Goal: Task Accomplishment & Management: Manage account settings

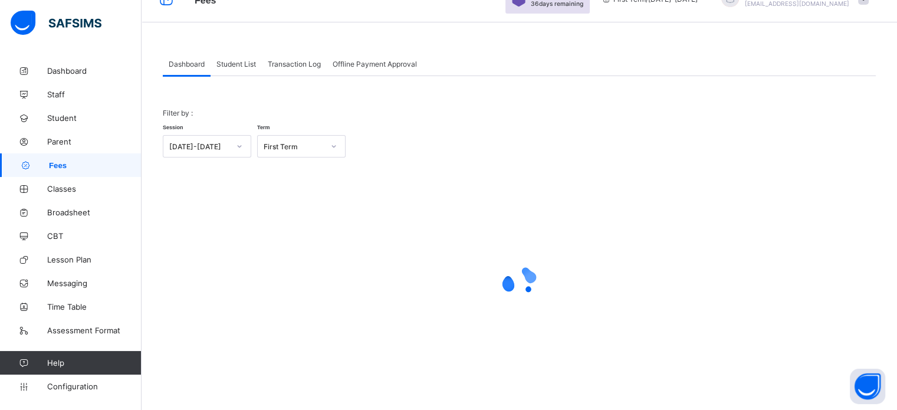
scroll to position [26, 0]
click at [229, 67] on span "Student List" at bounding box center [236, 62] width 40 height 9
click at [228, 62] on span "Student List" at bounding box center [236, 62] width 40 height 9
click at [229, 63] on span "Student List" at bounding box center [236, 62] width 40 height 9
click at [244, 63] on span "Student List" at bounding box center [236, 62] width 40 height 9
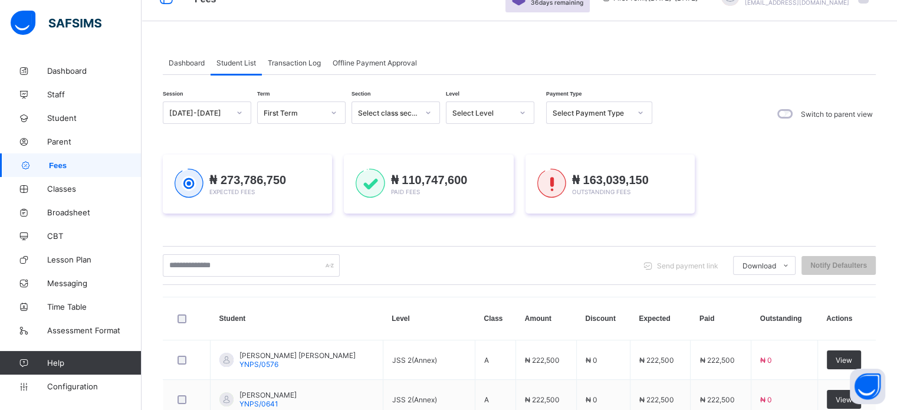
scroll to position [144, 0]
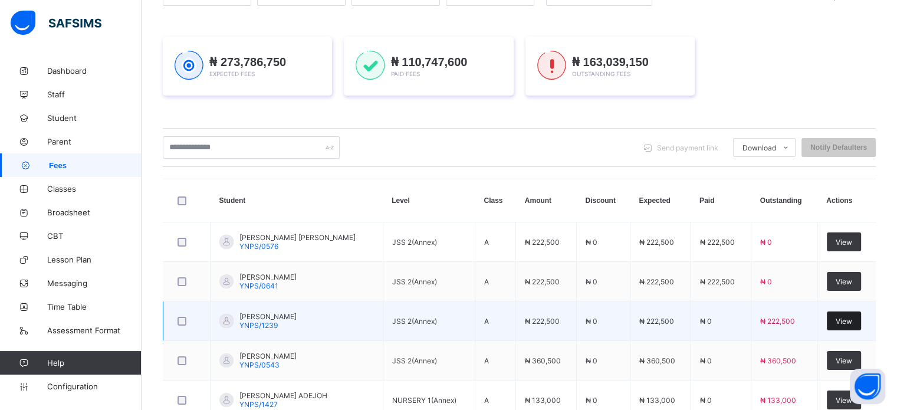
click at [857, 326] on div "View" at bounding box center [844, 320] width 34 height 19
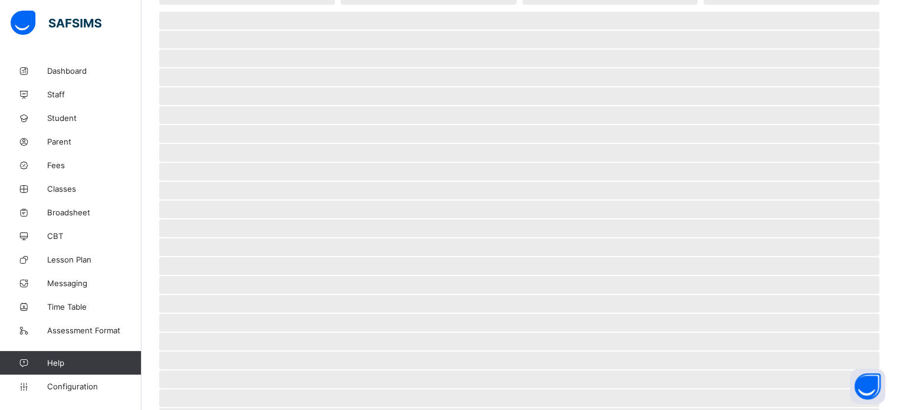
scroll to position [228, 0]
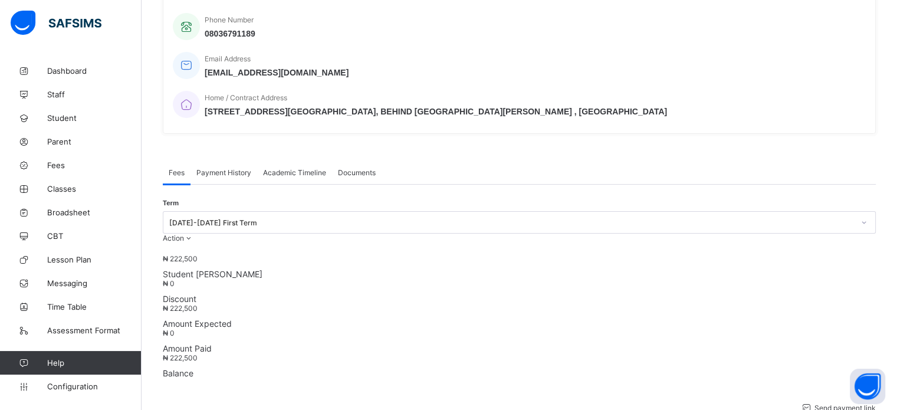
click at [232, 168] on span "Payment History" at bounding box center [223, 172] width 55 height 9
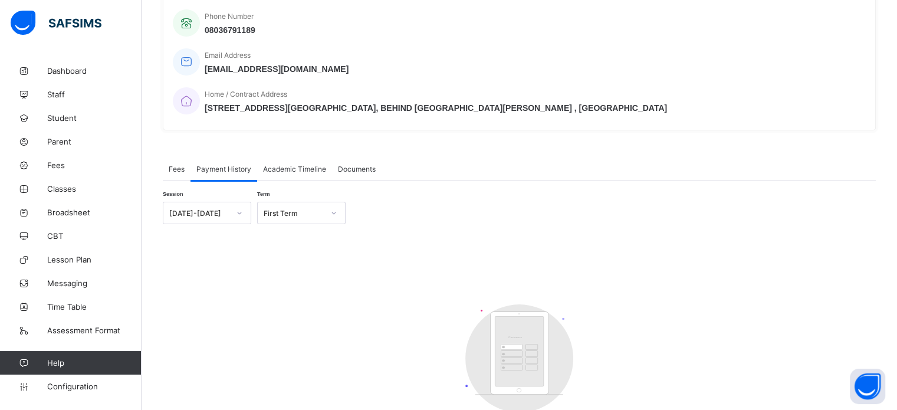
scroll to position [236, 0]
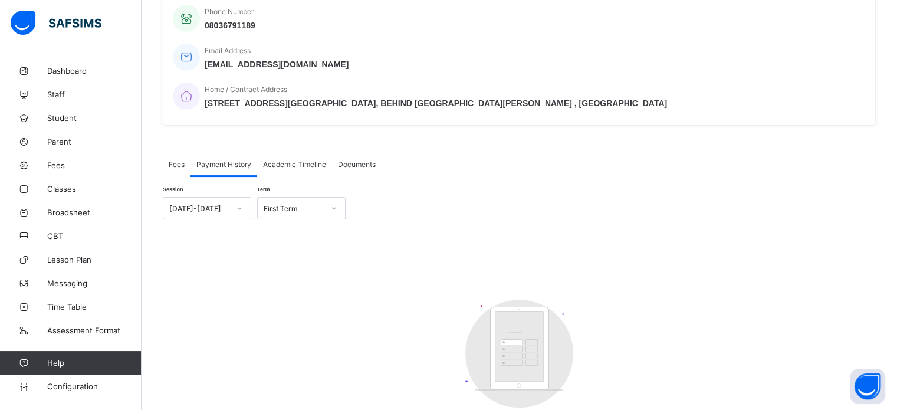
click at [181, 160] on span "Fees" at bounding box center [177, 164] width 16 height 9
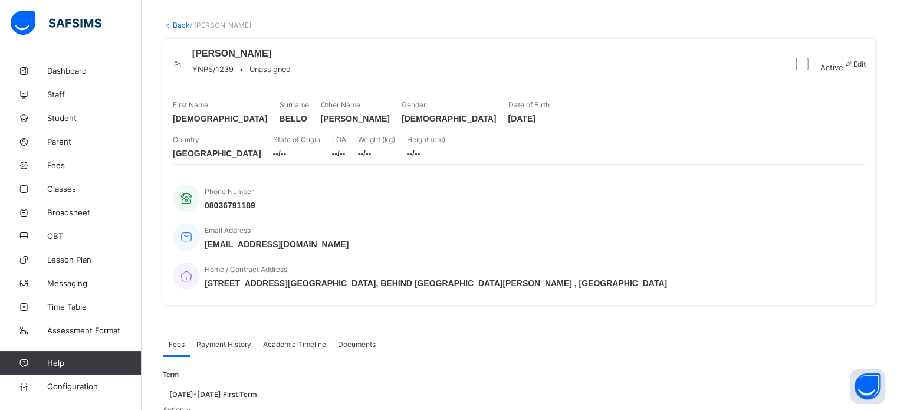
scroll to position [0, 0]
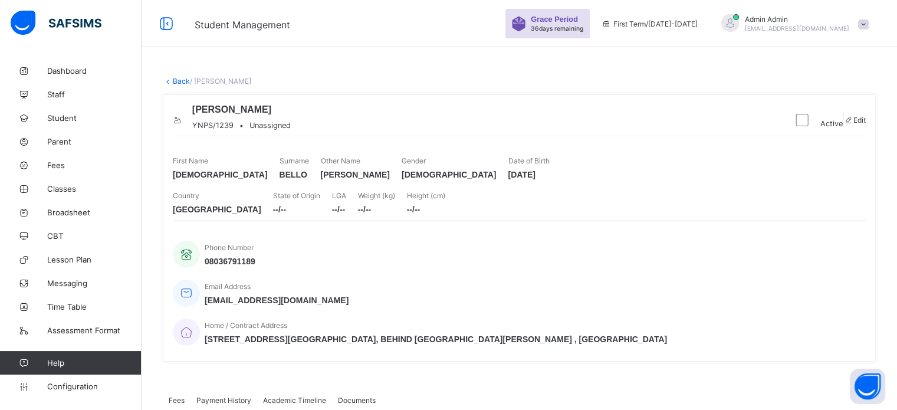
click at [182, 77] on link "Back" at bounding box center [181, 81] width 17 height 9
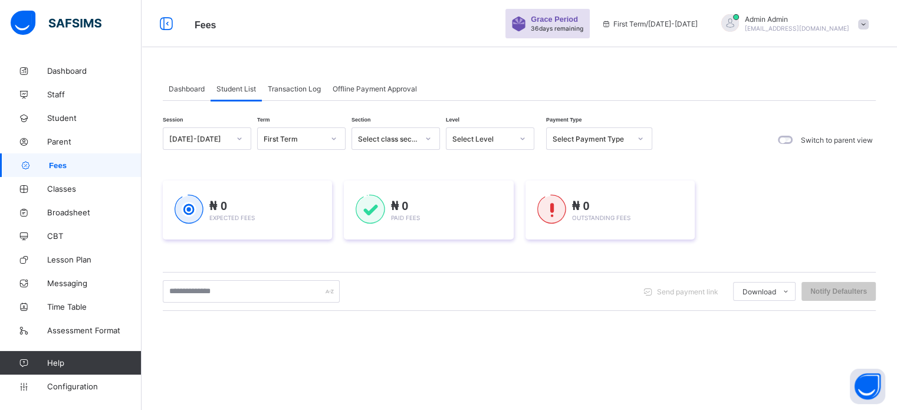
click at [479, 134] on div "Select Level" at bounding box center [482, 138] width 60 height 9
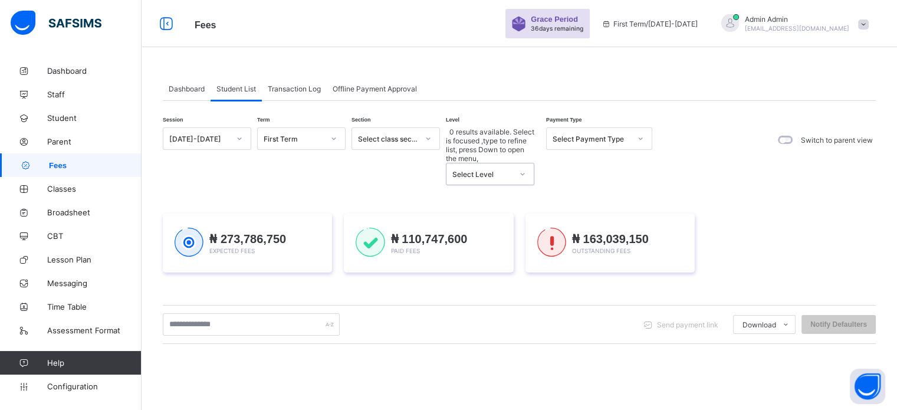
click at [484, 163] on div "Select Level" at bounding box center [478, 173] width 65 height 21
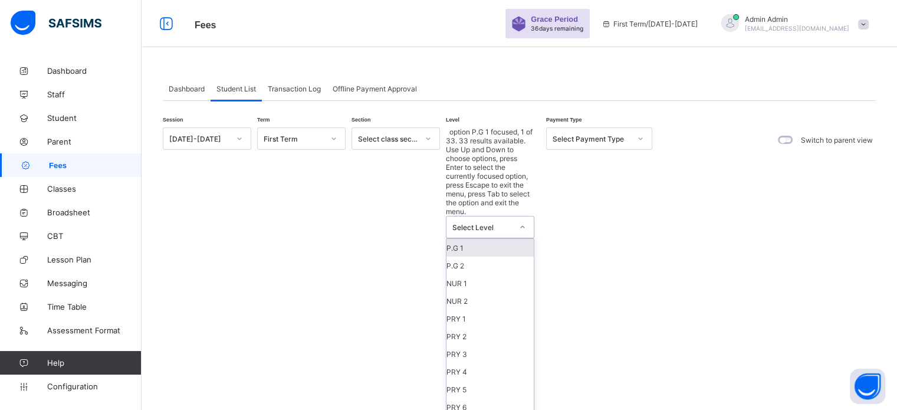
click at [484, 223] on div "Select Level" at bounding box center [482, 227] width 60 height 9
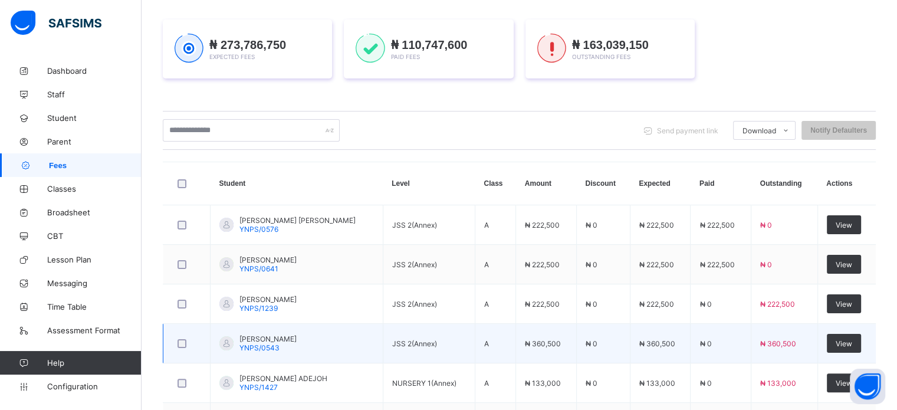
scroll to position [271, 0]
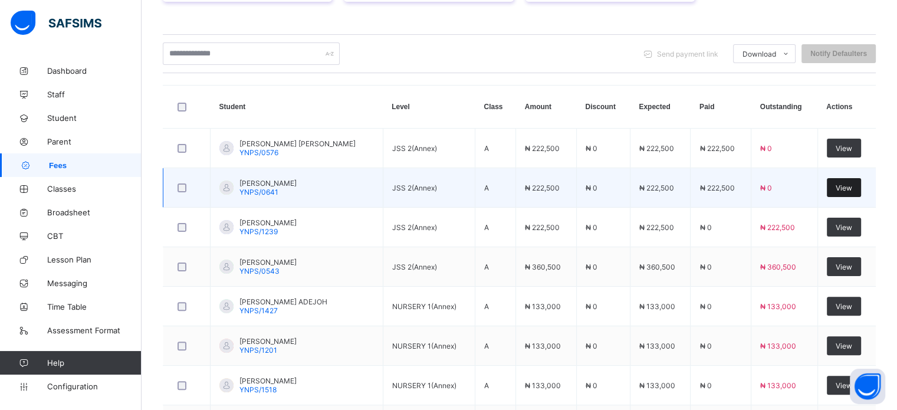
click at [852, 183] on span "View" at bounding box center [844, 187] width 17 height 9
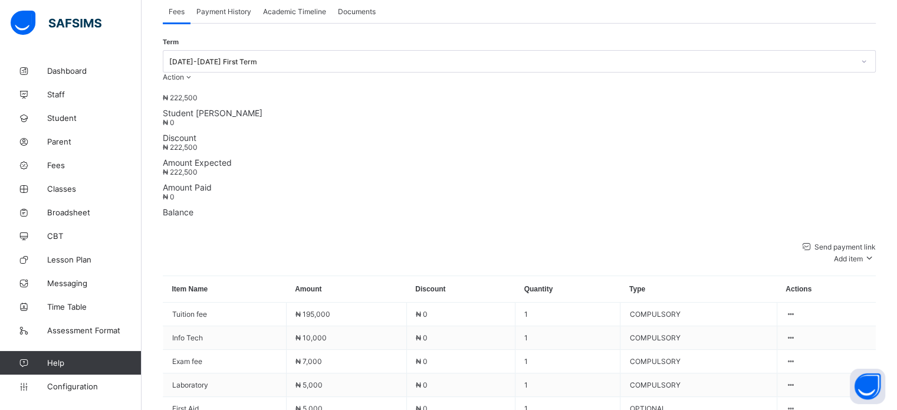
scroll to position [94, 0]
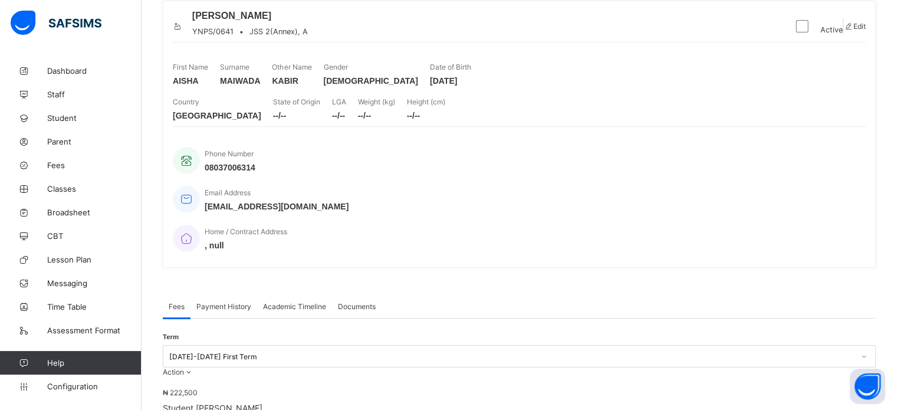
click at [231, 302] on span "Payment History" at bounding box center [223, 306] width 55 height 9
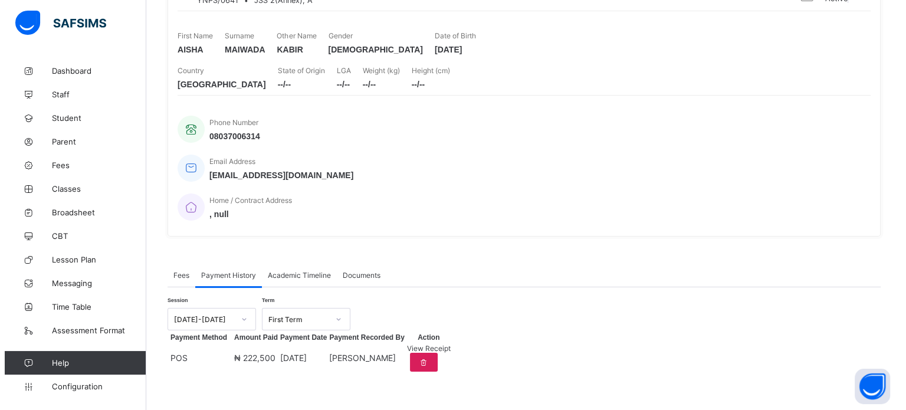
scroll to position [151, 0]
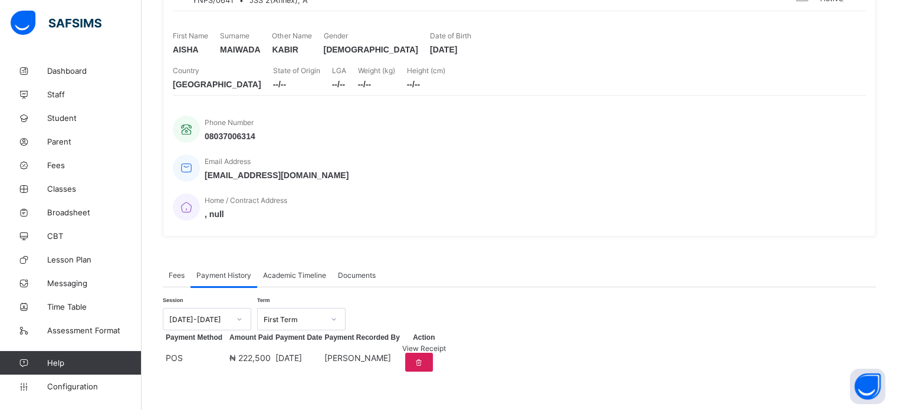
click at [446, 344] on span "View Receipt" at bounding box center [424, 348] width 44 height 9
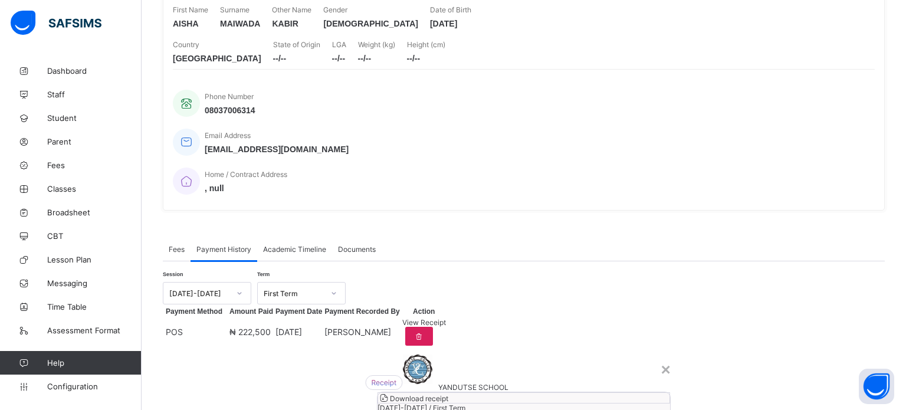
scroll to position [3, 0]
click at [448, 394] on span "Download receipt" at bounding box center [419, 398] width 58 height 9
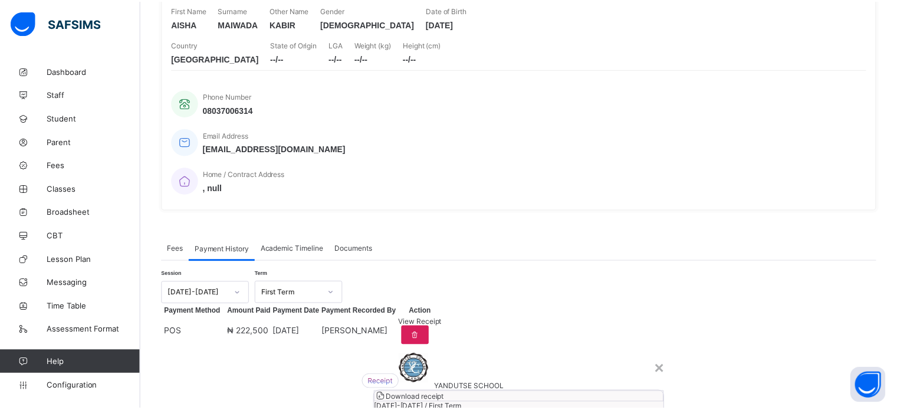
scroll to position [0, 0]
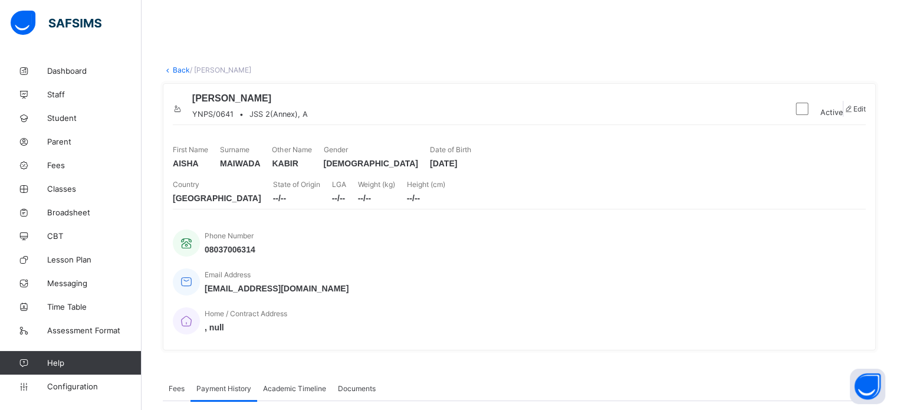
drag, startPoint x: 703, startPoint y: 148, endPoint x: 613, endPoint y: 91, distance: 106.0
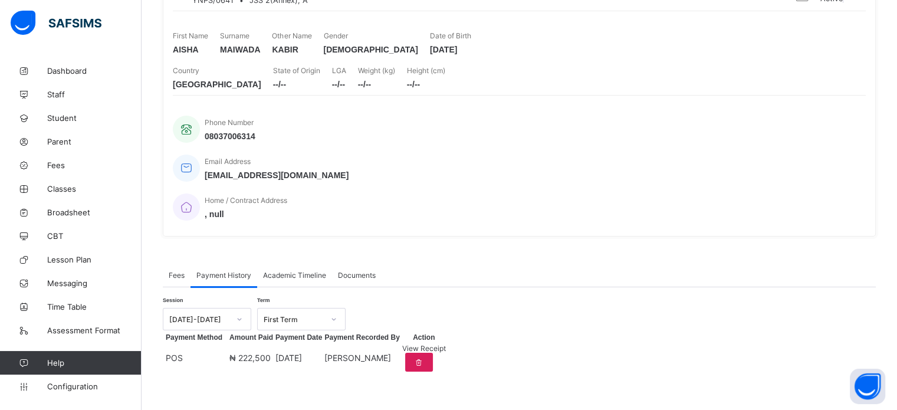
click at [678, 245] on div "Fees Payment History Academic Timeline Documents Payment History More Options T…" at bounding box center [519, 318] width 713 height 147
click at [446, 347] on span "View Receipt" at bounding box center [424, 348] width 44 height 9
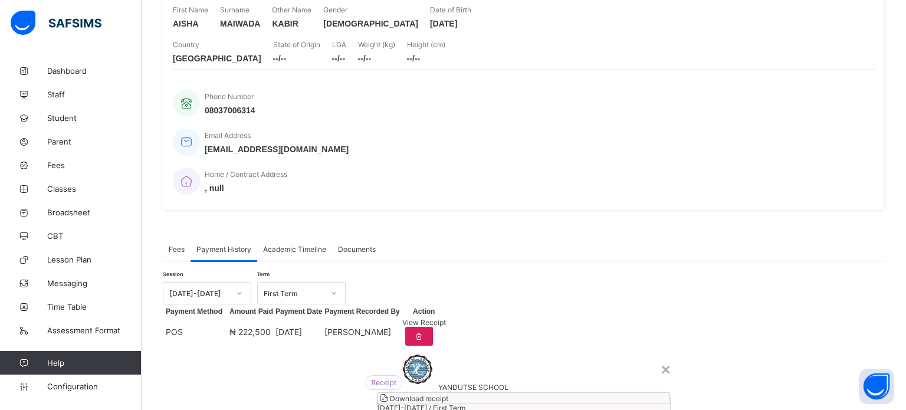
click at [546, 392] on div "Download receipt" at bounding box center [523, 397] width 293 height 11
drag, startPoint x: 558, startPoint y: 150, endPoint x: 553, endPoint y: 137, distance: 14.4
click at [553, 392] on div "Download receipt 2025-2026 / First Term AISHA KABIR MAIWADA JSS 2(Annex) A" at bounding box center [524, 417] width 294 height 51
click at [448, 394] on span "Download receipt" at bounding box center [419, 398] width 58 height 9
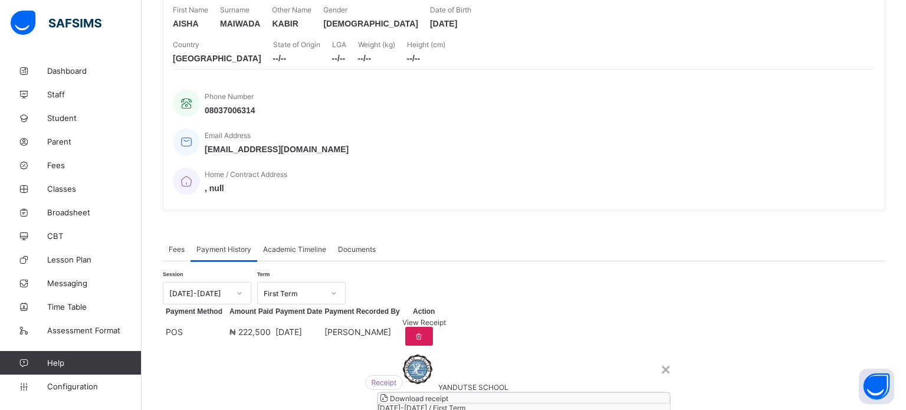
click at [531, 392] on div "Download receipt" at bounding box center [523, 397] width 293 height 11
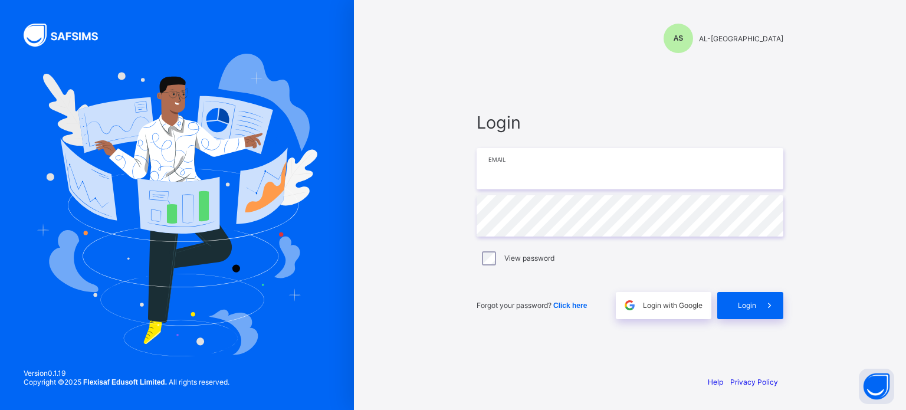
click at [523, 167] on input "email" at bounding box center [630, 168] width 307 height 41
type input "**********"
click at [748, 304] on span "Login" at bounding box center [747, 305] width 18 height 9
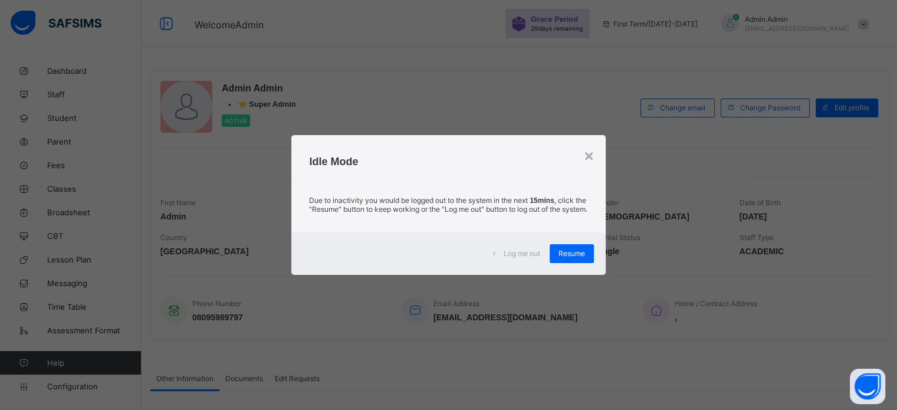
click at [573, 258] on span "Resume" at bounding box center [571, 253] width 27 height 9
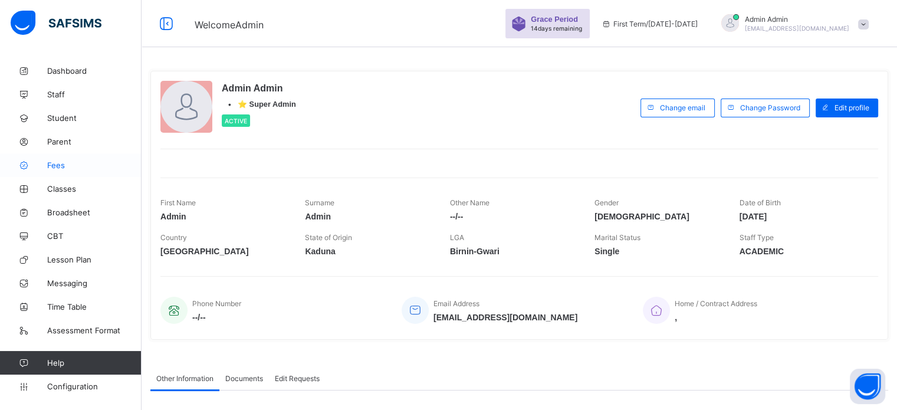
click at [59, 165] on span "Fees" at bounding box center [94, 164] width 94 height 9
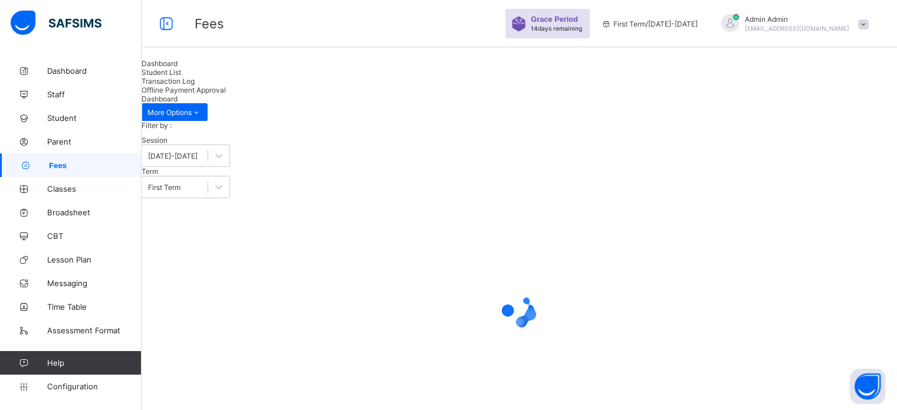
click at [181, 77] on span "Student List" at bounding box center [162, 72] width 40 height 9
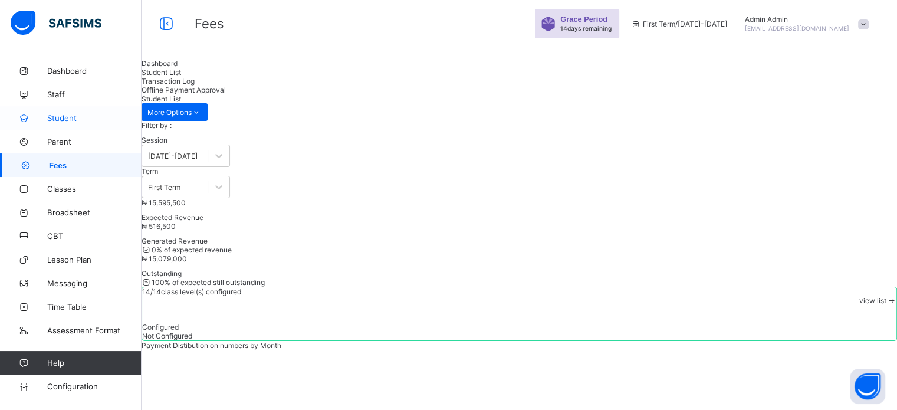
click at [72, 120] on span "Student" at bounding box center [94, 117] width 94 height 9
click at [72, 119] on span "Student" at bounding box center [94, 117] width 94 height 9
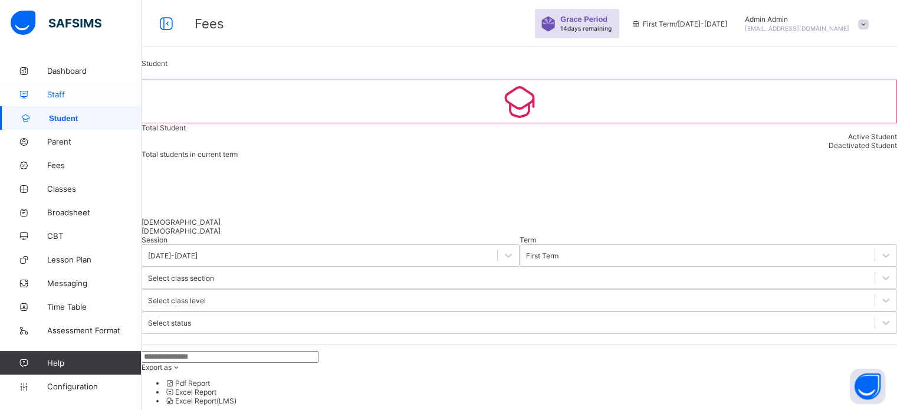
click at [57, 90] on span "Staff" at bounding box center [94, 94] width 94 height 9
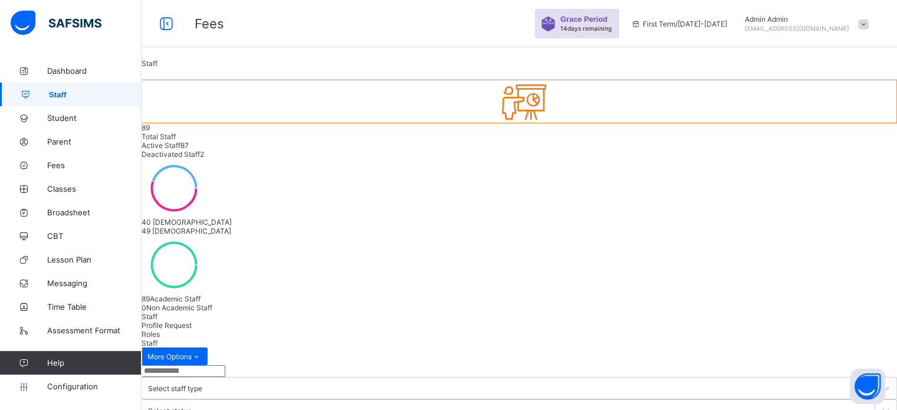
click at [218, 365] on input "text" at bounding box center [184, 371] width 84 height 12
type input "*****"
click at [777, 27] on span "[EMAIL_ADDRESS][DOMAIN_NAME]" at bounding box center [797, 28] width 104 height 7
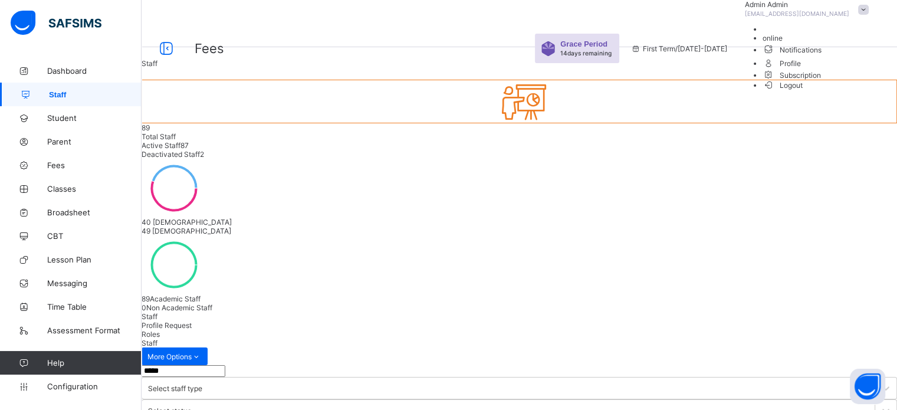
click at [803, 91] on span "Logout" at bounding box center [783, 85] width 41 height 12
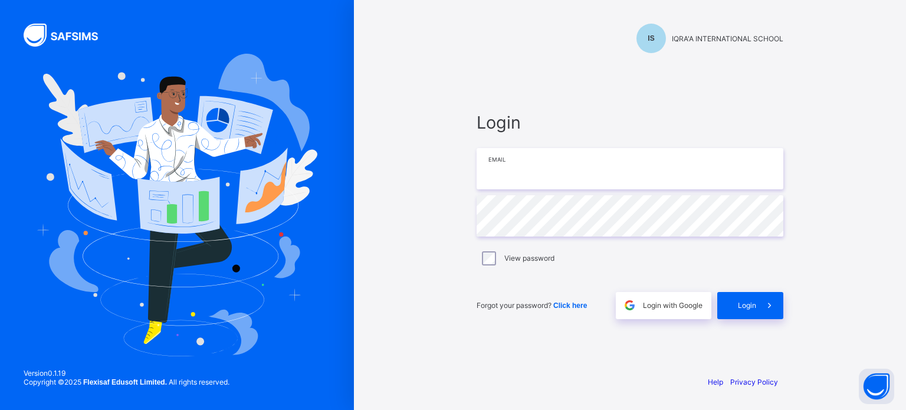
click at [551, 175] on input "email" at bounding box center [630, 168] width 307 height 41
click at [594, 86] on div "Login Email Password View password Forgot your password? Click here Login with …" at bounding box center [630, 215] width 330 height 301
click at [574, 305] on span "Click here" at bounding box center [570, 305] width 34 height 8
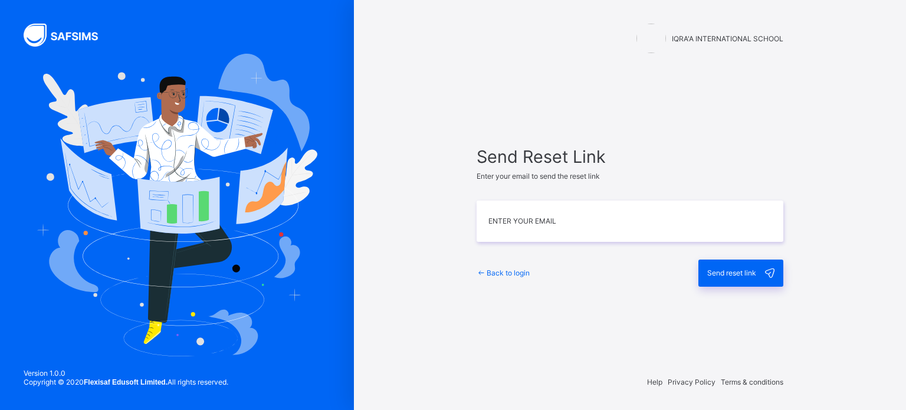
click at [510, 272] on span "Back to login" at bounding box center [508, 272] width 43 height 9
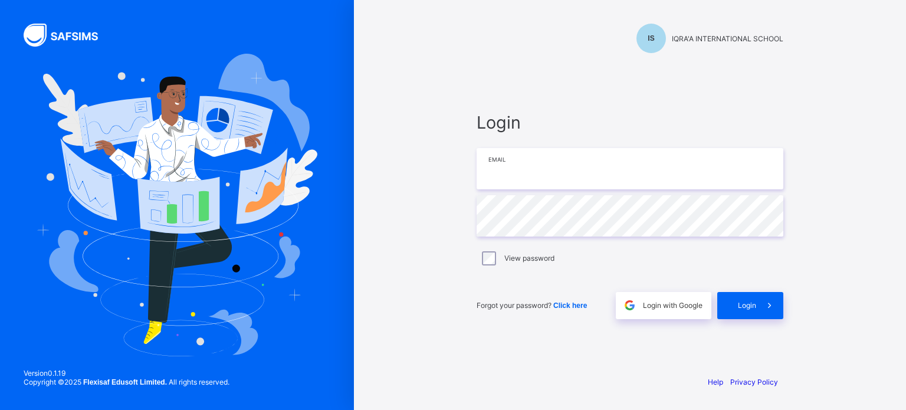
click at [536, 163] on input "email" at bounding box center [630, 168] width 307 height 41
type input "**********"
click at [755, 310] on div "Login" at bounding box center [750, 305] width 66 height 27
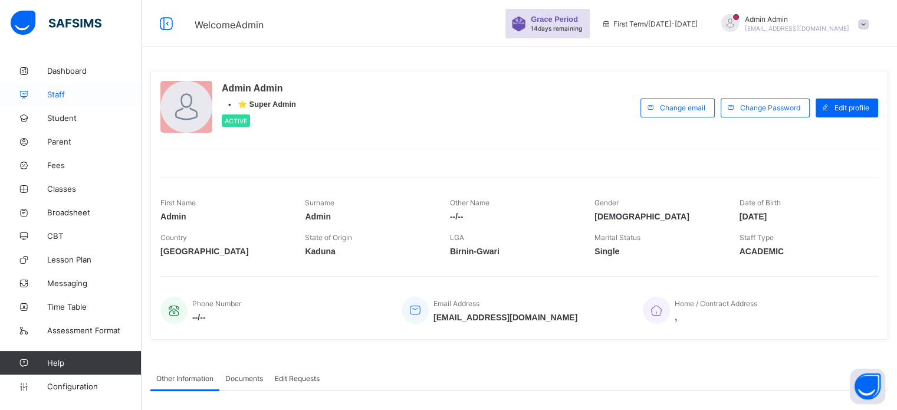
click at [59, 94] on span "Staff" at bounding box center [94, 94] width 94 height 9
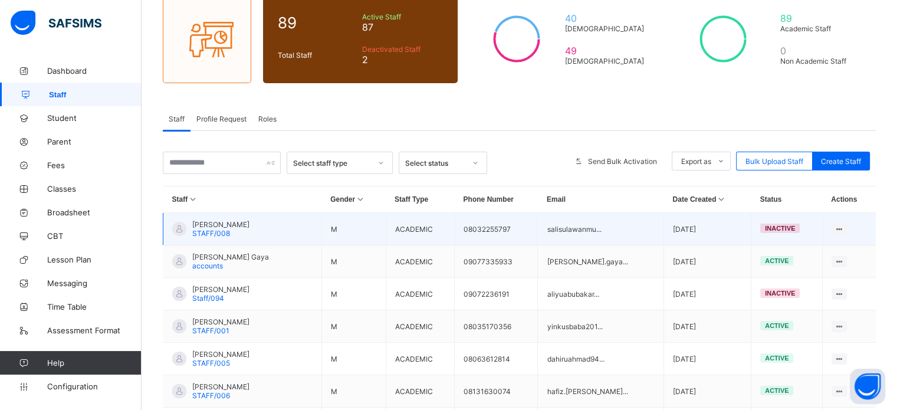
scroll to position [118, 0]
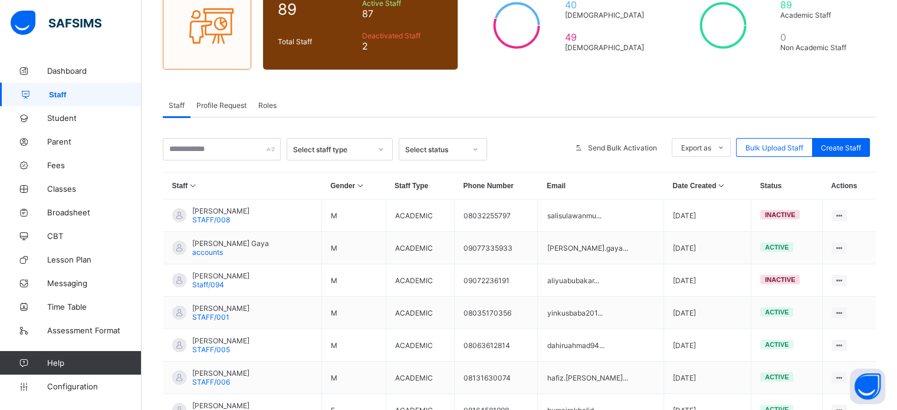
click at [211, 109] on span "Profile Request" at bounding box center [221, 105] width 50 height 9
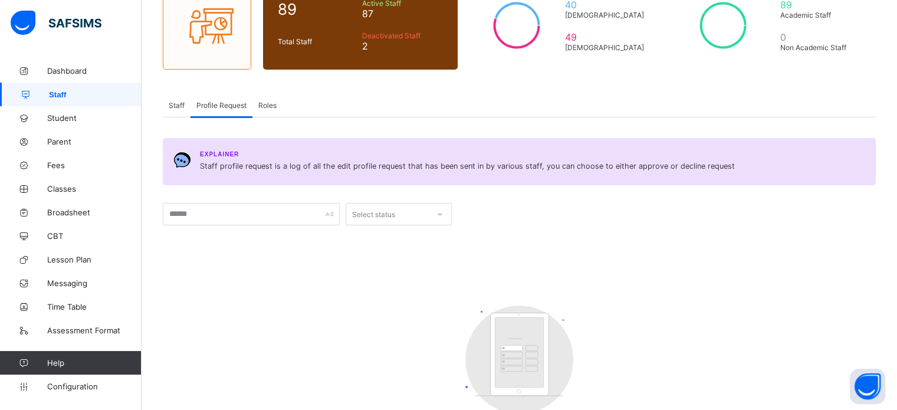
click at [172, 107] on span "Staff" at bounding box center [177, 105] width 16 height 9
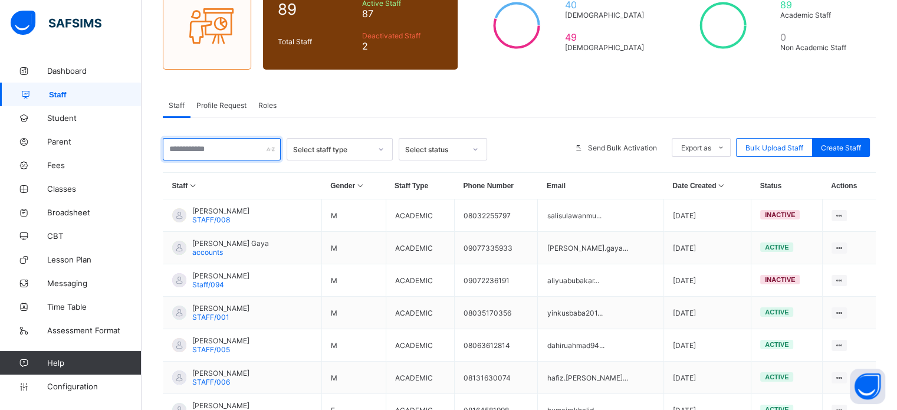
click at [221, 148] on input "text" at bounding box center [222, 149] width 118 height 22
click at [198, 149] on input "text" at bounding box center [222, 149] width 118 height 22
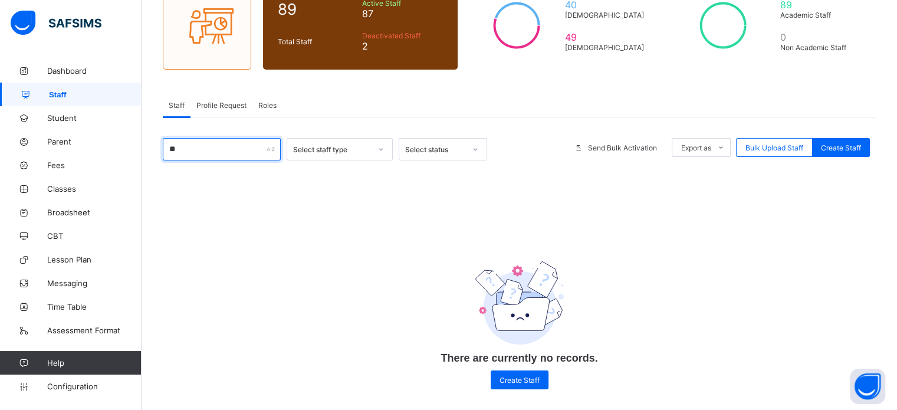
type input "*"
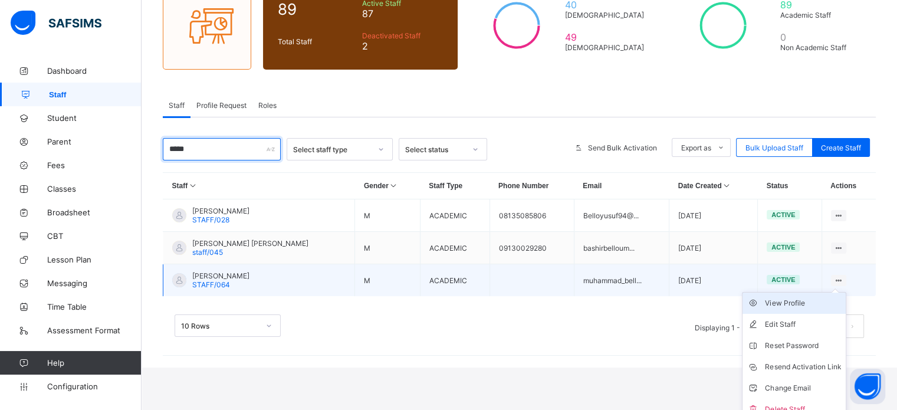
type input "*****"
click at [794, 304] on div "View Profile" at bounding box center [803, 303] width 76 height 12
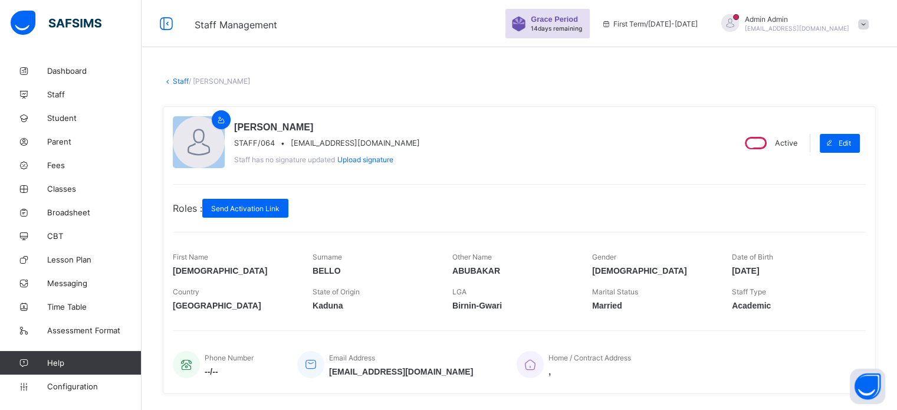
click at [175, 80] on link "Staff" at bounding box center [181, 81] width 16 height 9
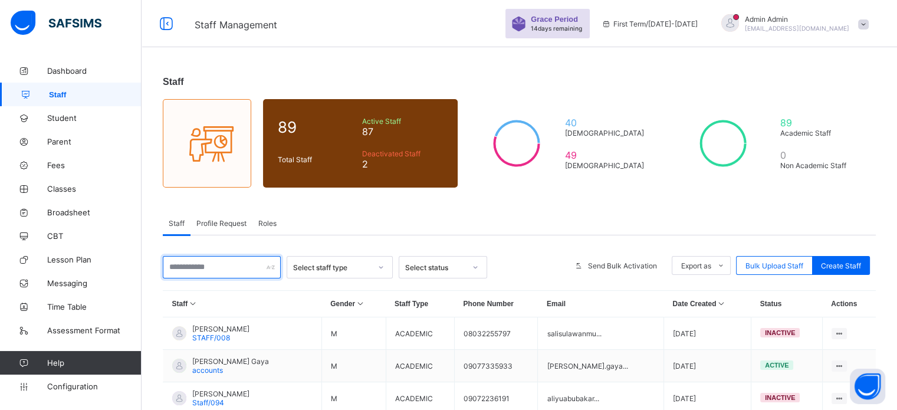
click at [242, 264] on input "text" at bounding box center [222, 267] width 118 height 22
paste input "**********"
type input "**********"
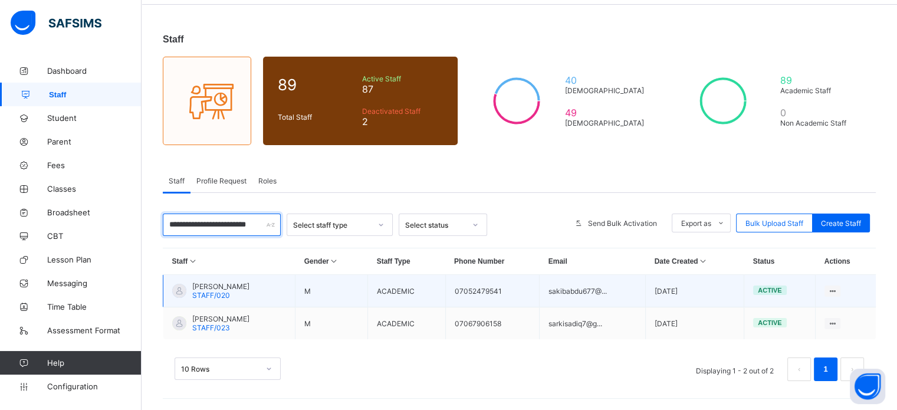
scroll to position [44, 0]
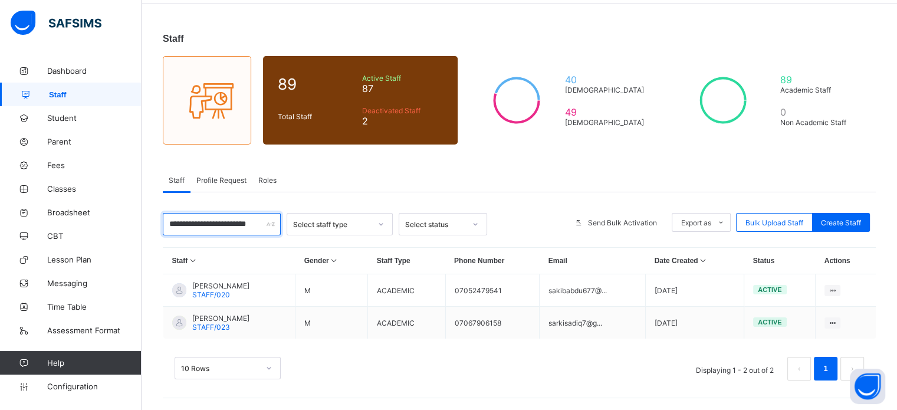
click at [239, 226] on input "**********" at bounding box center [222, 224] width 118 height 22
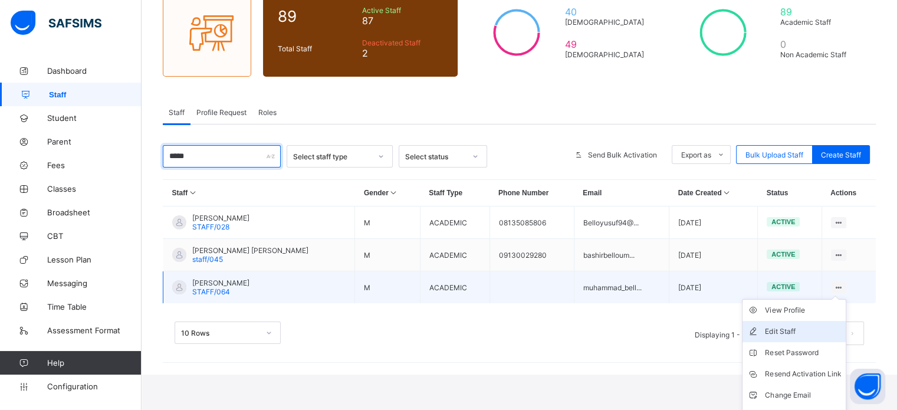
scroll to position [129, 0]
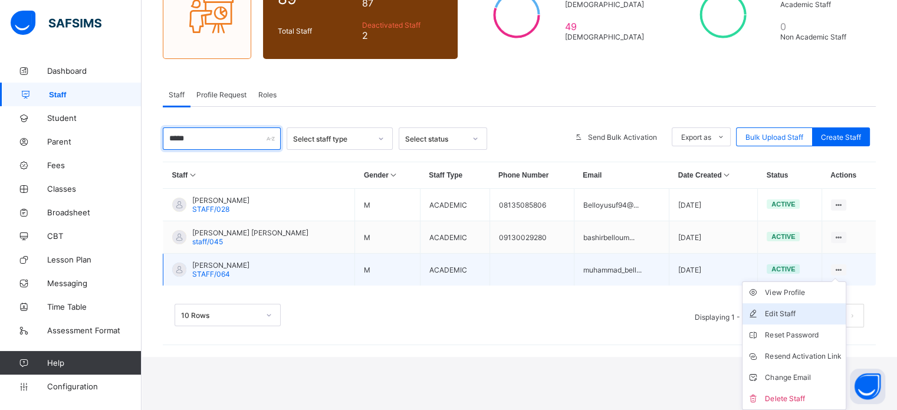
type input "*****"
click at [795, 316] on div "Edit Staff" at bounding box center [803, 314] width 76 height 12
select select "**"
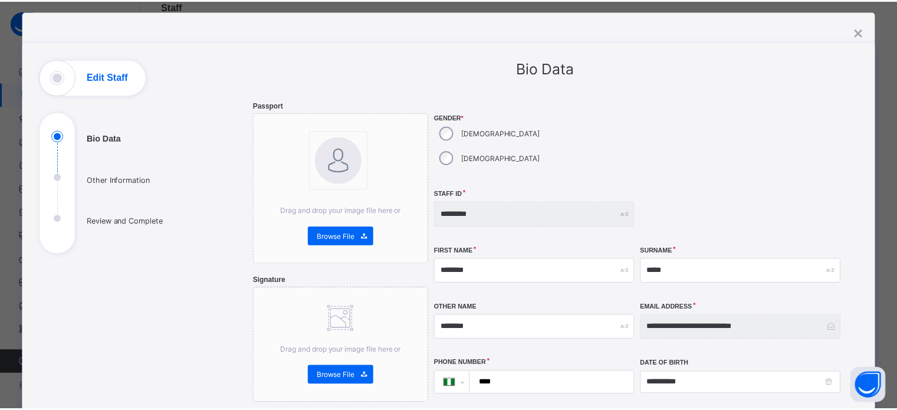
scroll to position [0, 0]
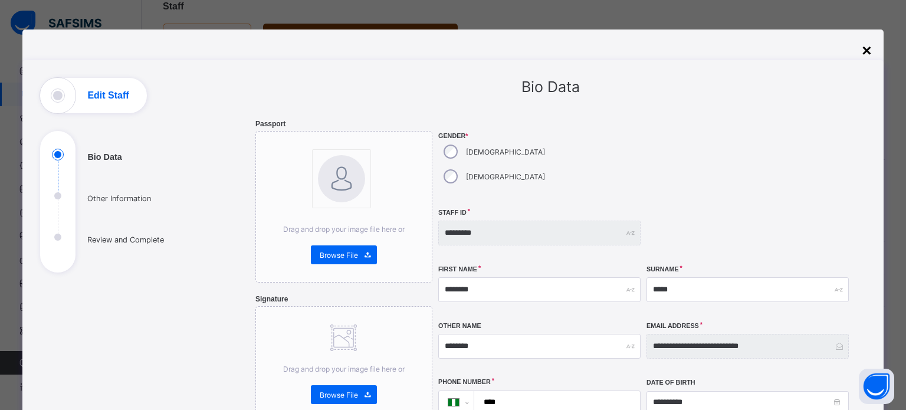
click at [862, 51] on div "×" at bounding box center [866, 50] width 9 height 19
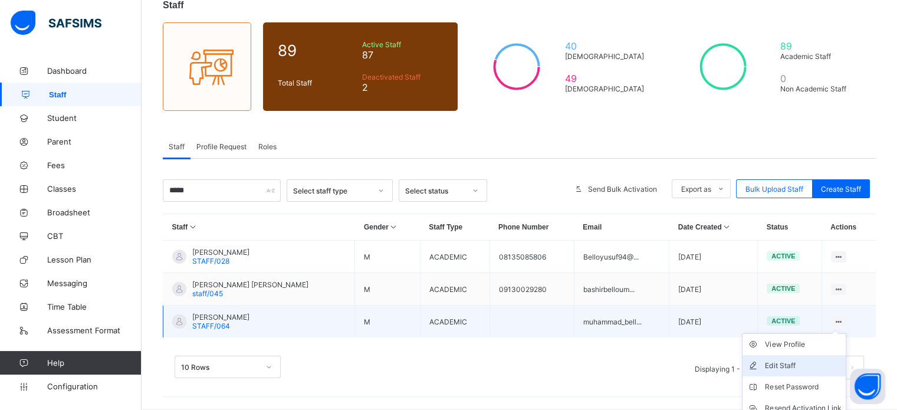
scroll to position [129, 0]
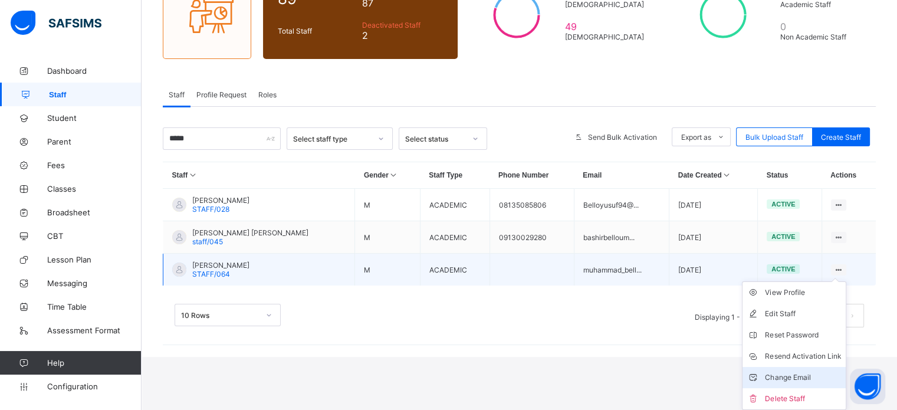
click at [798, 379] on div "Change Email" at bounding box center [803, 378] width 76 height 12
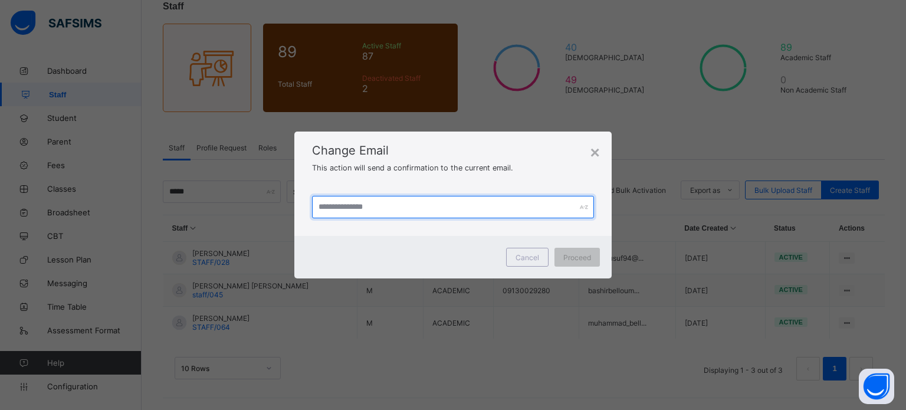
click at [457, 206] on input "text" at bounding box center [453, 207] width 282 height 22
click at [456, 206] on input "text" at bounding box center [453, 207] width 282 height 22
paste input "**********"
type input "**********"
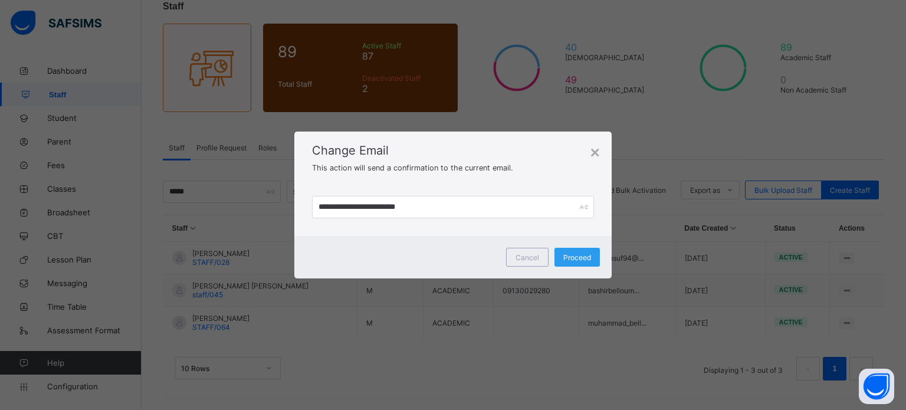
click at [578, 258] on span "Proceed" at bounding box center [577, 257] width 28 height 9
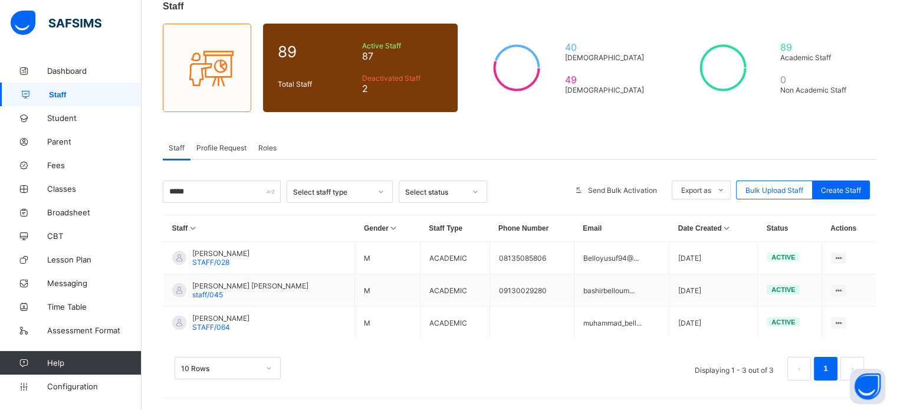
click at [551, 144] on div "Staff Profile Request Roles" at bounding box center [519, 148] width 713 height 24
click at [613, 126] on div "Staff 89 Total Staff Active Staff 87 Deactivated Staff 2 40 Male 49 Female 89 A…" at bounding box center [519, 196] width 755 height 426
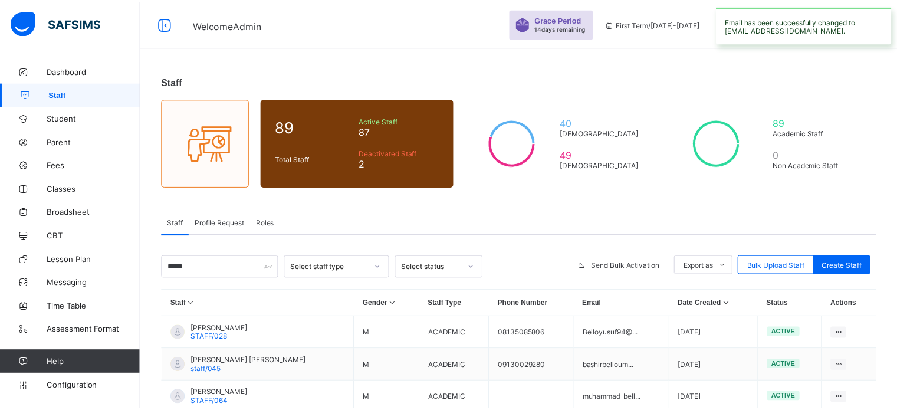
scroll to position [77, 0]
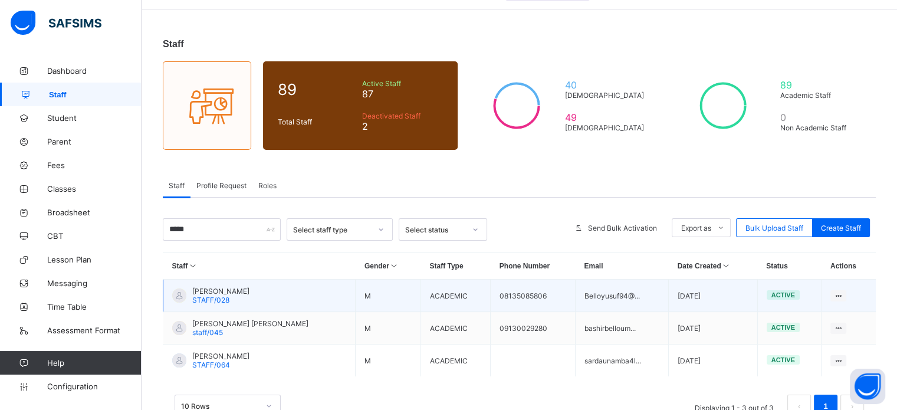
scroll to position [77, 0]
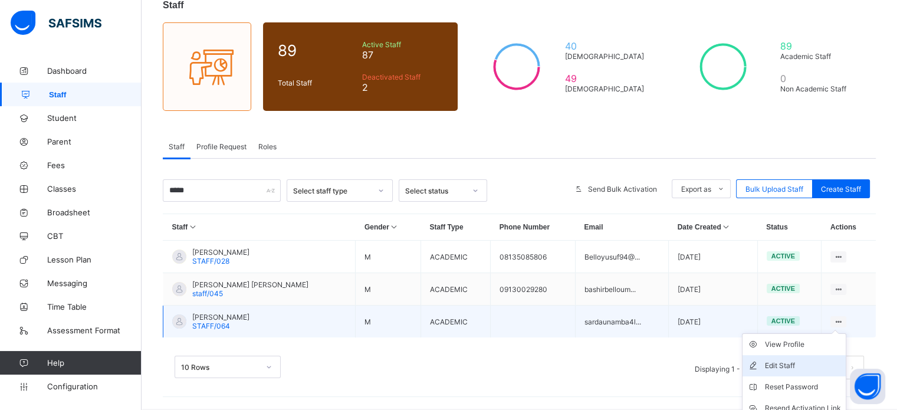
type input "*****"
click at [786, 366] on div "Edit Staff" at bounding box center [803, 366] width 76 height 12
select select "**"
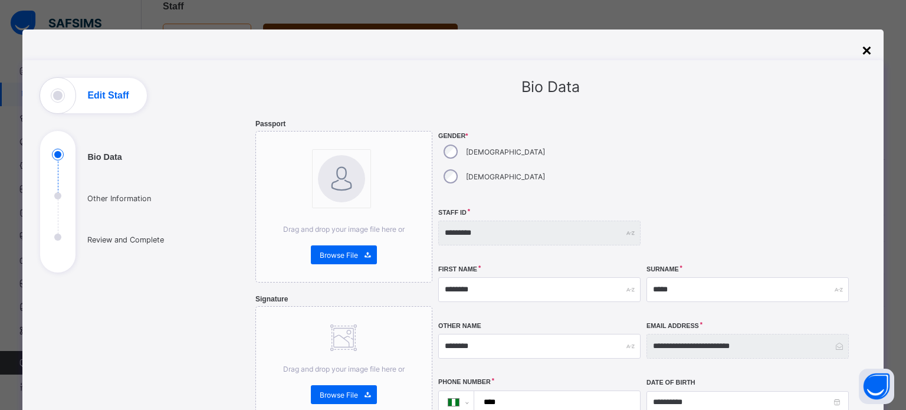
click at [862, 54] on div "×" at bounding box center [866, 50] width 9 height 19
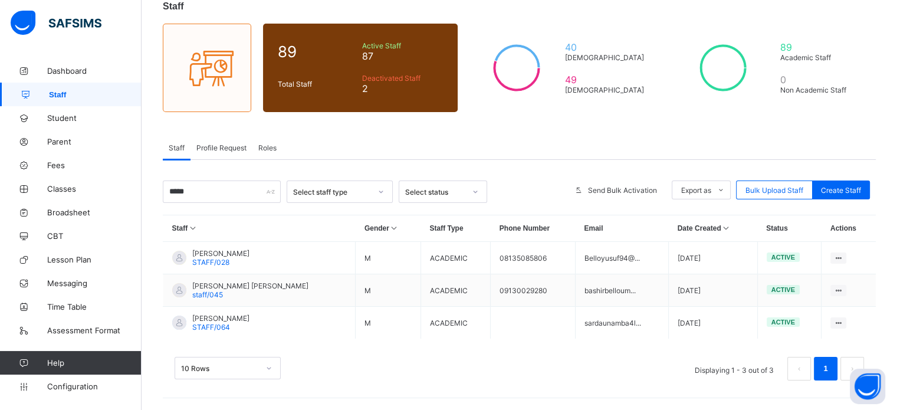
drag, startPoint x: 886, startPoint y: 87, endPoint x: 885, endPoint y: 96, distance: 9.6
click at [887, 96] on div "Staff 89 Total Staff Active Staff 87 Deactivated Staff 2 40 [DEMOGRAPHIC_DATA] …" at bounding box center [519, 196] width 755 height 426
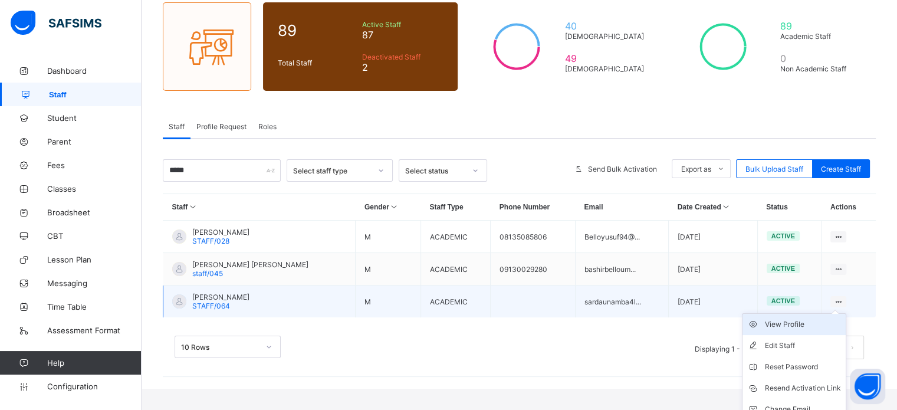
scroll to position [129, 0]
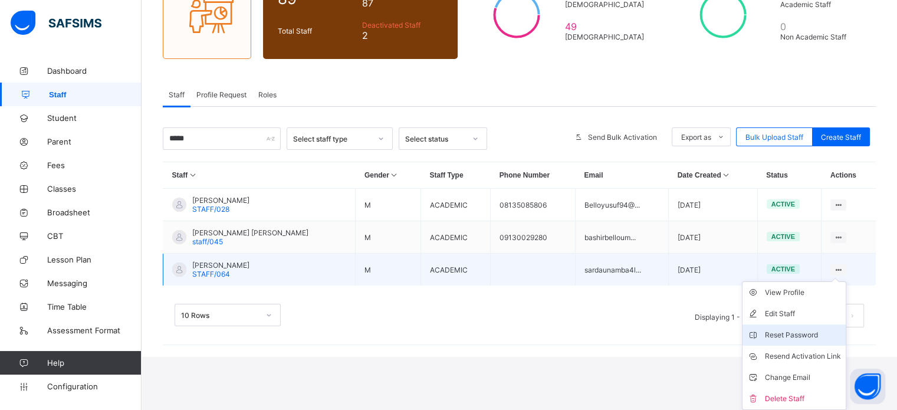
click at [808, 337] on div "Reset Password" at bounding box center [803, 335] width 76 height 12
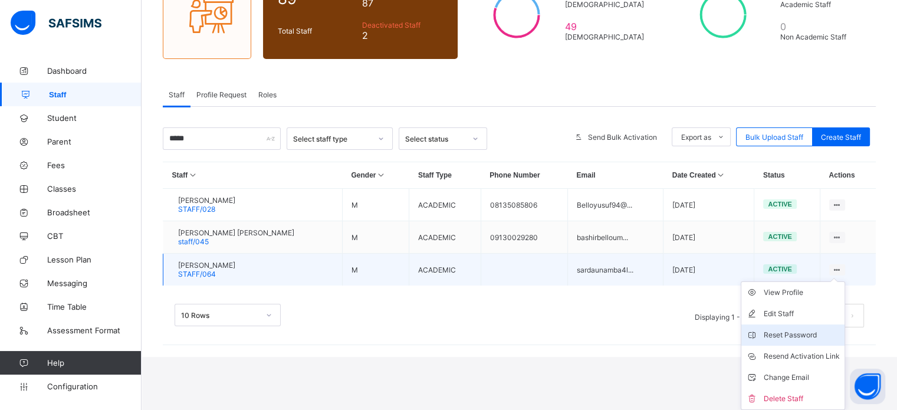
scroll to position [77, 0]
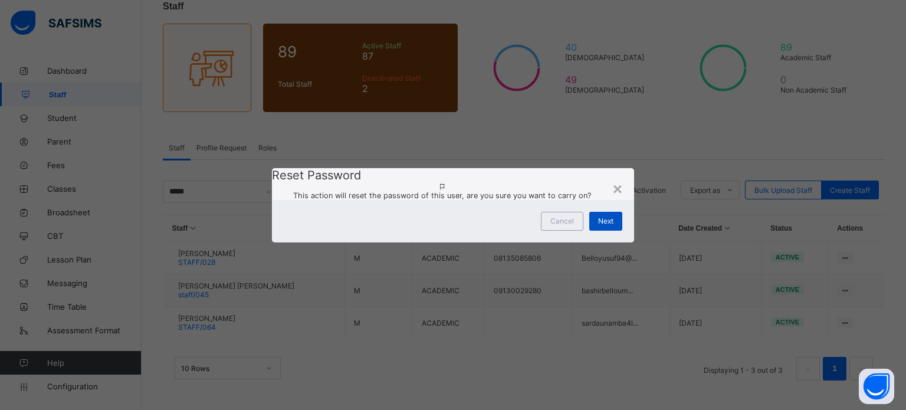
click at [613, 225] on span "Next" at bounding box center [605, 220] width 15 height 9
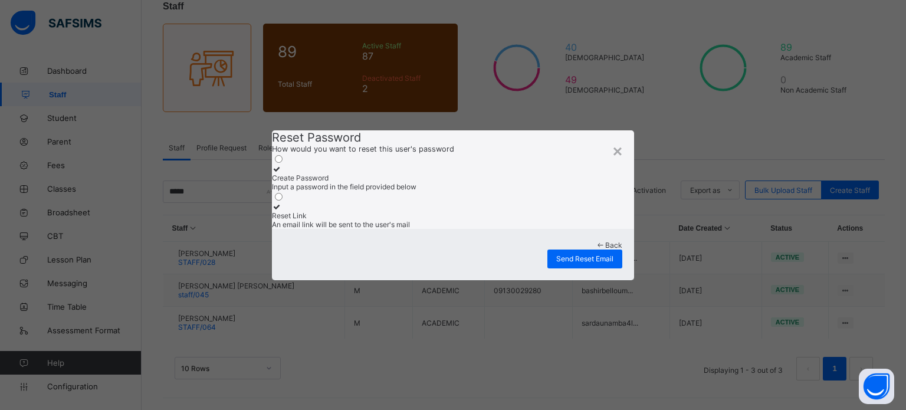
click at [282, 165] on icon at bounding box center [277, 169] width 10 height 9
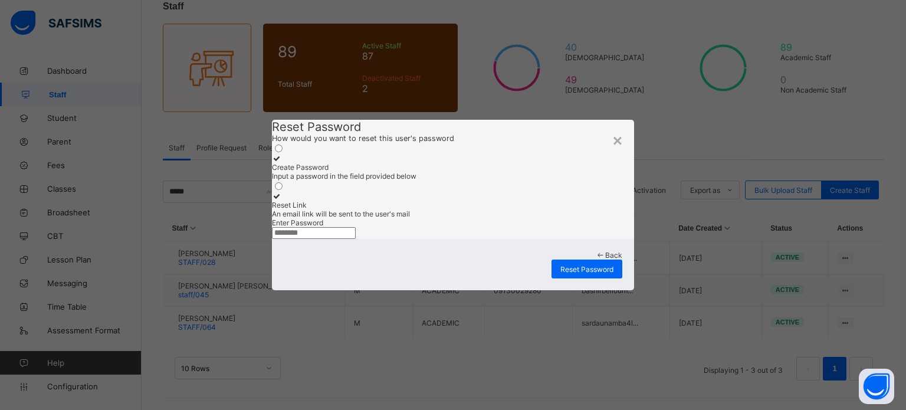
click at [595, 259] on span at bounding box center [600, 255] width 10 height 9
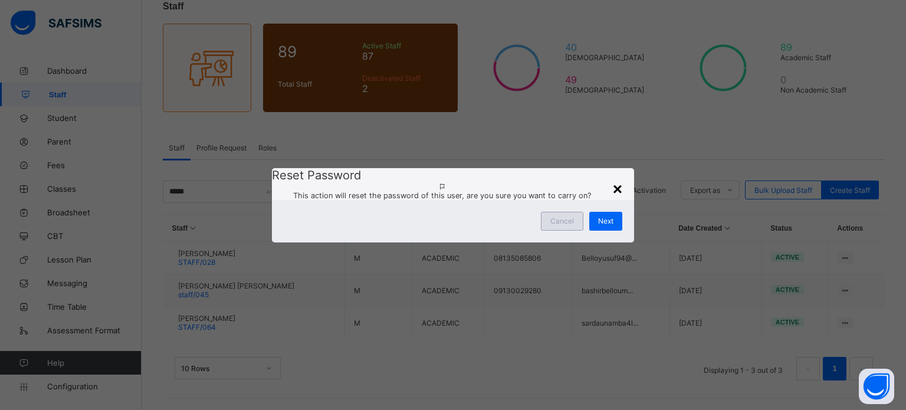
click at [618, 180] on div "×" at bounding box center [617, 189] width 9 height 19
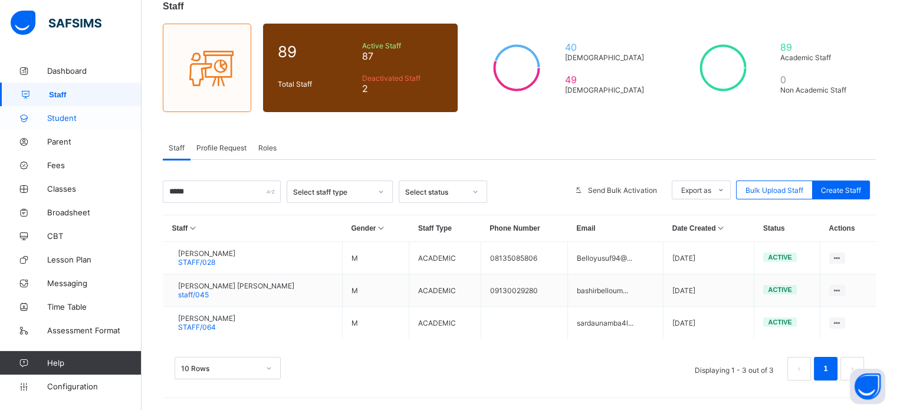
click at [68, 113] on span "Student" at bounding box center [94, 117] width 94 height 9
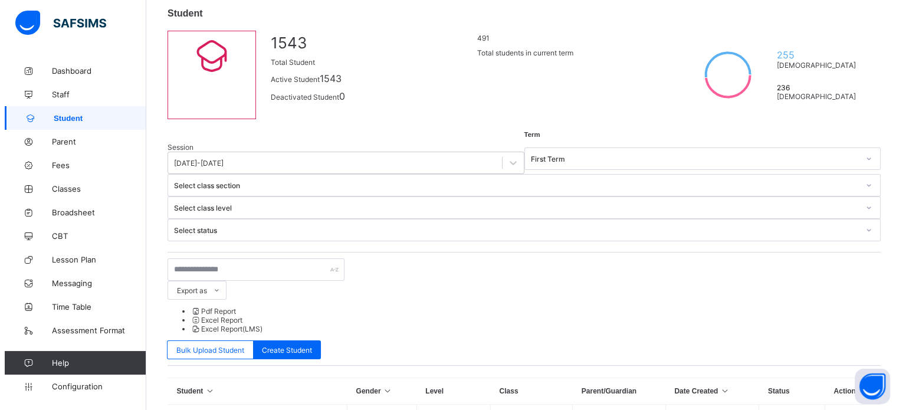
scroll to position [18, 0]
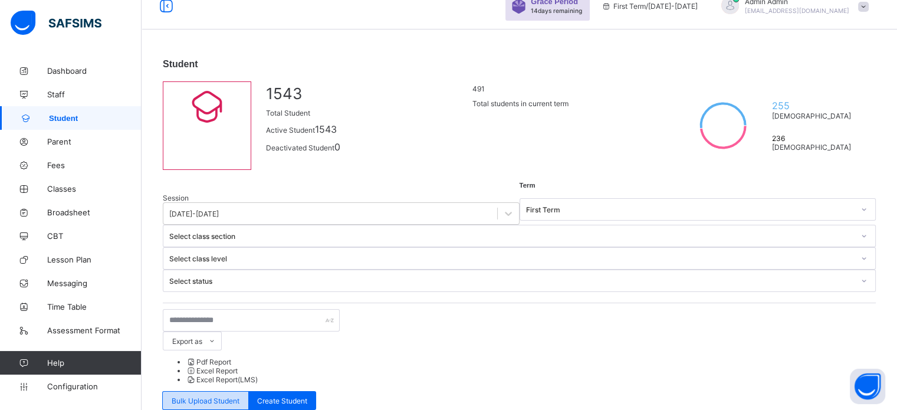
click at [239, 396] on span "Bulk Upload Student" at bounding box center [206, 400] width 68 height 9
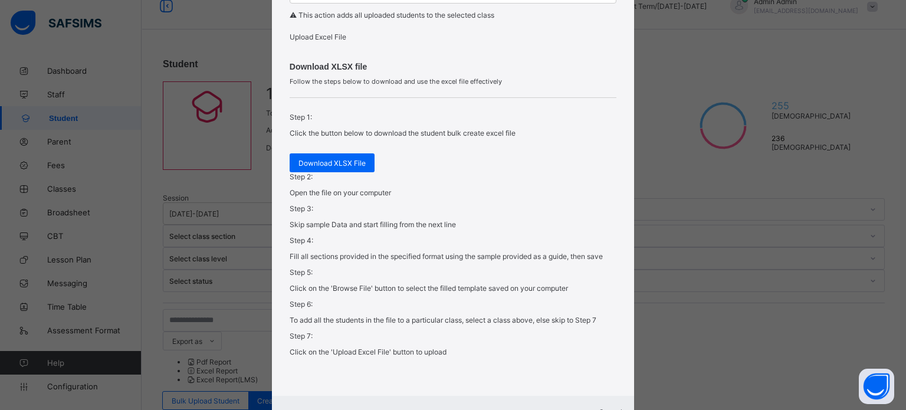
scroll to position [413, 0]
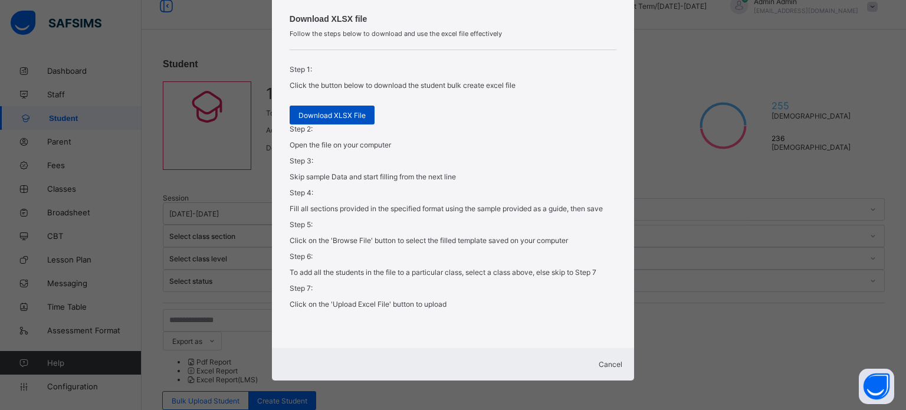
click at [330, 120] on span "Download XLSX File" at bounding box center [331, 115] width 67 height 9
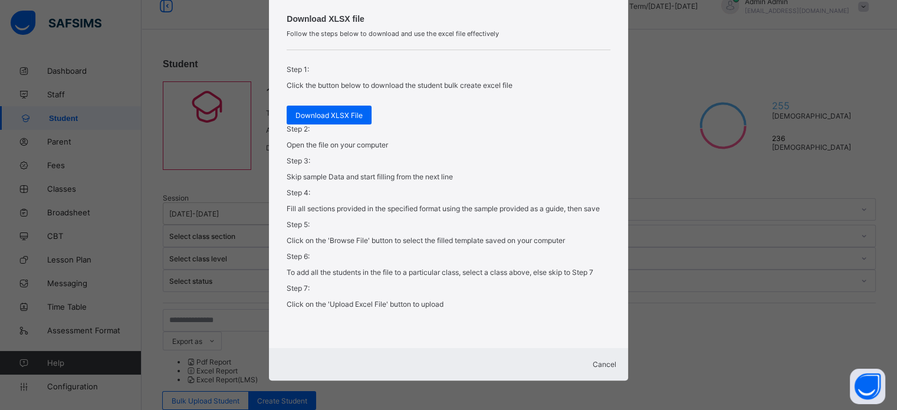
click at [594, 366] on span "Cancel" at bounding box center [605, 364] width 24 height 9
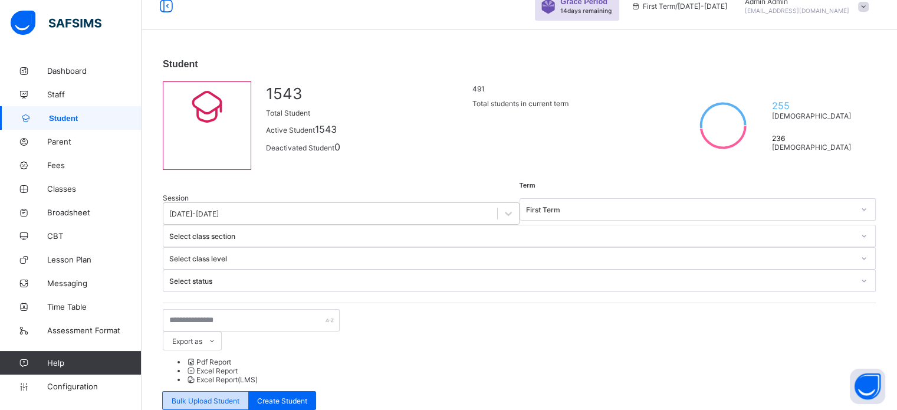
click at [239, 396] on span "Bulk Upload Student" at bounding box center [206, 400] width 68 height 9
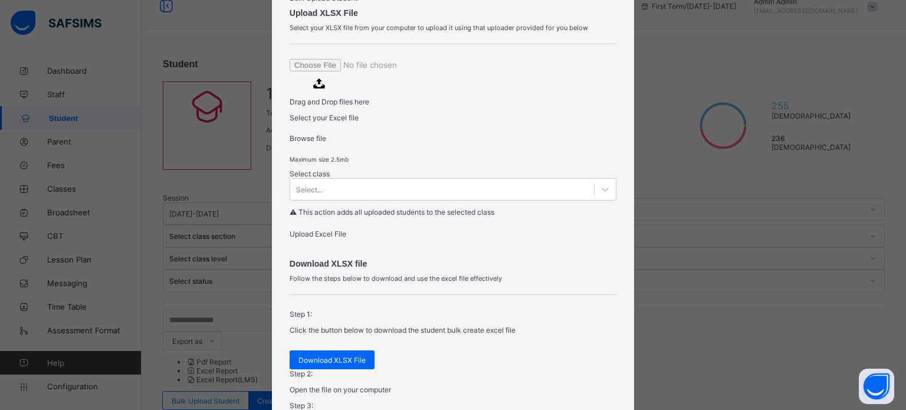
scroll to position [118, 0]
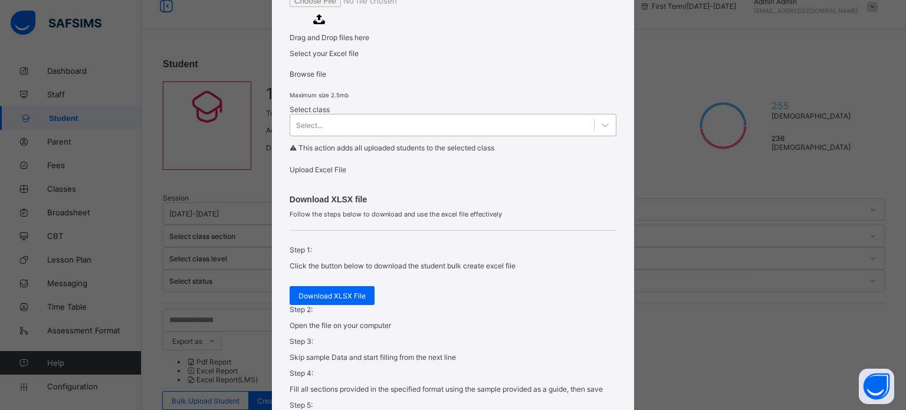
click at [390, 136] on div "Select..." at bounding box center [453, 125] width 327 height 22
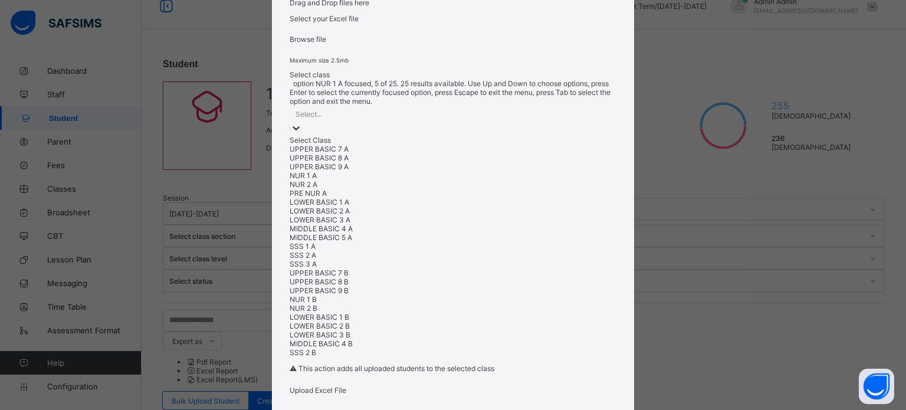
scroll to position [0, 0]
click at [498, 273] on div "Drag and Drop files here Select your Excel file Browse file Maximum size 2.5mb …" at bounding box center [453, 177] width 327 height 464
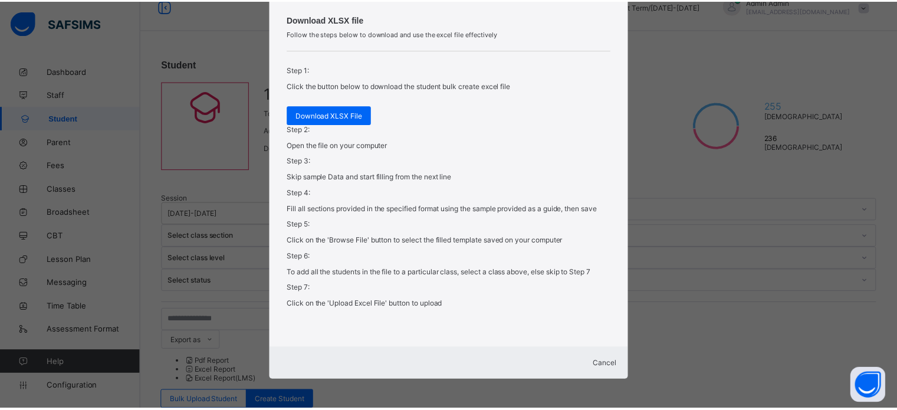
scroll to position [422, 0]
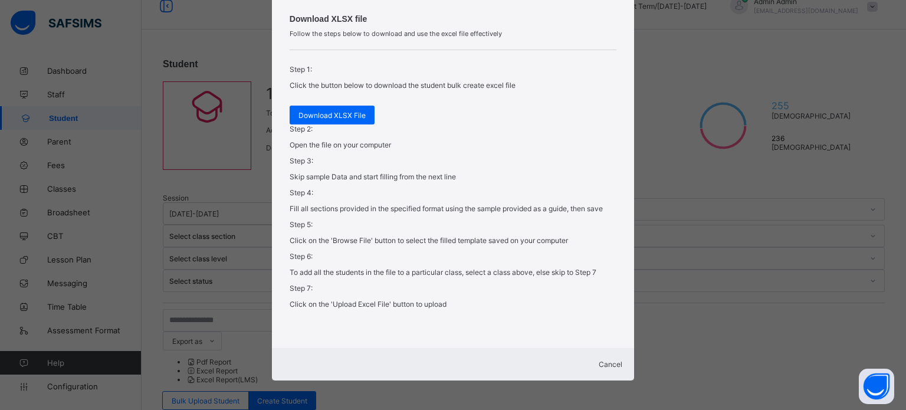
click at [602, 360] on span "Cancel" at bounding box center [611, 364] width 24 height 9
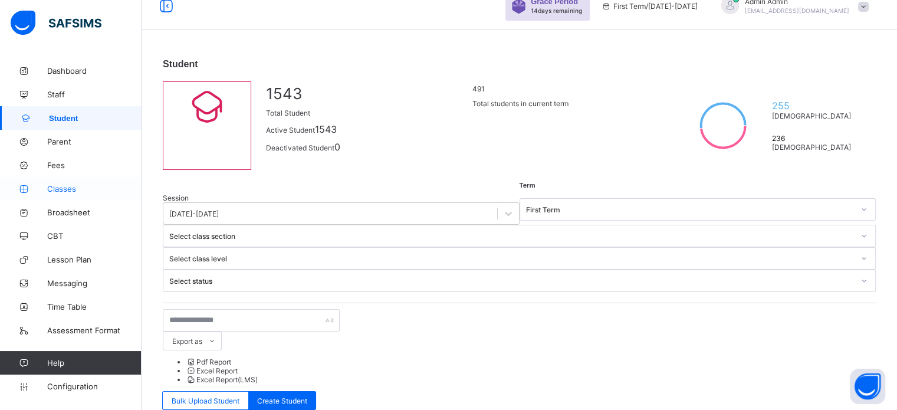
click at [42, 193] on link "Classes" at bounding box center [71, 189] width 142 height 24
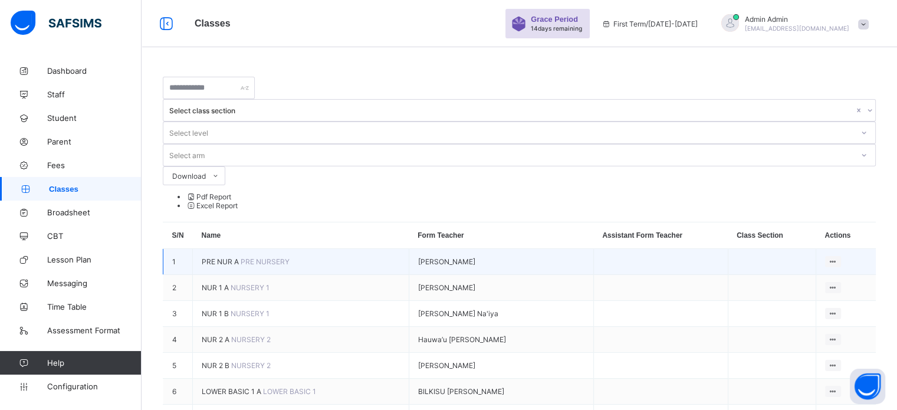
click at [220, 257] on span "PRE NUR A" at bounding box center [221, 261] width 39 height 9
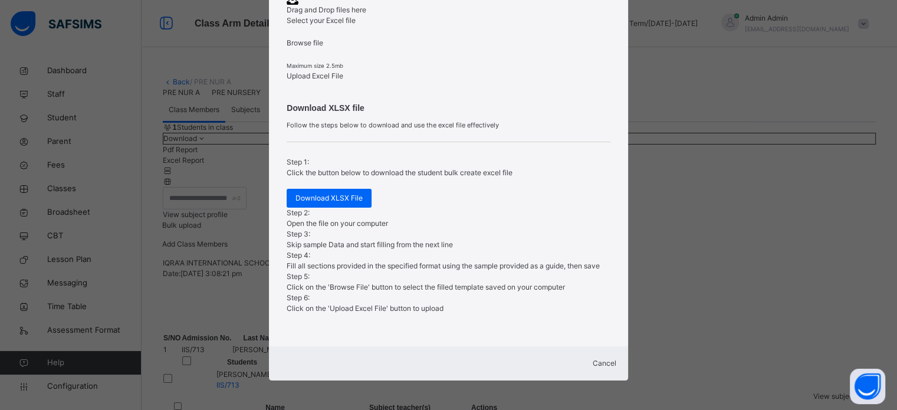
scroll to position [258, 0]
click at [600, 363] on div "Cancel" at bounding box center [448, 363] width 335 height 11
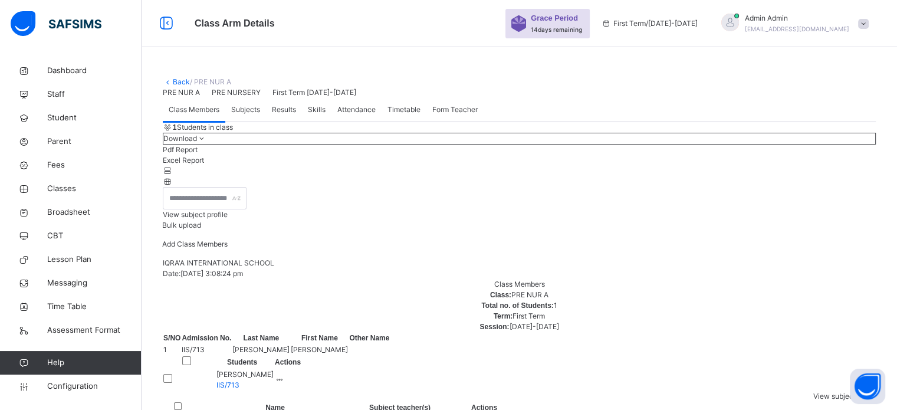
click at [201, 229] on span "Bulk upload" at bounding box center [181, 225] width 39 height 9
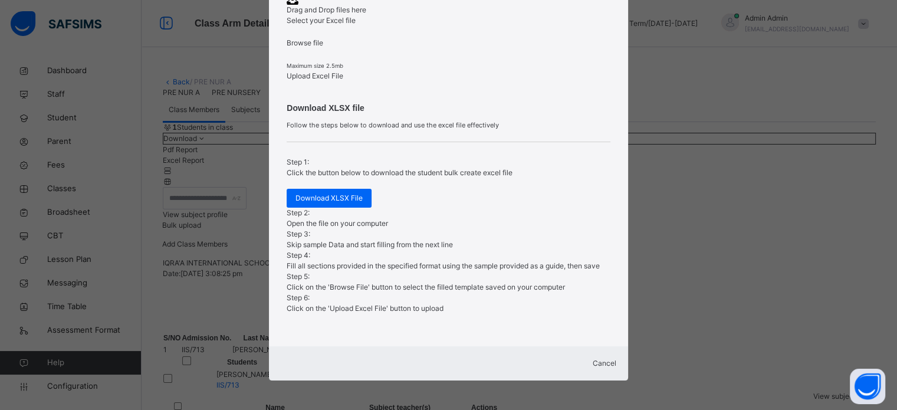
click at [601, 359] on span "Cancel" at bounding box center [605, 363] width 24 height 9
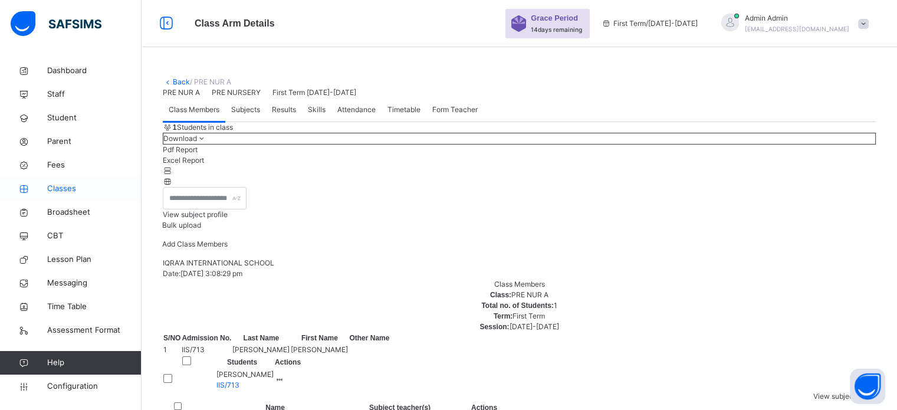
click at [66, 189] on span "Classes" at bounding box center [94, 189] width 94 height 12
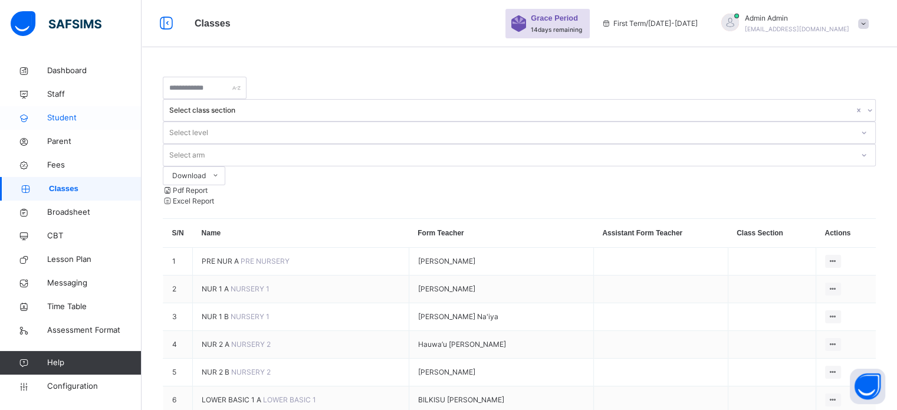
click at [54, 122] on span "Student" at bounding box center [94, 118] width 94 height 12
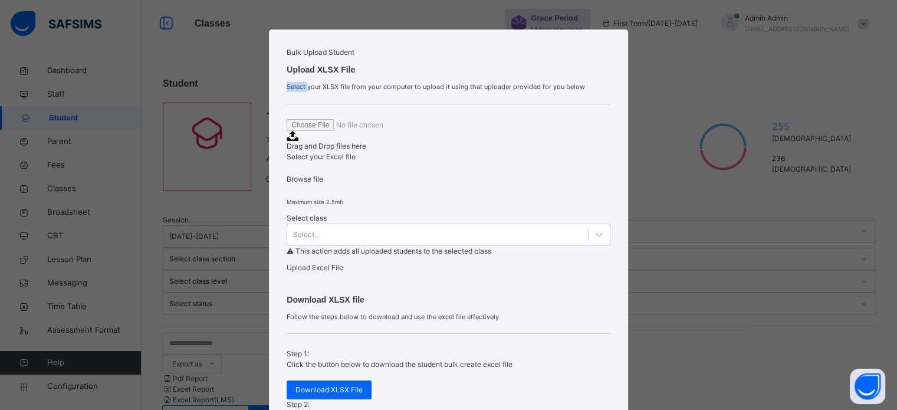
scroll to position [338, 0]
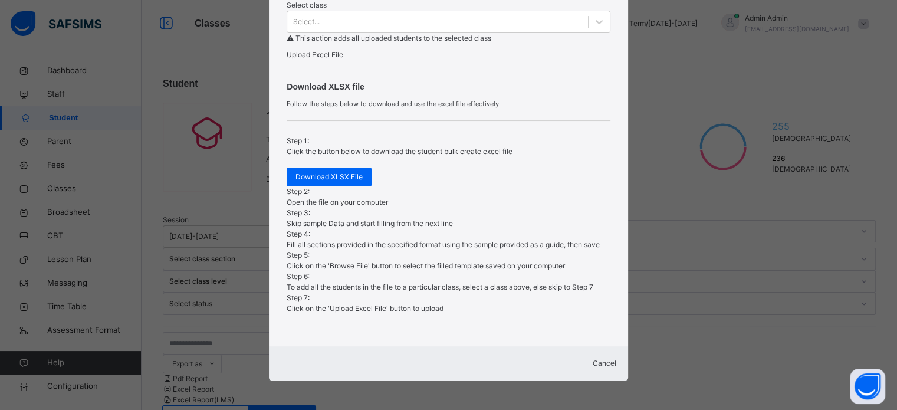
click at [610, 359] on div "Cancel" at bounding box center [448, 363] width 335 height 11
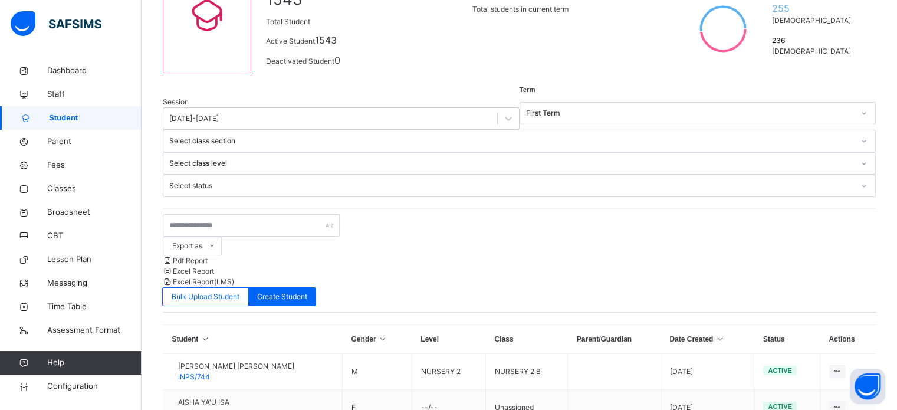
scroll to position [0, 0]
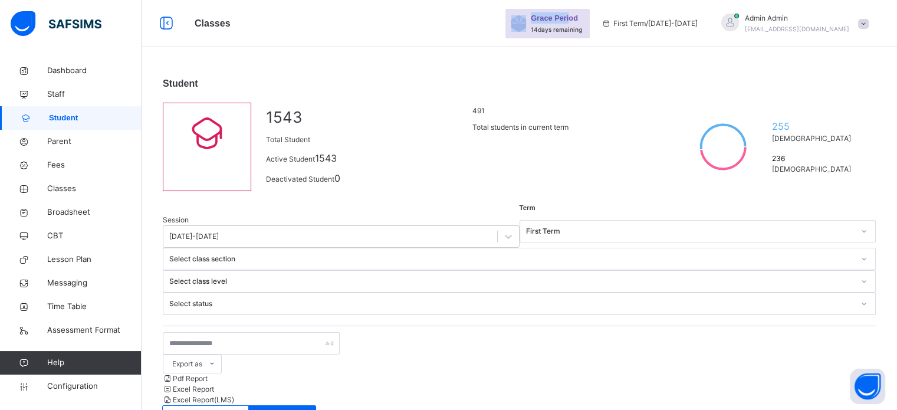
drag, startPoint x: 549, startPoint y: 12, endPoint x: 610, endPoint y: 28, distance: 63.2
click at [590, 25] on div "Grace Period 14 days remaining" at bounding box center [547, 23] width 84 height 29
click at [590, 35] on div "Grace Period 14 days remaining" at bounding box center [547, 23] width 84 height 29
click at [780, 22] on span "Admin Admin" at bounding box center [797, 18] width 104 height 11
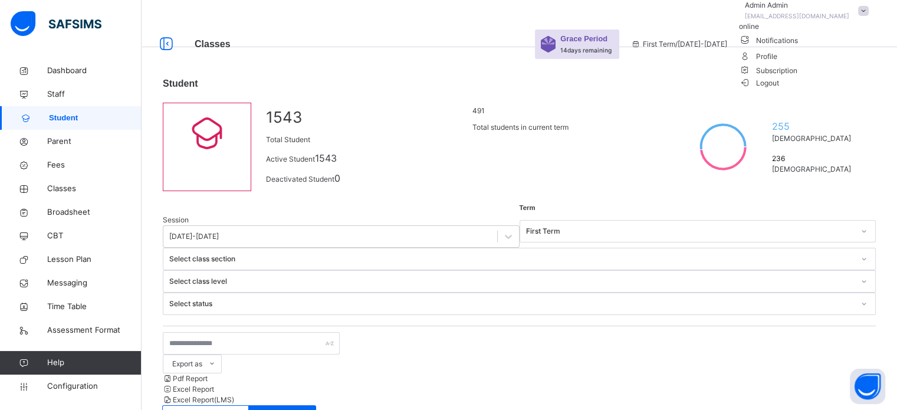
click at [798, 75] on span "Subscription" at bounding box center [768, 70] width 59 height 9
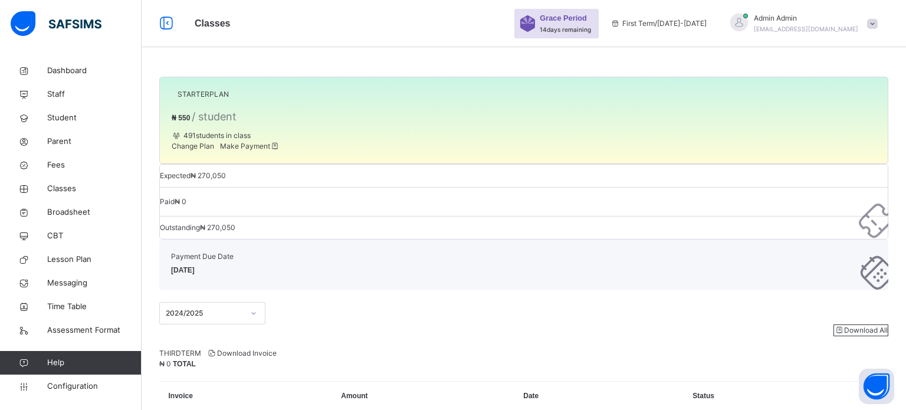
click at [791, 21] on span "Admin Admin" at bounding box center [806, 18] width 104 height 11
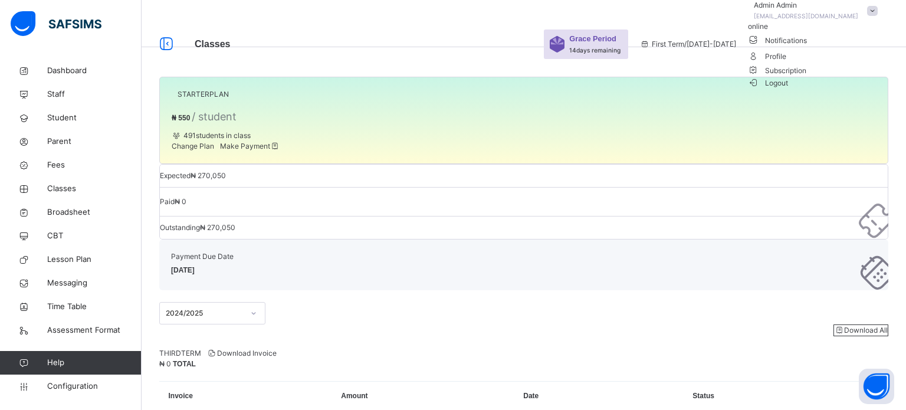
click at [736, 164] on div "Expected ₦ 270,050 Paid ₦ 0 Outstanding ₦ 270,050" at bounding box center [523, 201] width 729 height 75
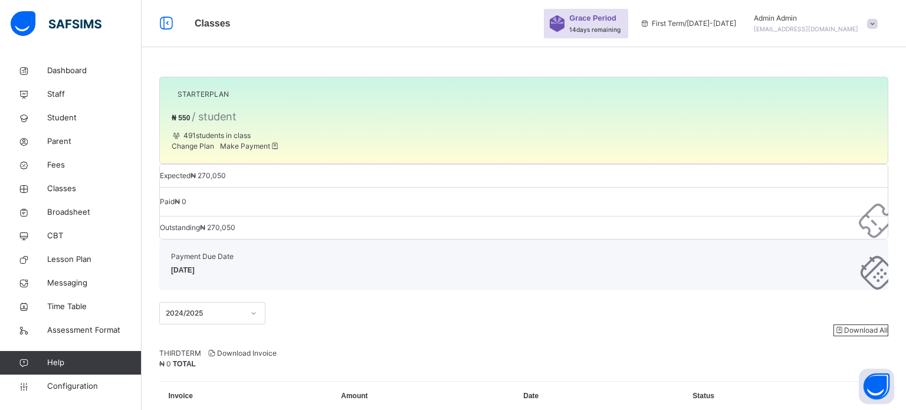
click at [768, 17] on span "Admin Admin" at bounding box center [806, 18] width 104 height 11
click at [758, 239] on div "Payment Due Date [DATE]" at bounding box center [523, 264] width 729 height 51
click at [65, 118] on span "Student" at bounding box center [94, 118] width 94 height 12
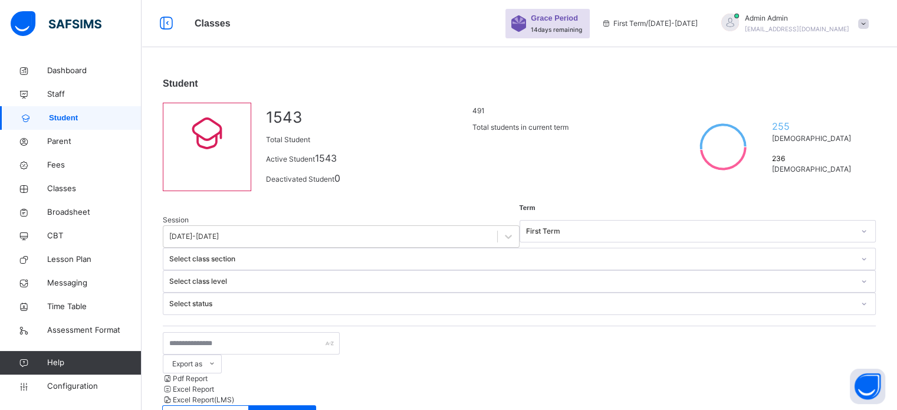
click at [739, 21] on div at bounding box center [730, 23] width 18 height 18
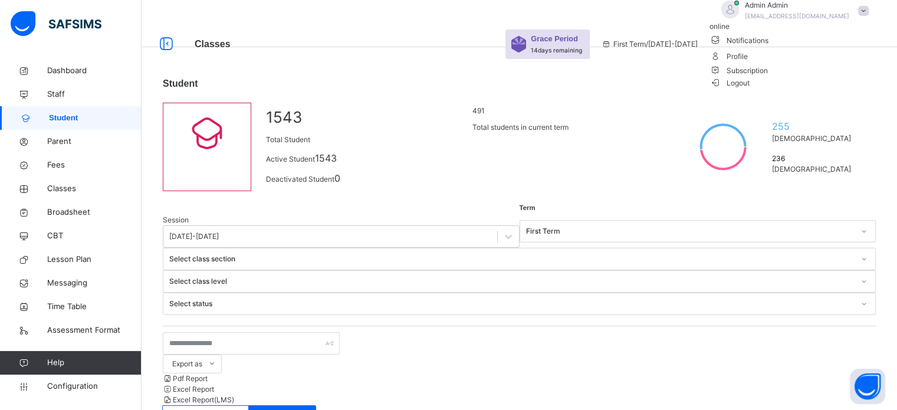
click at [739, 18] on div at bounding box center [730, 10] width 18 height 18
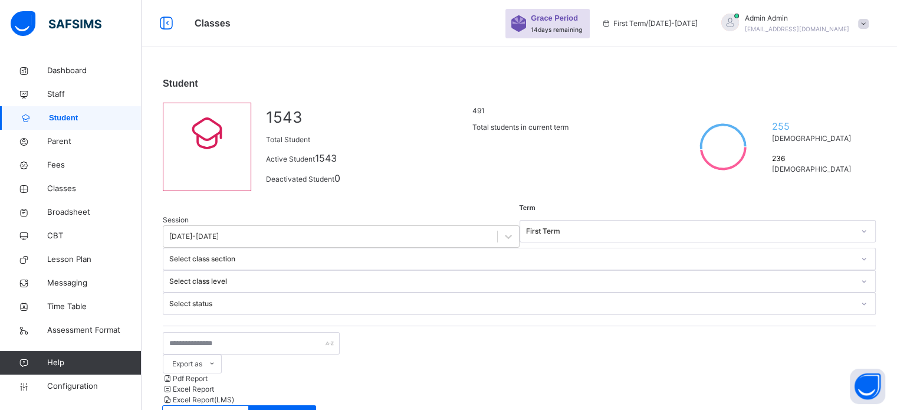
click at [739, 21] on div at bounding box center [730, 23] width 18 height 18
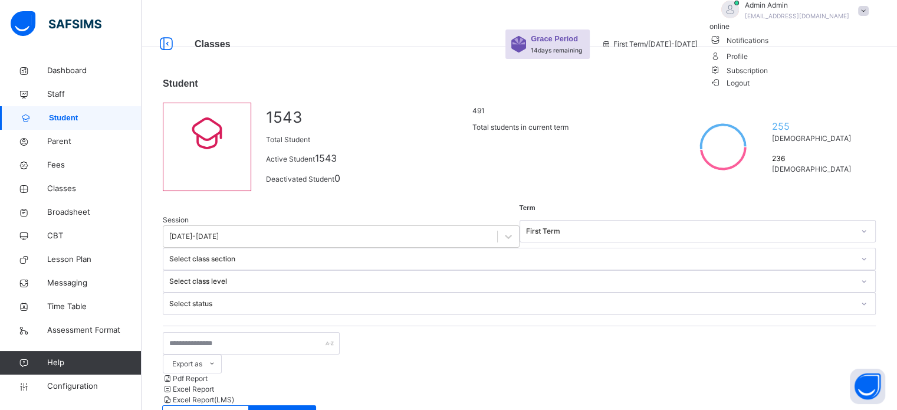
click at [739, 18] on div at bounding box center [730, 10] width 18 height 18
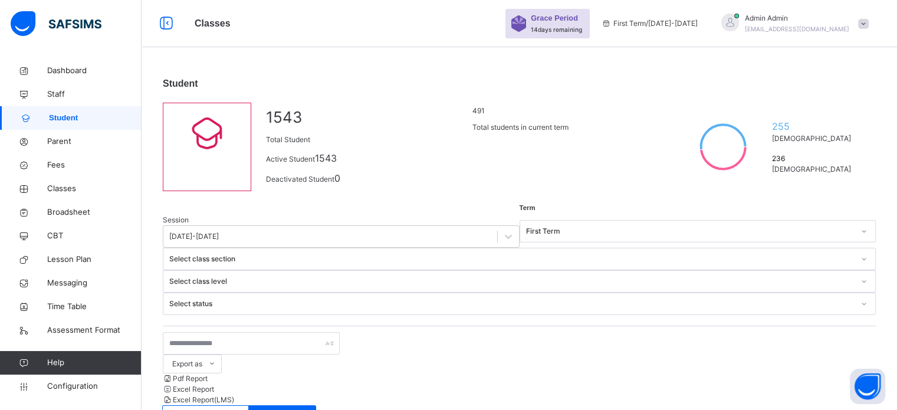
click at [739, 21] on div at bounding box center [730, 23] width 18 height 18
click at [745, 24] on div at bounding box center [745, 24] width 0 height 0
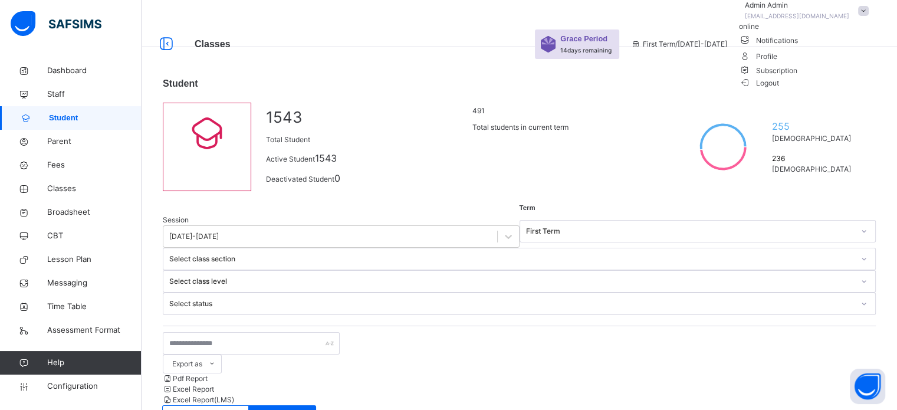
click at [798, 75] on span "Subscription" at bounding box center [768, 70] width 59 height 9
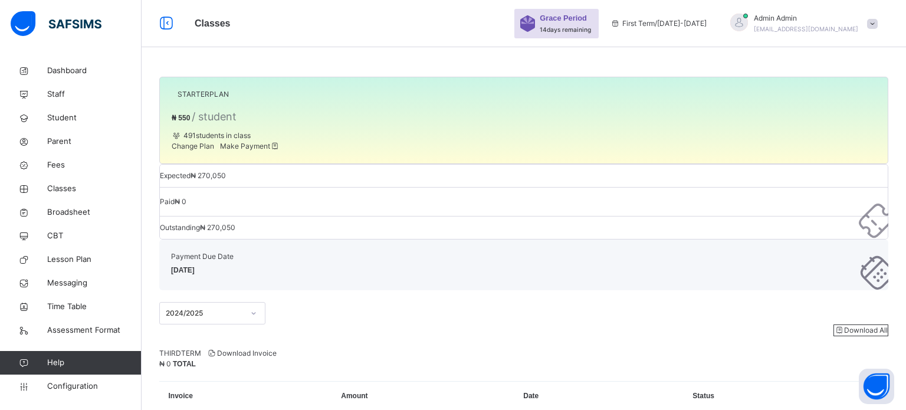
click at [277, 150] on span "Make Payment" at bounding box center [250, 146] width 60 height 9
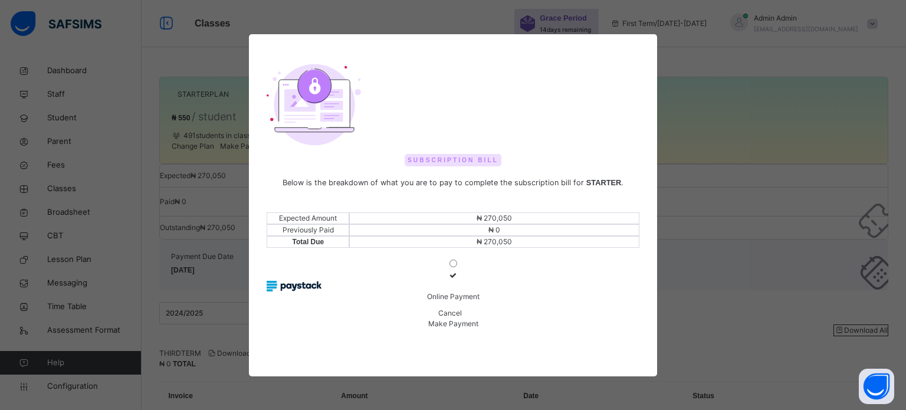
scroll to position [25, 0]
click at [448, 280] on icon at bounding box center [453, 275] width 10 height 9
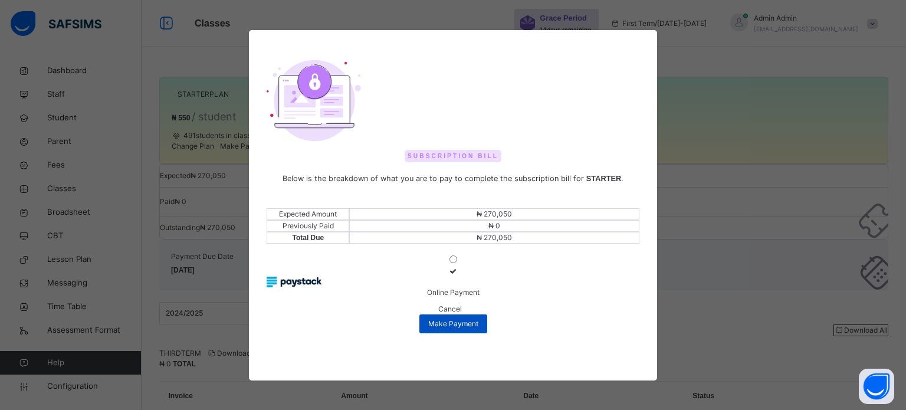
click at [478, 322] on span "Make Payment" at bounding box center [453, 323] width 50 height 11
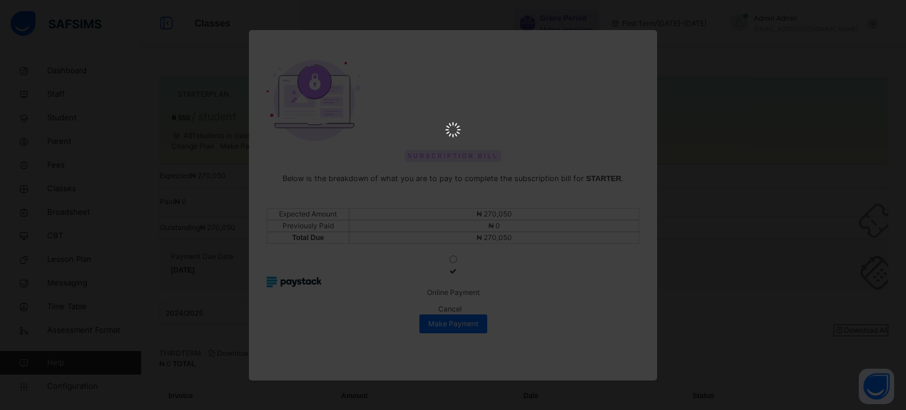
scroll to position [0, 0]
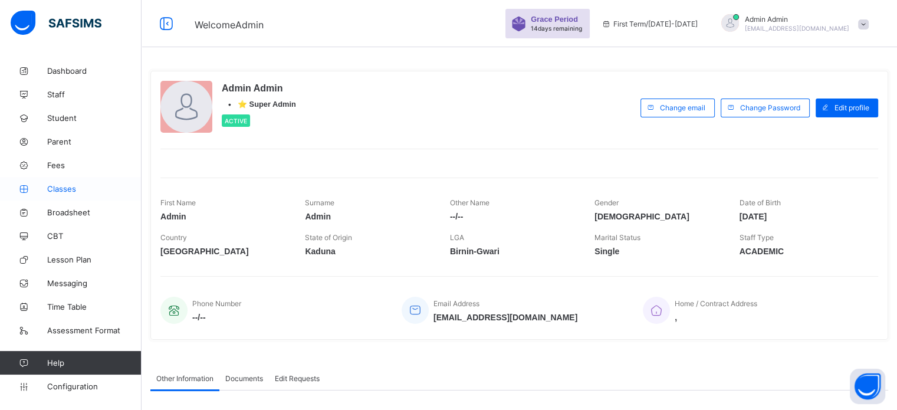
click at [69, 190] on span "Classes" at bounding box center [94, 188] width 94 height 9
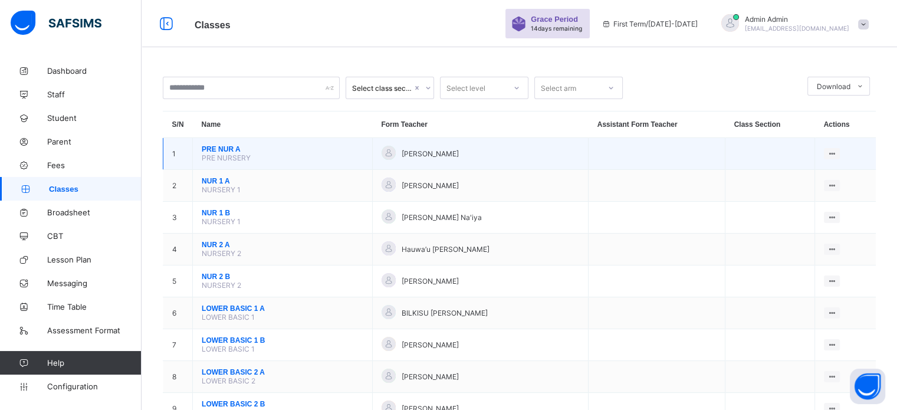
click at [224, 147] on span "PRE NUR A" at bounding box center [283, 149] width 162 height 8
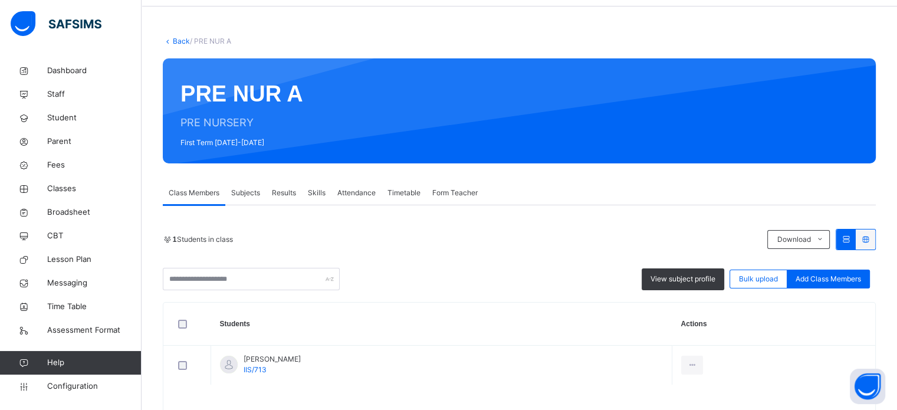
scroll to position [21, 0]
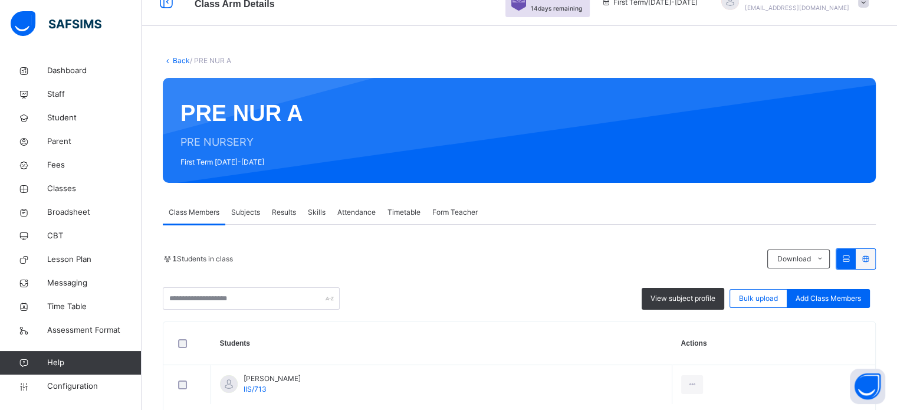
click at [181, 59] on link "Back" at bounding box center [181, 60] width 17 height 9
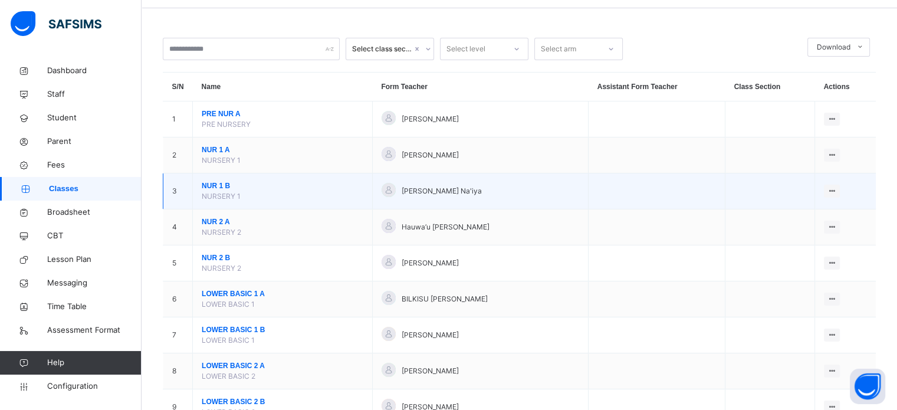
scroll to position [59, 0]
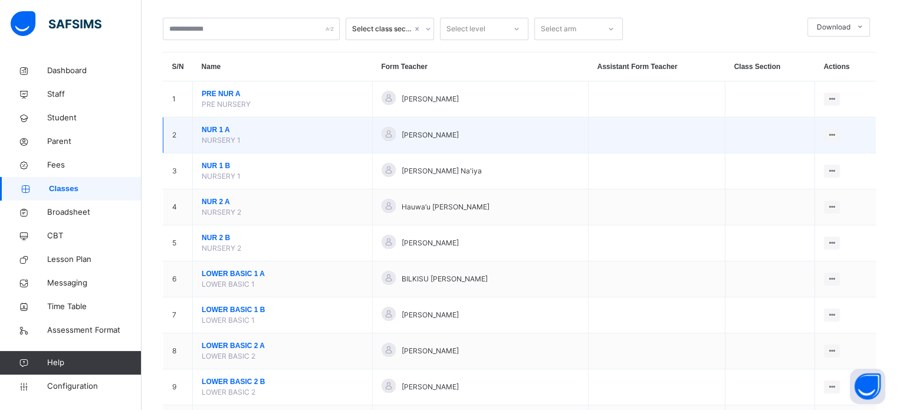
click at [208, 129] on span "NUR 1 A" at bounding box center [283, 129] width 162 height 11
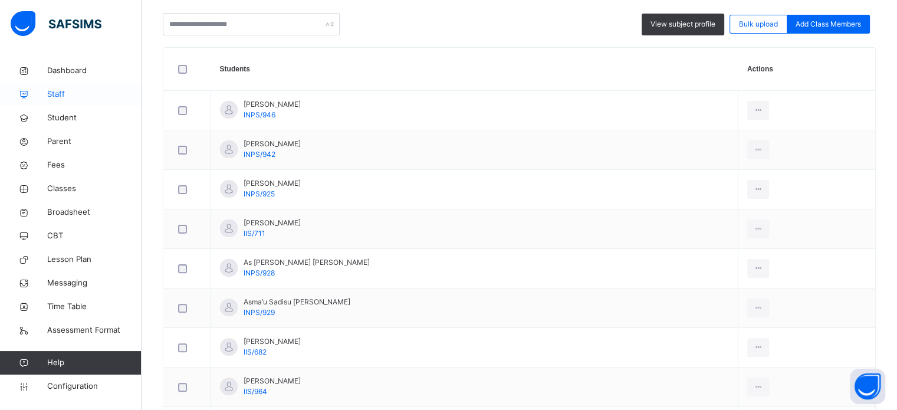
scroll to position [295, 0]
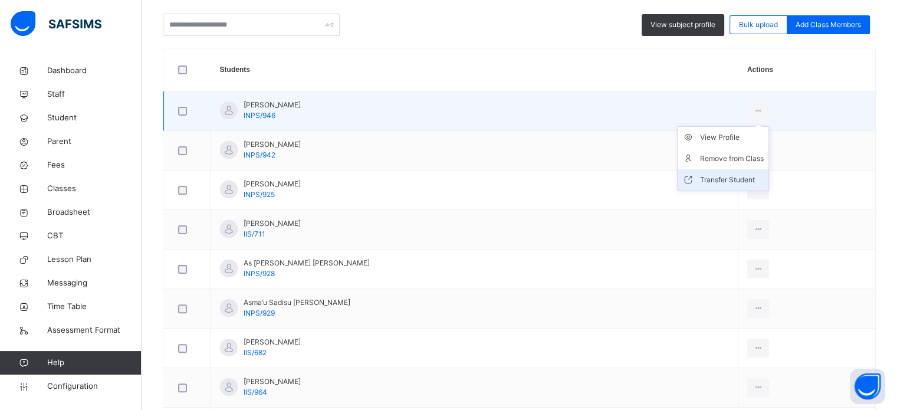
click at [715, 175] on div "Transfer Student" at bounding box center [732, 180] width 64 height 12
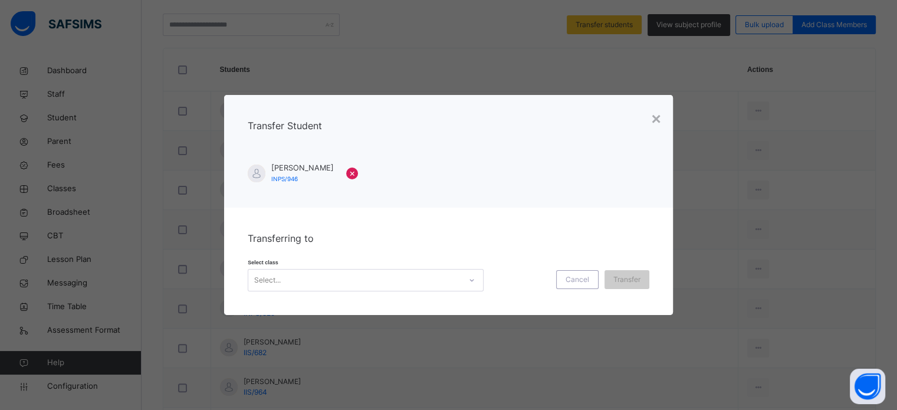
click at [389, 282] on div "Select..." at bounding box center [354, 280] width 212 height 18
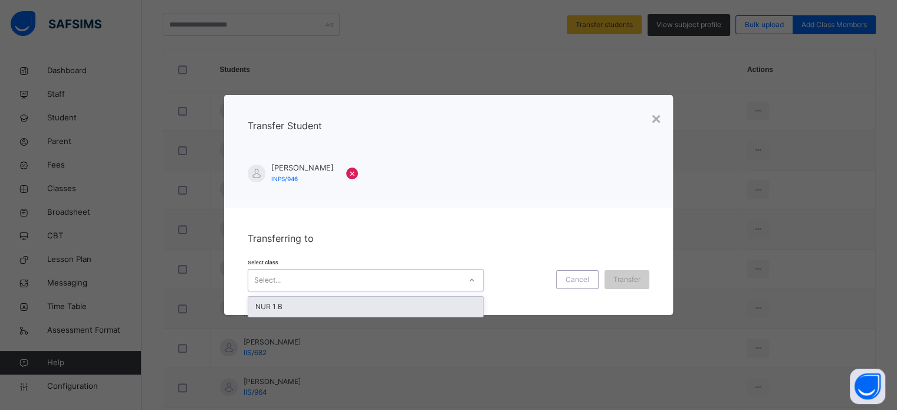
click at [421, 271] on div "Select..." at bounding box center [354, 280] width 212 height 18
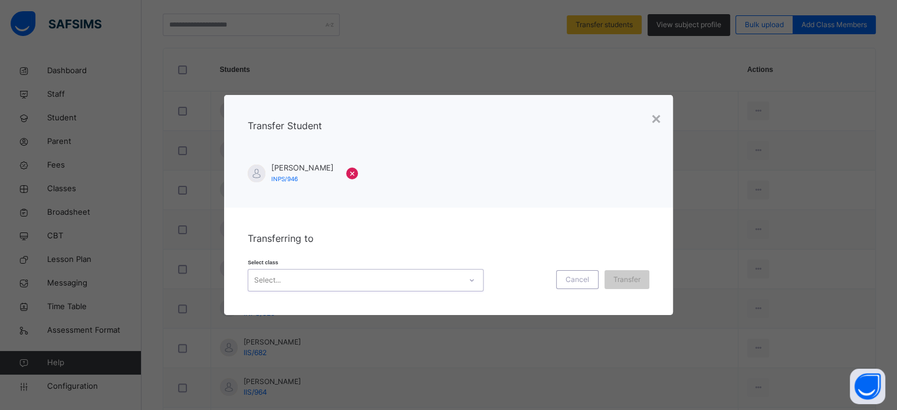
click at [399, 277] on div "Select..." at bounding box center [354, 280] width 212 height 18
click at [658, 113] on div "×" at bounding box center [655, 119] width 9 height 25
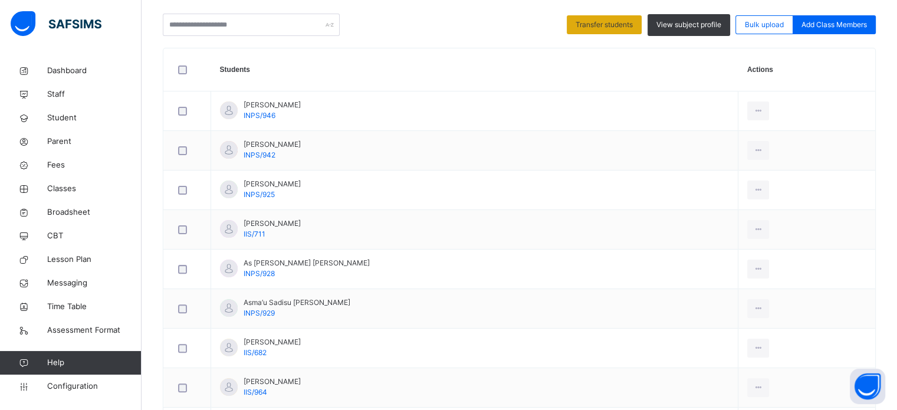
click at [625, 21] on span "Transfer students" at bounding box center [604, 24] width 57 height 11
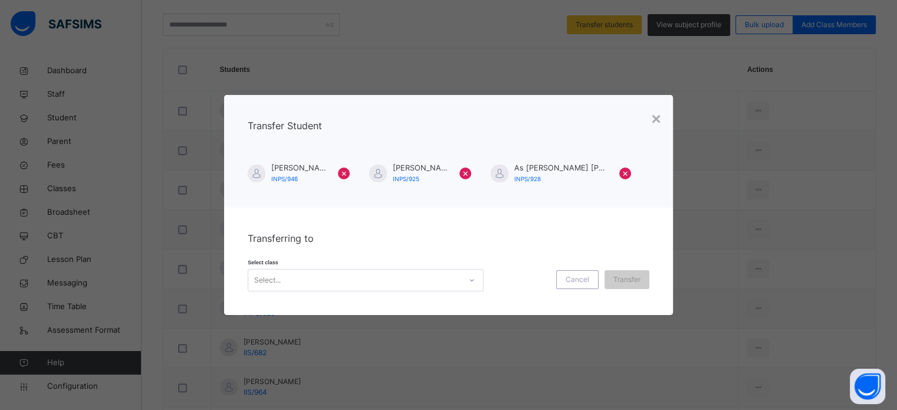
click at [628, 173] on span "×" at bounding box center [625, 173] width 6 height 14
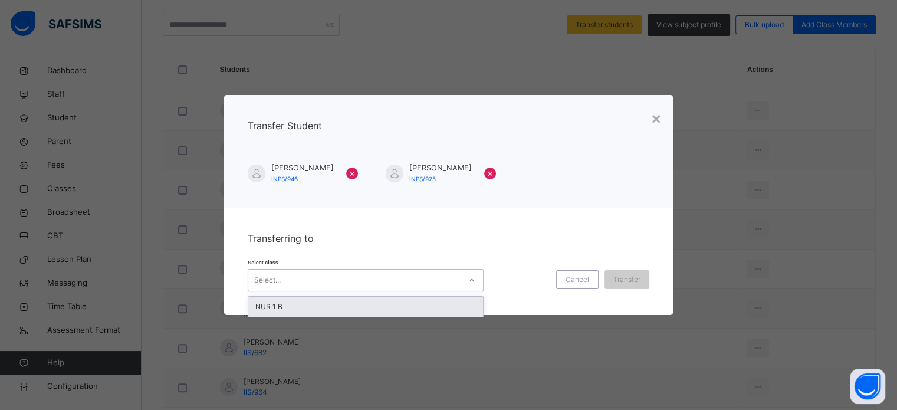
click at [414, 280] on div "Select..." at bounding box center [354, 280] width 212 height 18
click at [337, 306] on div "NUR 1 B" at bounding box center [365, 307] width 235 height 20
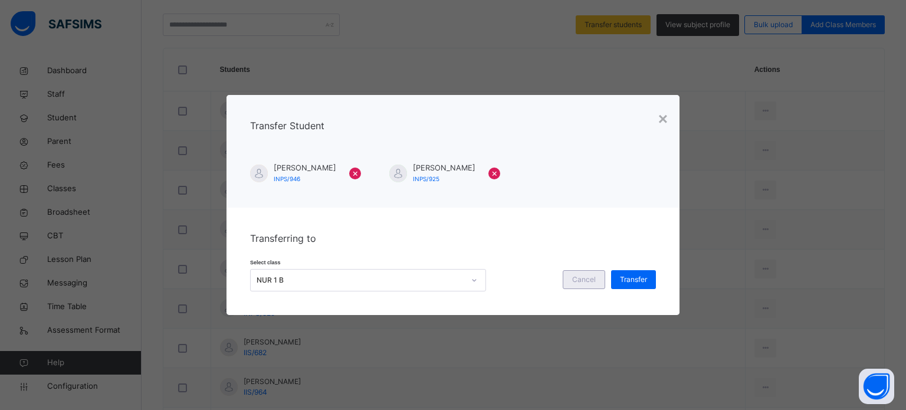
click at [573, 278] on span "Cancel" at bounding box center [584, 279] width 24 height 11
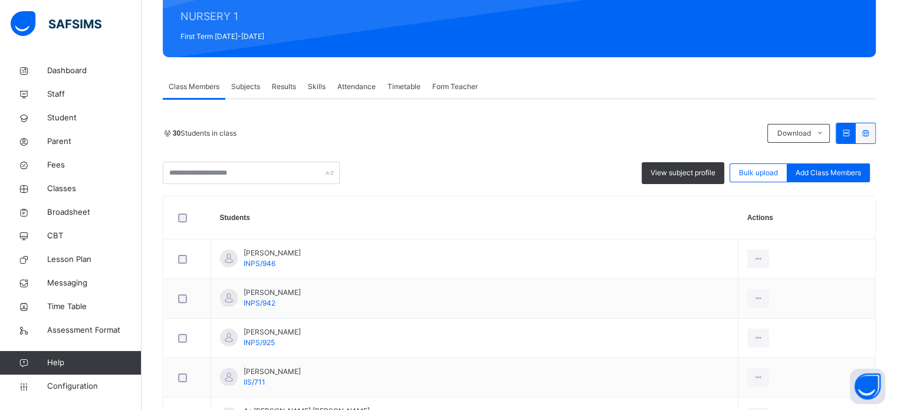
scroll to position [177, 0]
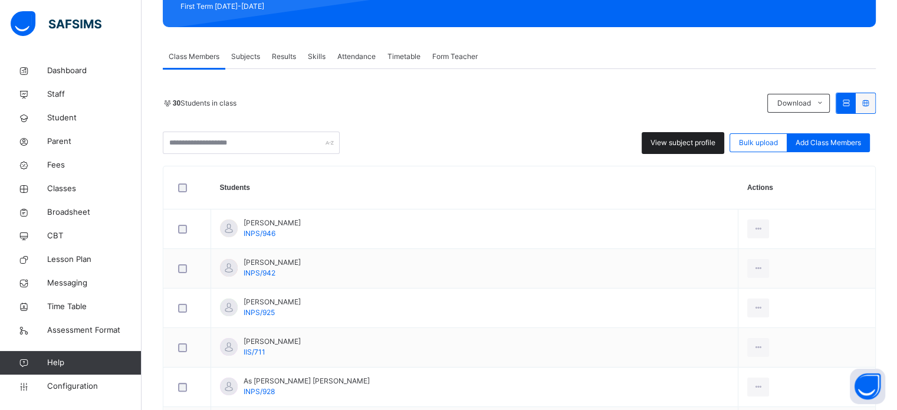
click at [688, 139] on span "View subject profile" at bounding box center [682, 142] width 65 height 11
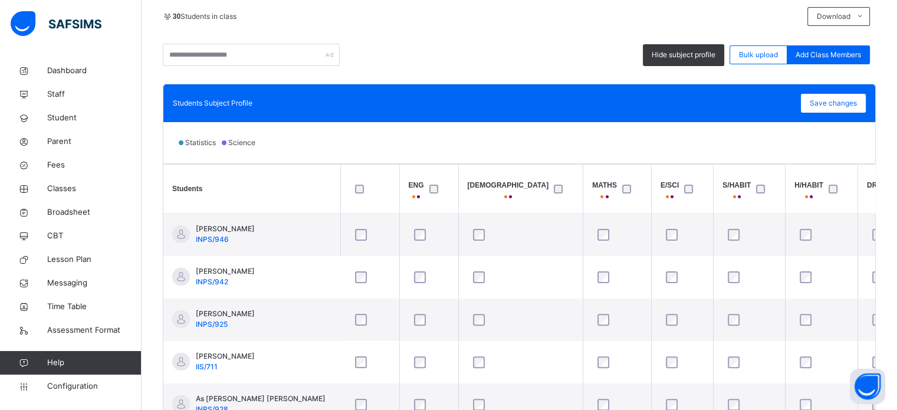
scroll to position [110, 0]
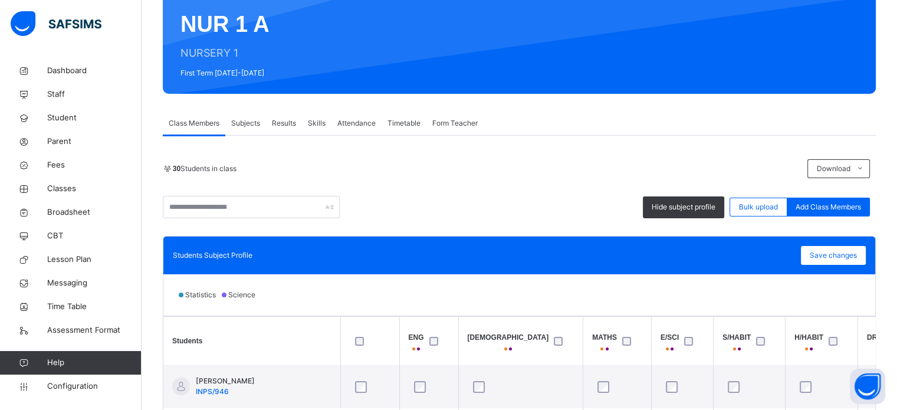
click at [210, 124] on span "Class Members" at bounding box center [194, 123] width 51 height 11
click at [250, 123] on span "Subjects" at bounding box center [245, 123] width 29 height 11
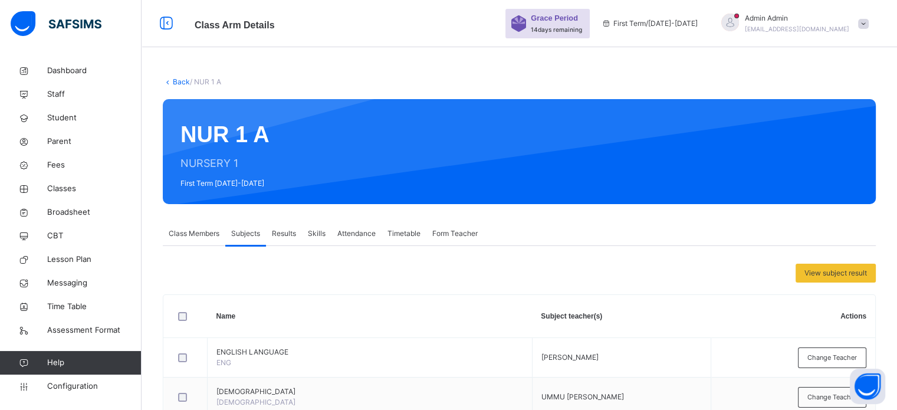
scroll to position [0, 0]
click at [188, 233] on span "Class Members" at bounding box center [194, 233] width 51 height 11
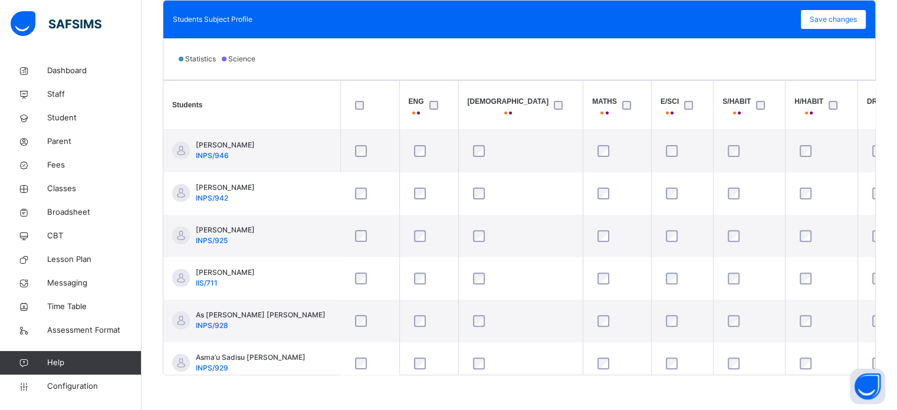
click at [357, 99] on div at bounding box center [370, 105] width 41 height 25
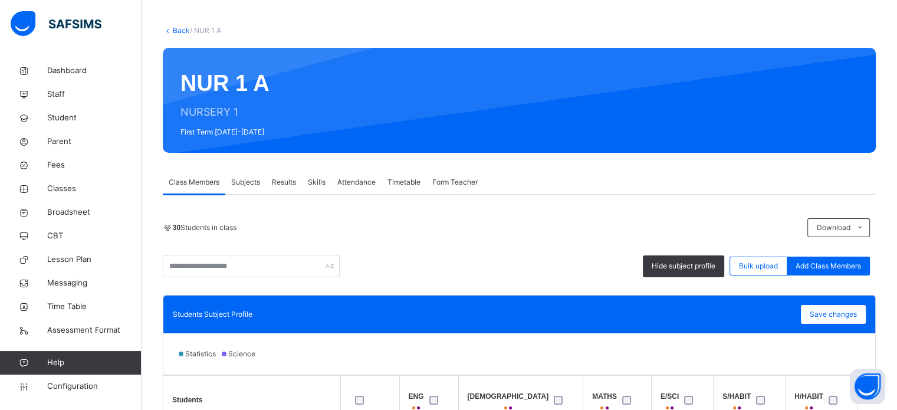
scroll to position [110, 0]
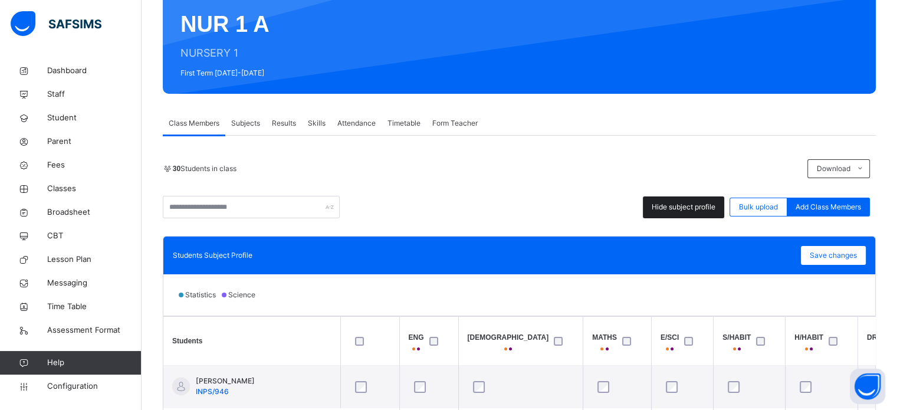
click at [692, 206] on span "Hide subject profile" at bounding box center [684, 207] width 64 height 11
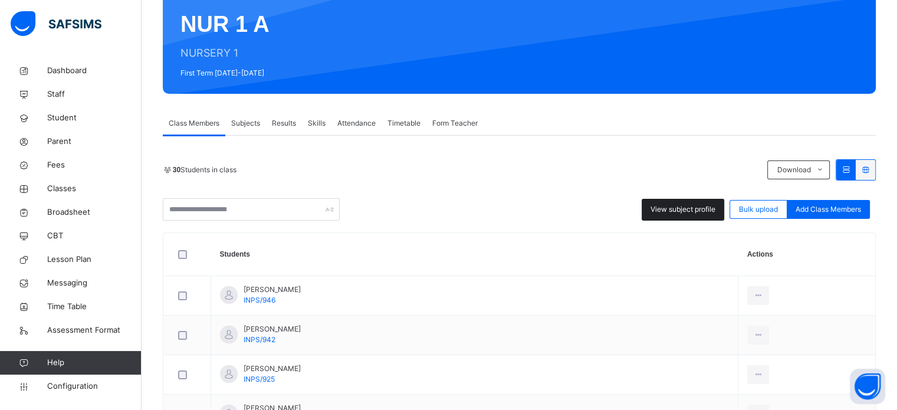
scroll to position [169, 0]
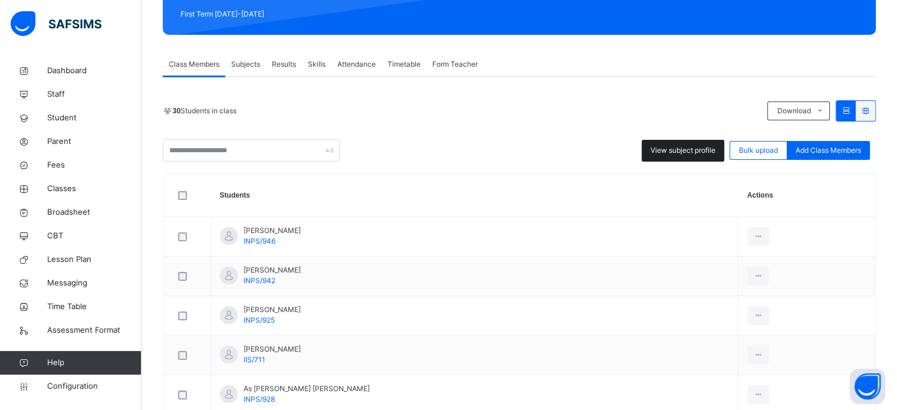
click at [682, 149] on span "View subject profile" at bounding box center [682, 150] width 65 height 11
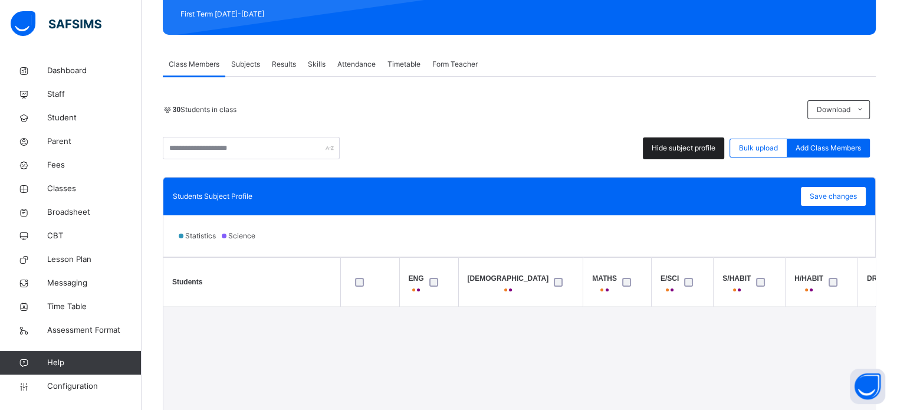
click at [705, 155] on div "Hide subject profile" at bounding box center [683, 148] width 81 height 22
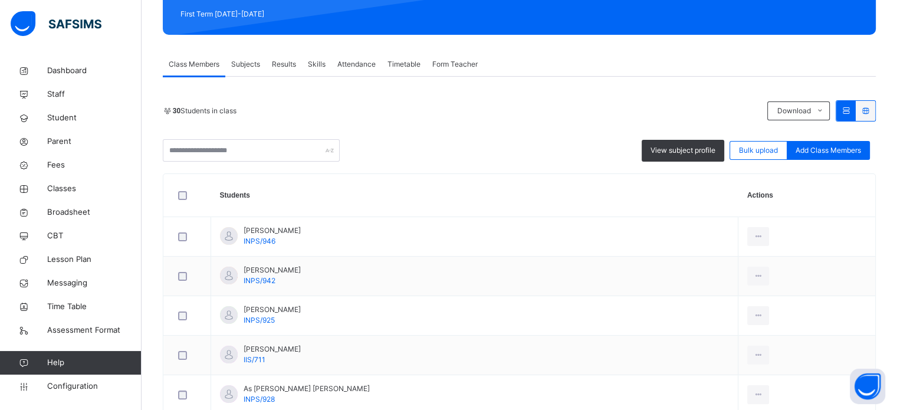
click at [255, 63] on span "Subjects" at bounding box center [245, 64] width 29 height 11
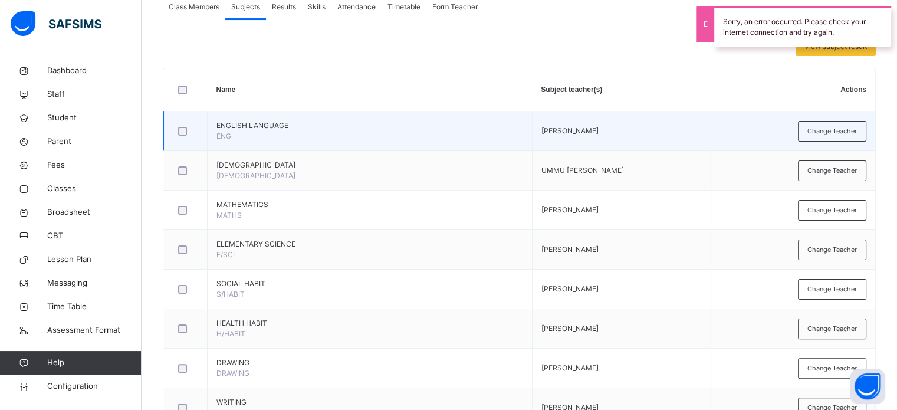
scroll to position [214, 0]
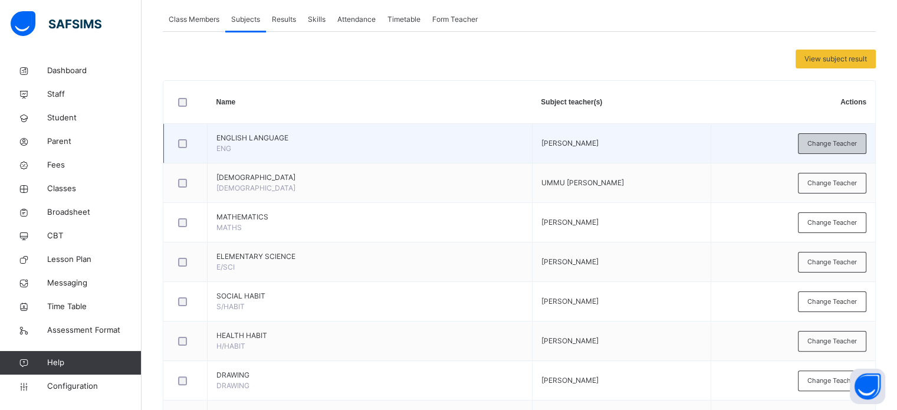
click at [843, 146] on span "Change Teacher" at bounding box center [832, 144] width 50 height 10
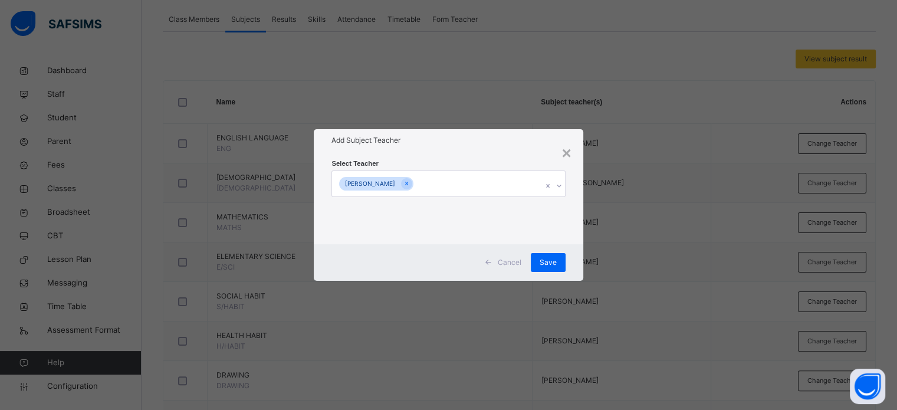
click at [489, 188] on div "Fatima Hadi Badamasi" at bounding box center [437, 183] width 210 height 25
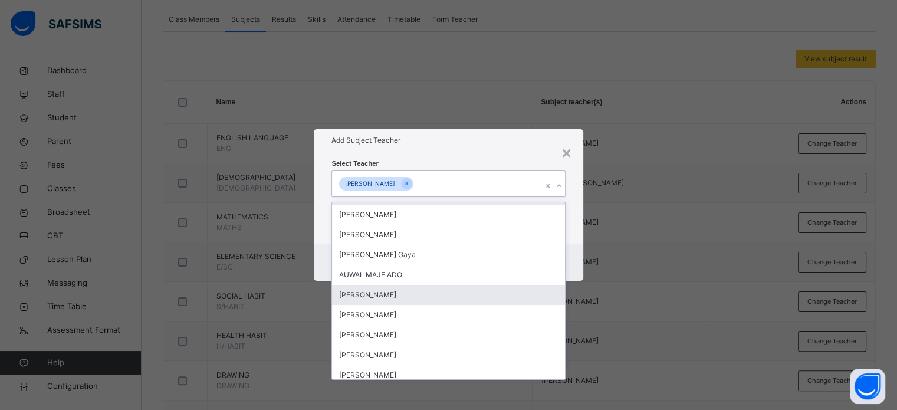
scroll to position [0, 0]
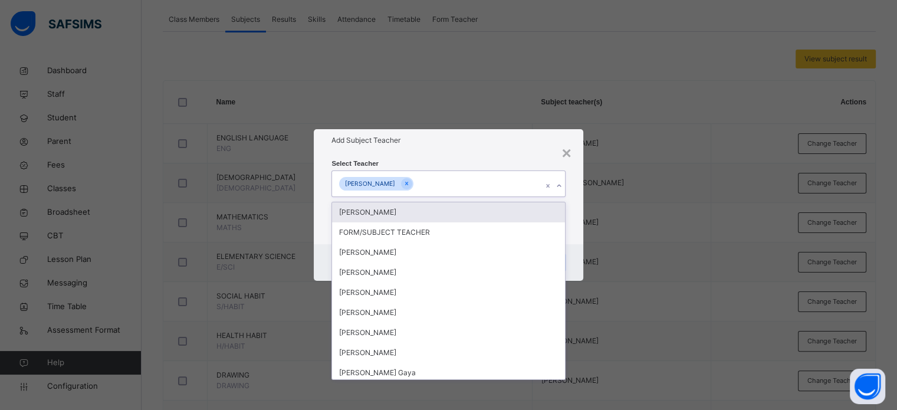
click at [529, 148] on div "Add Subject Teacher" at bounding box center [448, 140] width 269 height 22
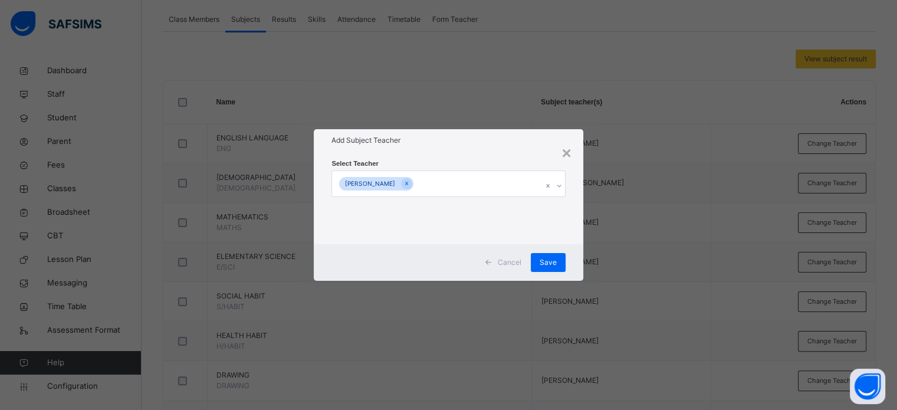
click at [512, 264] on span "Cancel" at bounding box center [510, 262] width 24 height 11
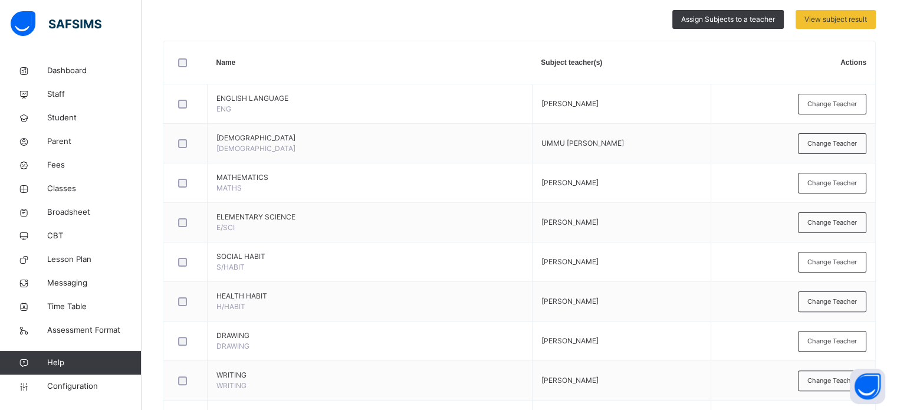
scroll to position [96, 0]
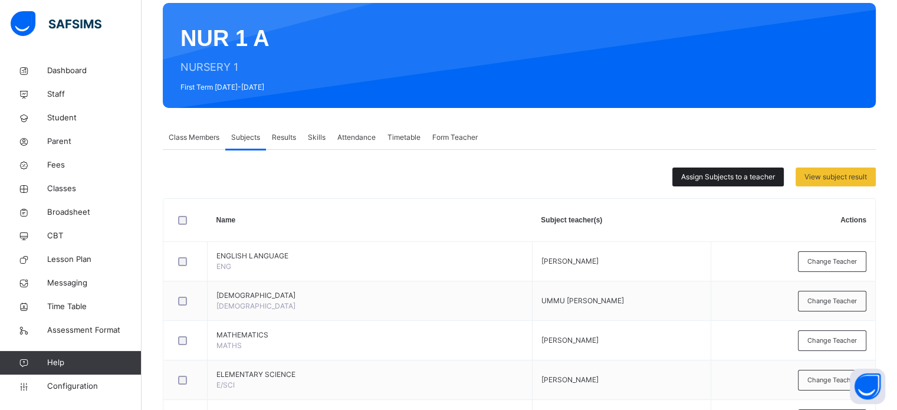
click at [716, 180] on span "Assign Subjects to a teacher" at bounding box center [728, 177] width 94 height 11
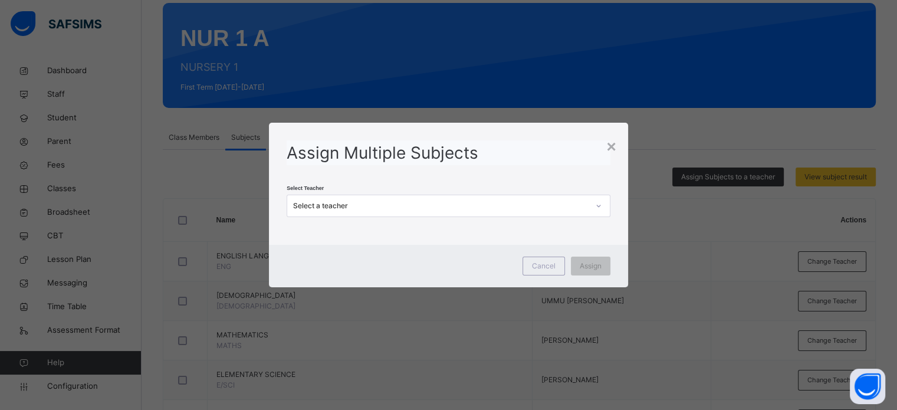
click at [455, 207] on div "Select a teacher" at bounding box center [440, 206] width 295 height 11
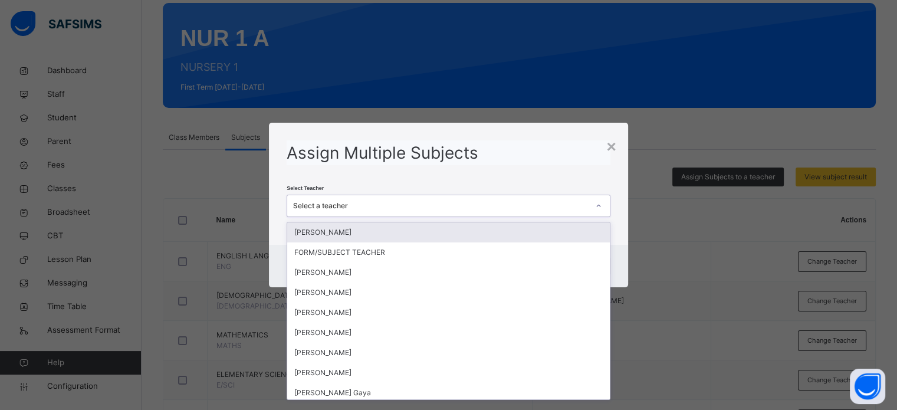
click at [372, 233] on div "MARYAM ISAH" at bounding box center [448, 232] width 322 height 20
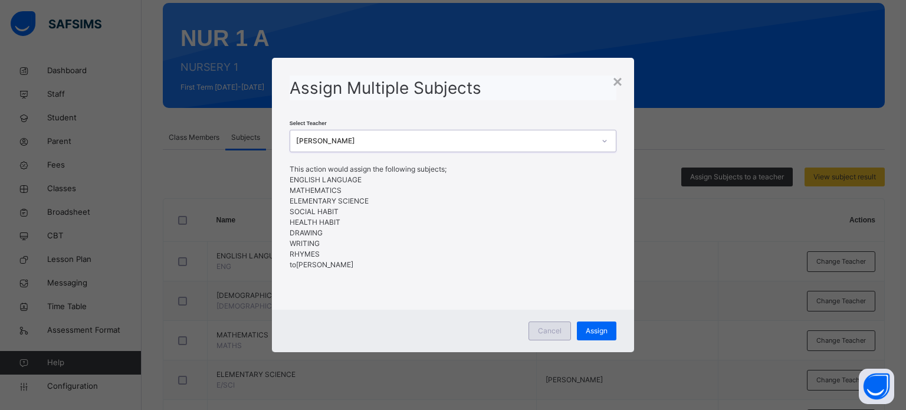
click at [561, 330] on div "Cancel" at bounding box center [549, 330] width 42 height 19
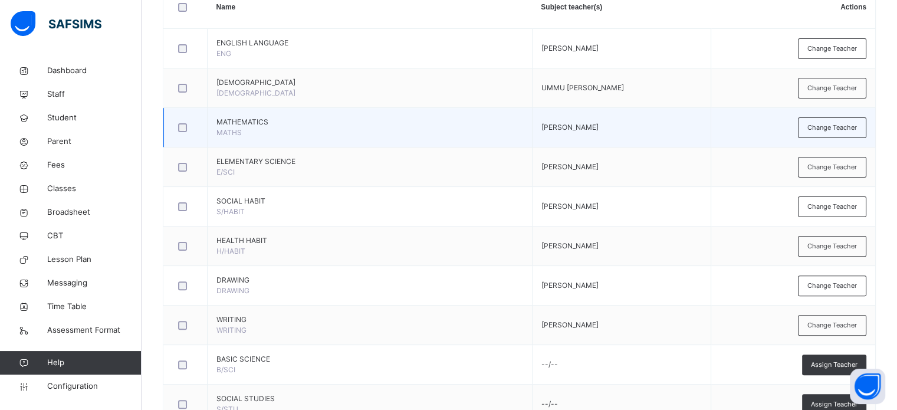
scroll to position [332, 0]
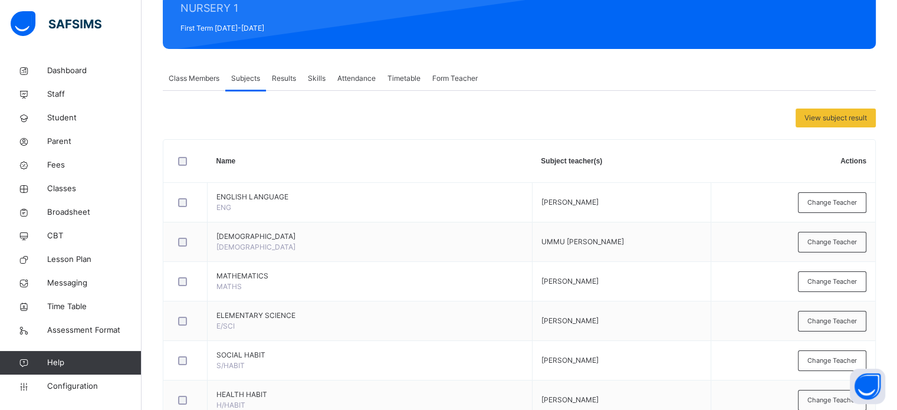
click at [477, 82] on span "Form Teacher" at bounding box center [454, 78] width 45 height 11
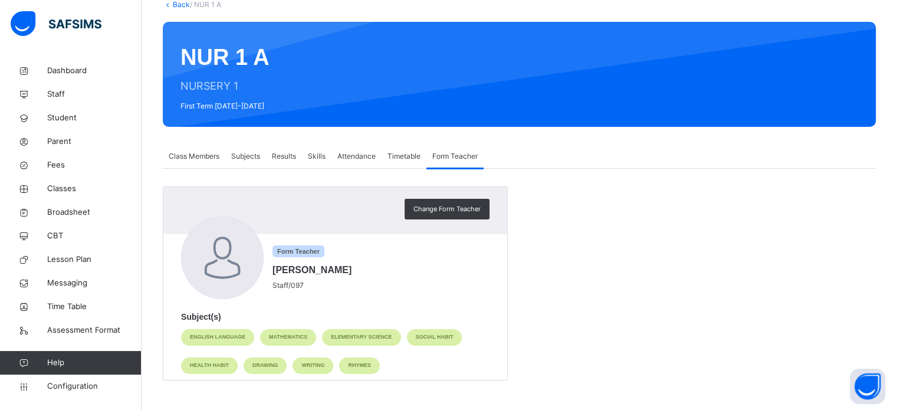
scroll to position [77, 0]
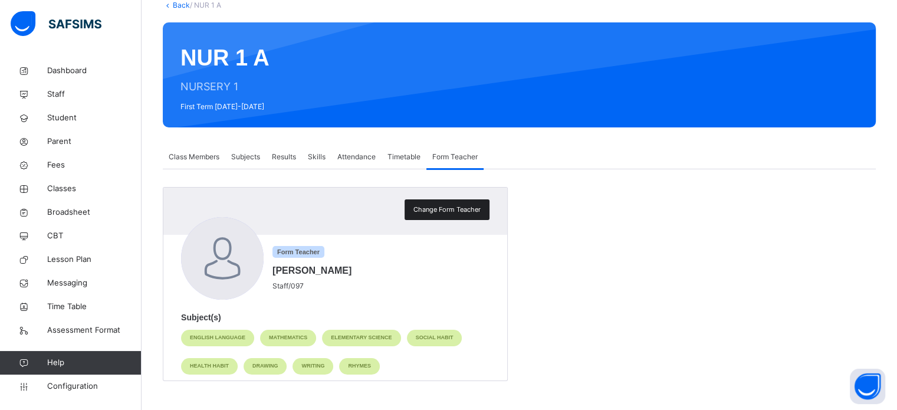
click at [468, 207] on span "Change Form Teacher" at bounding box center [446, 210] width 67 height 10
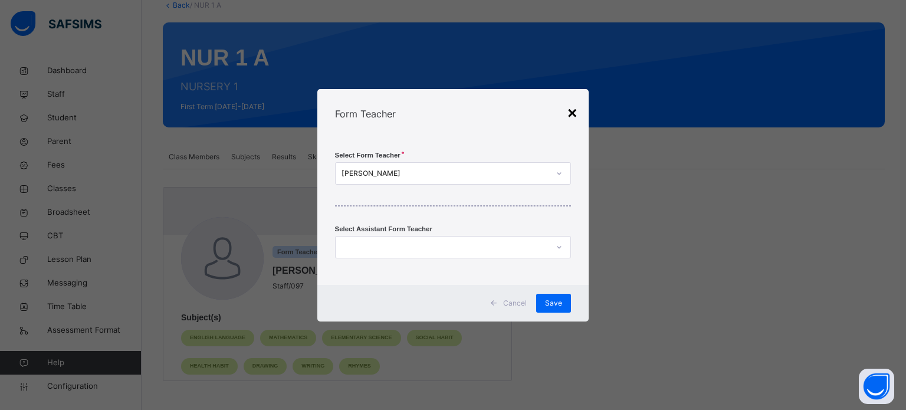
click at [573, 111] on div "×" at bounding box center [571, 113] width 9 height 25
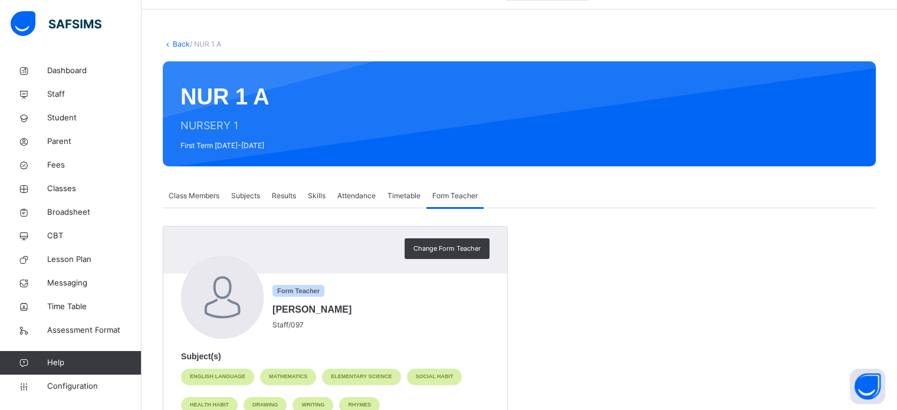
scroll to position [0, 0]
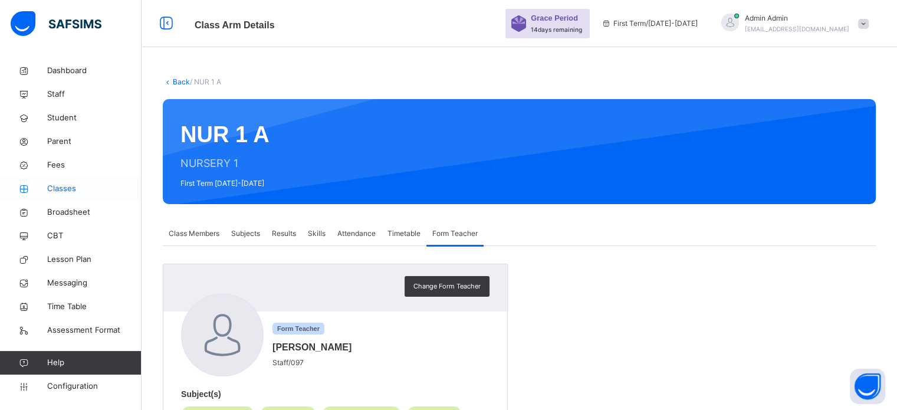
click at [55, 186] on span "Classes" at bounding box center [94, 189] width 94 height 12
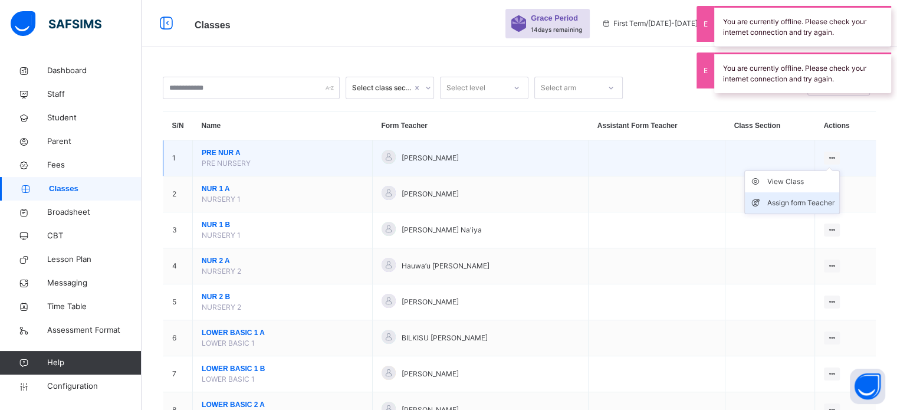
click at [810, 205] on div "Assign form Teacher" at bounding box center [800, 203] width 67 height 12
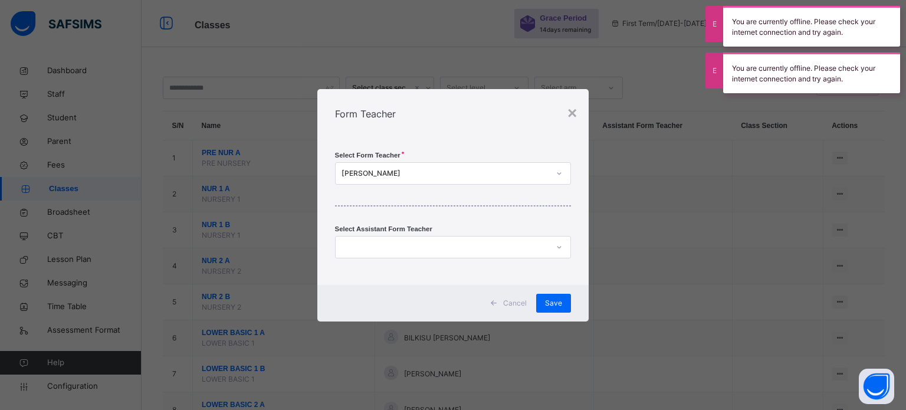
click at [488, 169] on div "Zeenat Musa Sulaiman" at bounding box center [445, 173] width 208 height 11
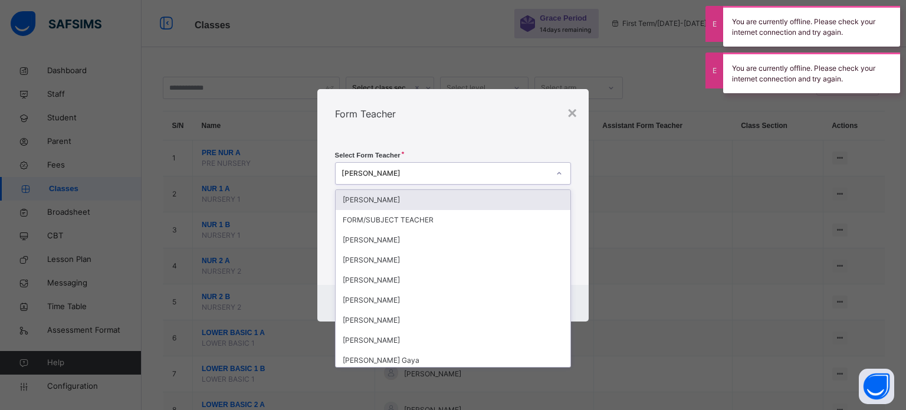
click at [488, 169] on div "Zeenat Musa Sulaiman" at bounding box center [445, 173] width 208 height 11
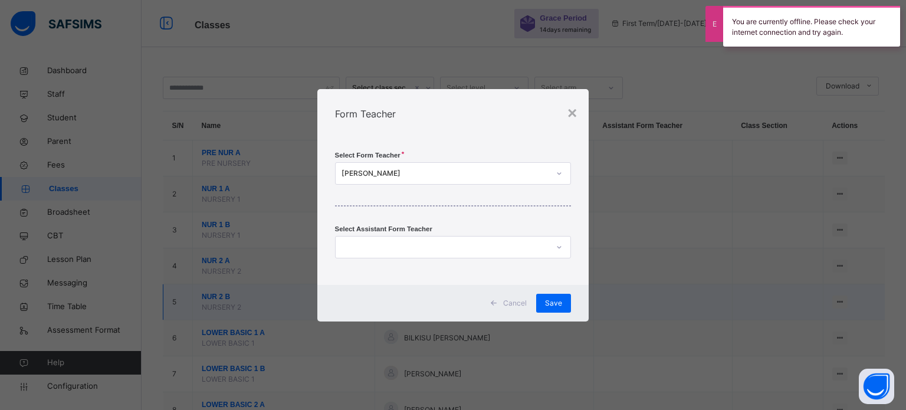
drag, startPoint x: 518, startPoint y: 301, endPoint x: 564, endPoint y: 292, distance: 46.4
click at [518, 302] on span "Cancel" at bounding box center [515, 303] width 24 height 11
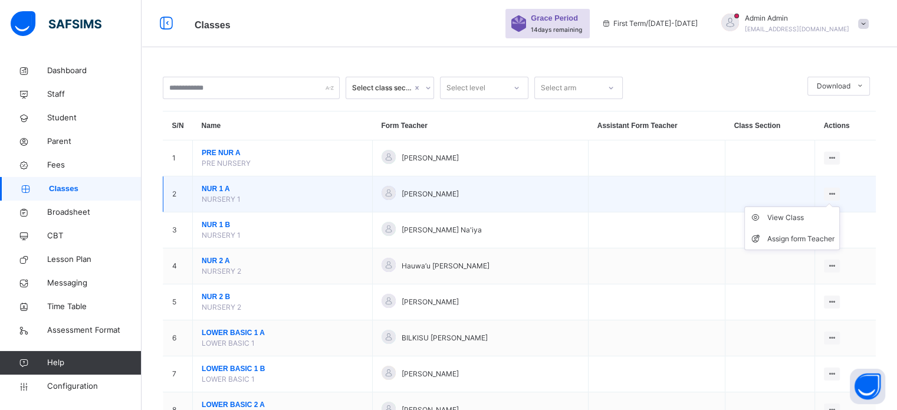
click at [835, 206] on ul "View Class Assign form Teacher" at bounding box center [792, 228] width 96 height 44
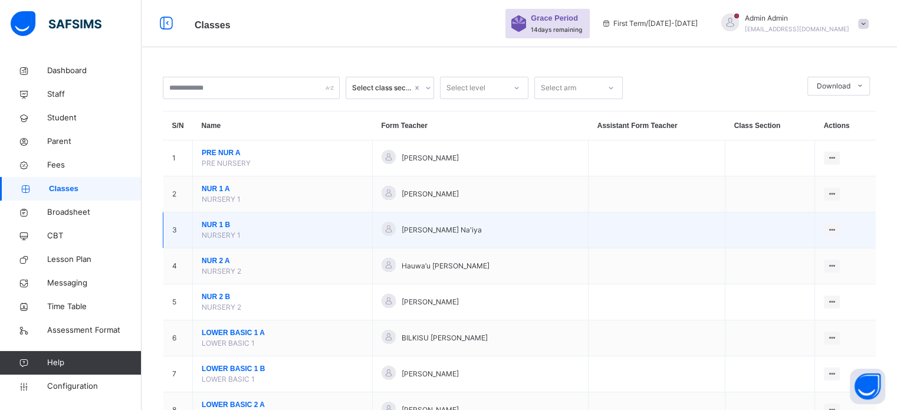
click at [658, 214] on td at bounding box center [657, 230] width 137 height 36
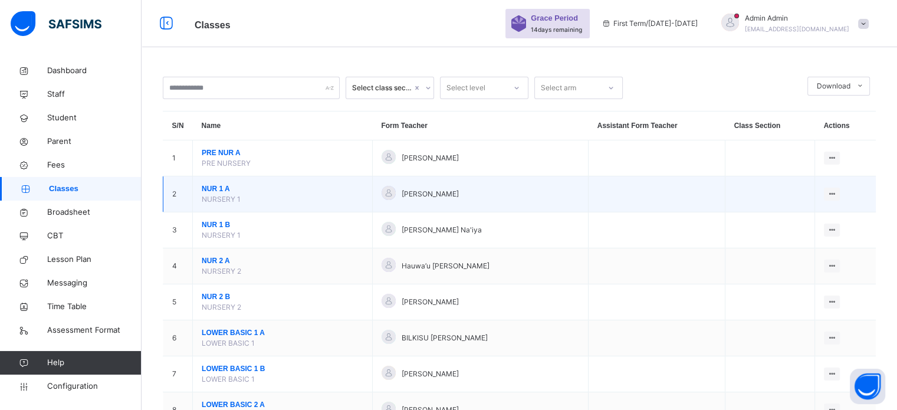
click at [213, 188] on span "NUR 1 A" at bounding box center [283, 188] width 162 height 11
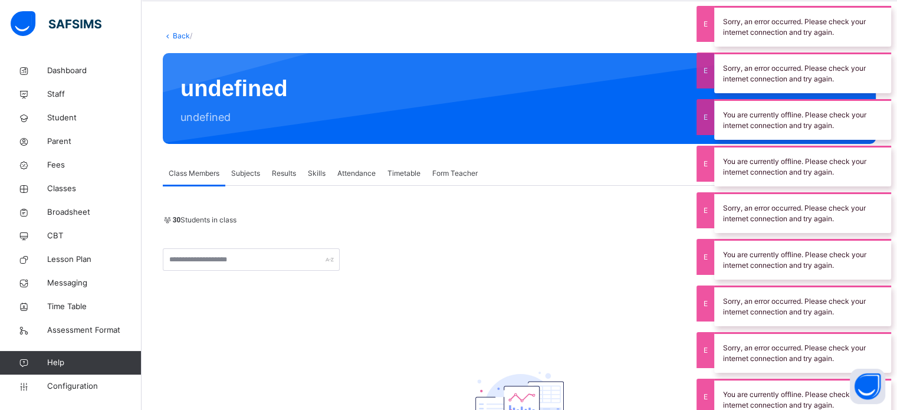
scroll to position [59, 0]
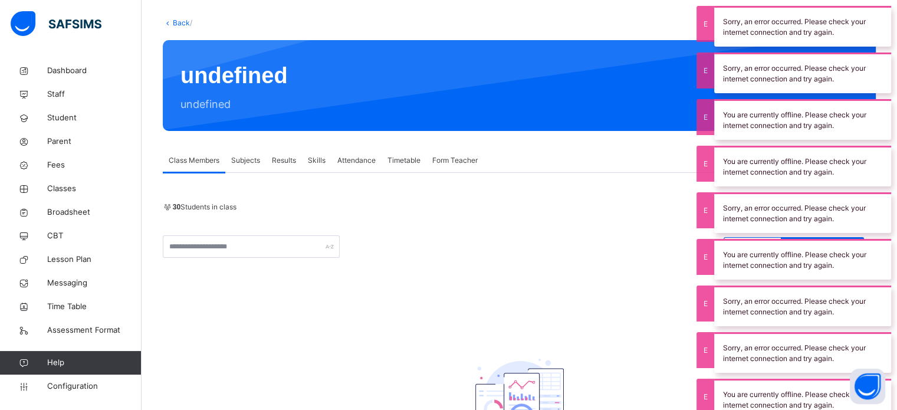
click at [236, 165] on span "Subjects" at bounding box center [245, 160] width 29 height 11
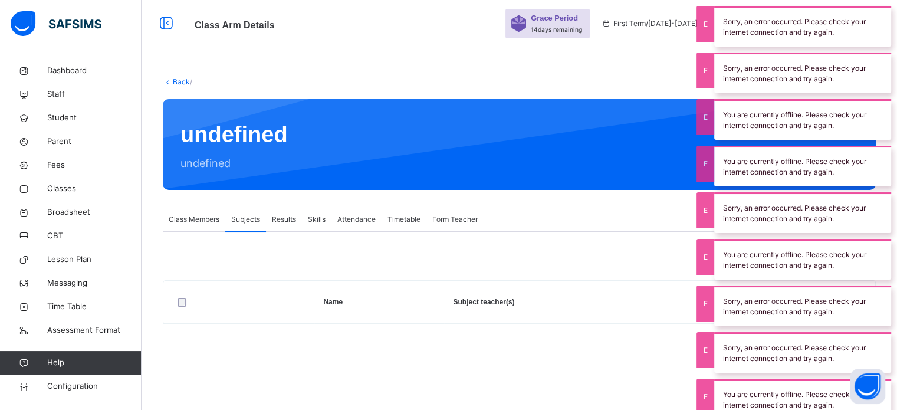
scroll to position [0, 0]
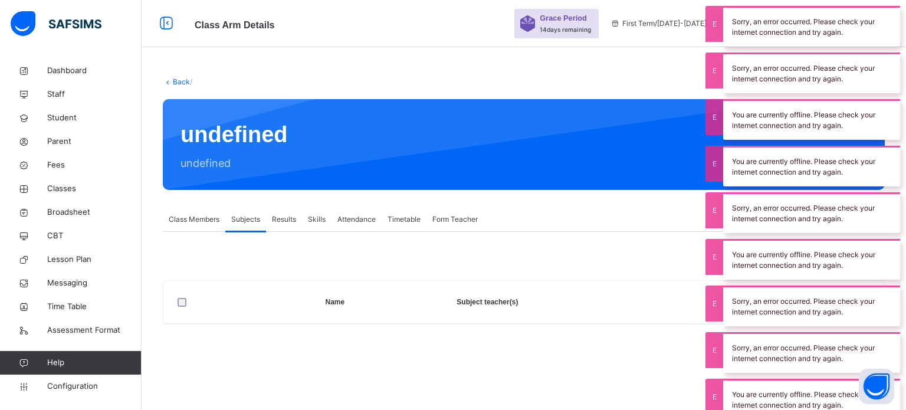
click at [193, 221] on span "Class Members" at bounding box center [194, 219] width 51 height 11
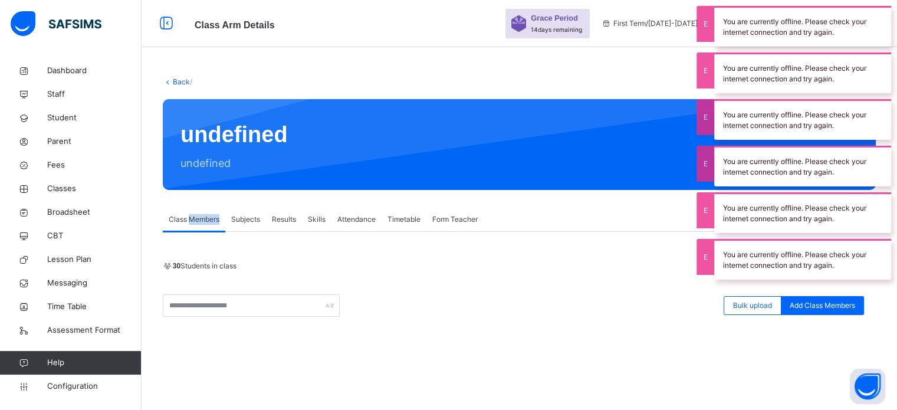
click at [622, 99] on div "undefined undefined" at bounding box center [519, 144] width 713 height 91
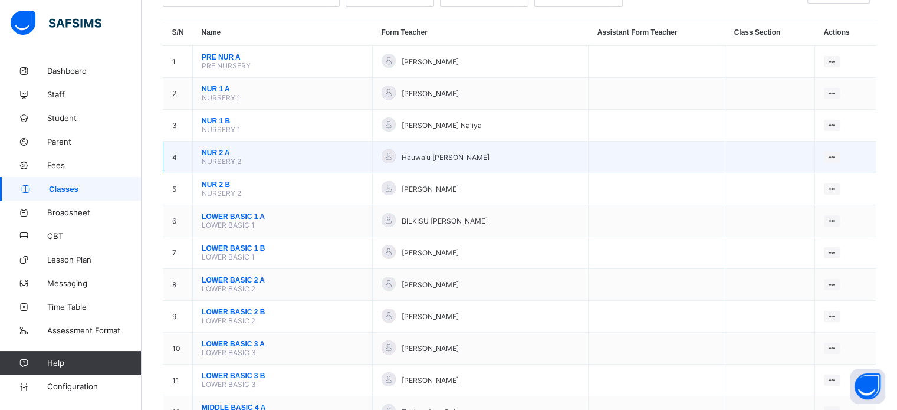
scroll to position [118, 0]
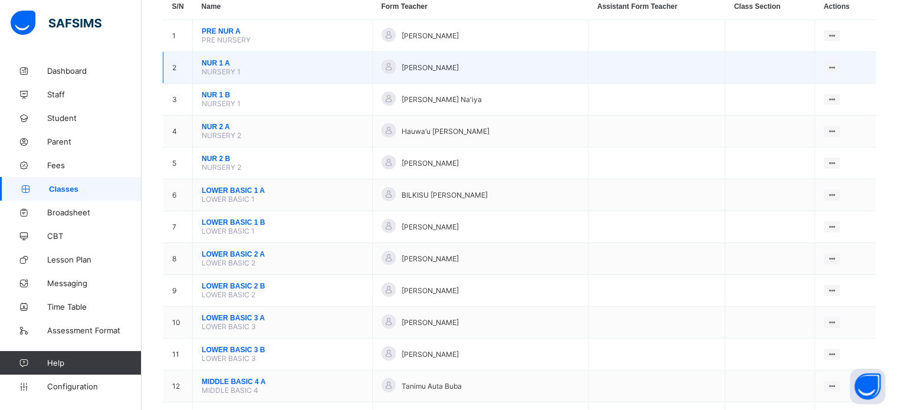
click at [212, 66] on span "NUR 1 A" at bounding box center [283, 63] width 162 height 8
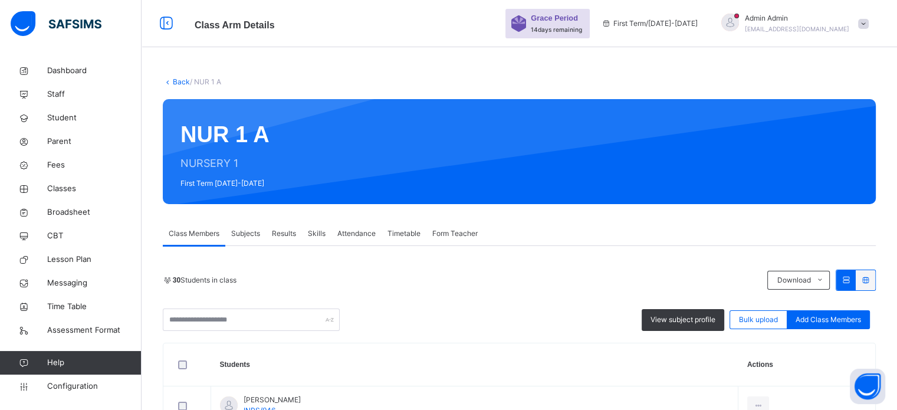
click at [252, 238] on span "Subjects" at bounding box center [245, 233] width 29 height 11
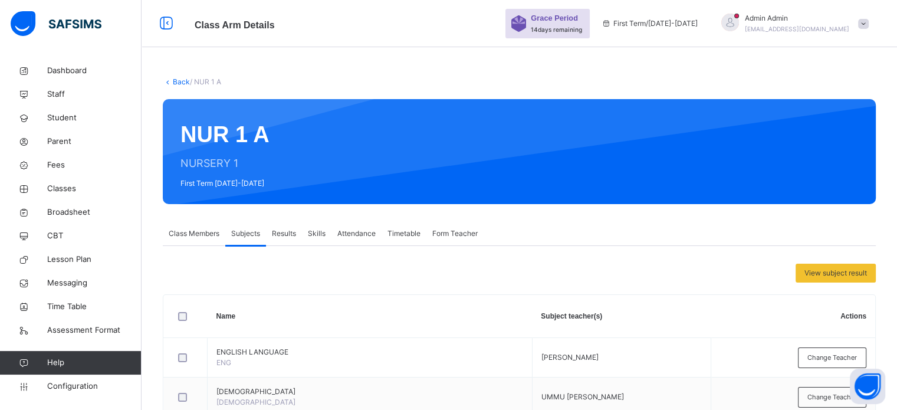
click at [832, 353] on span "Change Teacher" at bounding box center [832, 358] width 50 height 10
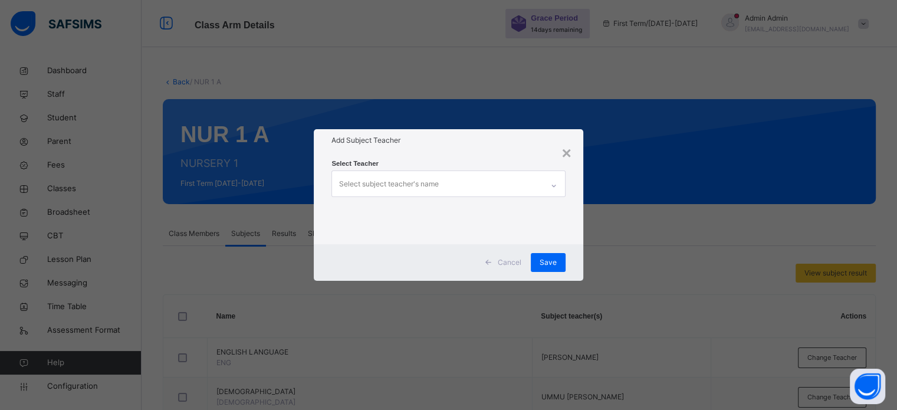
scroll to position [236, 0]
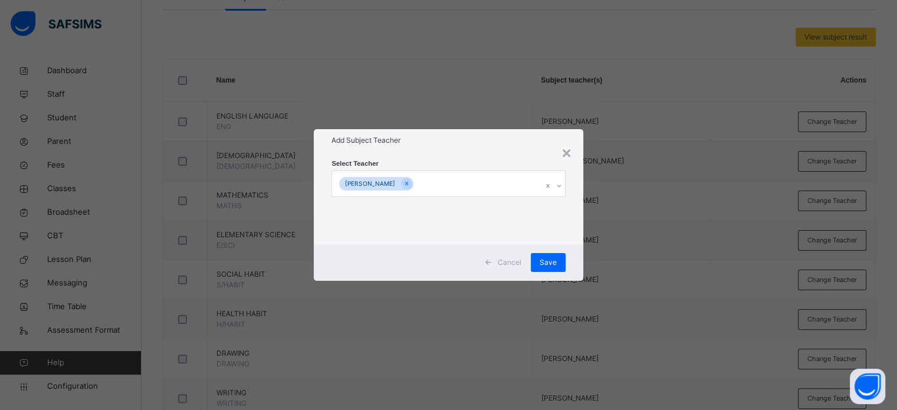
click at [478, 193] on div "[PERSON_NAME]" at bounding box center [437, 183] width 210 height 25
click at [477, 189] on div "[PERSON_NAME]" at bounding box center [437, 183] width 210 height 25
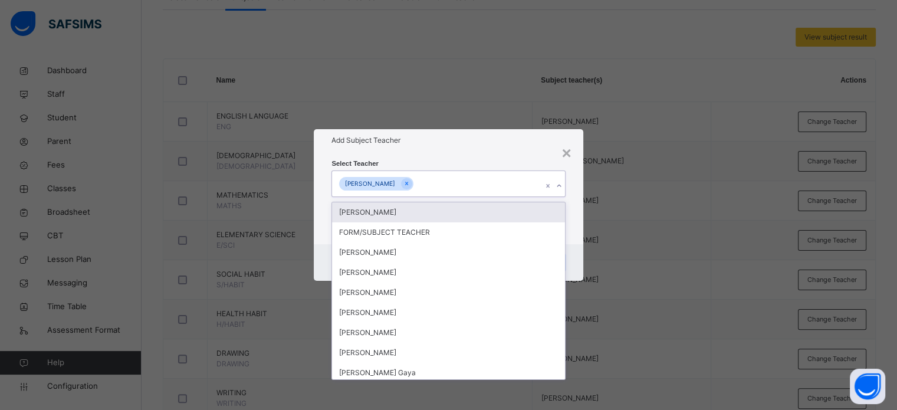
click at [477, 189] on div "[PERSON_NAME]" at bounding box center [437, 183] width 210 height 25
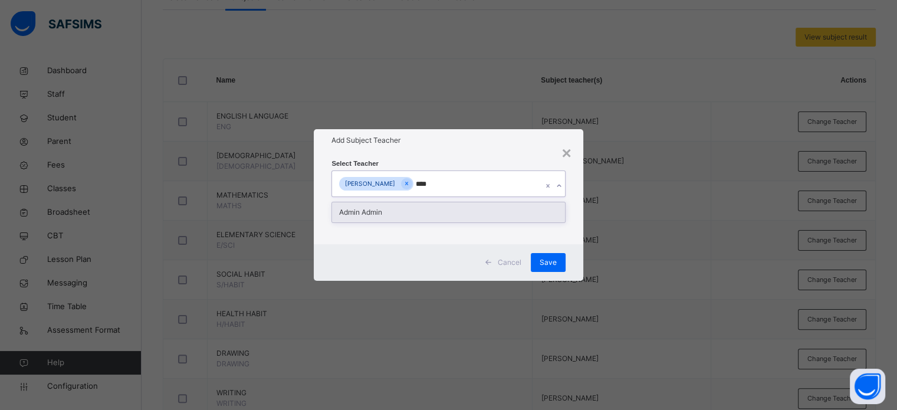
type input "*****"
click at [453, 216] on div "Admin Admin" at bounding box center [448, 212] width 232 height 20
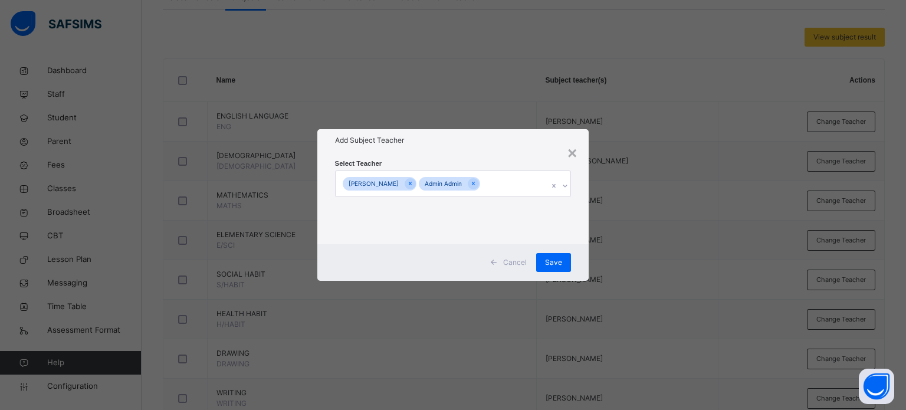
drag, startPoint x: 481, startPoint y: 153, endPoint x: 517, endPoint y: 185, distance: 48.0
click at [482, 153] on div "Select Teacher [PERSON_NAME] Admin Admin" at bounding box center [453, 198] width 272 height 92
click at [556, 260] on span "Save" at bounding box center [553, 262] width 17 height 11
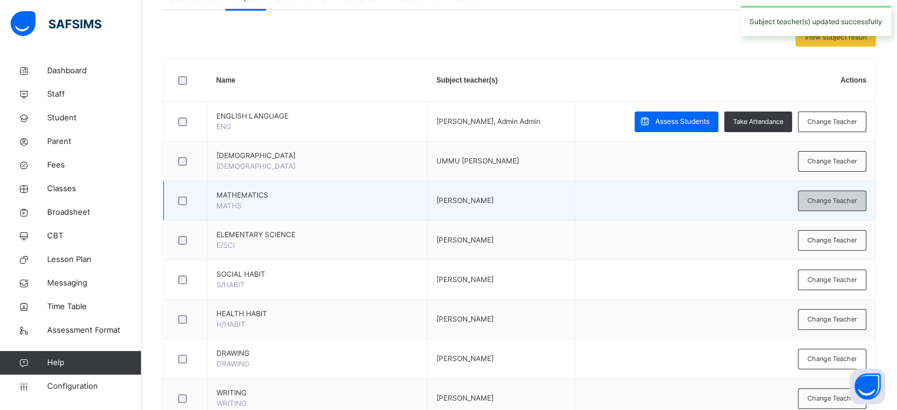
click at [824, 196] on span "Change Teacher" at bounding box center [832, 201] width 50 height 10
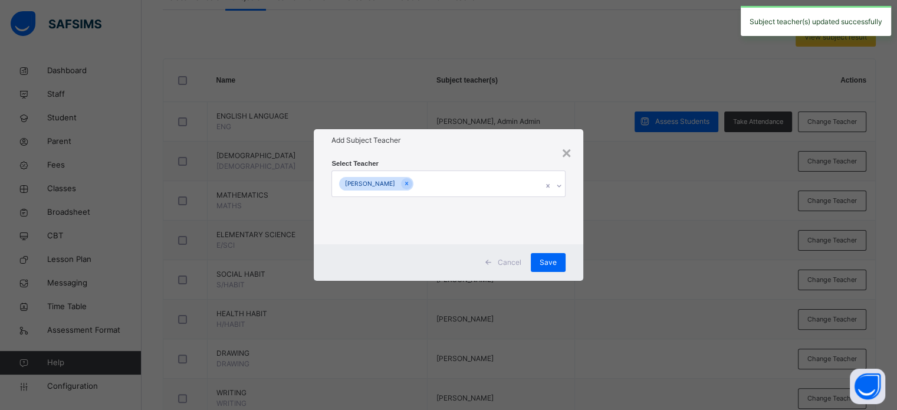
click at [508, 175] on div "[PERSON_NAME]" at bounding box center [437, 183] width 210 height 25
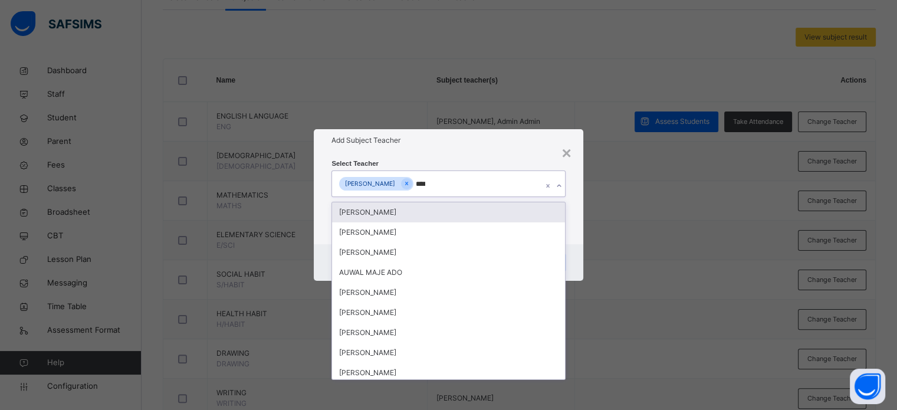
type input "*****"
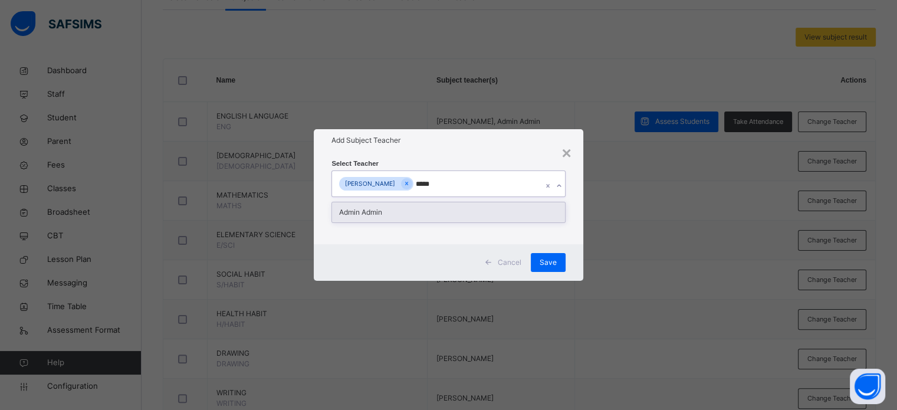
click at [475, 210] on div "Admin Admin" at bounding box center [448, 212] width 232 height 20
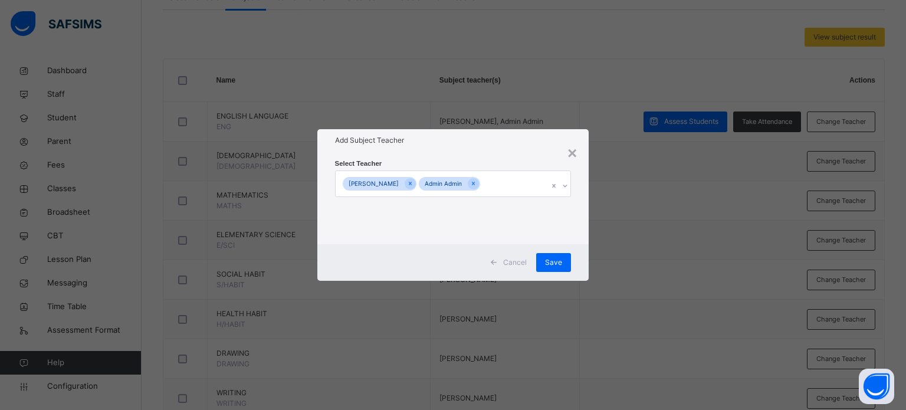
click at [498, 147] on div "Add Subject Teacher" at bounding box center [453, 140] width 272 height 22
click at [555, 263] on span "Save" at bounding box center [553, 262] width 17 height 11
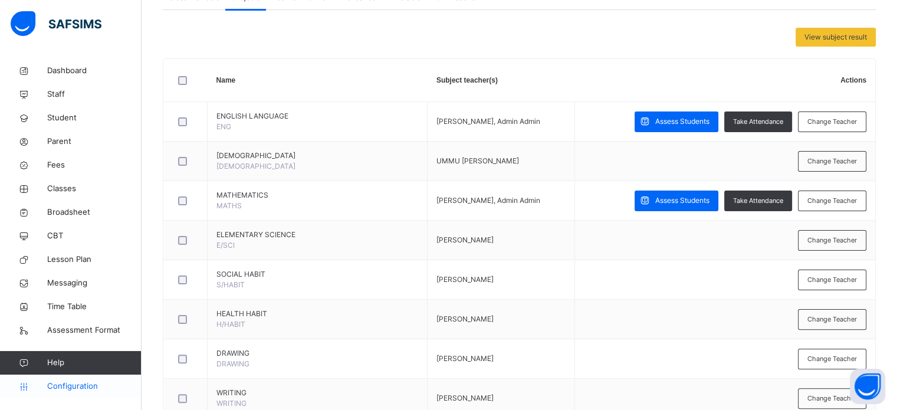
click at [77, 381] on span "Configuration" at bounding box center [94, 386] width 94 height 12
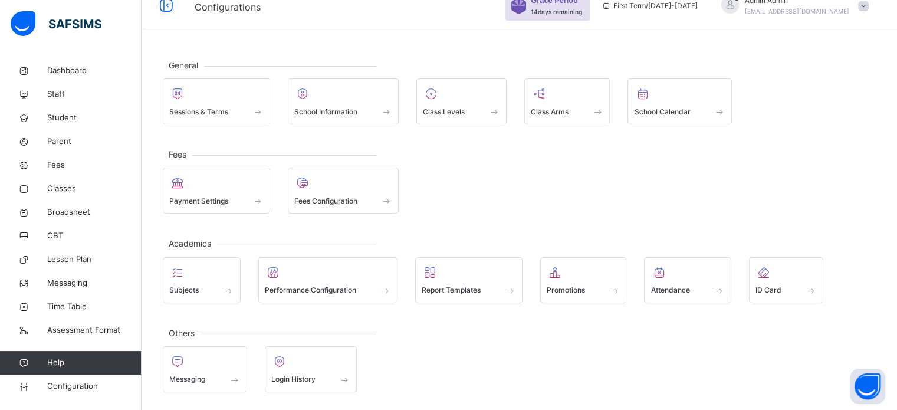
scroll to position [15, 0]
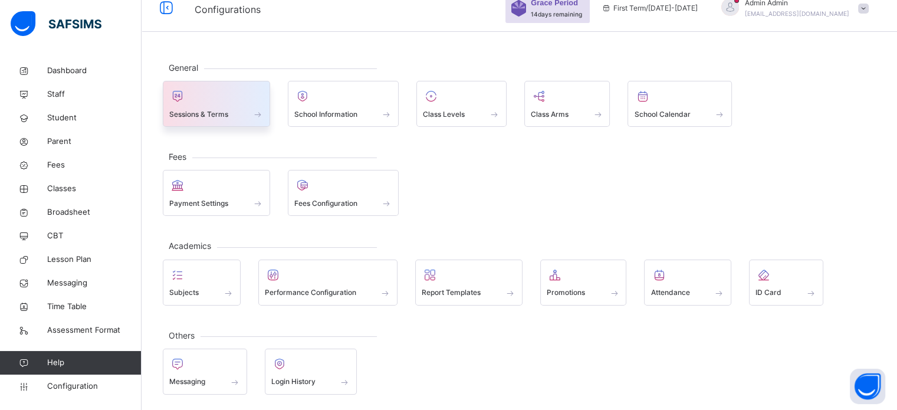
click at [224, 102] on div at bounding box center [216, 96] width 94 height 18
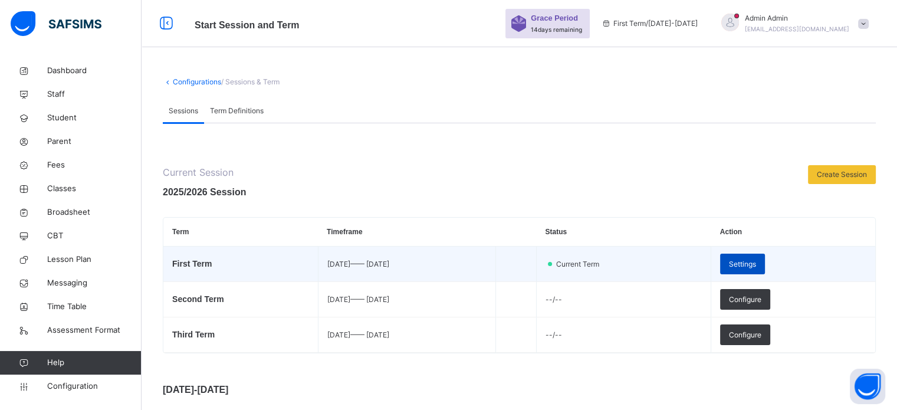
click at [756, 264] on span "Settings" at bounding box center [742, 264] width 27 height 11
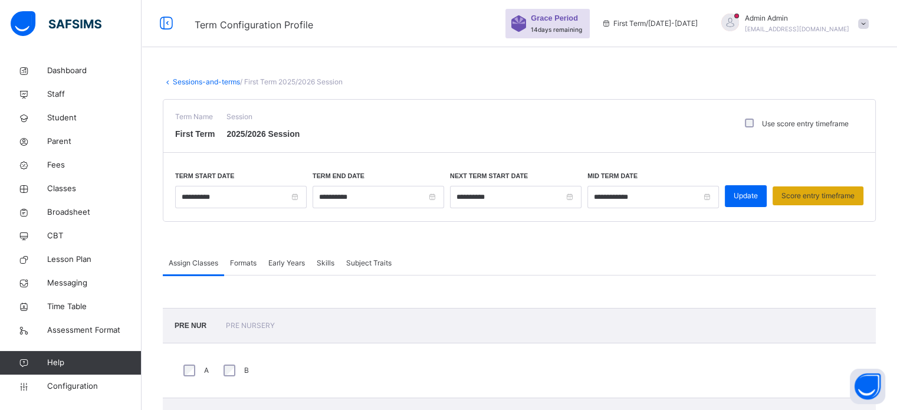
click at [821, 195] on span "Score entry timeframe" at bounding box center [817, 195] width 73 height 11
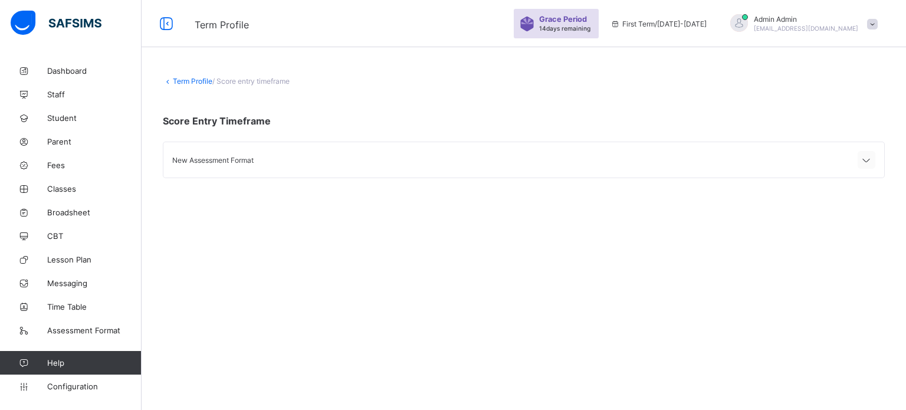
click at [865, 160] on icon at bounding box center [866, 161] width 14 height 12
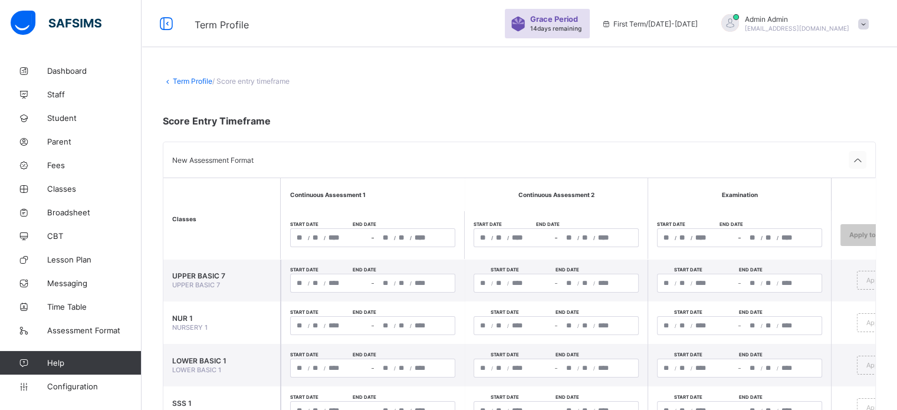
click at [865, 160] on icon at bounding box center [857, 161] width 14 height 12
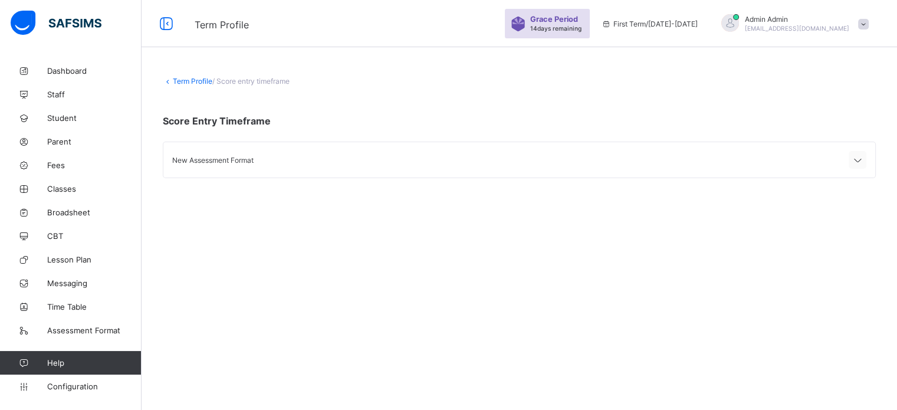
click at [865, 160] on icon at bounding box center [857, 161] width 14 height 12
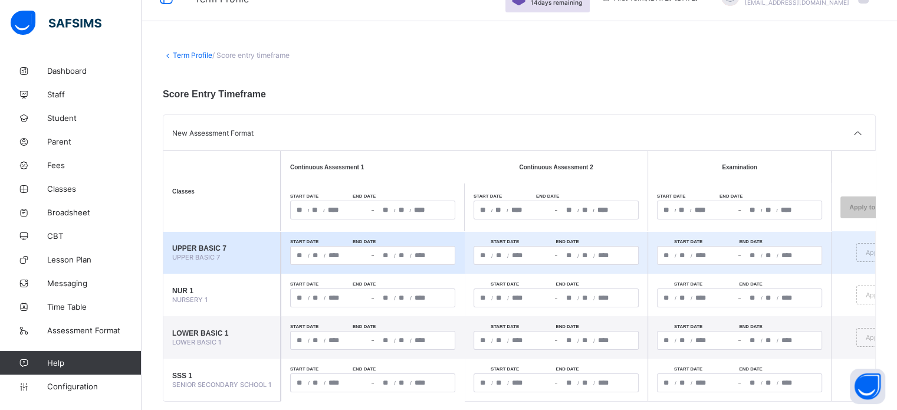
scroll to position [50, 0]
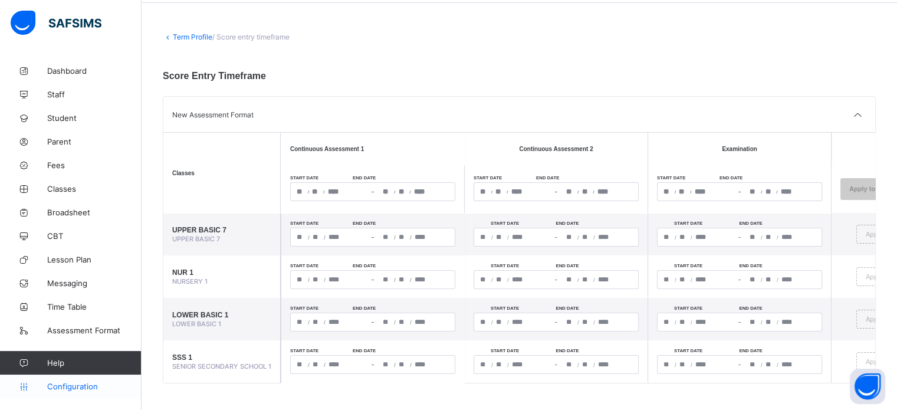
click at [60, 393] on link "Configuration" at bounding box center [70, 386] width 141 height 24
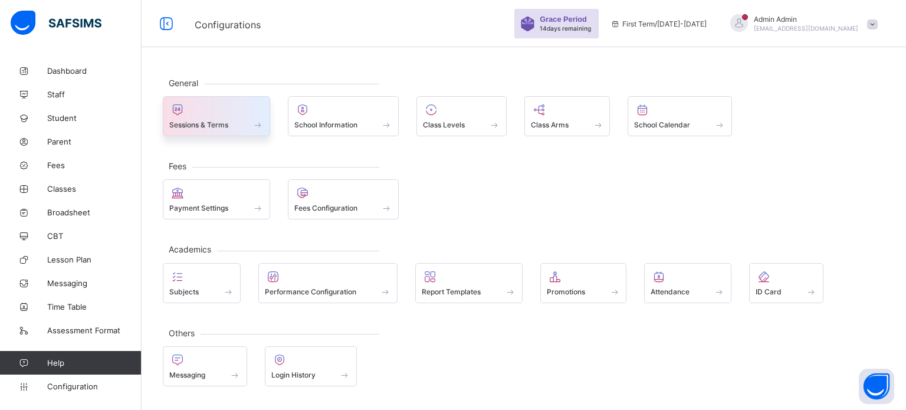
click at [195, 125] on span "Sessions & Terms" at bounding box center [198, 124] width 59 height 9
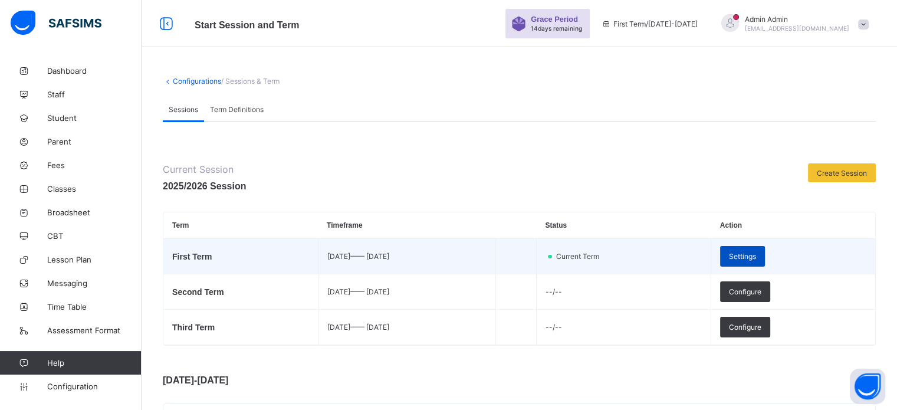
click at [791, 254] on td "Settings" at bounding box center [793, 256] width 164 height 35
click at [765, 253] on div "Settings" at bounding box center [742, 256] width 45 height 21
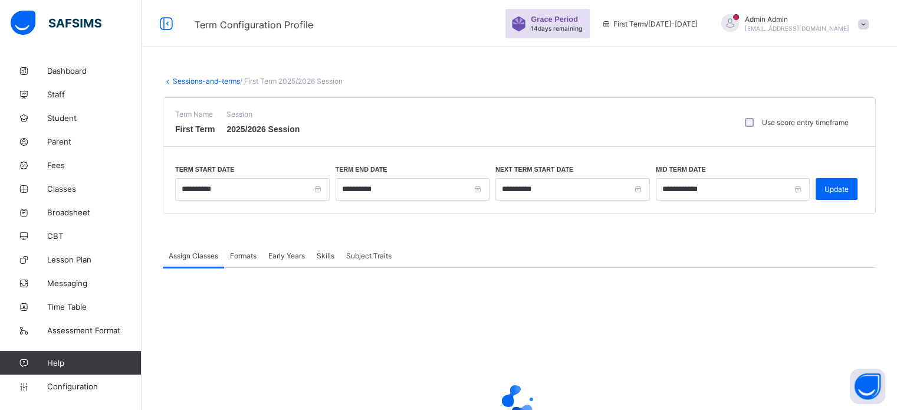
click at [241, 257] on span "Formats" at bounding box center [243, 255] width 27 height 9
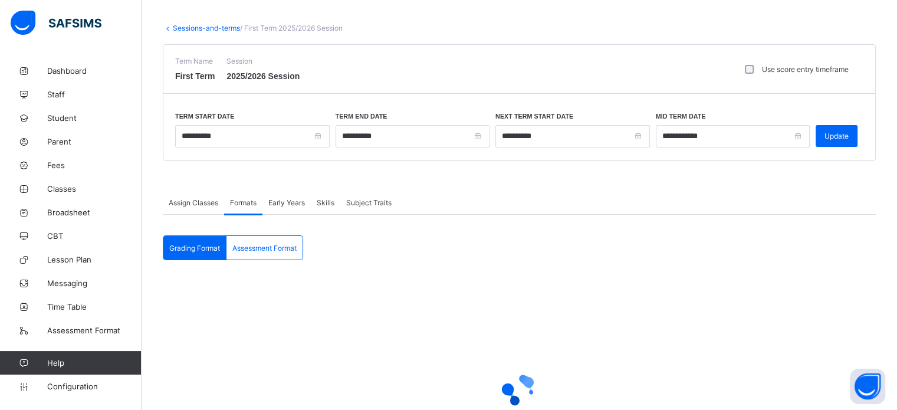
scroll to position [167, 0]
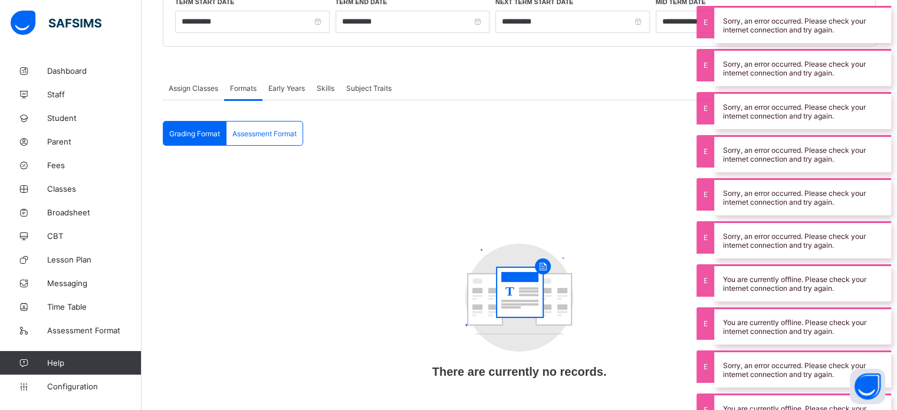
click at [505, 265] on circle at bounding box center [519, 298] width 108 height 108
click at [280, 139] on div "Assessment Format" at bounding box center [264, 133] width 76 height 24
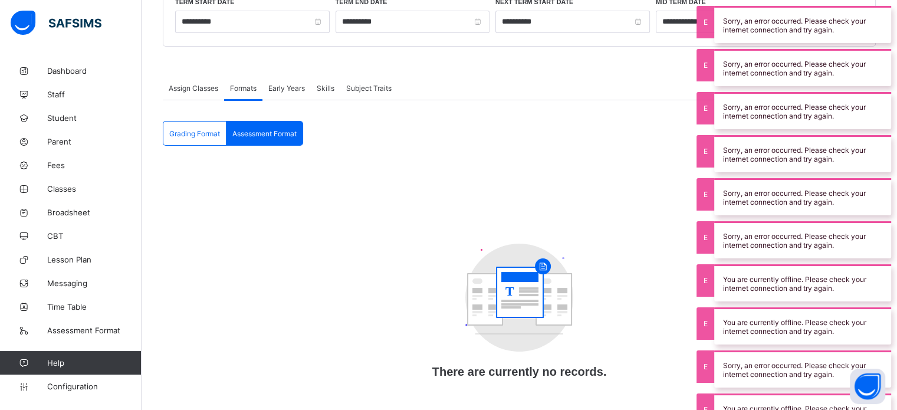
click at [285, 142] on div "Assessment Format" at bounding box center [264, 133] width 76 height 24
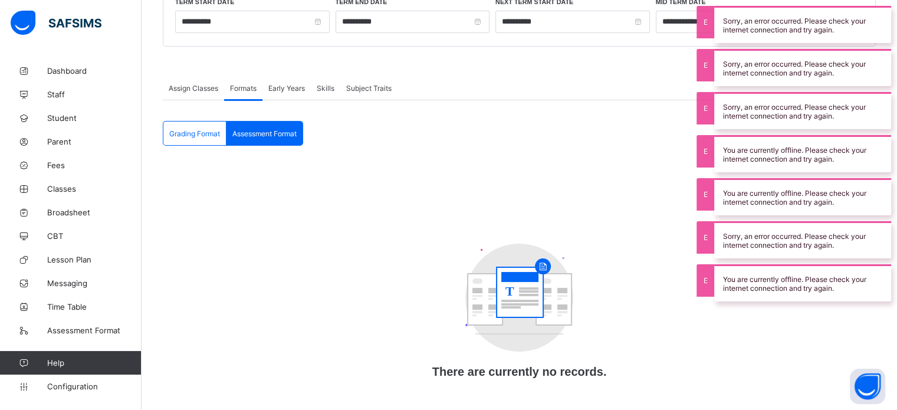
click at [195, 130] on span "Grading Format" at bounding box center [194, 133] width 51 height 9
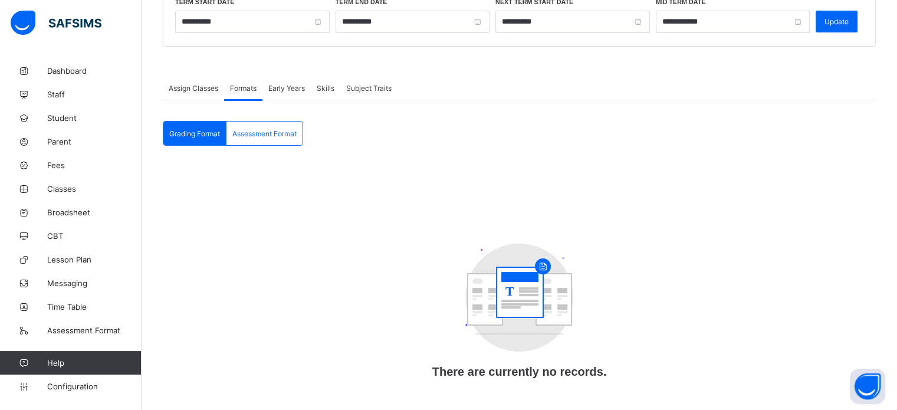
click at [243, 91] on div "Formats" at bounding box center [243, 88] width 38 height 24
click at [243, 121] on div "Assessment Format" at bounding box center [264, 133] width 76 height 24
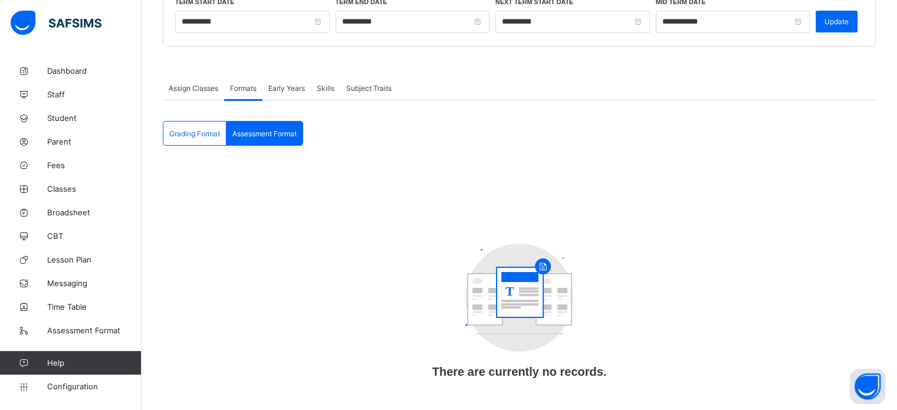
click at [197, 87] on span "Assign Classes" at bounding box center [194, 88] width 50 height 9
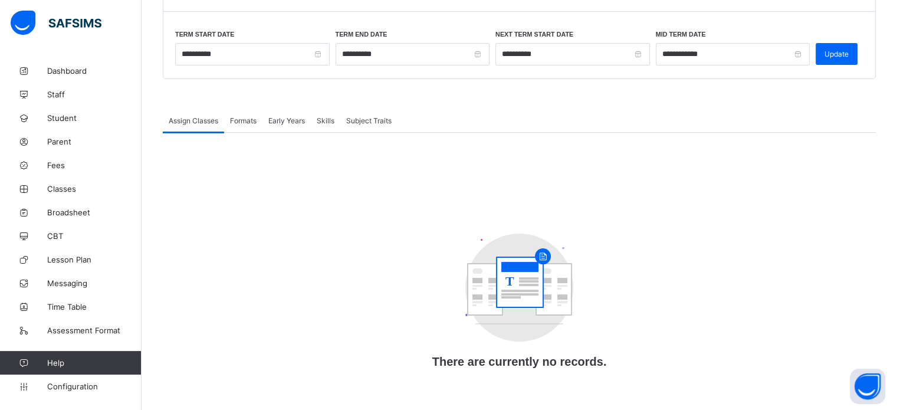
click at [244, 119] on span "Formats" at bounding box center [243, 120] width 27 height 9
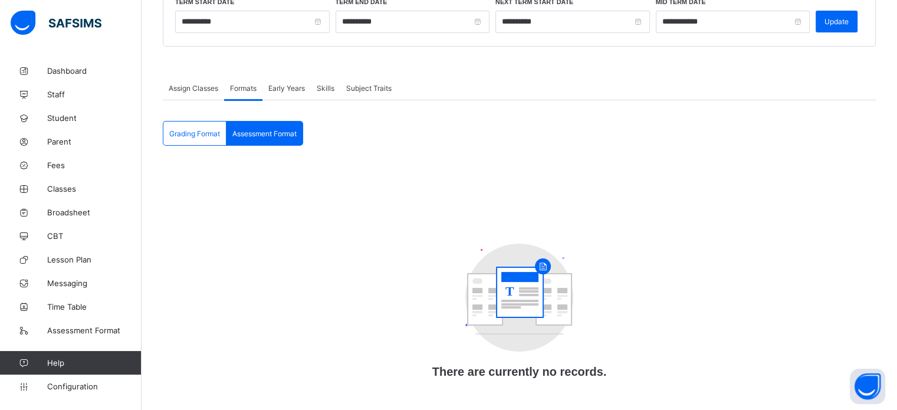
click at [210, 134] on span "Grading Format" at bounding box center [194, 133] width 51 height 9
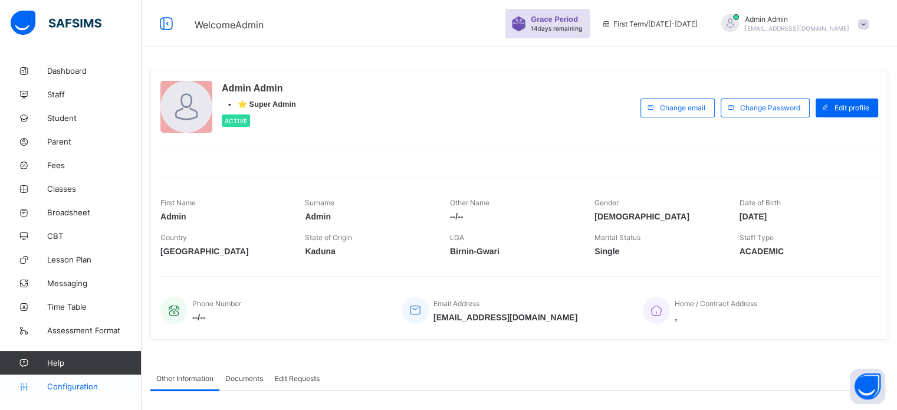
click at [88, 382] on span "Configuration" at bounding box center [94, 386] width 94 height 9
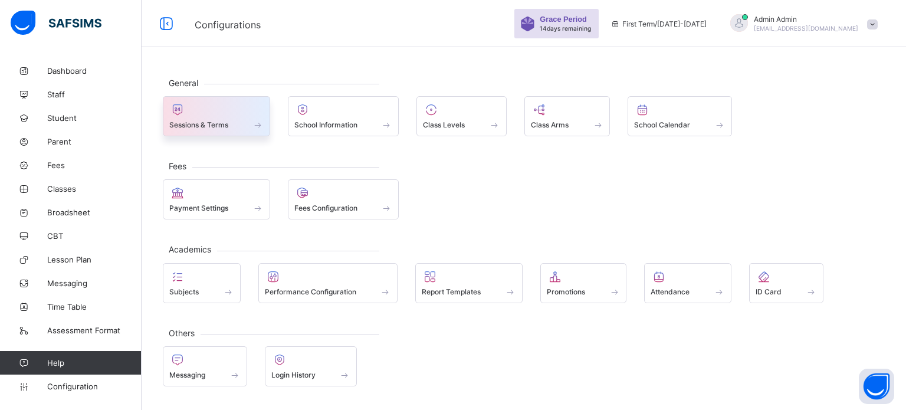
click at [222, 127] on span "Sessions & Terms" at bounding box center [198, 124] width 59 height 9
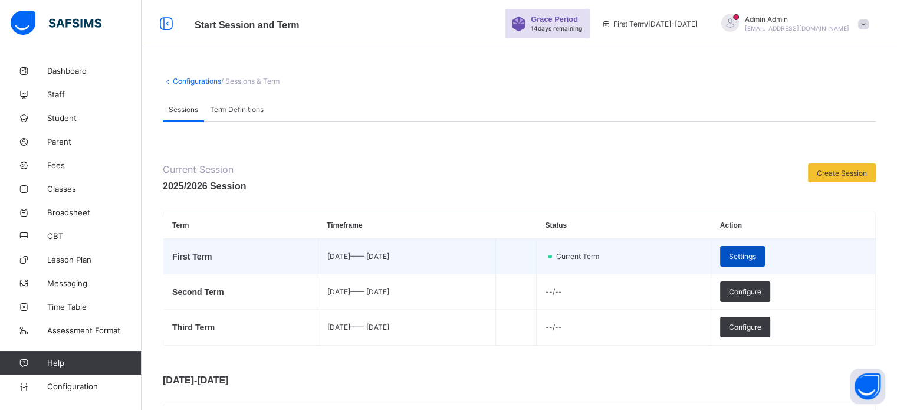
click at [756, 257] on span "Settings" at bounding box center [742, 256] width 27 height 9
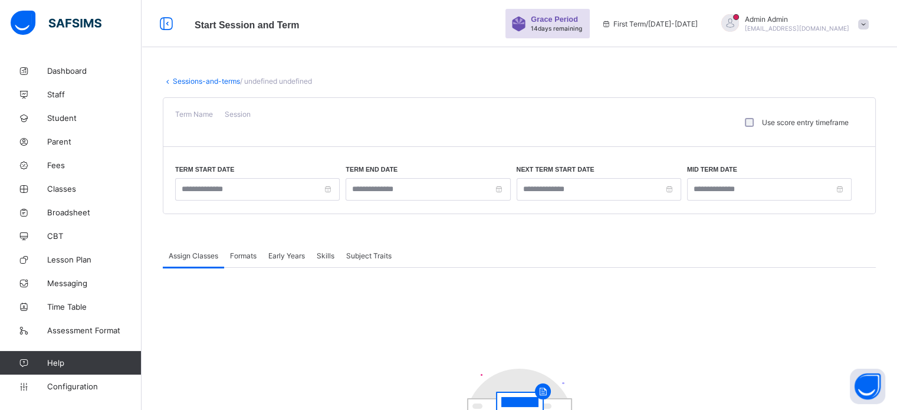
type input "**********"
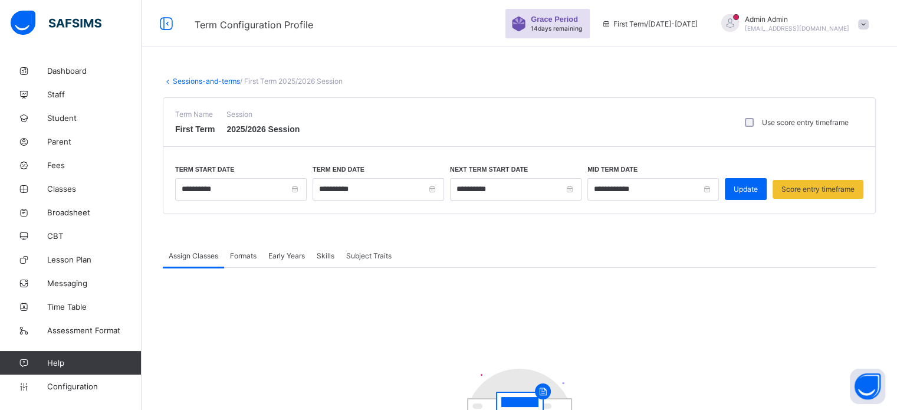
click at [238, 255] on span "Formats" at bounding box center [243, 255] width 27 height 9
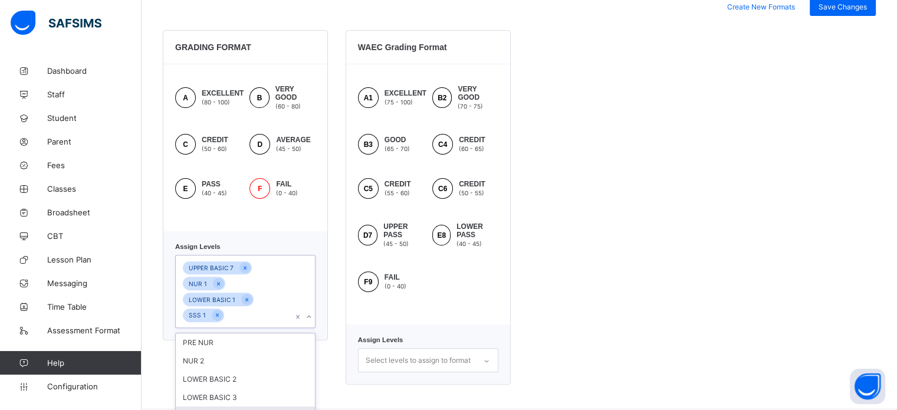
click at [281, 311] on div "option MIDDLE BASIC 4 focused, 5 of 10. 10 results available. Use Up and Down t…" at bounding box center [245, 291] width 140 height 73
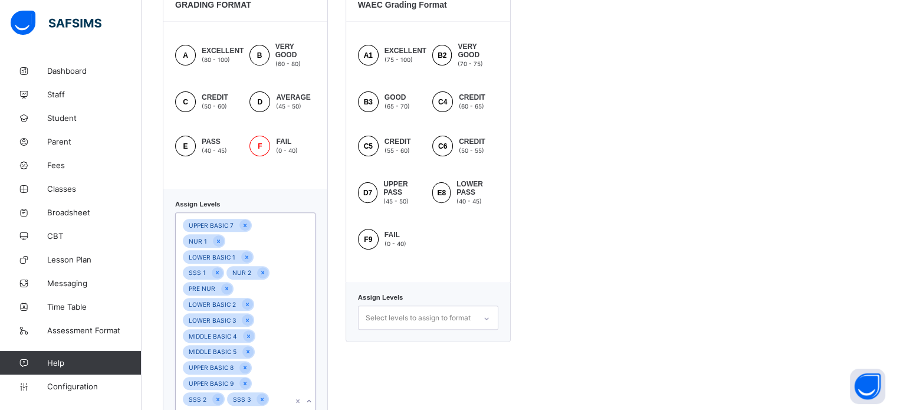
scroll to position [120, 0]
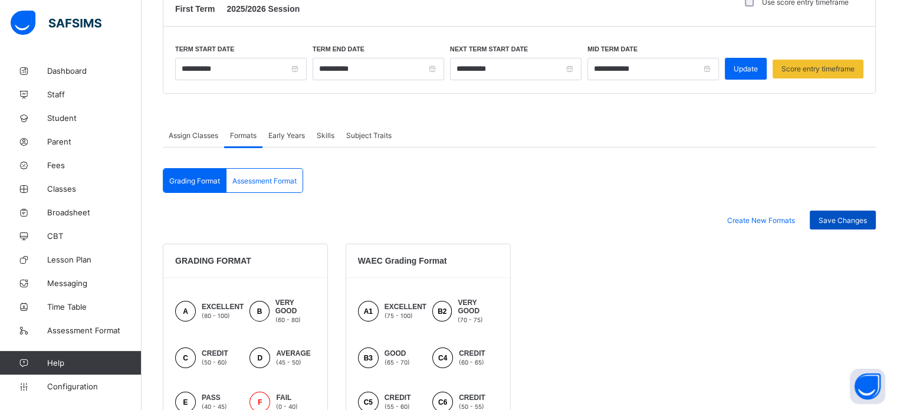
click at [853, 219] on span "Save Changes" at bounding box center [843, 220] width 48 height 9
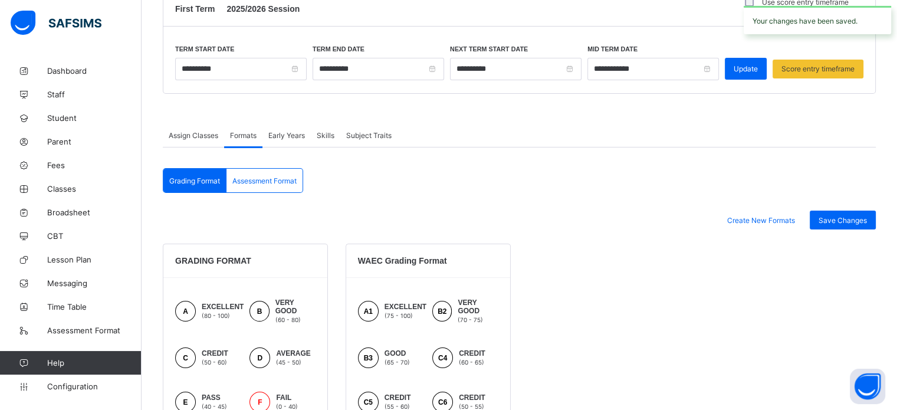
click at [282, 183] on span "Assessment Format" at bounding box center [264, 180] width 64 height 9
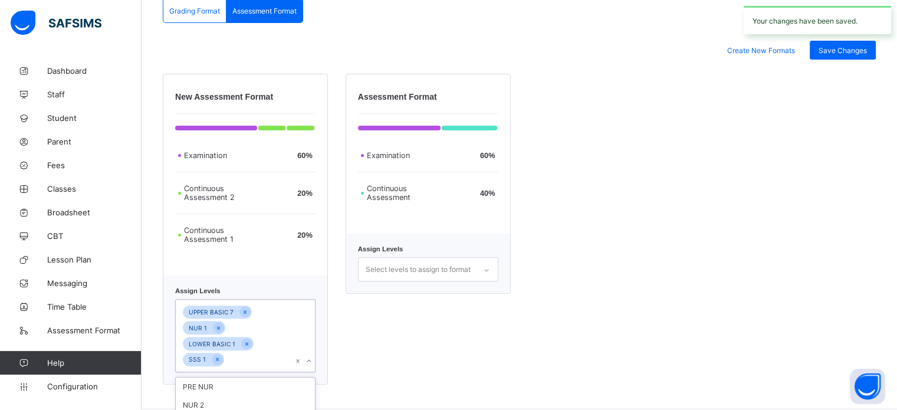
click at [279, 340] on div "option MIDDLE BASIC 5 focused, 6 of 10. 10 results available. Use Up and Down t…" at bounding box center [245, 335] width 140 height 73
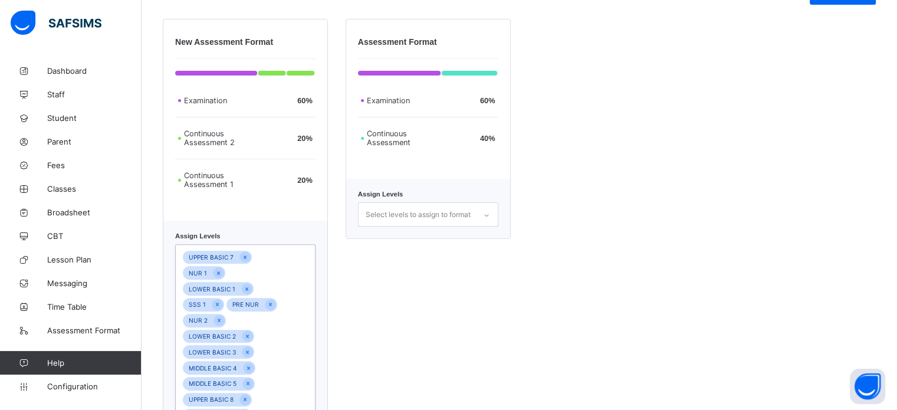
scroll to position [240, 0]
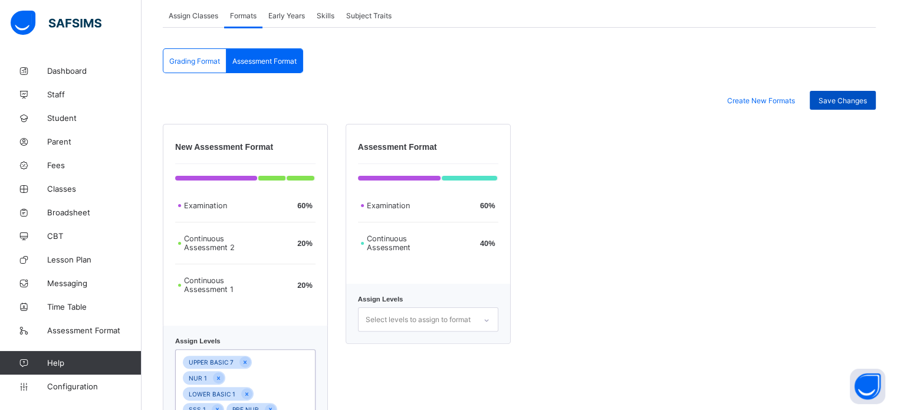
click at [857, 100] on span "Save Changes" at bounding box center [843, 100] width 48 height 9
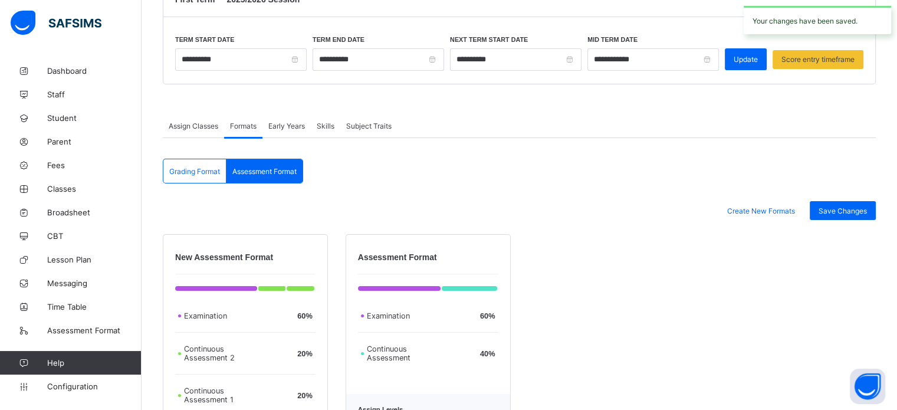
scroll to position [122, 0]
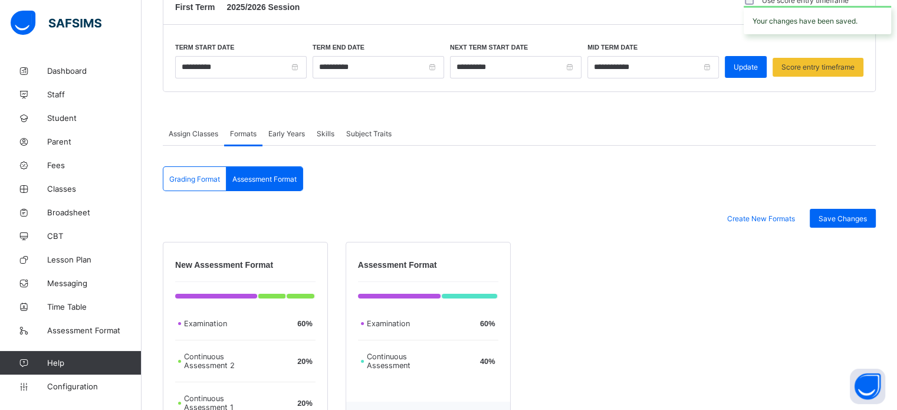
click at [292, 134] on span "Early Years" at bounding box center [286, 133] width 37 height 9
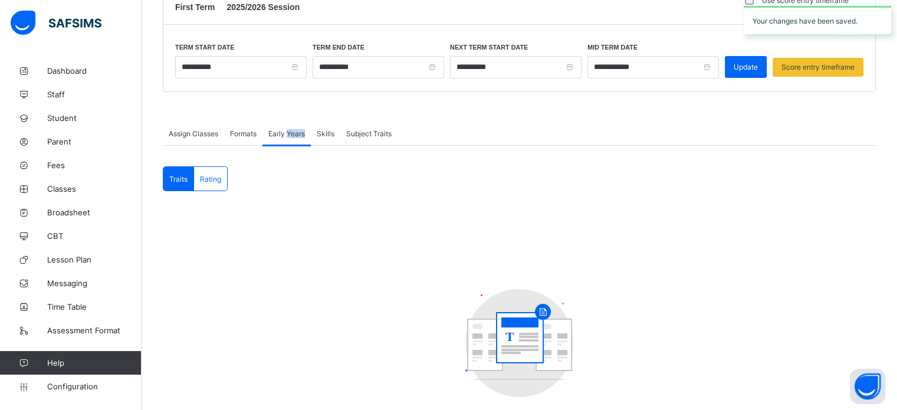
click at [245, 132] on span "Formats" at bounding box center [243, 133] width 27 height 9
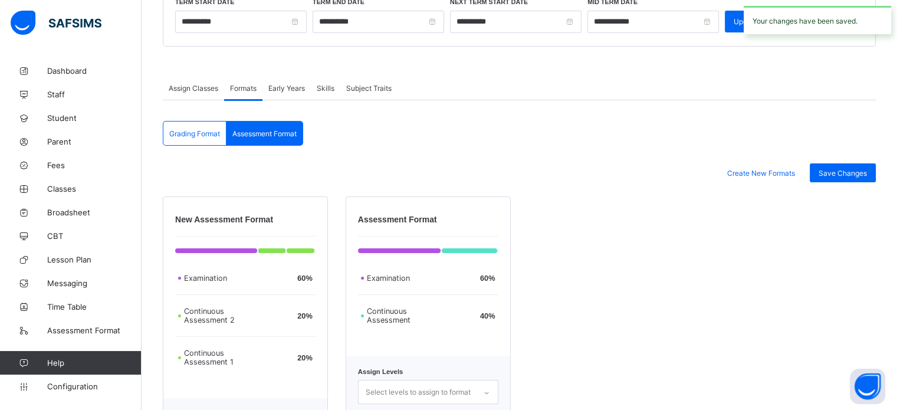
scroll to position [240, 0]
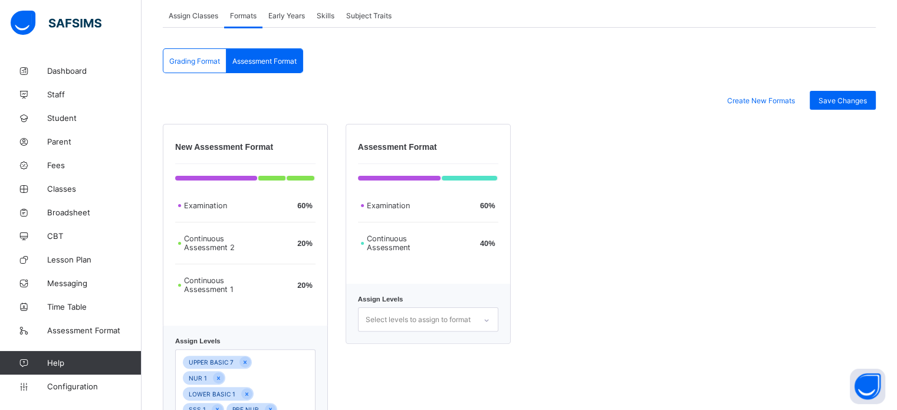
click at [266, 61] on span "Assessment Format" at bounding box center [264, 61] width 64 height 9
click at [193, 17] on span "Assign Classes" at bounding box center [194, 15] width 50 height 9
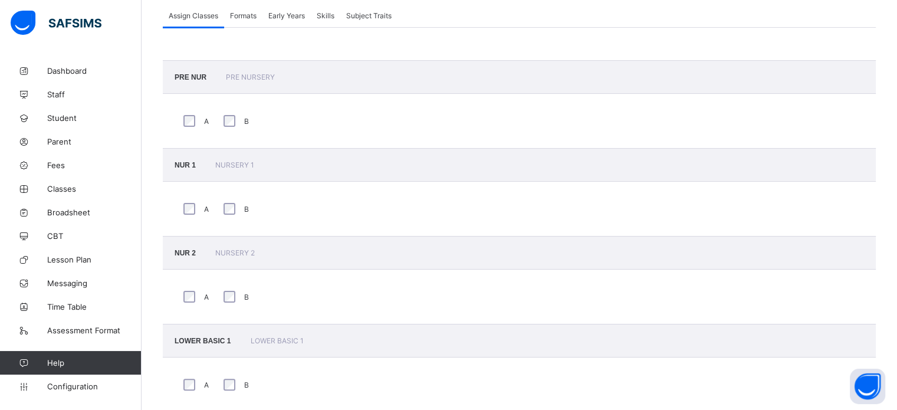
click at [236, 16] on span "Formats" at bounding box center [243, 15] width 27 height 9
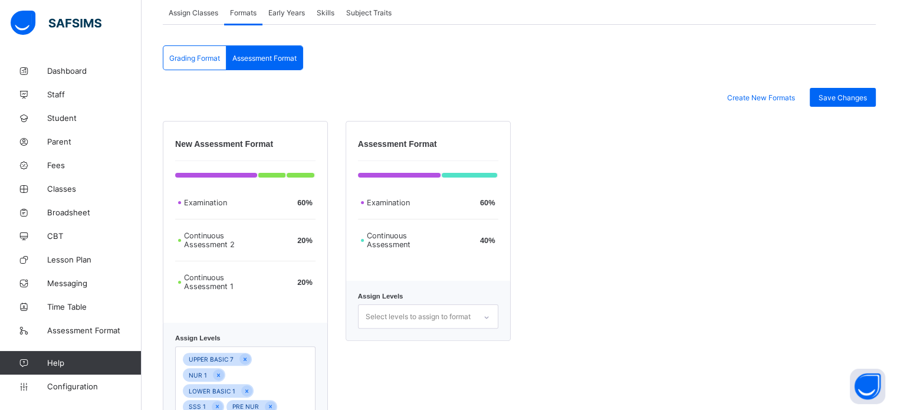
scroll to position [181, 0]
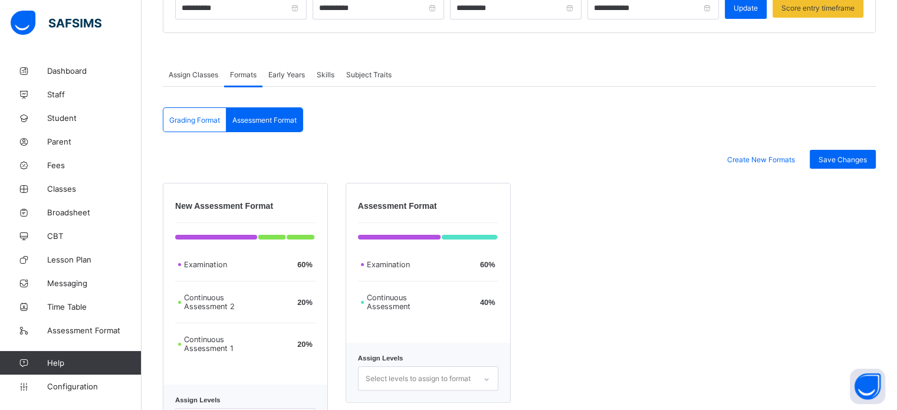
click at [323, 73] on span "Skills" at bounding box center [326, 74] width 18 height 9
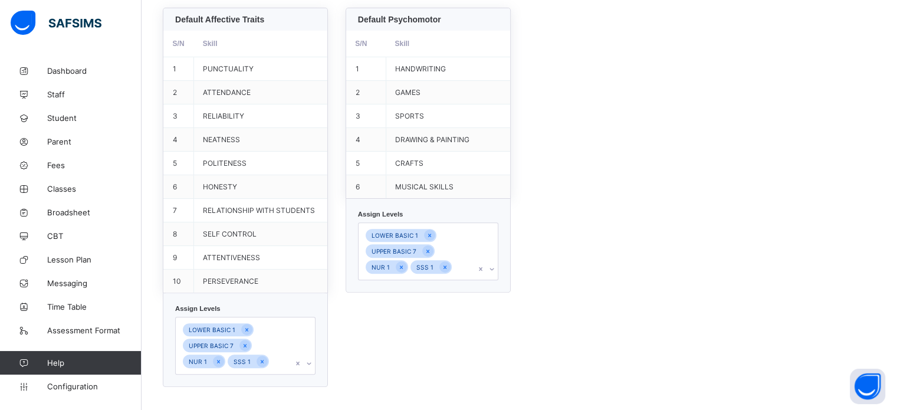
click at [280, 341] on div "LOWER BASIC 1 UPPER BASIC 7 NUR 1 SSS 1" at bounding box center [245, 346] width 140 height 58
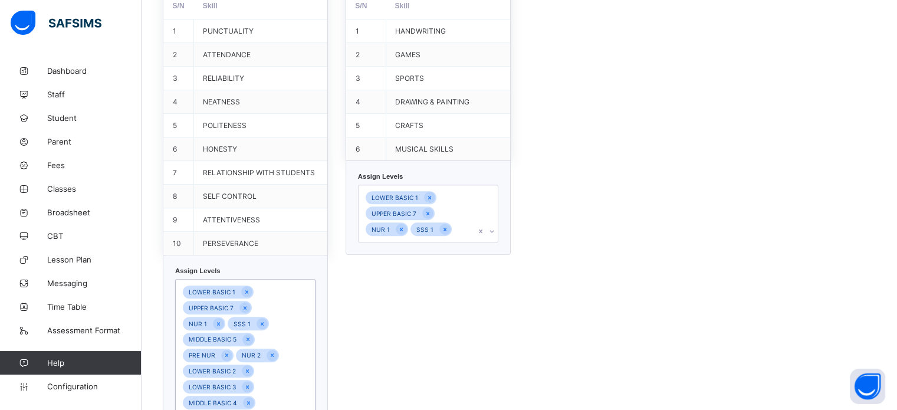
scroll to position [483, 0]
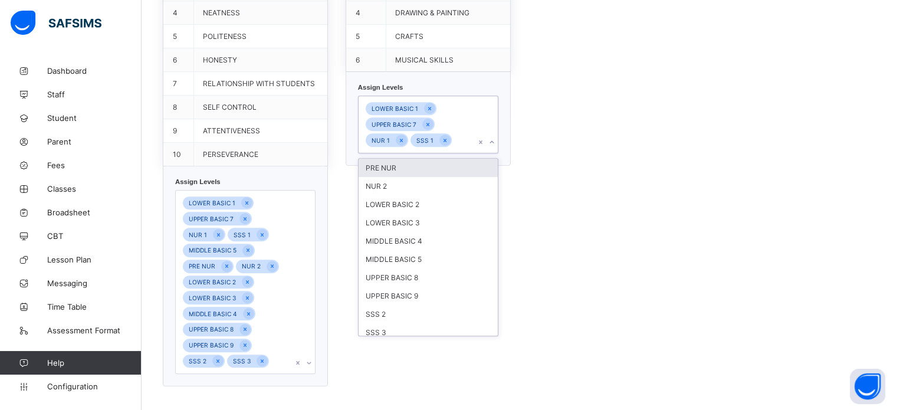
click at [466, 126] on div "LOWER BASIC 1 UPPER BASIC 7 NUR 1 SSS 1" at bounding box center [417, 124] width 117 height 57
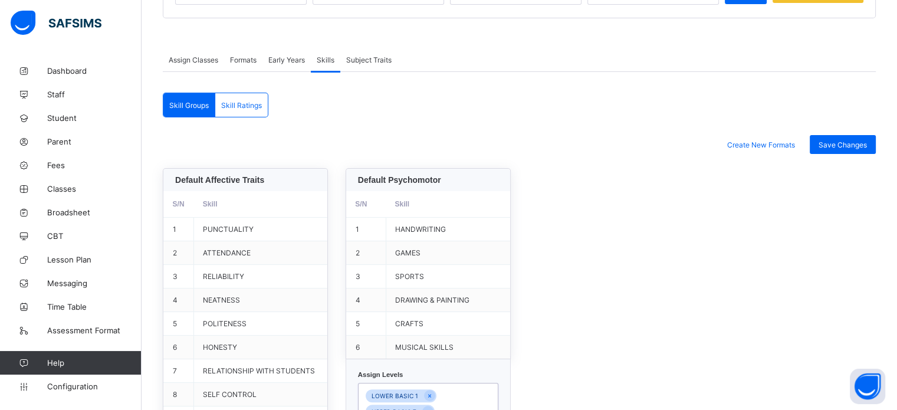
scroll to position [188, 0]
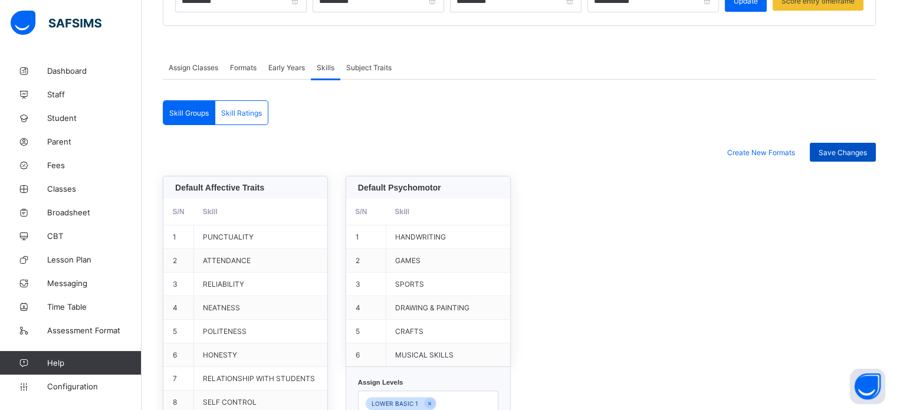
click at [860, 154] on span "Save Changes" at bounding box center [843, 152] width 48 height 9
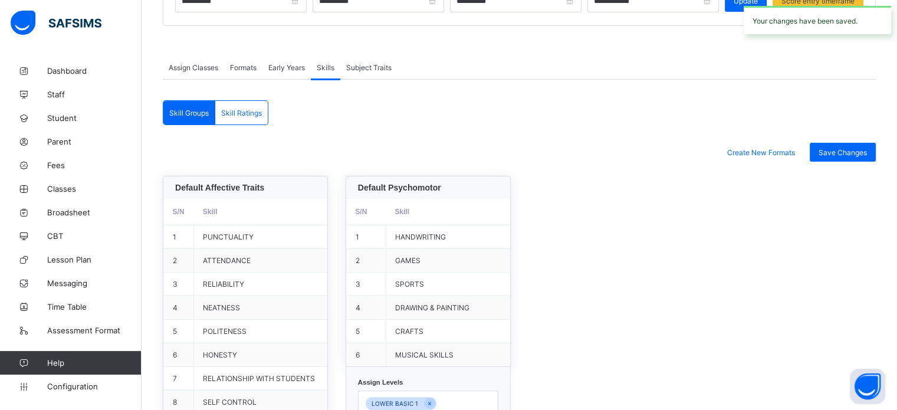
click at [259, 113] on span "Skill Ratings" at bounding box center [241, 113] width 41 height 9
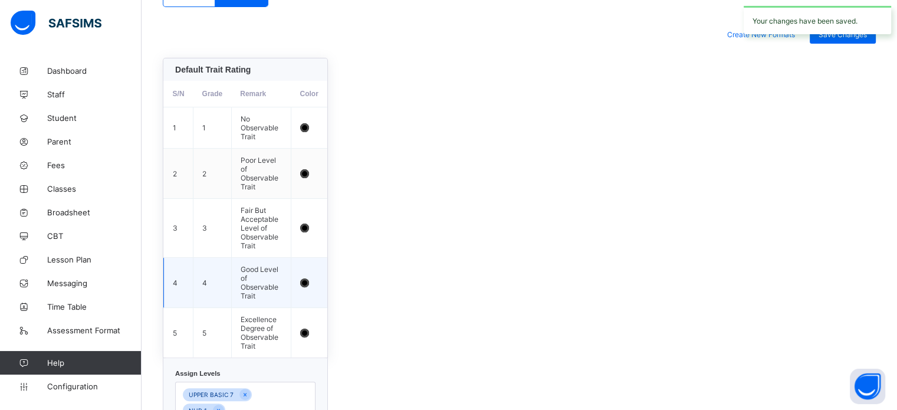
scroll to position [389, 0]
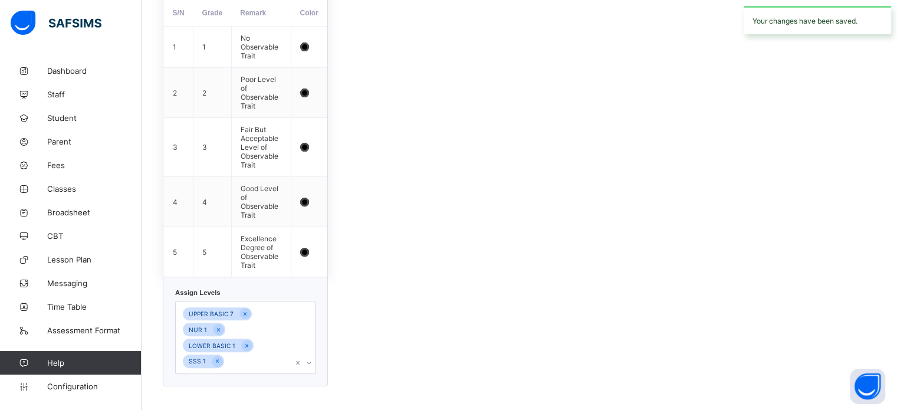
click at [288, 331] on div "UPPER BASIC 7 NUR 1 LOWER BASIC 1 SSS 1" at bounding box center [245, 337] width 140 height 73
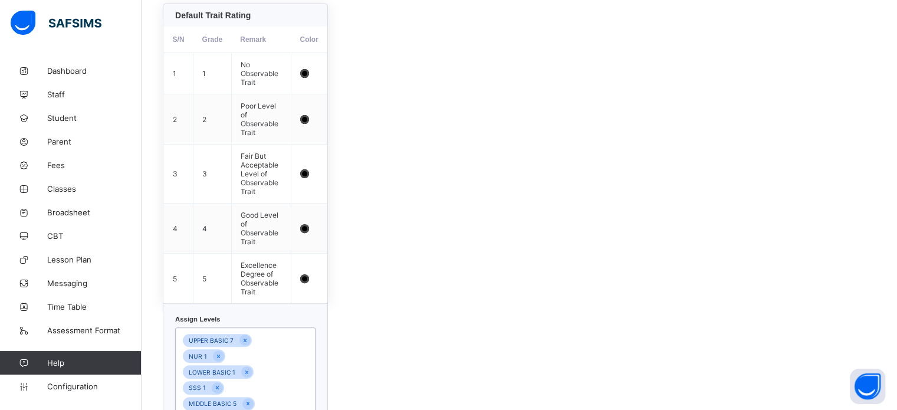
scroll to position [220, 0]
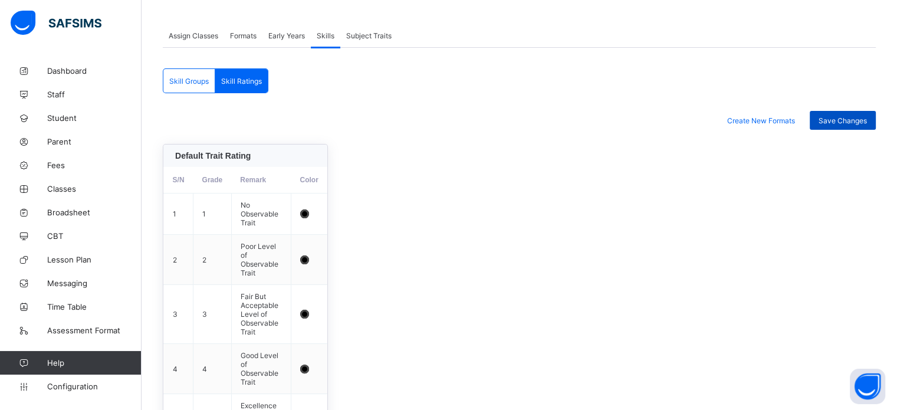
click at [856, 121] on span "Save Changes" at bounding box center [843, 120] width 48 height 9
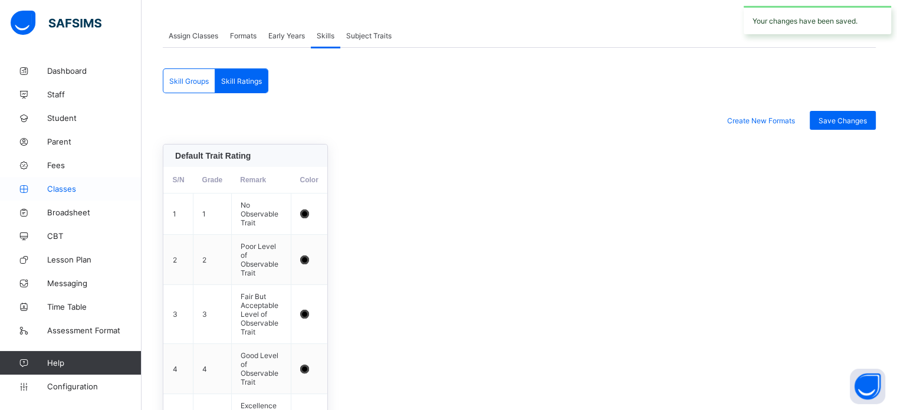
click at [63, 188] on span "Classes" at bounding box center [94, 188] width 94 height 9
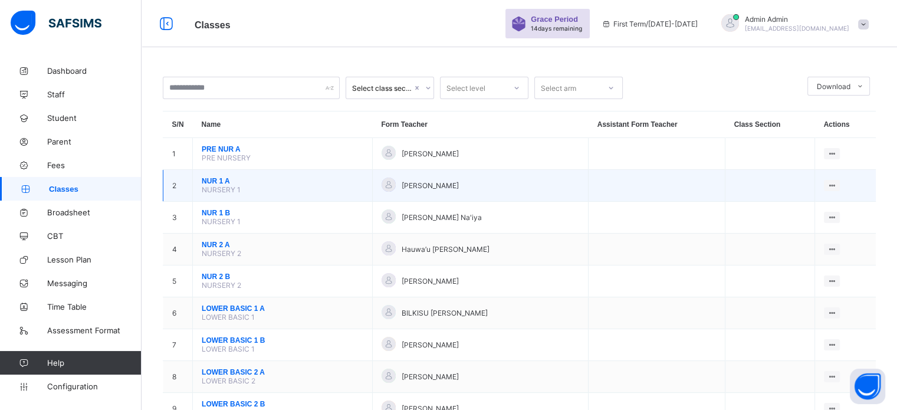
click at [208, 182] on span "NUR 1 A" at bounding box center [283, 181] width 162 height 8
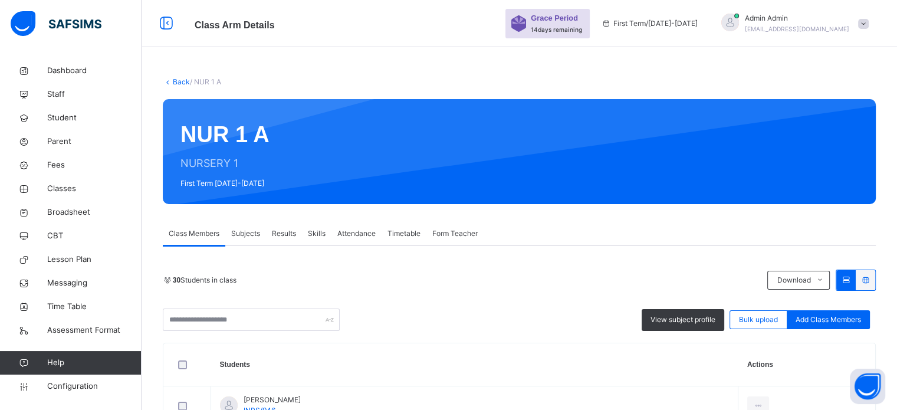
click at [258, 231] on span "Subjects" at bounding box center [245, 233] width 29 height 11
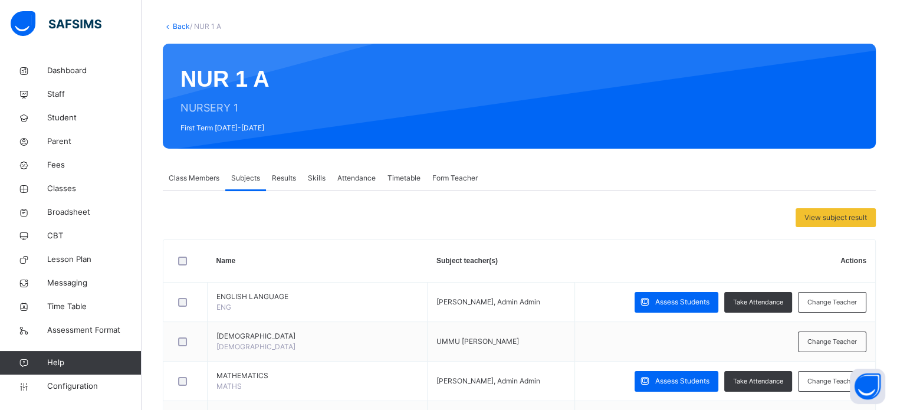
scroll to position [118, 0]
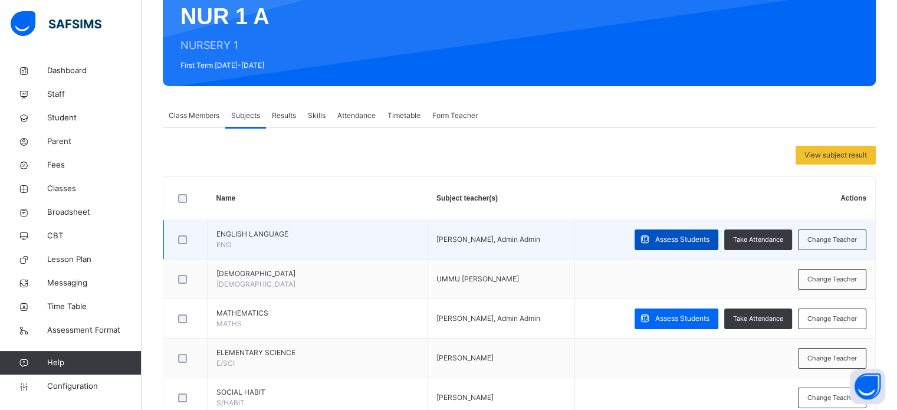
click at [689, 236] on span "Assess Students" at bounding box center [682, 239] width 54 height 11
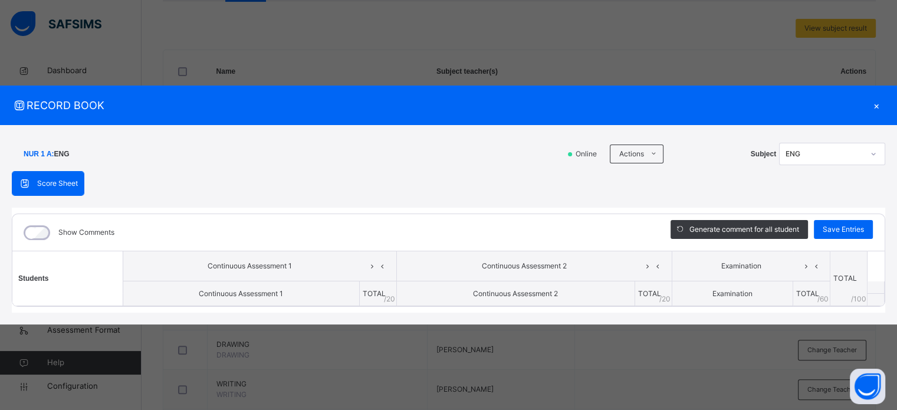
scroll to position [177, 0]
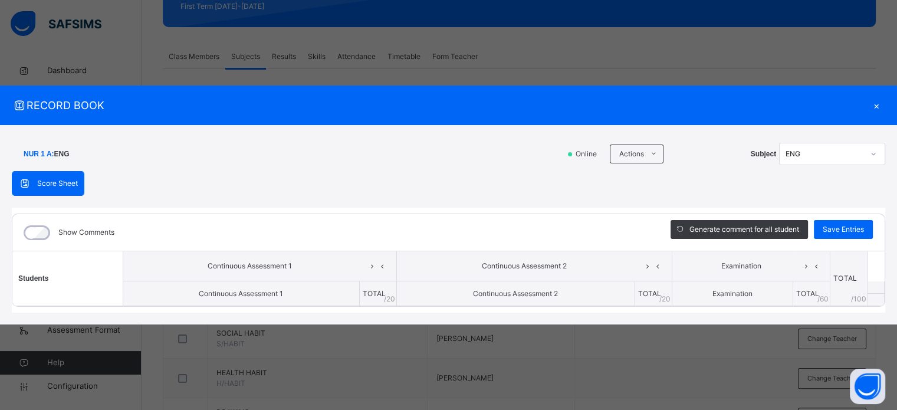
click at [875, 108] on div "×" at bounding box center [876, 105] width 18 height 16
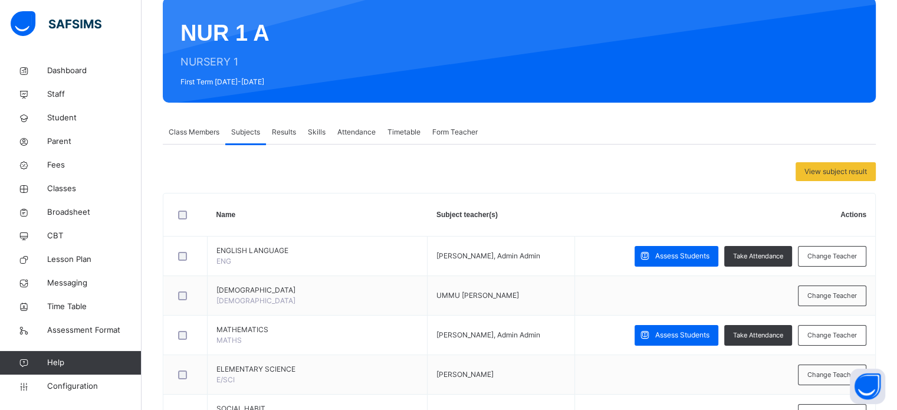
scroll to position [0, 0]
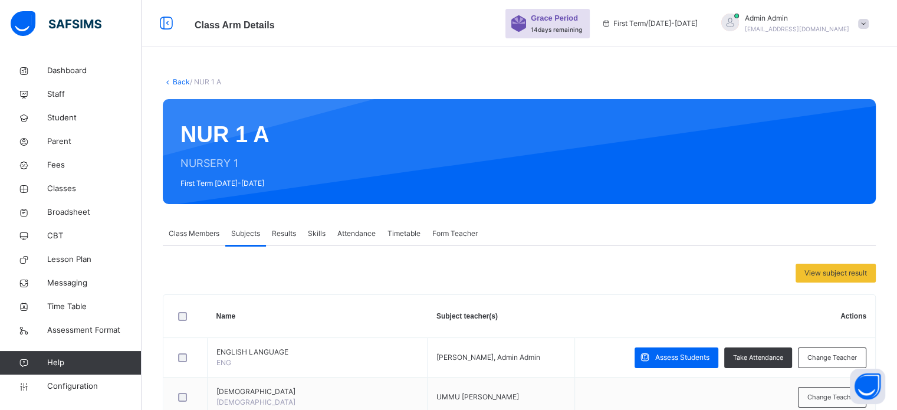
click at [245, 238] on span "Subjects" at bounding box center [245, 233] width 29 height 11
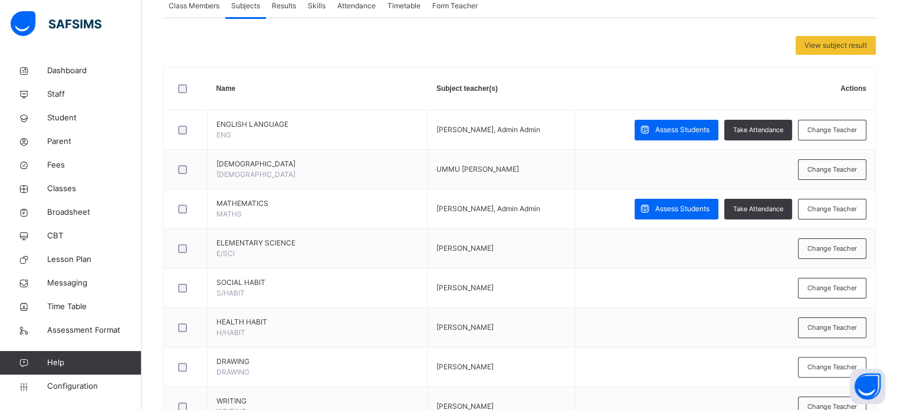
scroll to position [295, 0]
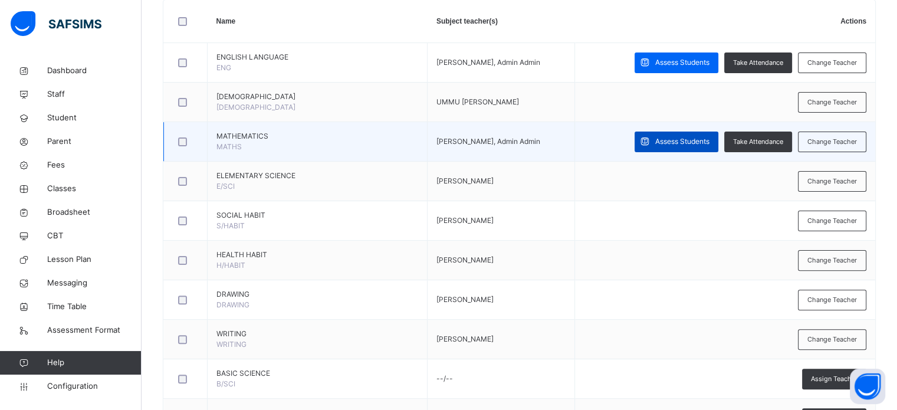
click at [682, 146] on span "Assess Students" at bounding box center [682, 141] width 54 height 11
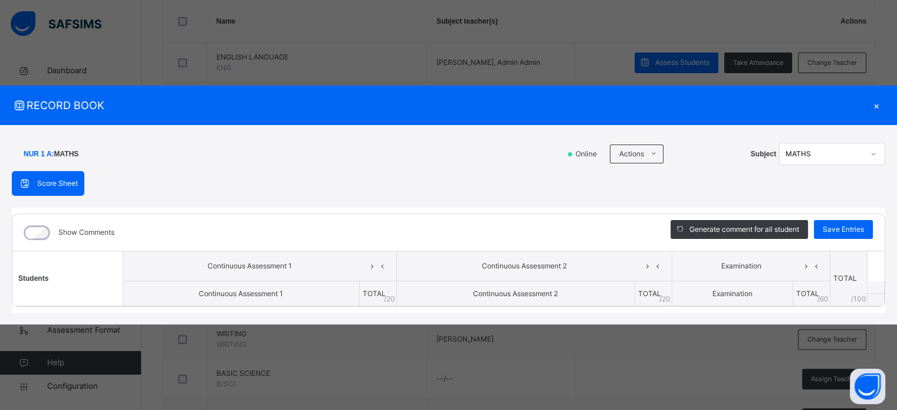
click at [877, 109] on div "×" at bounding box center [876, 105] width 18 height 16
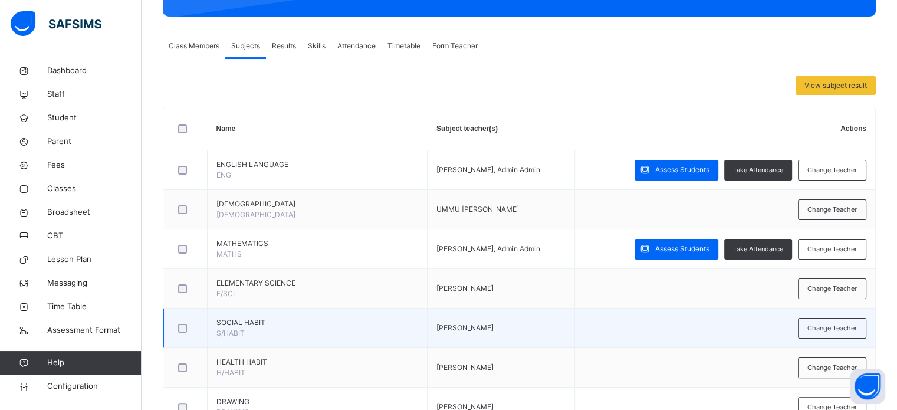
scroll to position [177, 0]
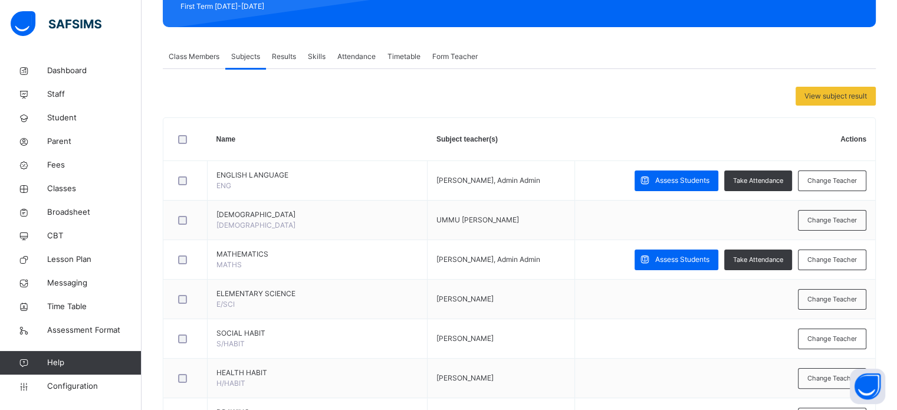
click at [190, 58] on span "Class Members" at bounding box center [194, 56] width 51 height 11
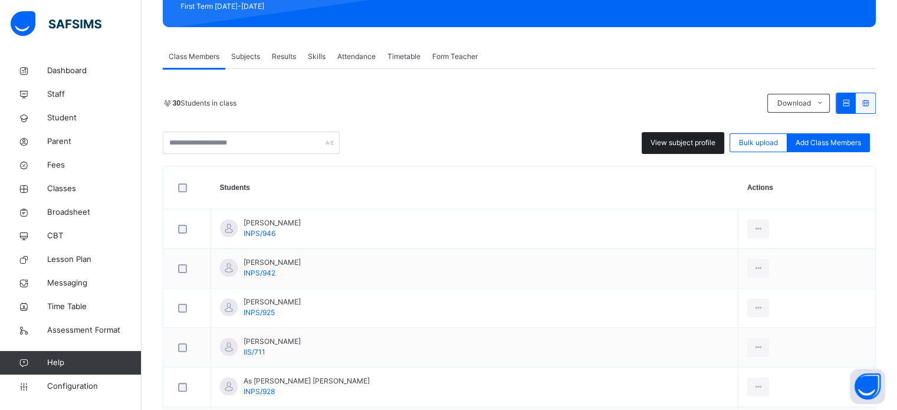
click at [694, 143] on span "View subject profile" at bounding box center [682, 142] width 65 height 11
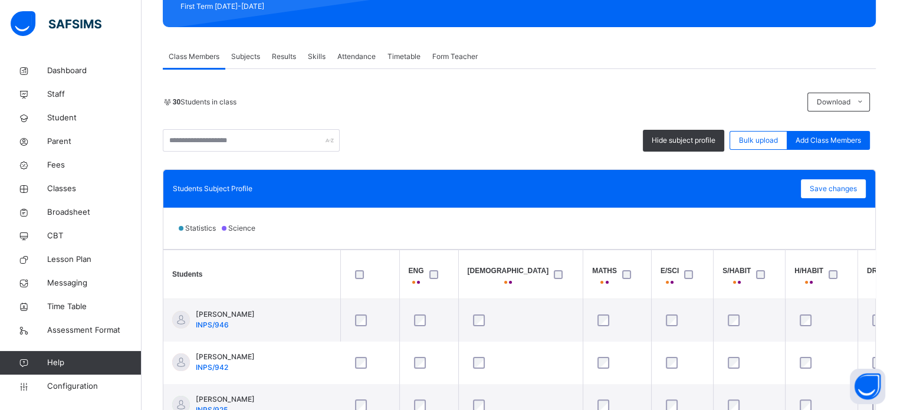
scroll to position [295, 0]
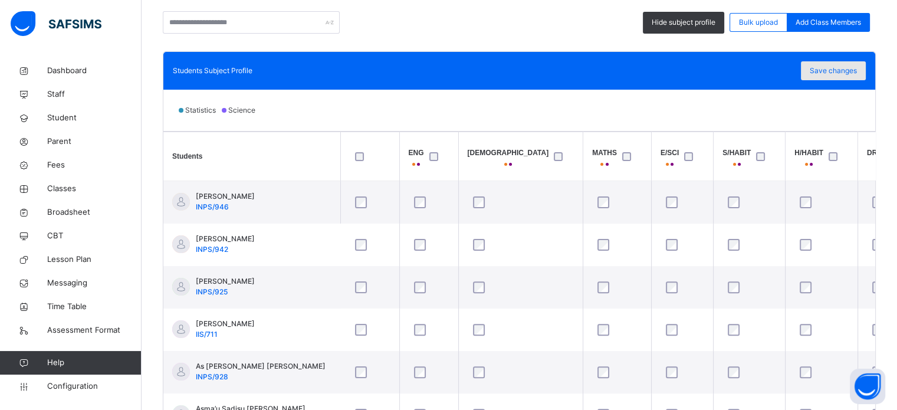
click at [850, 75] on span "Save changes" at bounding box center [833, 70] width 47 height 11
click at [849, 75] on span "Save changes" at bounding box center [833, 70] width 47 height 11
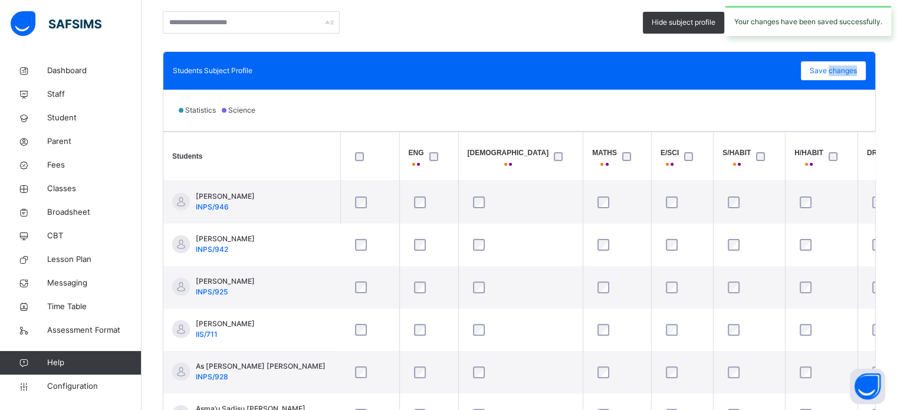
scroll to position [236, 0]
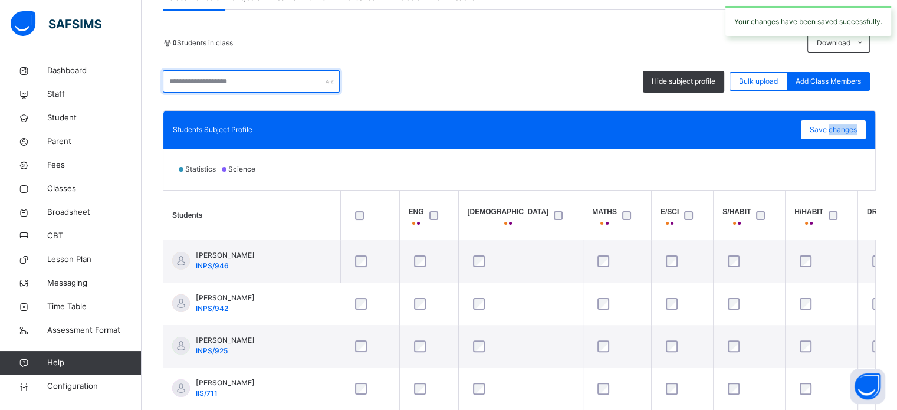
click at [243, 93] on input "text" at bounding box center [251, 81] width 177 height 22
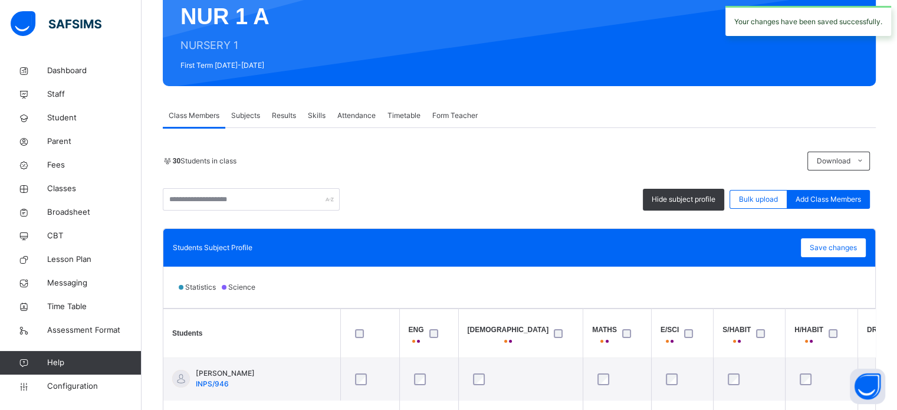
click at [242, 115] on span "Subjects" at bounding box center [245, 115] width 29 height 11
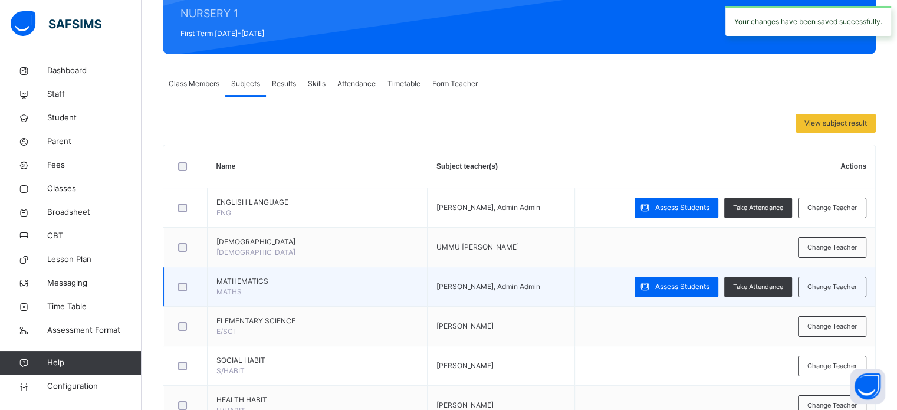
scroll to position [177, 0]
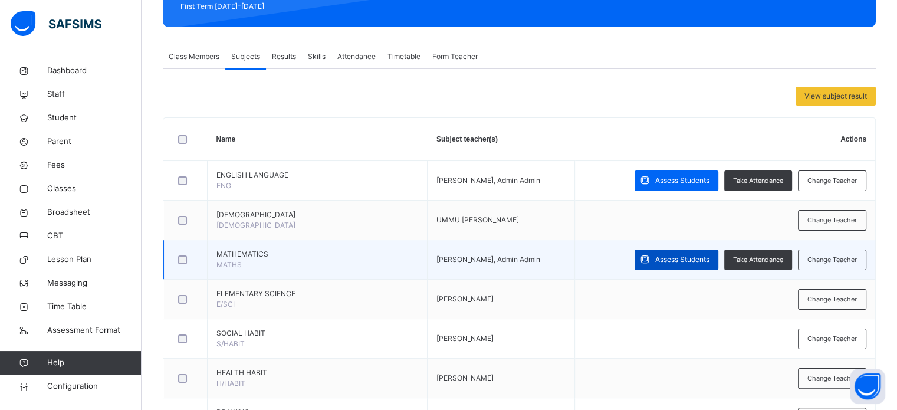
click at [706, 259] on span "Assess Students" at bounding box center [682, 259] width 54 height 11
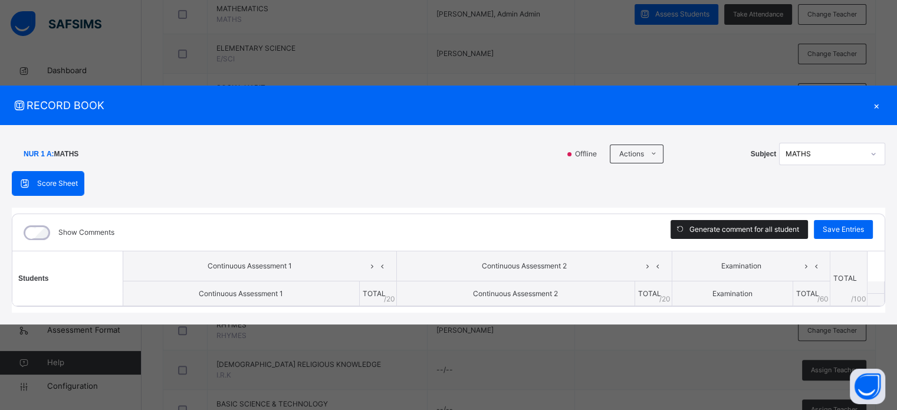
scroll to position [413, 0]
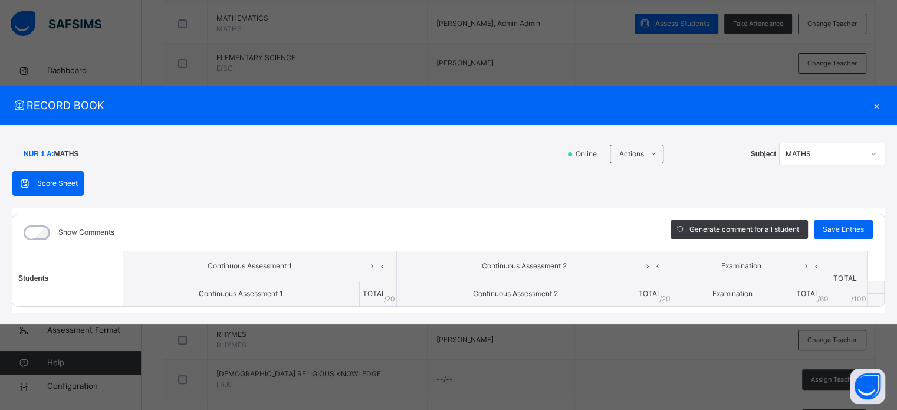
click at [876, 106] on div "×" at bounding box center [876, 105] width 18 height 16
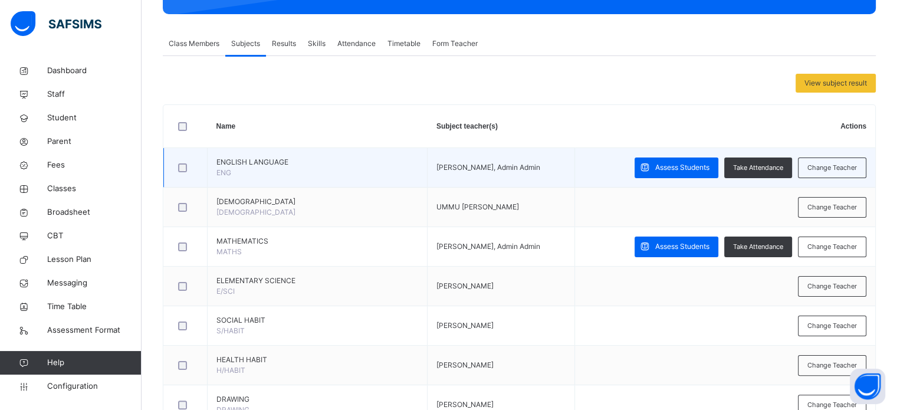
scroll to position [177, 0]
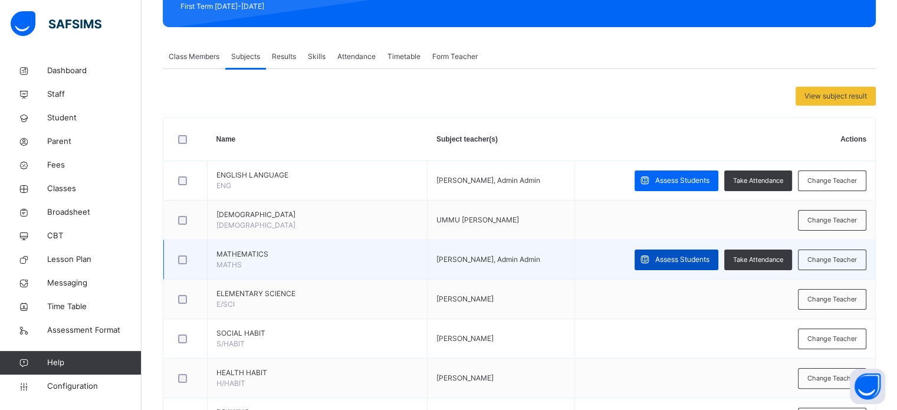
click at [689, 256] on span "Assess Students" at bounding box center [682, 259] width 54 height 11
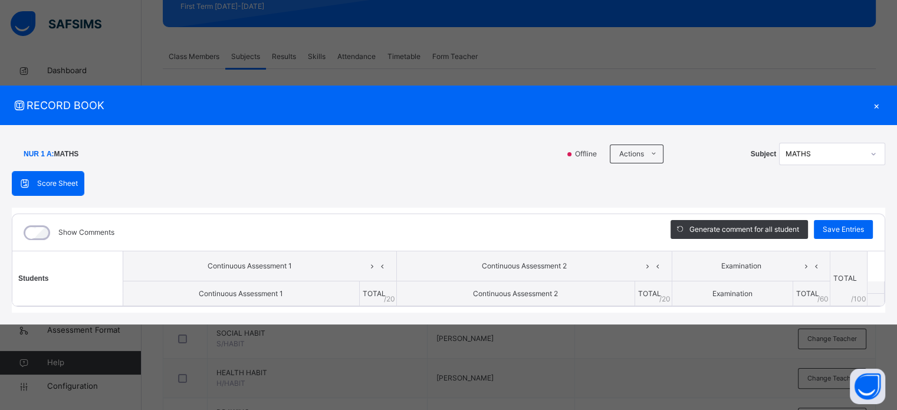
click at [873, 108] on div "×" at bounding box center [876, 105] width 18 height 16
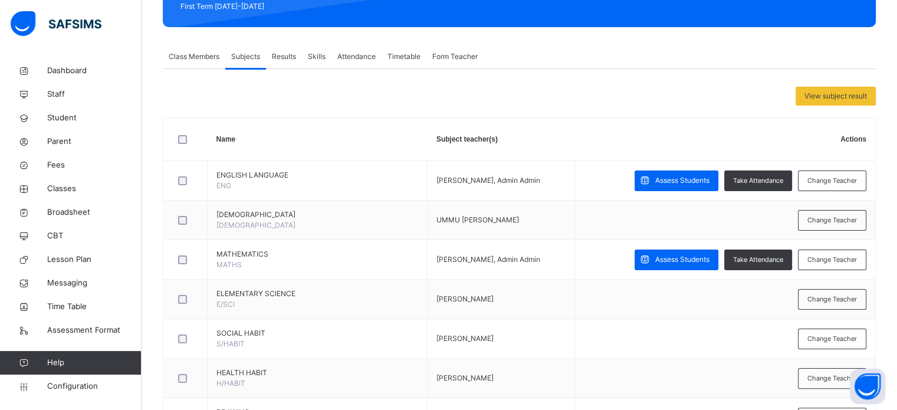
drag, startPoint x: 190, startPoint y: 52, endPoint x: 517, endPoint y: 119, distance: 332.9
click at [190, 52] on span "Class Members" at bounding box center [194, 56] width 51 height 11
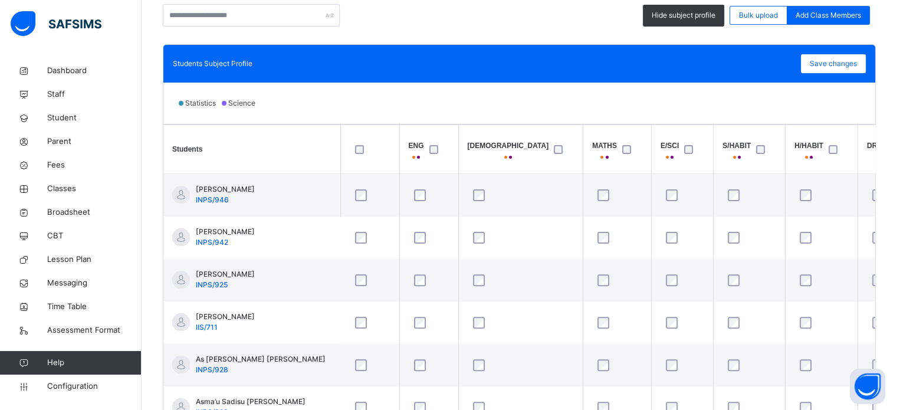
scroll to position [228, 0]
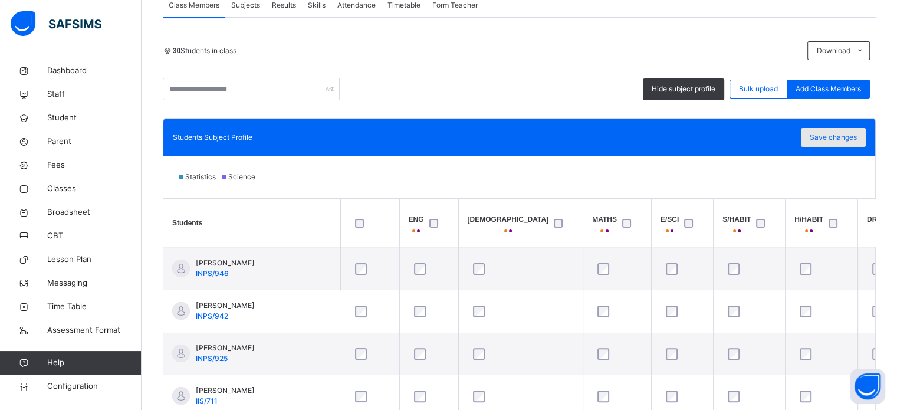
click at [820, 135] on span "Save changes" at bounding box center [833, 137] width 47 height 11
click at [59, 189] on span "Classes" at bounding box center [94, 189] width 94 height 12
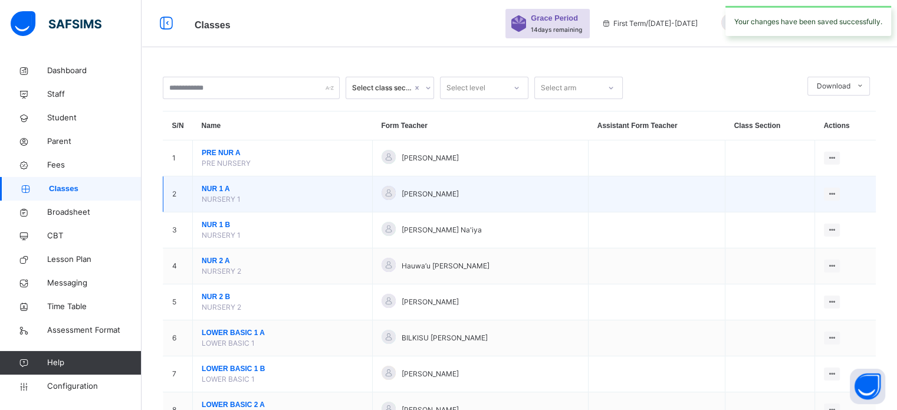
click at [217, 188] on span "NUR 1 A" at bounding box center [283, 188] width 162 height 11
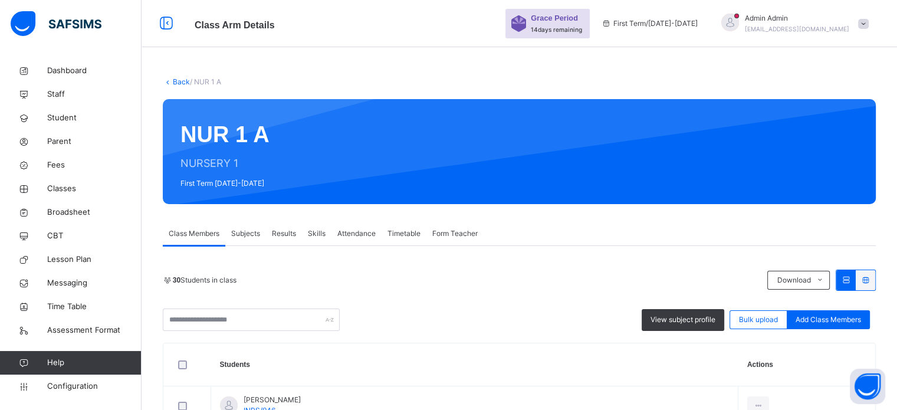
click at [231, 229] on div "Subjects" at bounding box center [245, 234] width 41 height 24
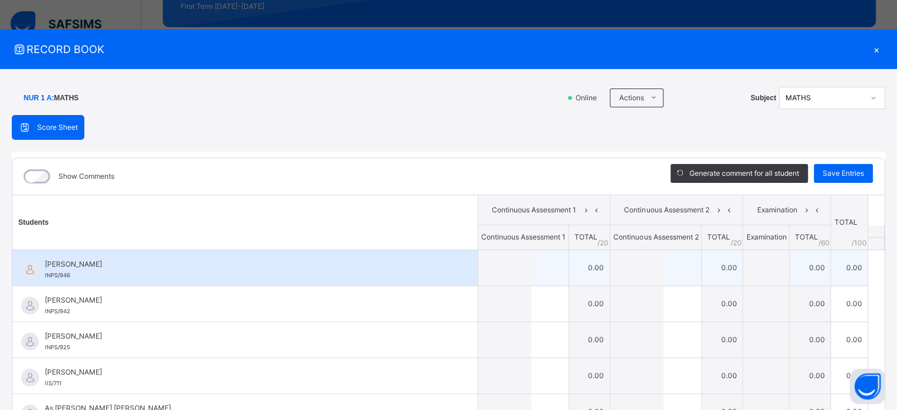
click at [532, 271] on div at bounding box center [523, 267] width 90 height 35
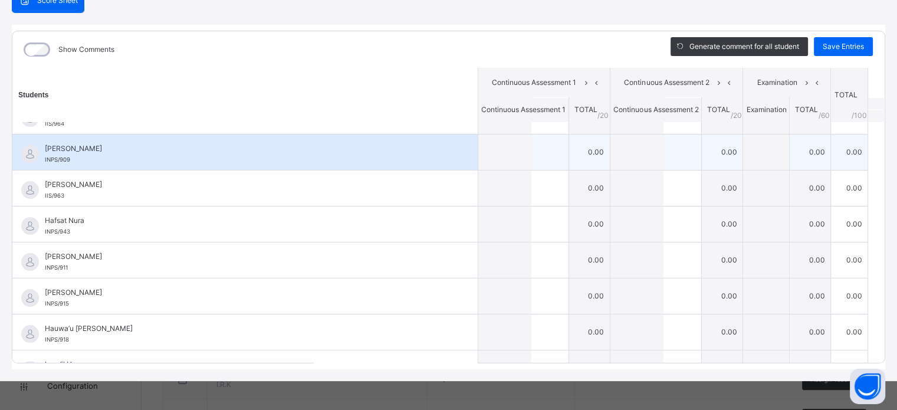
scroll to position [186, 0]
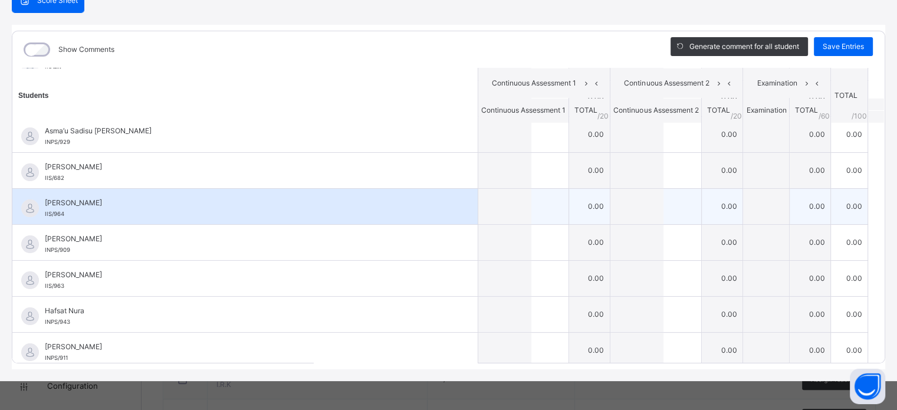
click at [682, 202] on div at bounding box center [655, 206] width 91 height 35
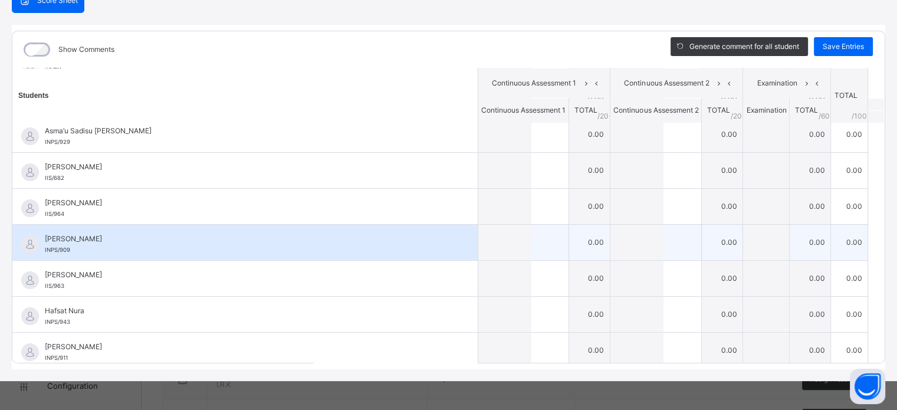
click at [580, 237] on td "0.00" at bounding box center [589, 242] width 41 height 36
click at [524, 240] on div at bounding box center [523, 242] width 90 height 35
click at [524, 241] on div at bounding box center [523, 242] width 90 height 35
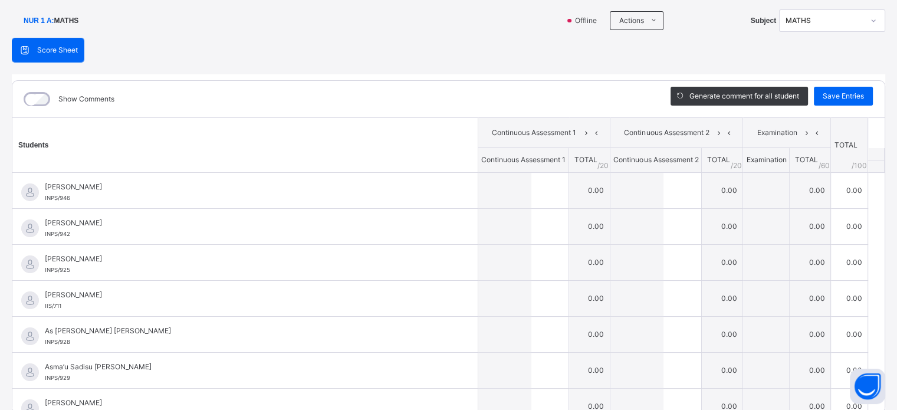
scroll to position [9, 0]
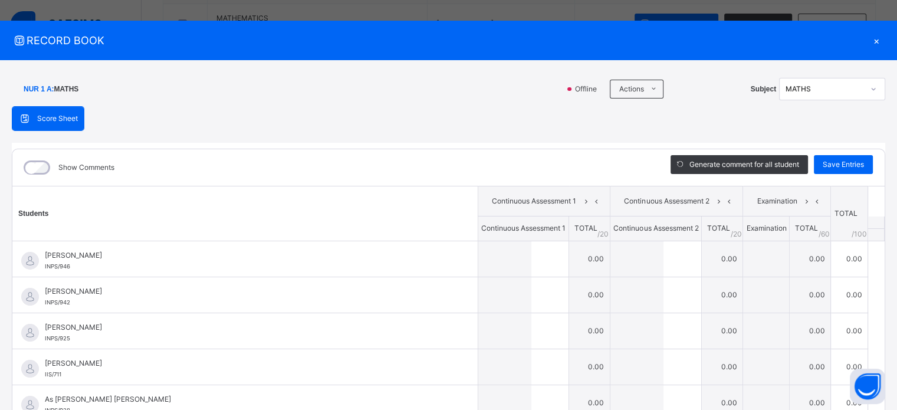
click at [873, 42] on div "×" at bounding box center [876, 40] width 18 height 16
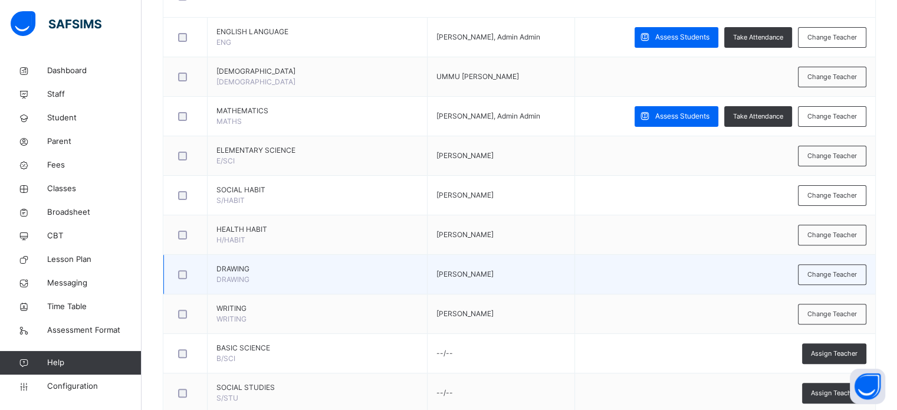
scroll to position [295, 0]
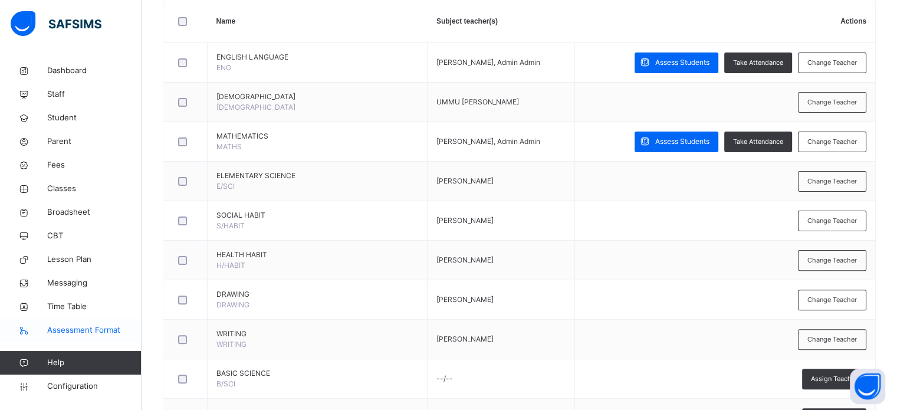
drag, startPoint x: 66, startPoint y: 382, endPoint x: 132, endPoint y: 340, distance: 78.2
click at [66, 382] on span "Configuration" at bounding box center [94, 386] width 94 height 12
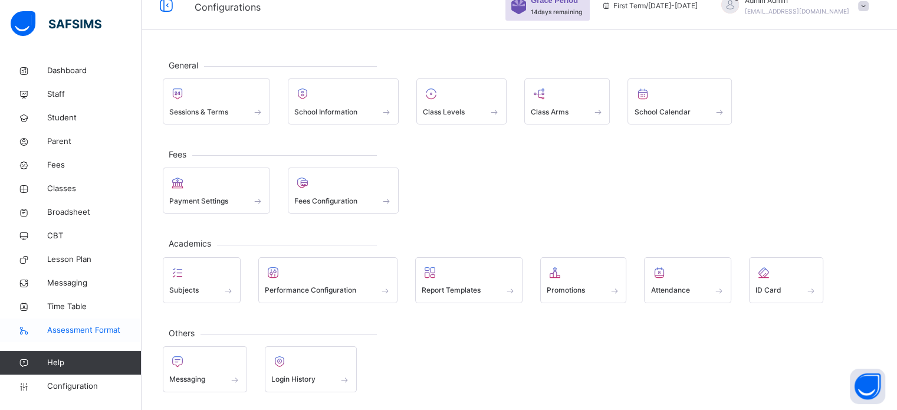
scroll to position [15, 0]
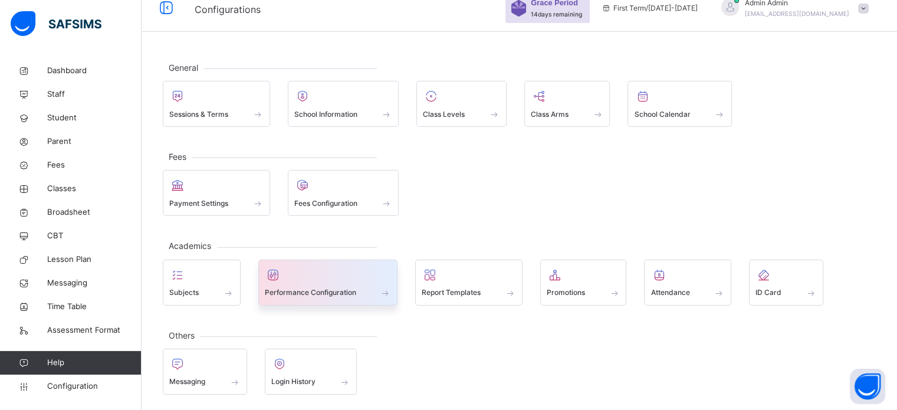
click at [320, 291] on span "Performance Configuration" at bounding box center [310, 292] width 91 height 11
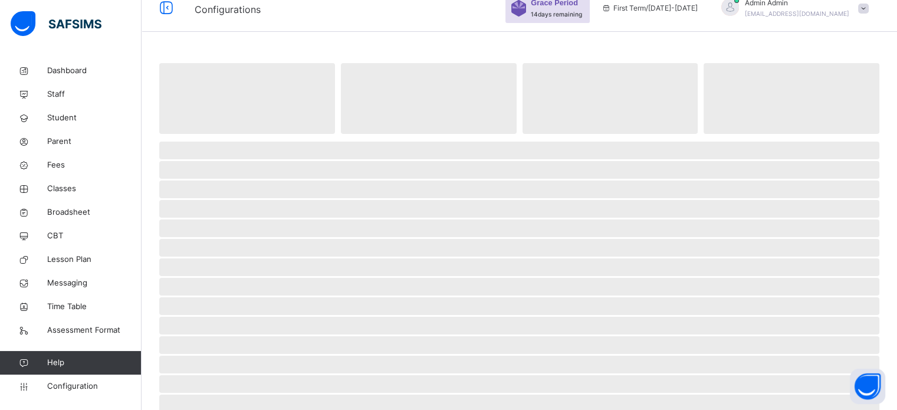
scroll to position [240, 0]
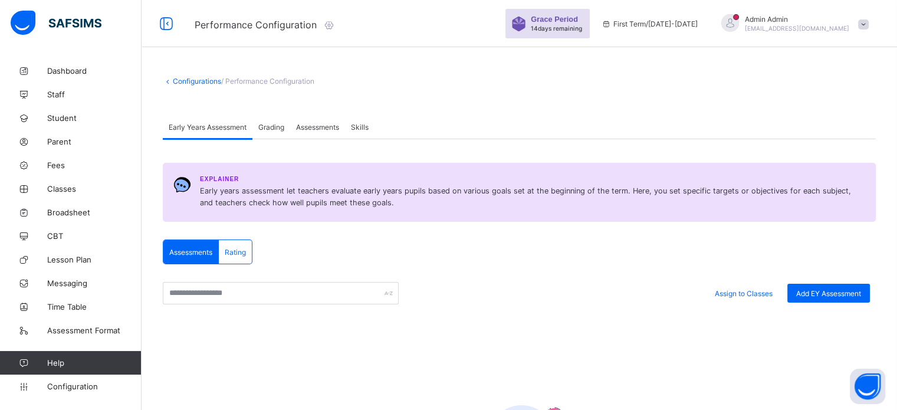
click at [316, 126] on span "Assessments" at bounding box center [317, 127] width 43 height 9
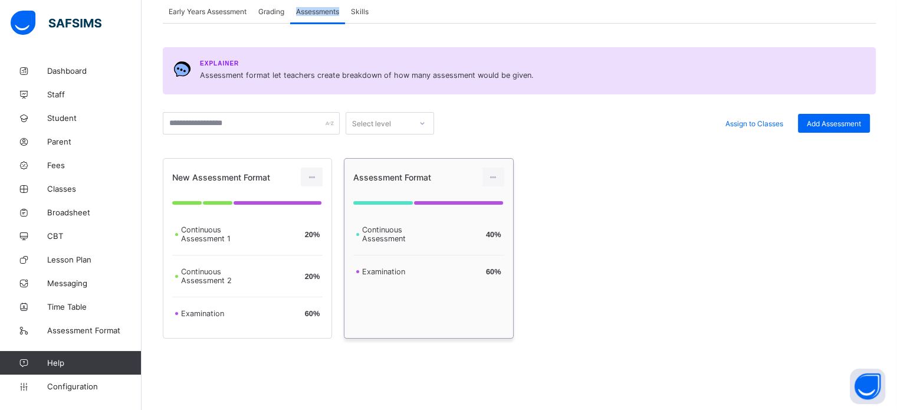
scroll to position [118, 0]
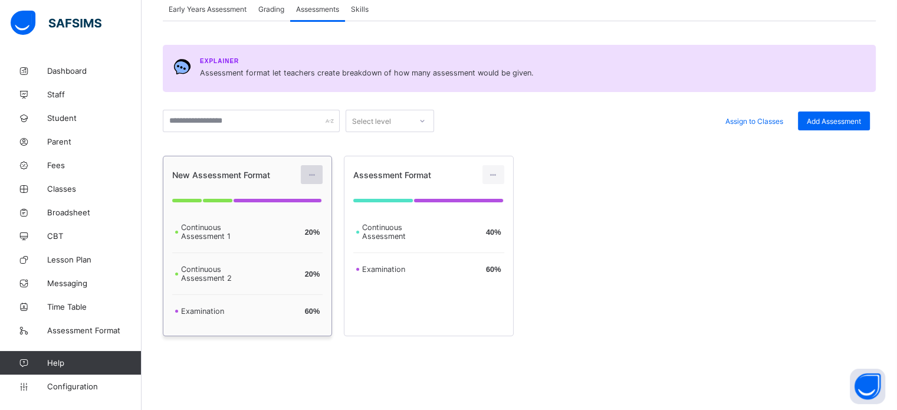
click at [317, 177] on icon at bounding box center [312, 174] width 10 height 9
click at [297, 201] on div "Edit Assessment" at bounding box center [285, 201] width 63 height 12
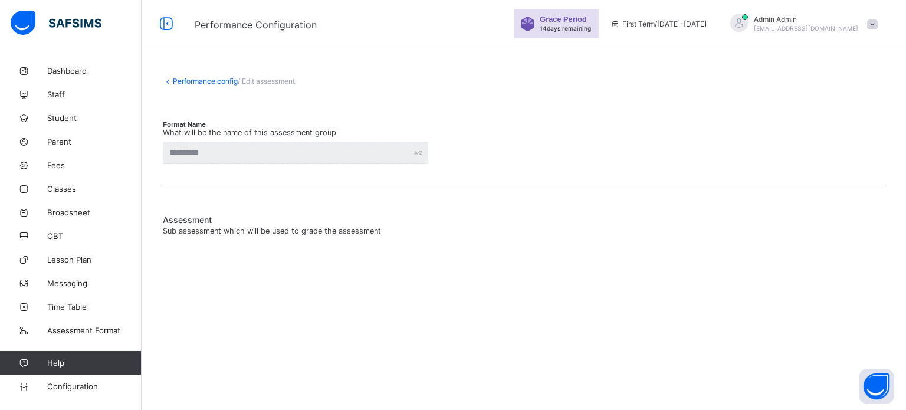
type input "**********"
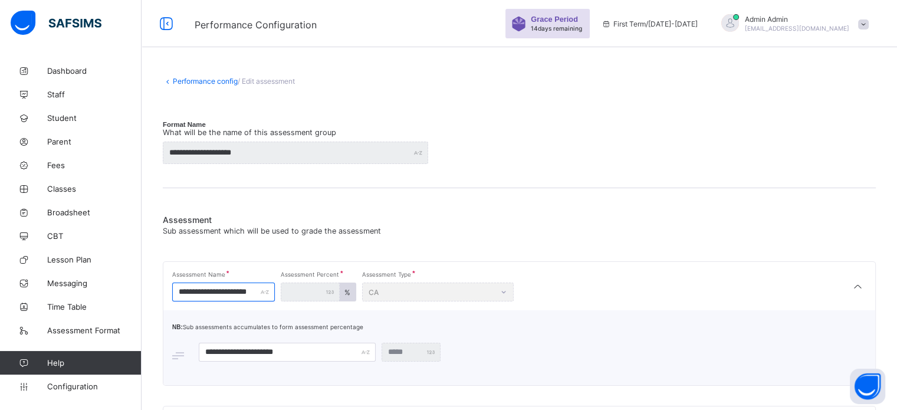
click at [271, 291] on input "**********" at bounding box center [223, 291] width 103 height 19
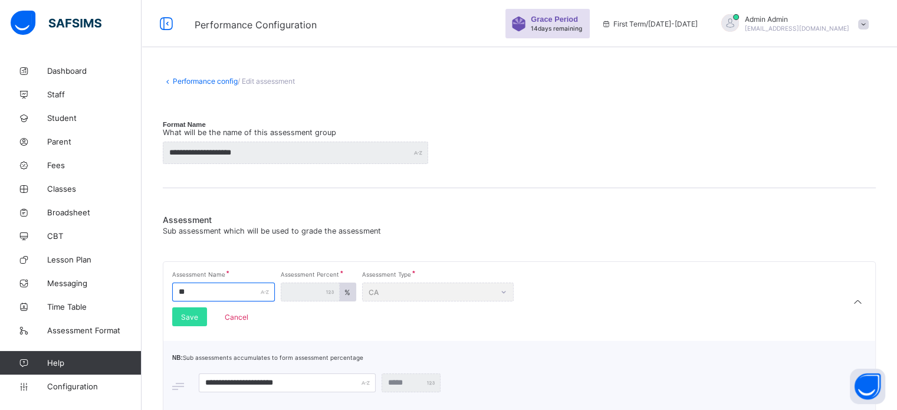
type input "*"
type input "****"
drag, startPoint x: 190, startPoint y: 313, endPoint x: 232, endPoint y: 327, distance: 43.8
click at [190, 313] on span "Save" at bounding box center [189, 317] width 17 height 9
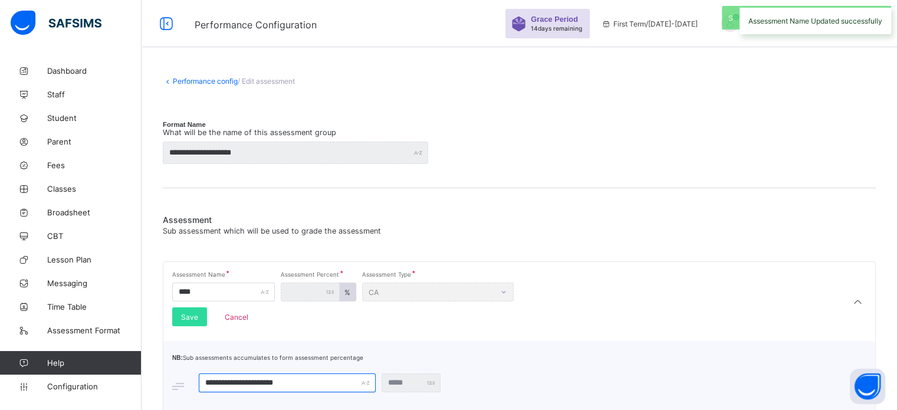
drag, startPoint x: 304, startPoint y: 382, endPoint x: 193, endPoint y: 379, distance: 110.3
click at [193, 379] on div "**********" at bounding box center [519, 382] width 694 height 19
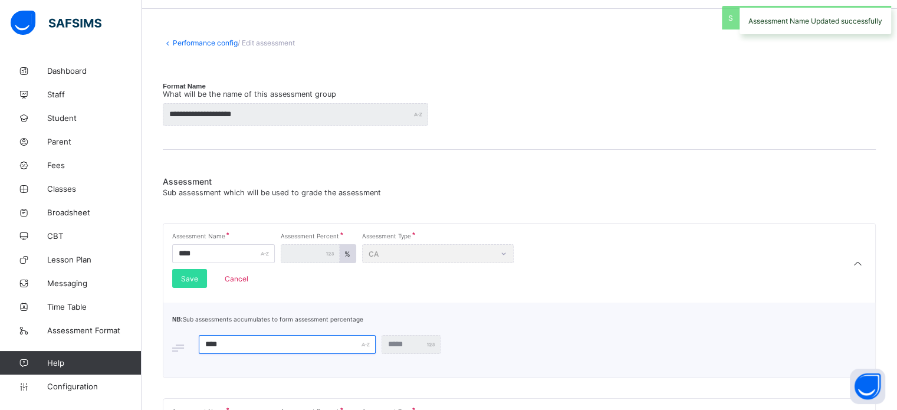
scroll to position [59, 0]
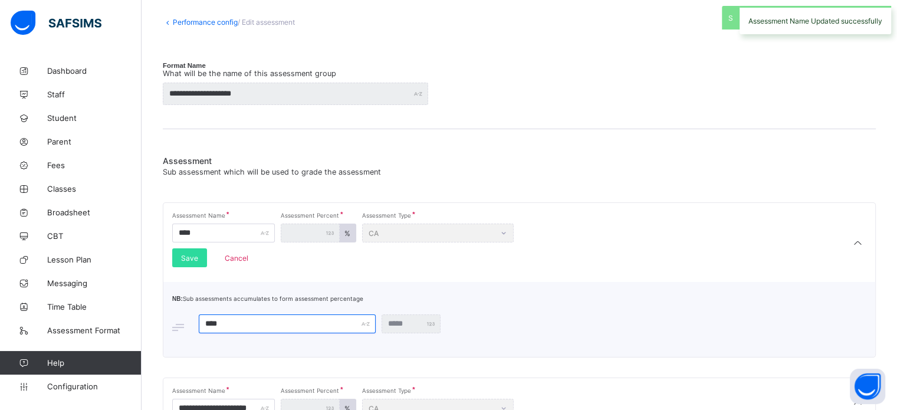
click at [257, 320] on input "****" at bounding box center [287, 323] width 177 height 19
type input "****"
click at [462, 324] on div "Save" at bounding box center [475, 323] width 35 height 19
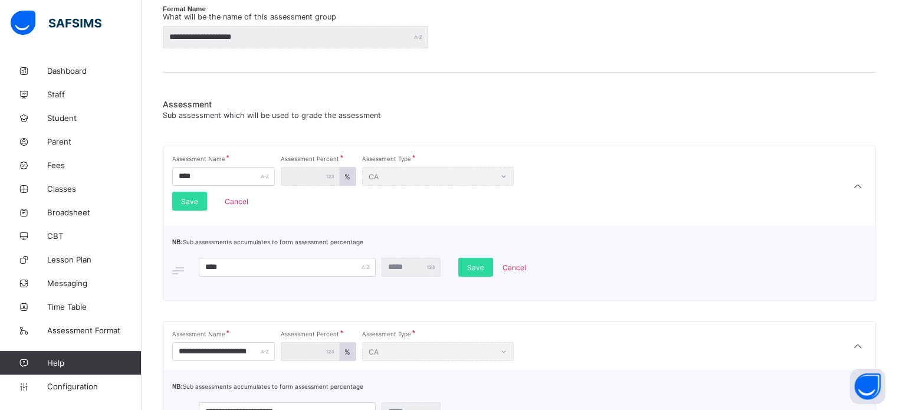
scroll to position [236, 0]
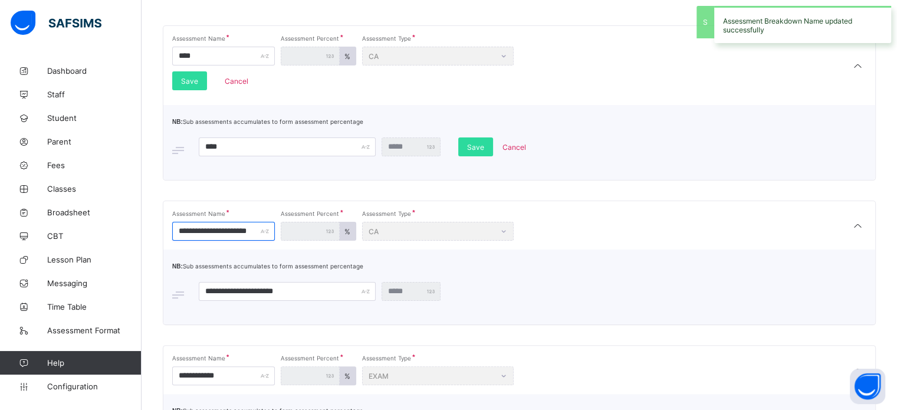
click at [265, 233] on div "**********" at bounding box center [223, 231] width 103 height 19
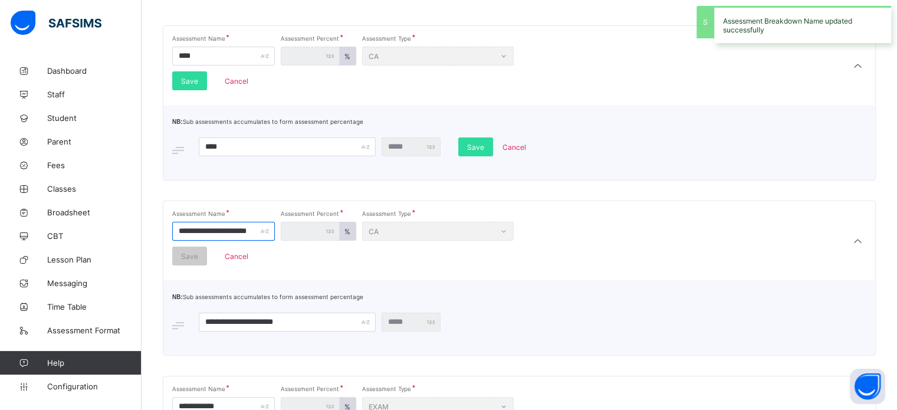
type input "*"
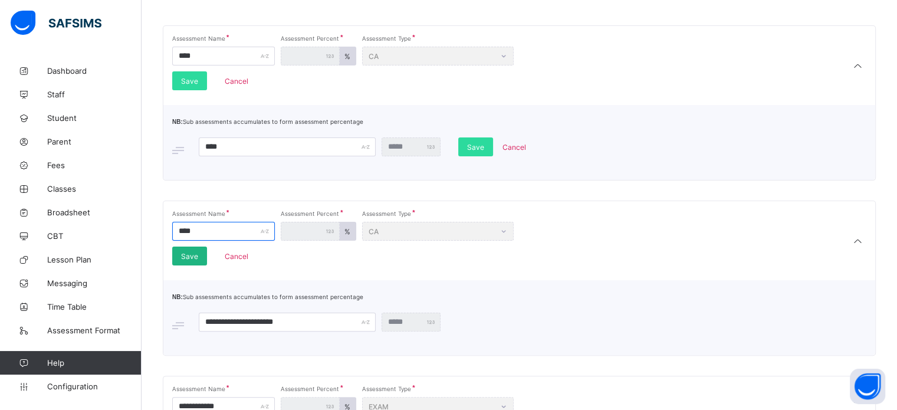
type input "****"
click at [192, 249] on div "Save" at bounding box center [189, 256] width 35 height 19
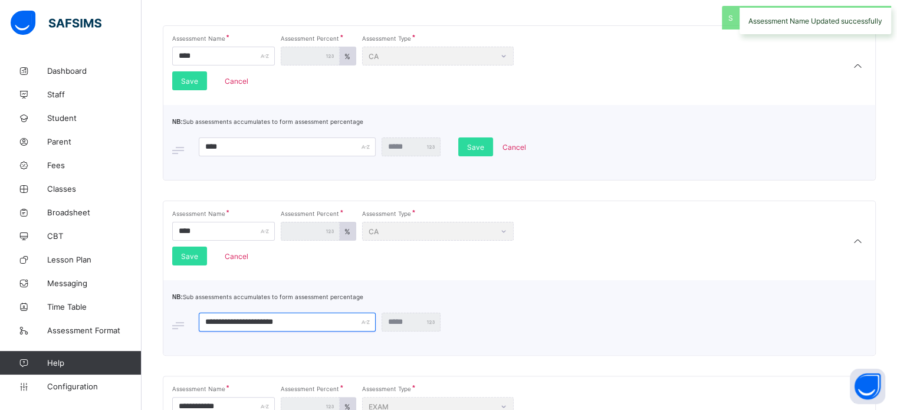
drag, startPoint x: 224, startPoint y: 310, endPoint x: 172, endPoint y: 308, distance: 51.9
click at [173, 309] on div "**********" at bounding box center [519, 312] width 694 height 40
click at [245, 321] on input "****" at bounding box center [287, 322] width 177 height 19
type input "****"
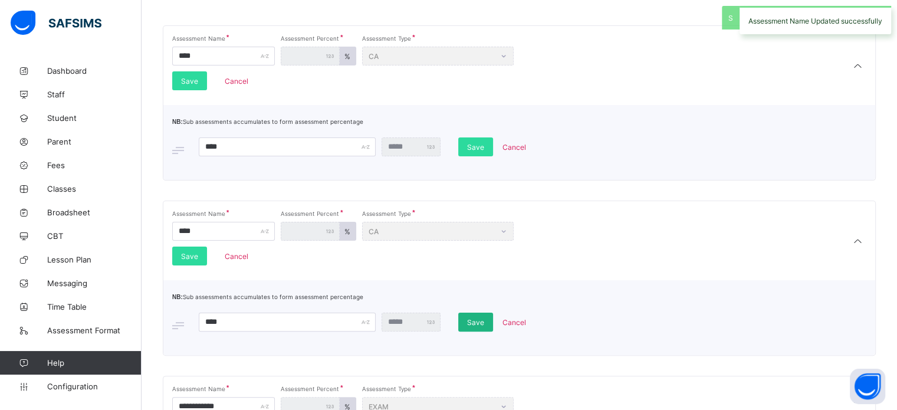
click at [465, 320] on div "Save" at bounding box center [475, 322] width 35 height 19
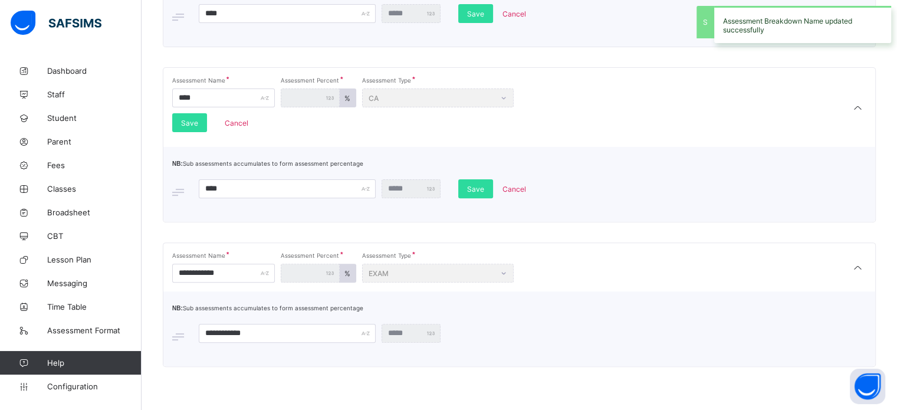
scroll to position [370, 0]
drag, startPoint x: 163, startPoint y: 275, endPoint x: 106, endPoint y: 271, distance: 57.4
click at [107, 273] on div "**********" at bounding box center [448, 20] width 897 height 780
click at [212, 271] on input "****" at bounding box center [223, 271] width 103 height 19
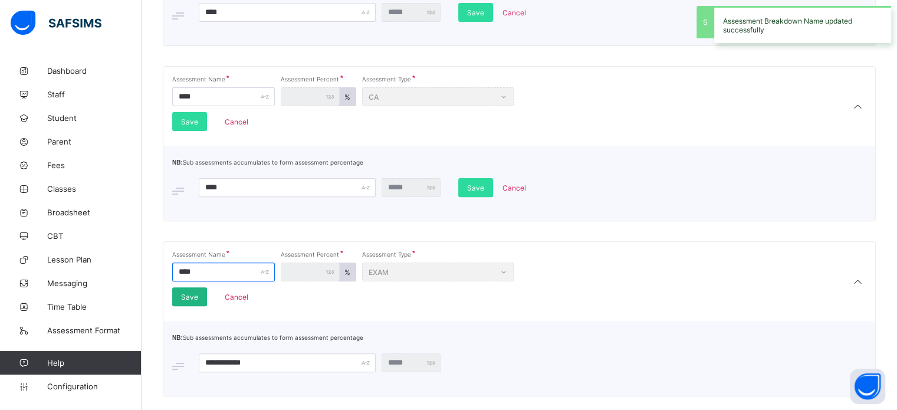
type input "****"
click at [193, 296] on span "Save" at bounding box center [189, 297] width 17 height 9
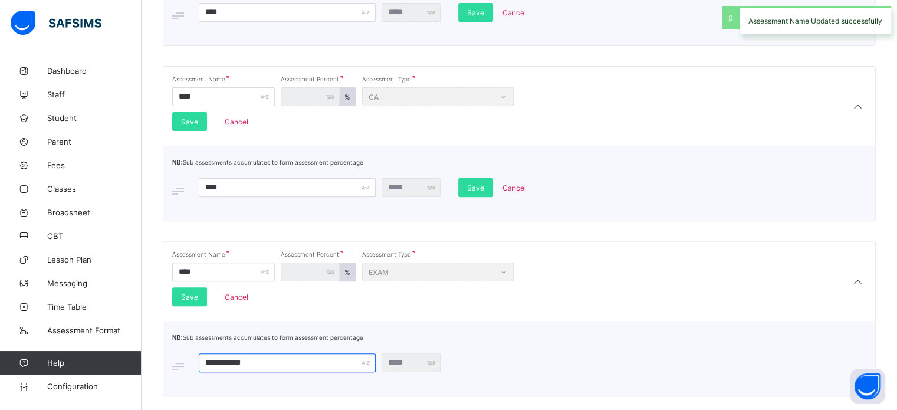
click at [127, 363] on div "**********" at bounding box center [448, 35] width 897 height 811
click at [250, 364] on input "****" at bounding box center [287, 362] width 177 height 19
type input "****"
click at [481, 367] on span "Save" at bounding box center [475, 363] width 17 height 9
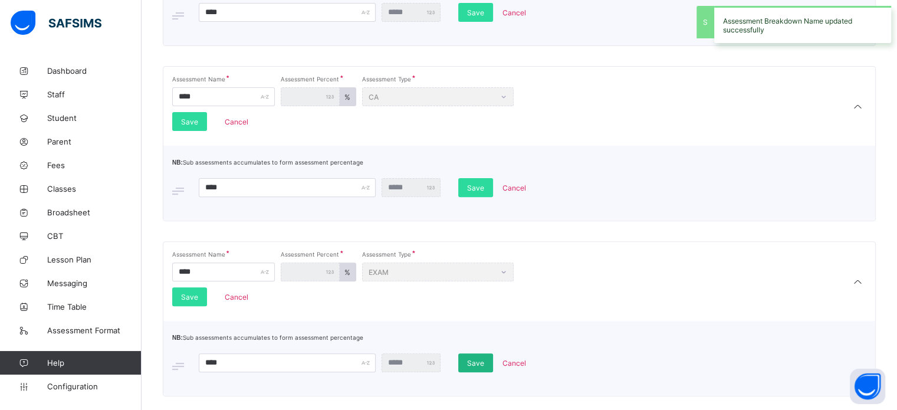
drag, startPoint x: 472, startPoint y: 360, endPoint x: 466, endPoint y: 354, distance: 8.3
click at [472, 360] on span "Save" at bounding box center [475, 363] width 17 height 9
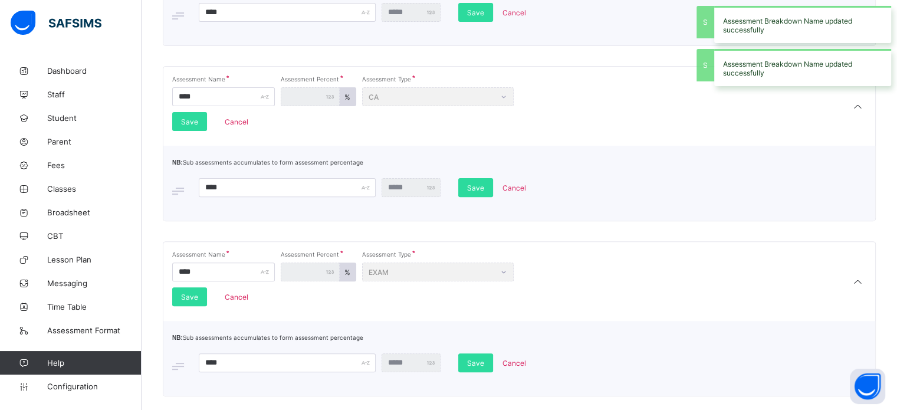
drag, startPoint x: 186, startPoint y: 294, endPoint x: 218, endPoint y: 285, distance: 32.9
click at [186, 293] on span "Save" at bounding box center [189, 297] width 17 height 9
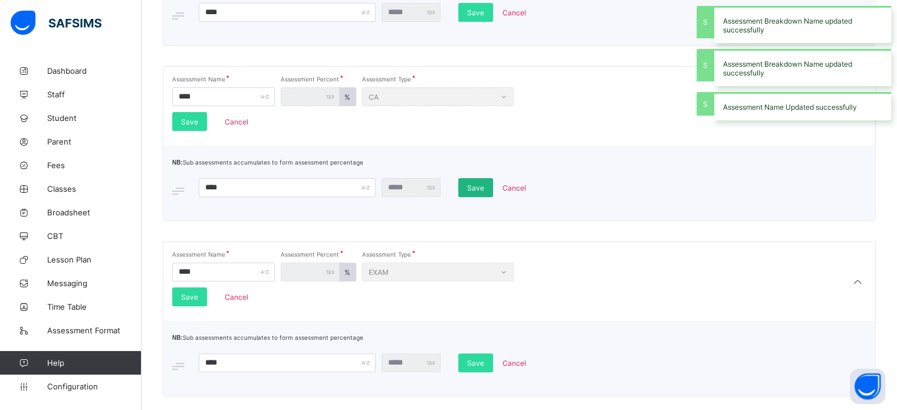
click at [474, 194] on div "Save" at bounding box center [475, 187] width 35 height 19
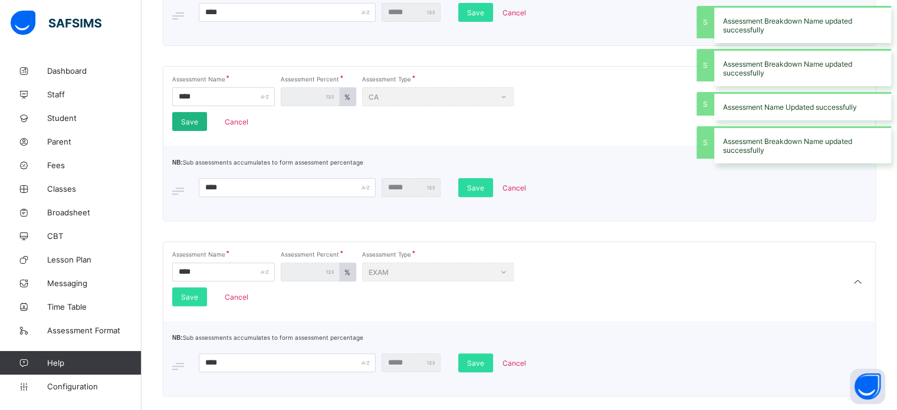
click at [195, 129] on div "Save" at bounding box center [189, 121] width 35 height 19
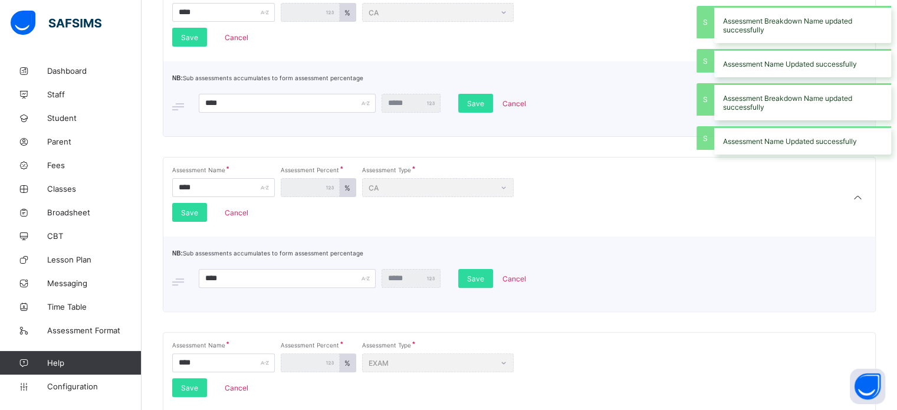
scroll to position [252, 0]
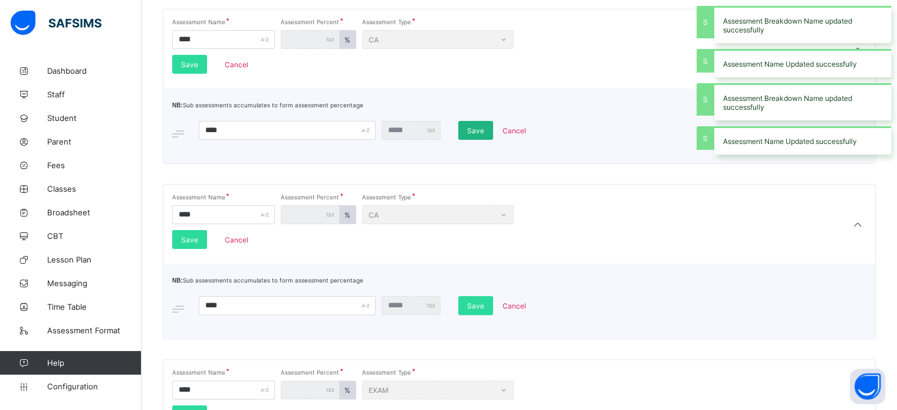
click at [465, 130] on div "Save" at bounding box center [475, 130] width 35 height 19
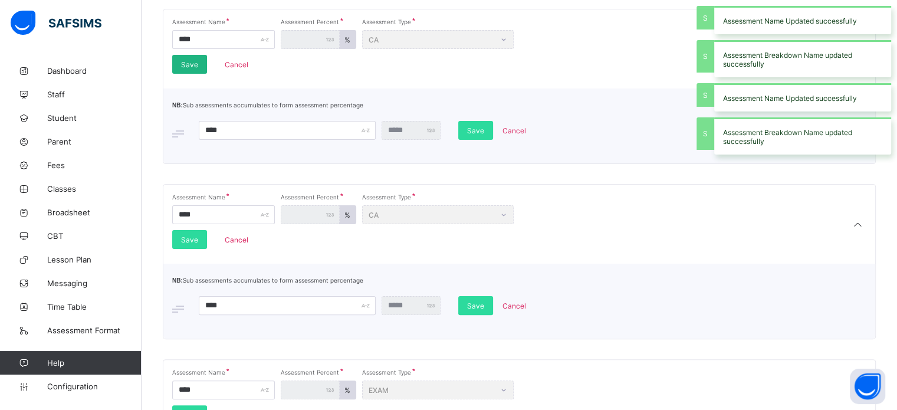
click at [204, 58] on div "Save" at bounding box center [189, 64] width 35 height 19
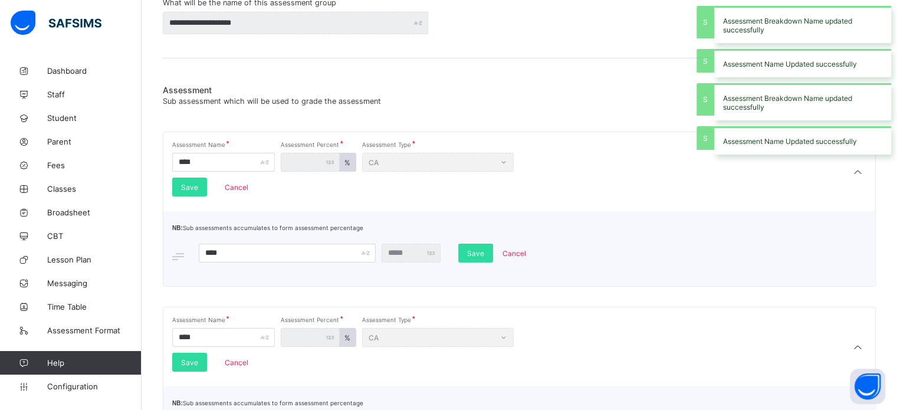
scroll to position [75, 0]
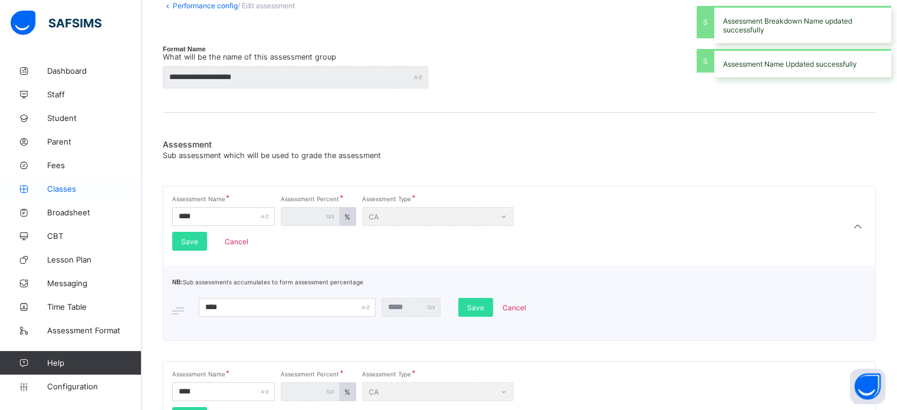
click at [65, 188] on span "Classes" at bounding box center [94, 188] width 94 height 9
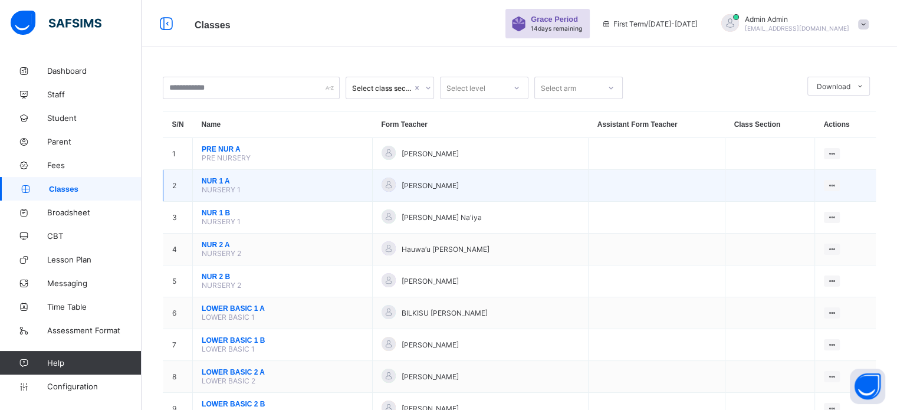
click at [206, 182] on span "NUR 1 A" at bounding box center [283, 181] width 162 height 8
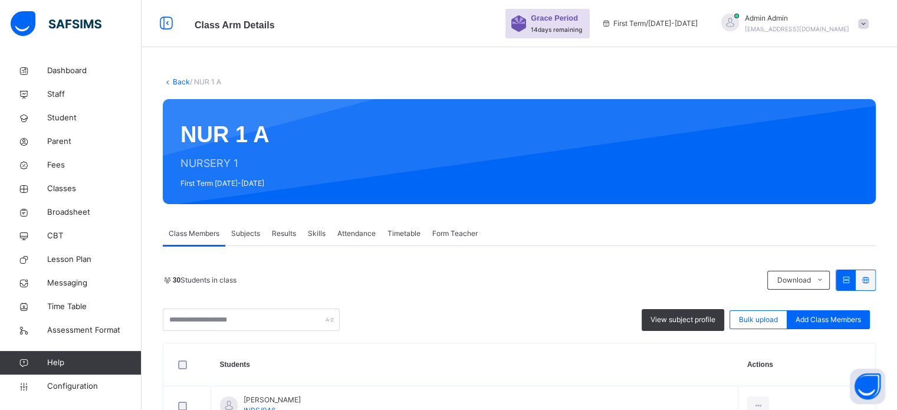
click at [248, 232] on span "Subjects" at bounding box center [245, 233] width 29 height 11
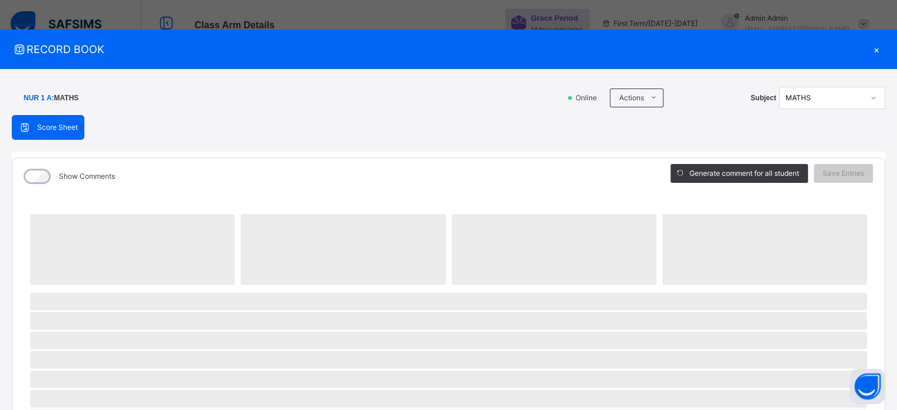
drag, startPoint x: 701, startPoint y: 259, endPoint x: 630, endPoint y: 249, distance: 71.4
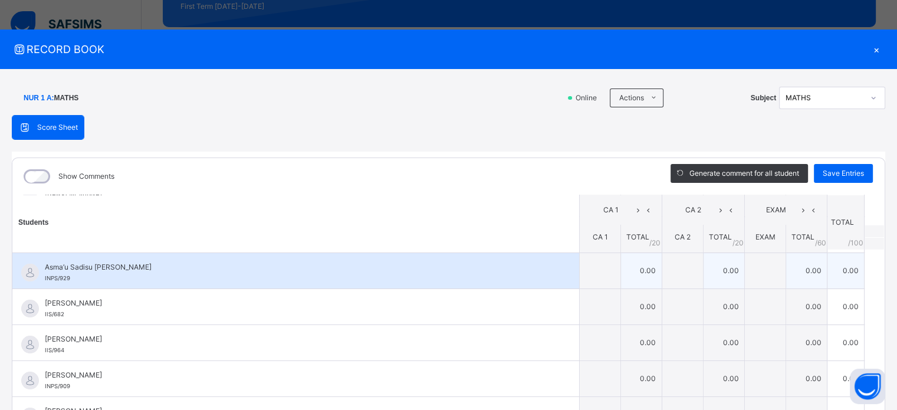
scroll to position [59, 0]
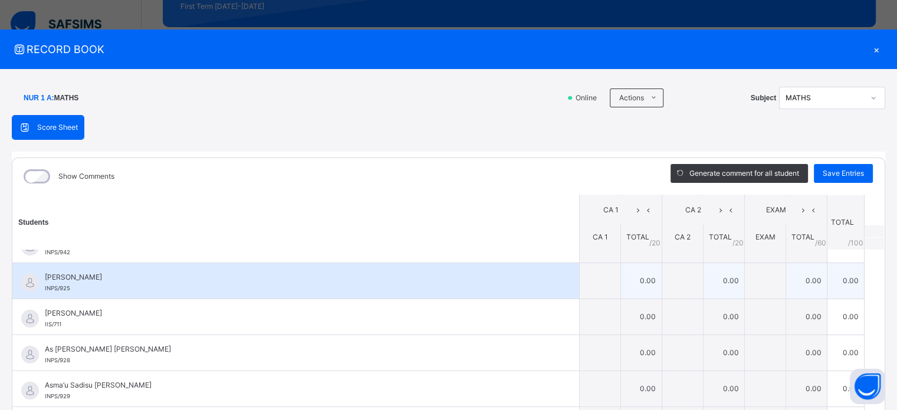
click at [642, 272] on td "0.00" at bounding box center [641, 280] width 41 height 36
click at [724, 262] on td "0.00" at bounding box center [724, 280] width 41 height 36
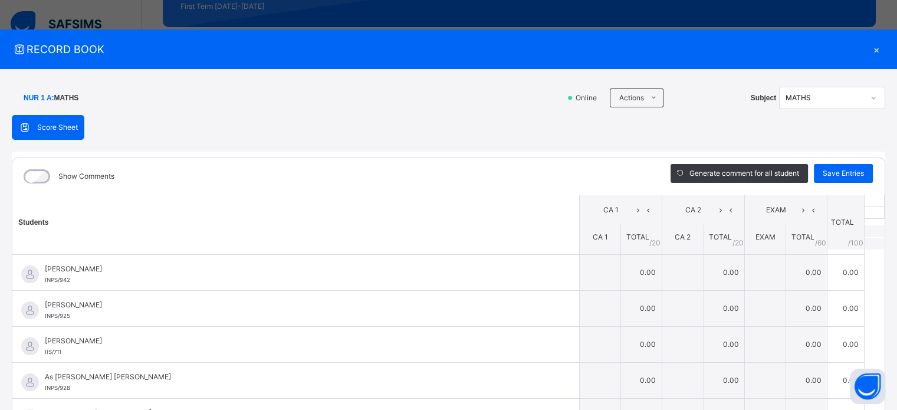
scroll to position [0, 0]
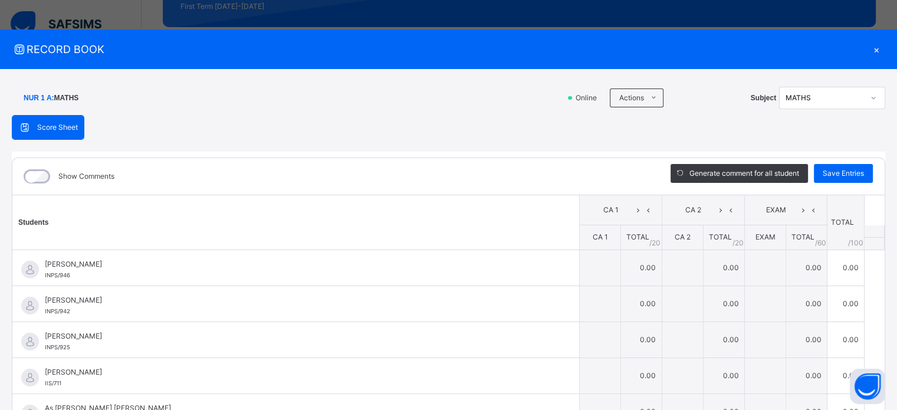
click at [870, 44] on div "×" at bounding box center [876, 49] width 18 height 16
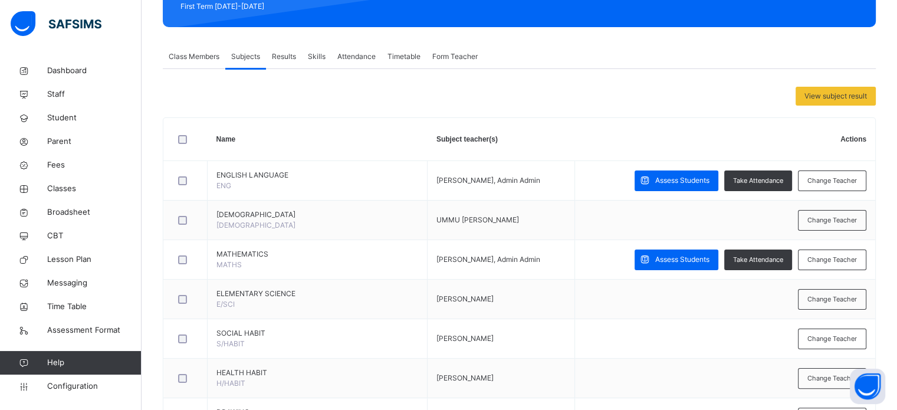
drag, startPoint x: 57, startPoint y: 384, endPoint x: 77, endPoint y: 362, distance: 30.0
click at [57, 384] on span "Configuration" at bounding box center [94, 386] width 94 height 12
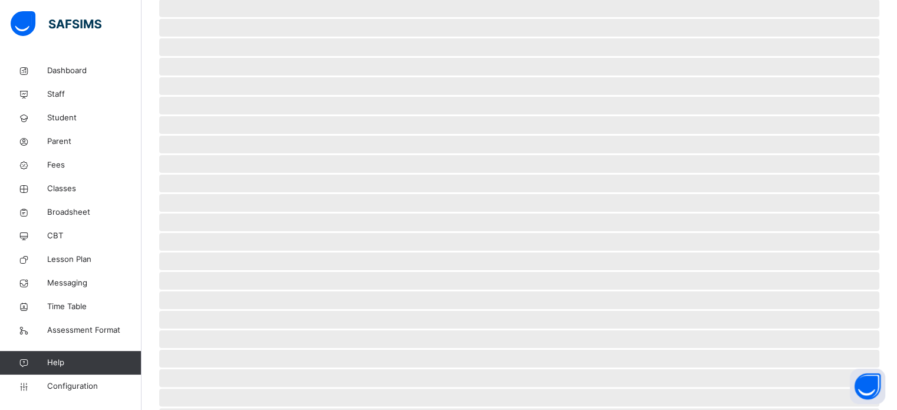
scroll to position [15, 0]
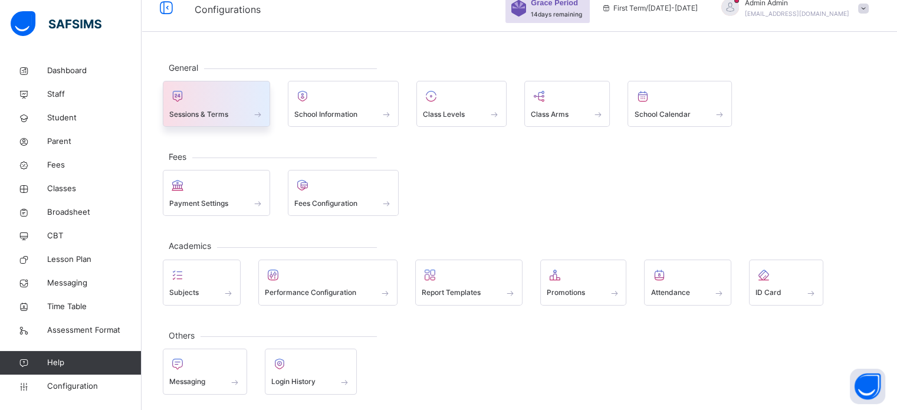
click at [190, 110] on span "Sessions & Terms" at bounding box center [198, 114] width 59 height 11
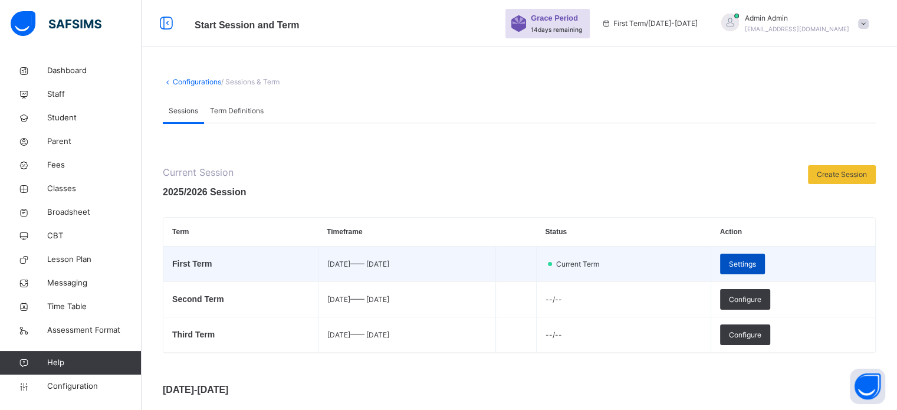
click at [756, 262] on span "Settings" at bounding box center [742, 264] width 27 height 11
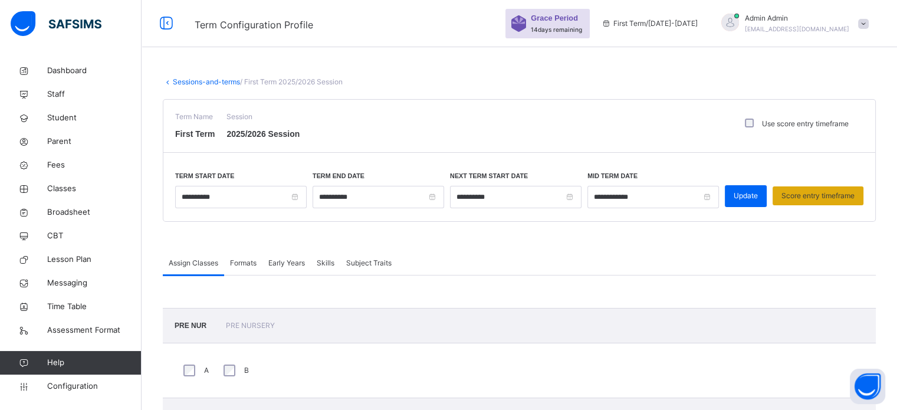
click at [830, 190] on span "Score entry timeframe" at bounding box center [817, 195] width 73 height 11
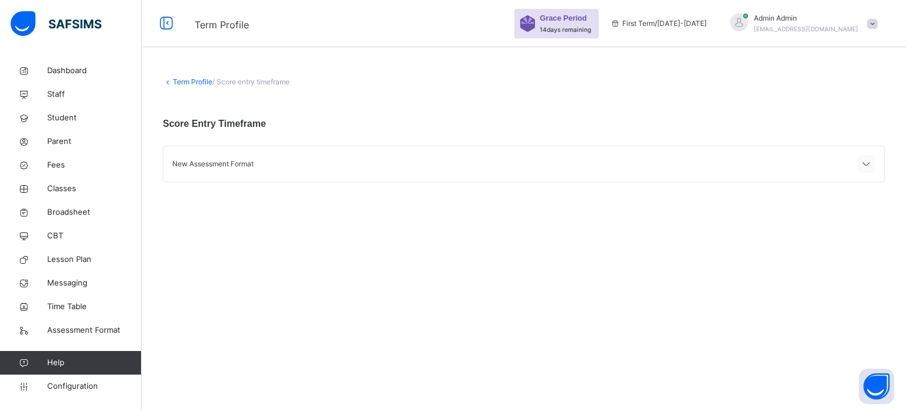
click at [866, 162] on icon at bounding box center [866, 164] width 14 height 15
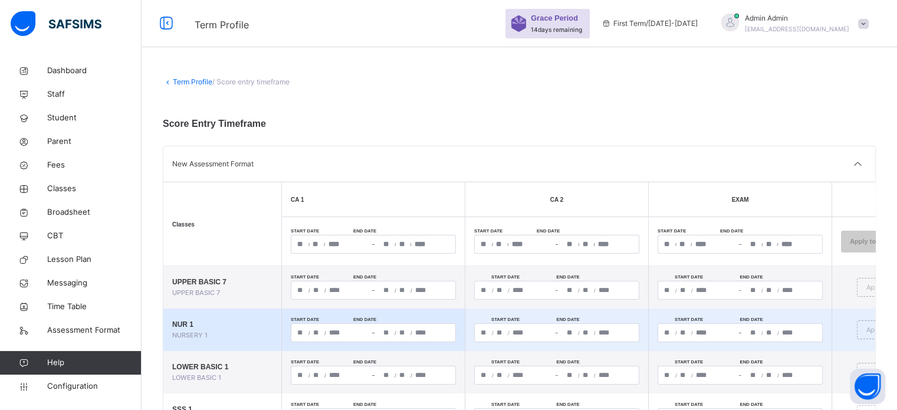
click at [300, 330] on div "/ / – / /" at bounding box center [373, 332] width 165 height 19
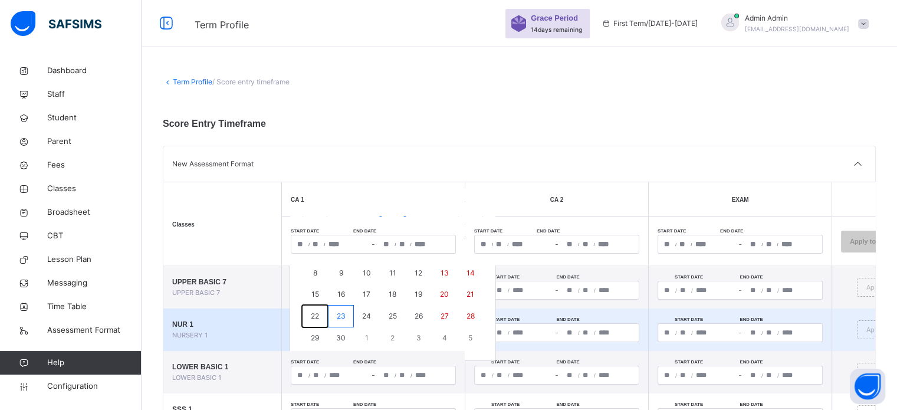
click at [316, 314] on abbr "22" at bounding box center [315, 315] width 8 height 9
click at [363, 313] on abbr "24" at bounding box center [366, 315] width 9 height 9
type input "**********"
type input "*"
type input "**"
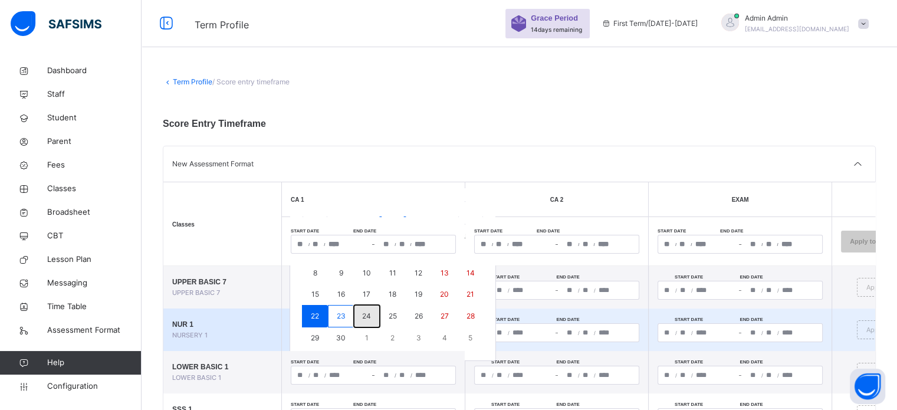
type input "****"
type input "**********"
type input "*"
type input "**"
type input "****"
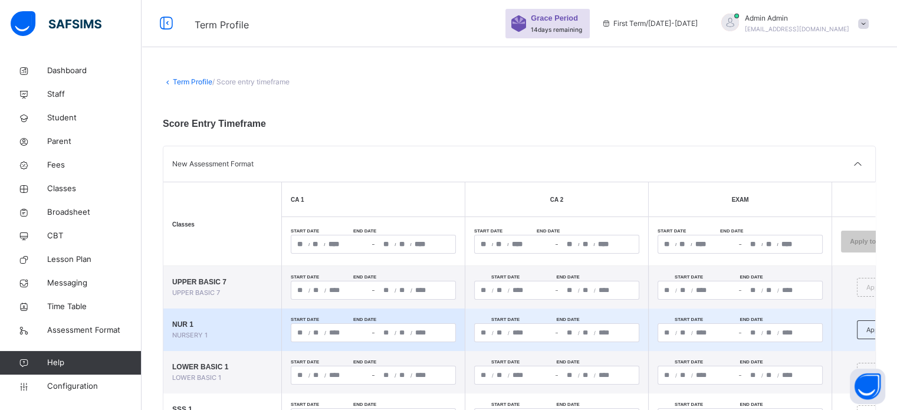
click at [485, 330] on div "/ / – / /" at bounding box center [556, 332] width 165 height 19
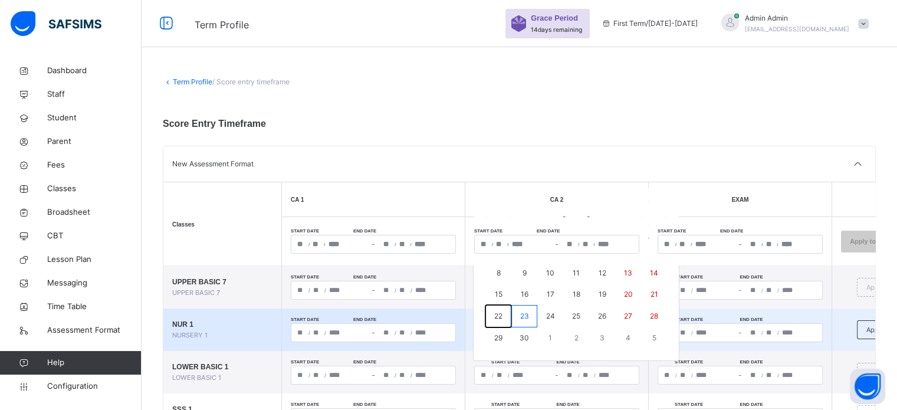
click at [500, 316] on abbr "22" at bounding box center [498, 315] width 8 height 9
click at [547, 315] on abbr "24" at bounding box center [549, 315] width 9 height 9
type input "**********"
type input "*"
type input "**"
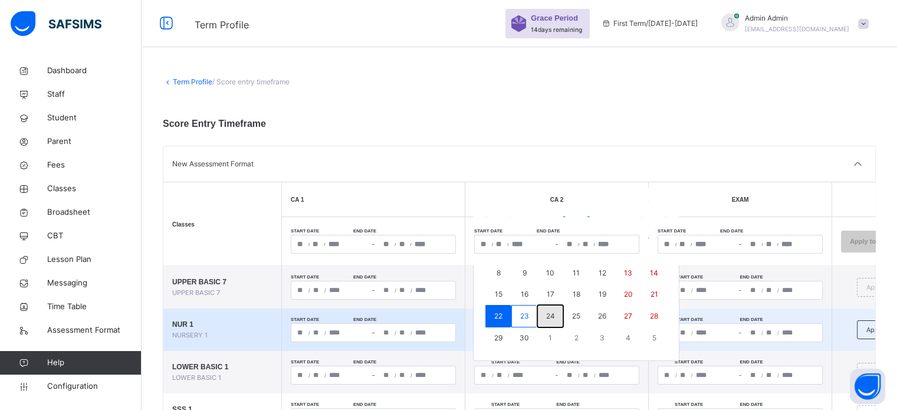
type input "****"
type input "**********"
type input "*"
type input "**"
type input "****"
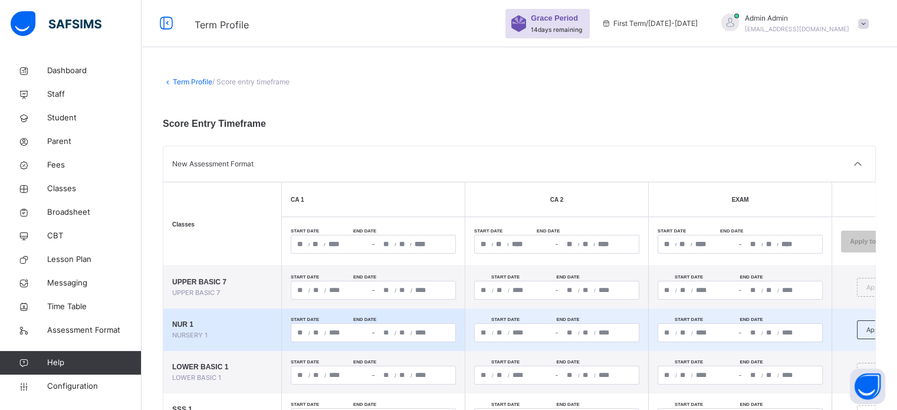
click at [667, 332] on div "/ / – / /" at bounding box center [740, 332] width 165 height 19
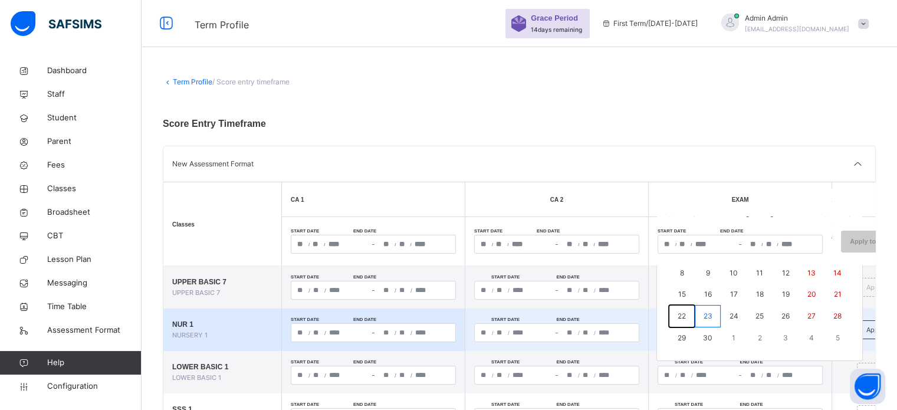
click at [686, 311] on button "22" at bounding box center [682, 316] width 26 height 22
type input "**********"
type input "*"
type input "**"
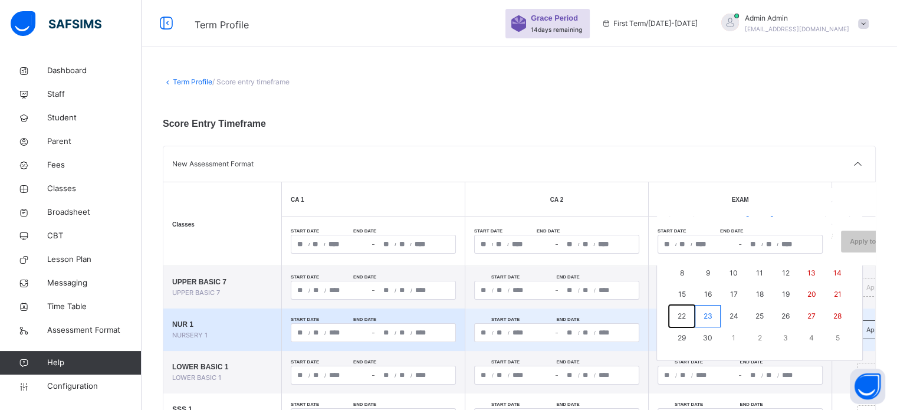
type input "****"
type input "**********"
type input "*"
type input "**"
type input "****"
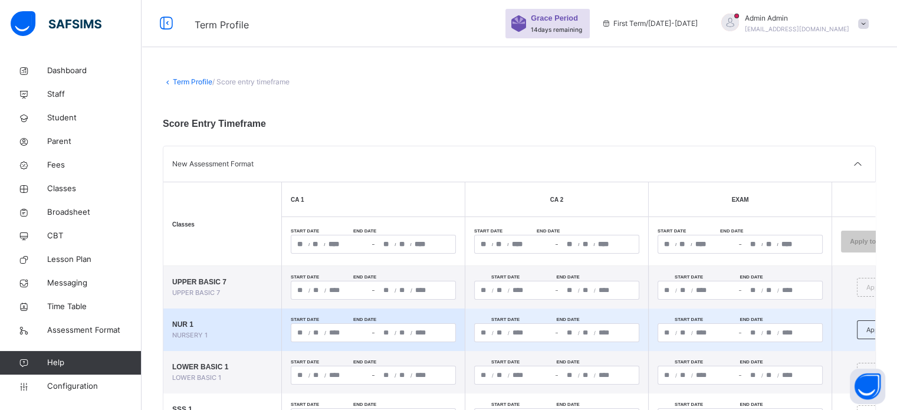
click at [722, 331] on div "**********" at bounding box center [697, 333] width 78 height 18
click at [0, 0] on button "1" at bounding box center [0, 0] width 0 height 0
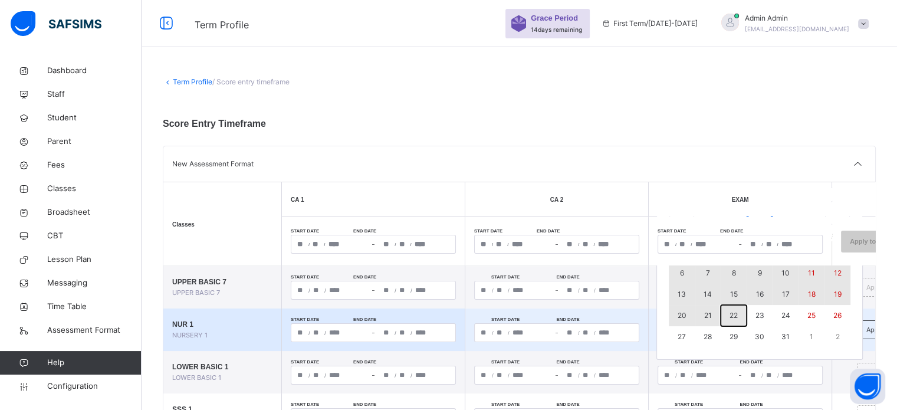
click at [729, 316] on abbr "22" at bounding box center [733, 315] width 8 height 9
type input "**********"
type input "**"
type input "*"
type input "**********"
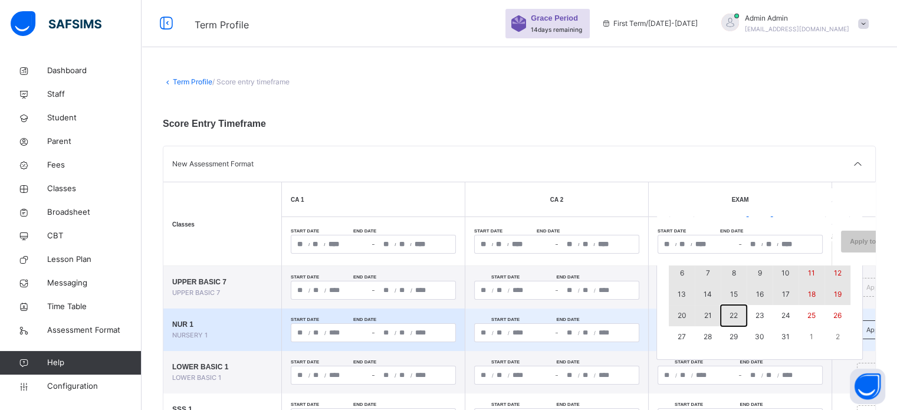
type input "**"
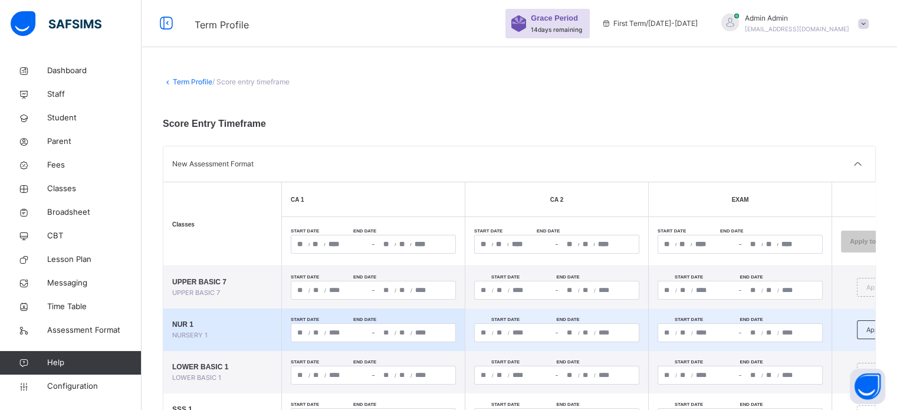
click at [691, 329] on span "/" at bounding box center [692, 332] width 2 height 7
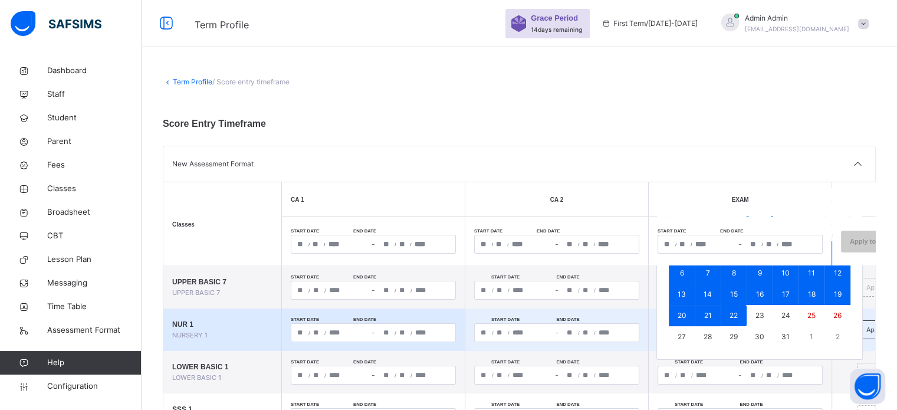
click at [699, 328] on div "**********" at bounding box center [740, 332] width 165 height 19
click at [729, 314] on abbr "22" at bounding box center [733, 315] width 8 height 9
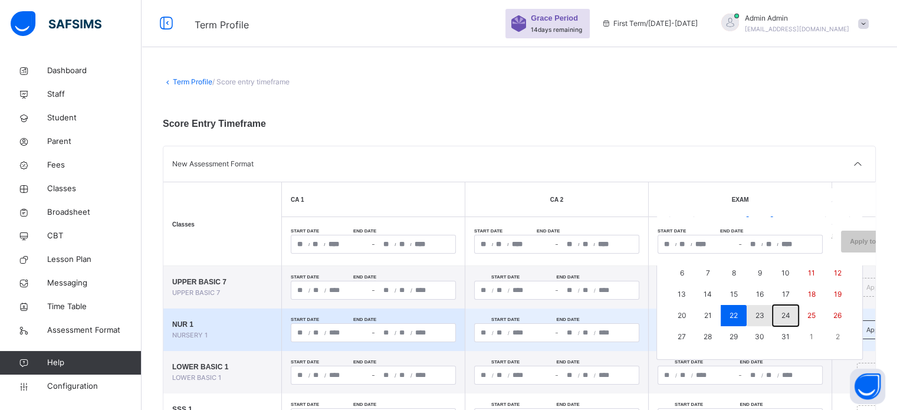
click at [781, 316] on abbr "24" at bounding box center [785, 315] width 9 height 9
type input "**********"
type input "**"
type input "**********"
type input "**"
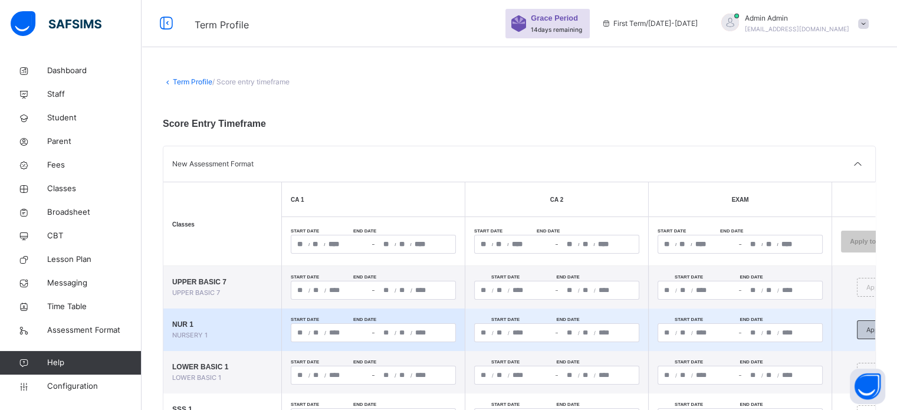
click at [872, 331] on span "Apply" at bounding box center [875, 330] width 18 height 10
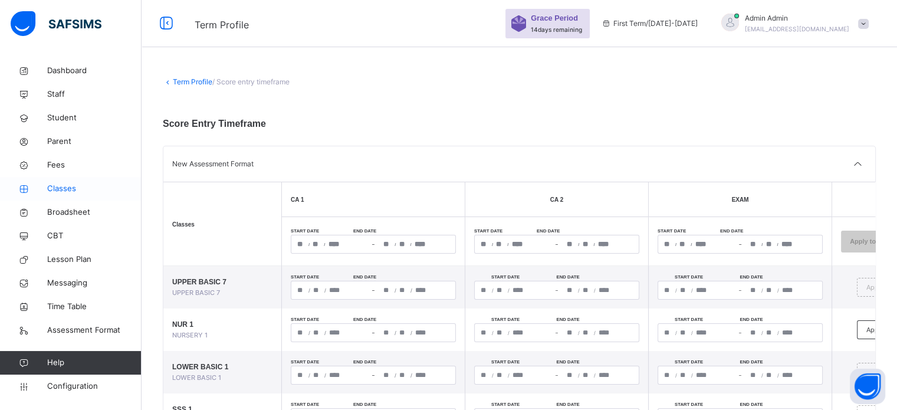
click at [58, 189] on span "Classes" at bounding box center [94, 189] width 94 height 12
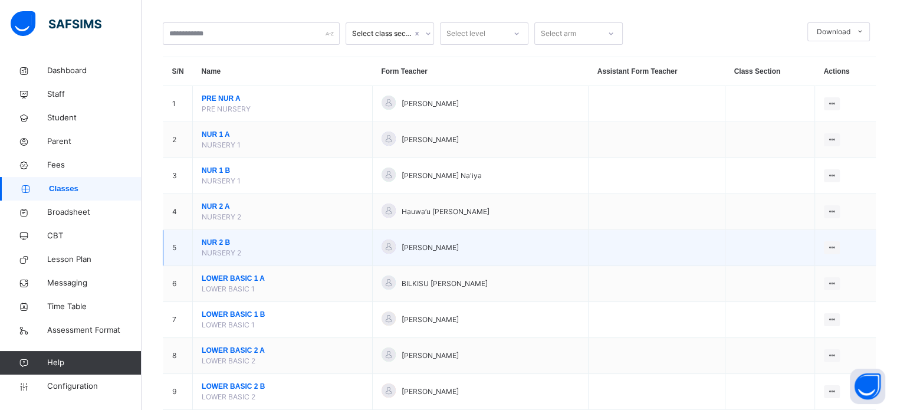
scroll to position [59, 0]
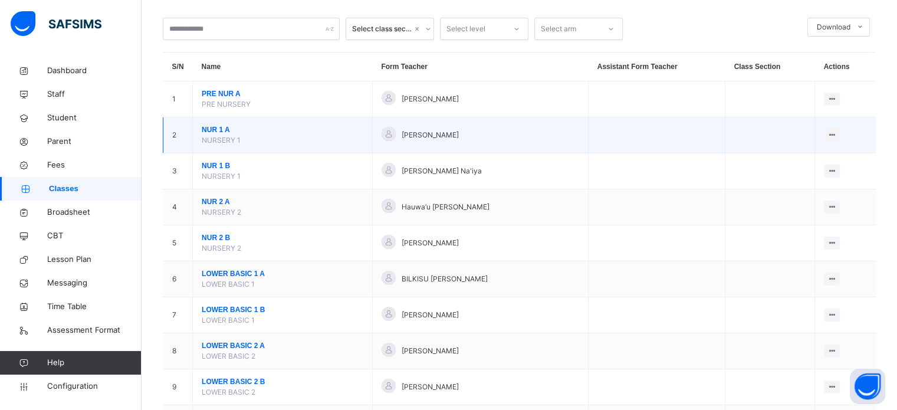
click at [212, 127] on span "NUR 1 A" at bounding box center [283, 129] width 162 height 11
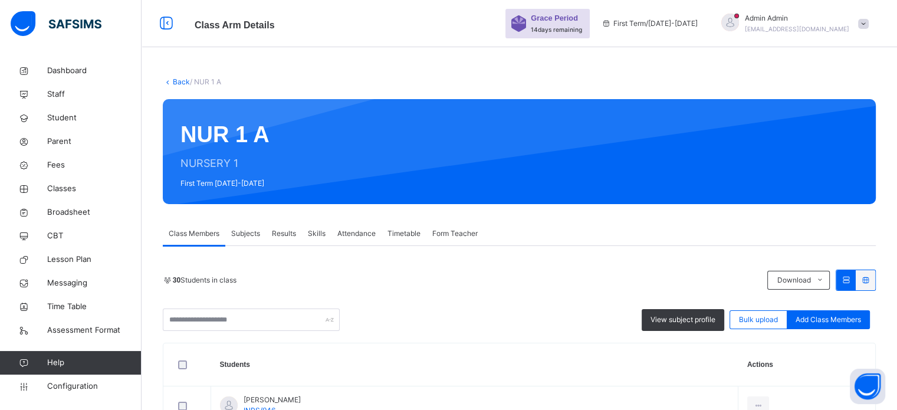
click at [243, 235] on span "Subjects" at bounding box center [245, 233] width 29 height 11
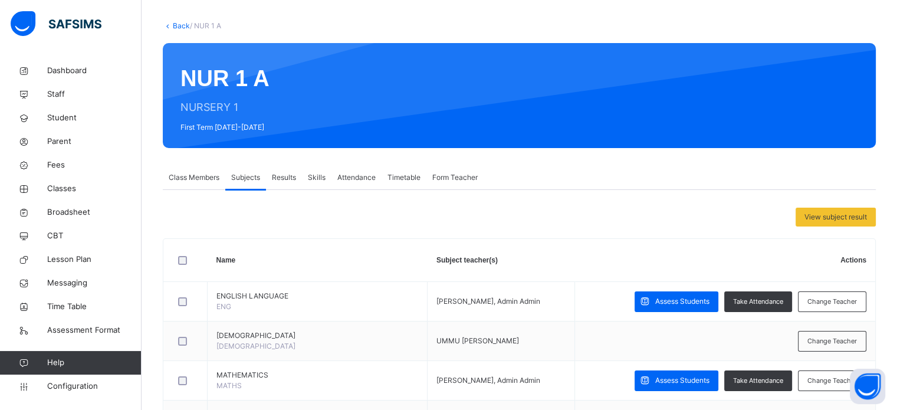
scroll to position [236, 0]
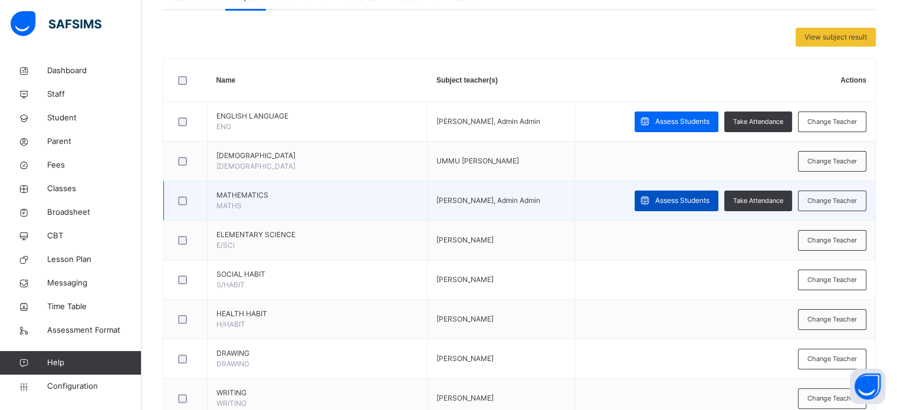
click at [695, 199] on span "Assess Students" at bounding box center [682, 200] width 54 height 11
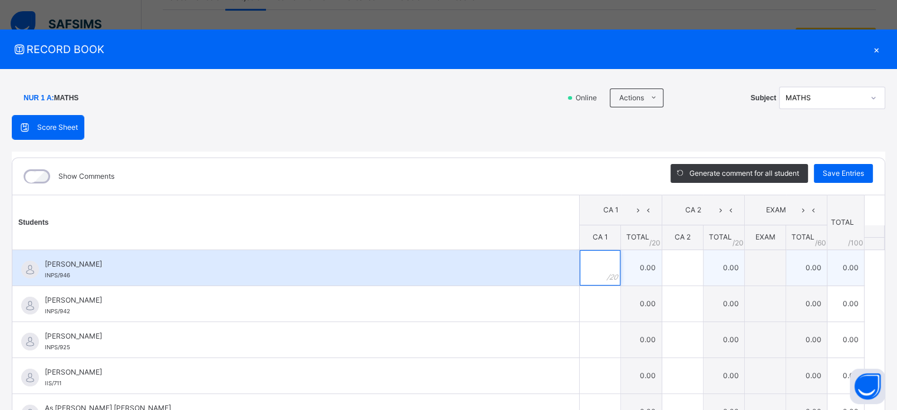
click at [586, 265] on input "text" at bounding box center [600, 267] width 41 height 35
click at [666, 262] on input "text" at bounding box center [682, 267] width 41 height 35
click at [595, 260] on div at bounding box center [600, 267] width 41 height 35
type input "**"
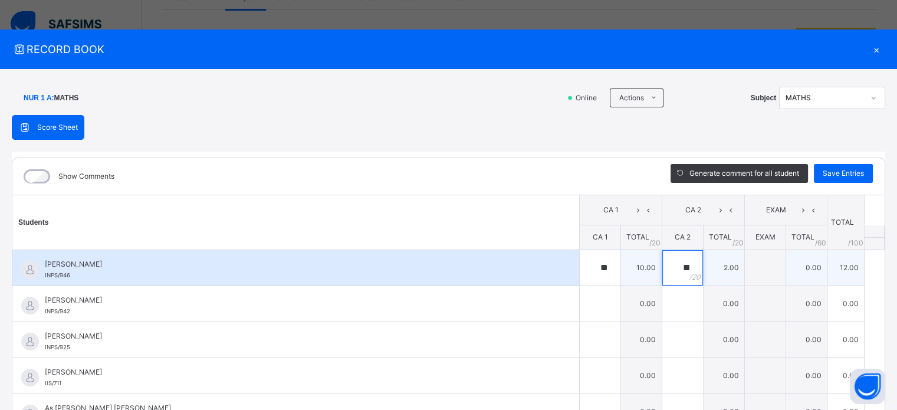
type input "**"
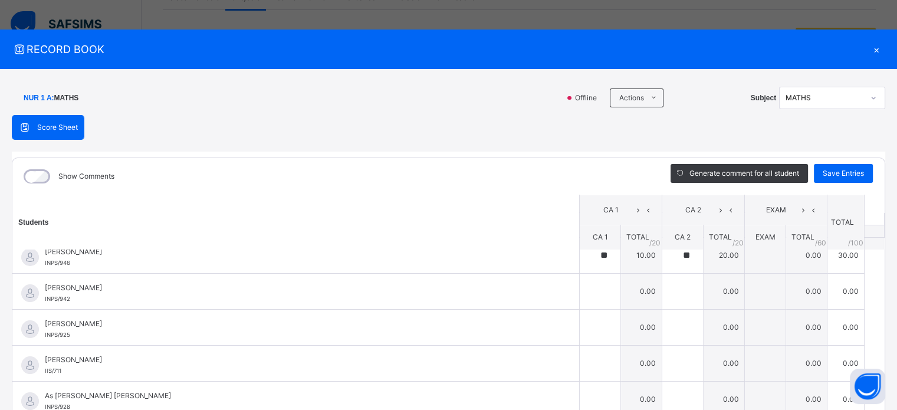
scroll to position [0, 0]
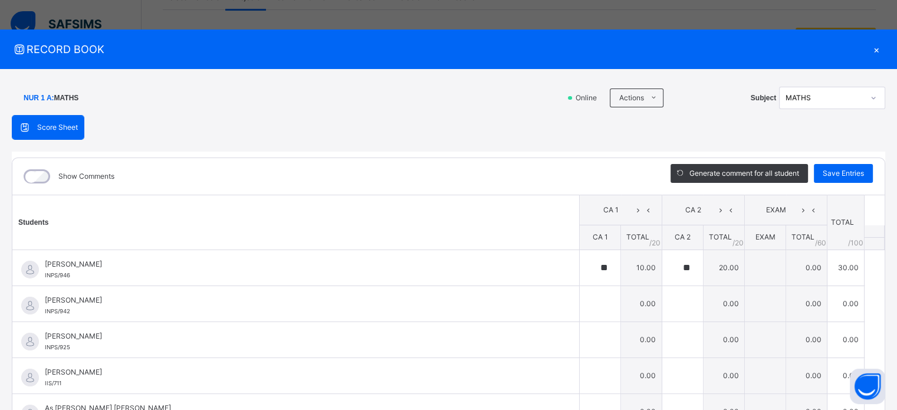
click at [869, 51] on div "×" at bounding box center [876, 49] width 18 height 16
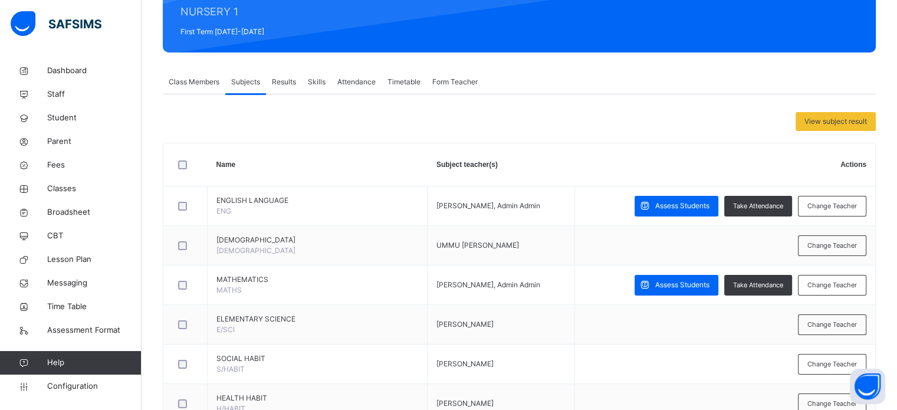
scroll to position [177, 0]
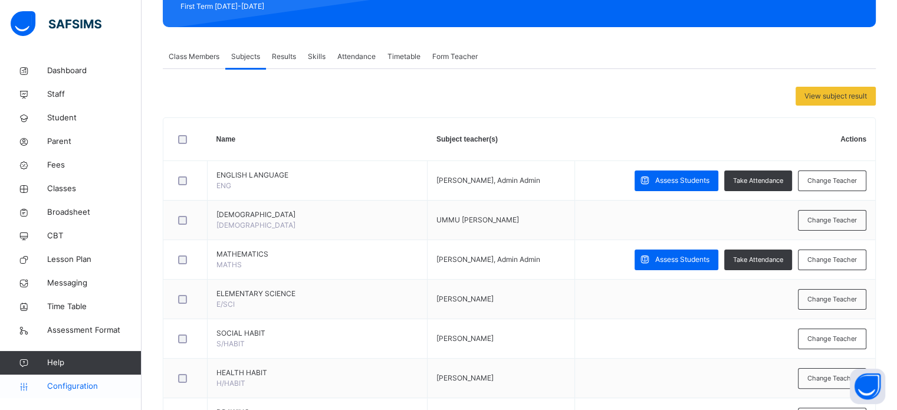
drag, startPoint x: 61, startPoint y: 388, endPoint x: 74, endPoint y: 380, distance: 15.6
click at [61, 388] on span "Configuration" at bounding box center [94, 386] width 94 height 12
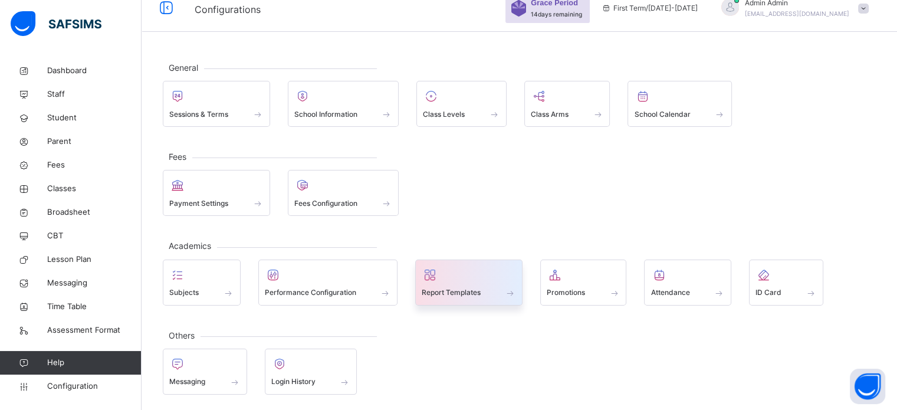
click at [427, 294] on span "Report Templates" at bounding box center [451, 292] width 59 height 11
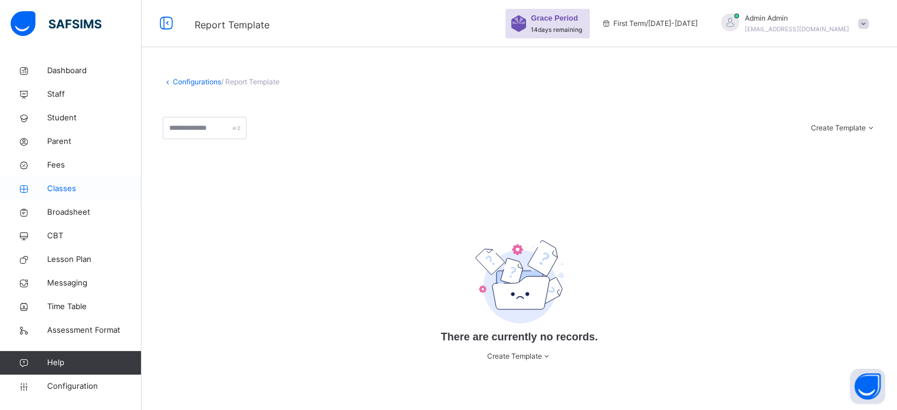
click at [71, 193] on span "Classes" at bounding box center [94, 189] width 94 height 12
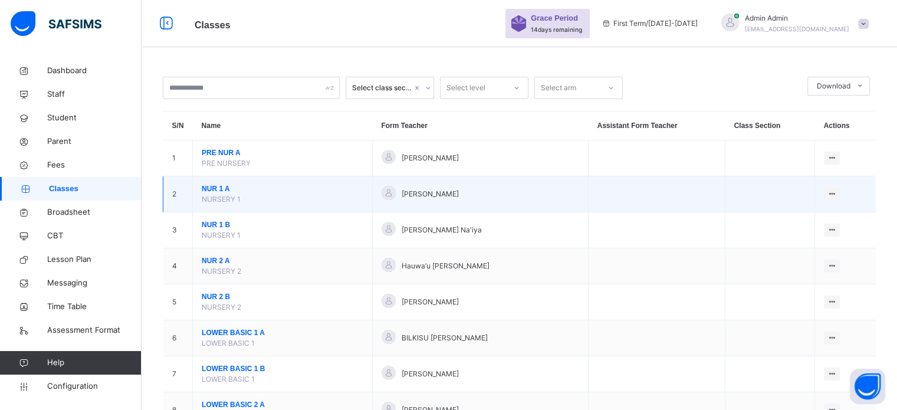
click at [216, 186] on span "NUR 1 A" at bounding box center [283, 188] width 162 height 11
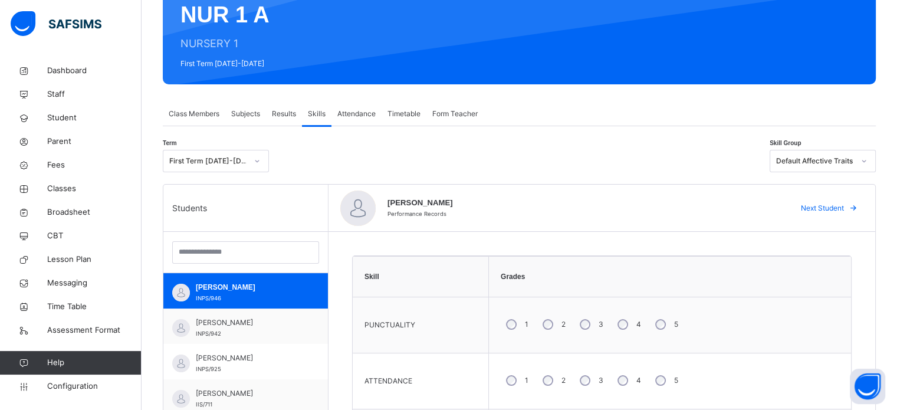
scroll to position [29, 0]
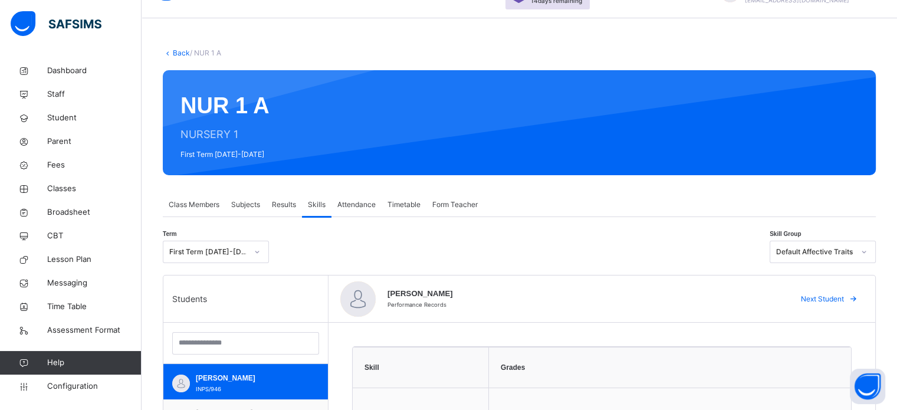
click at [189, 203] on span "Class Members" at bounding box center [194, 204] width 51 height 11
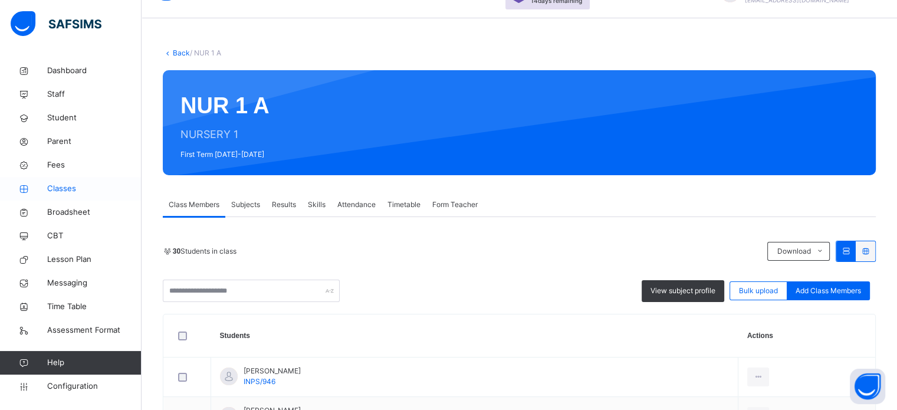
click at [57, 189] on span "Classes" at bounding box center [94, 189] width 94 height 12
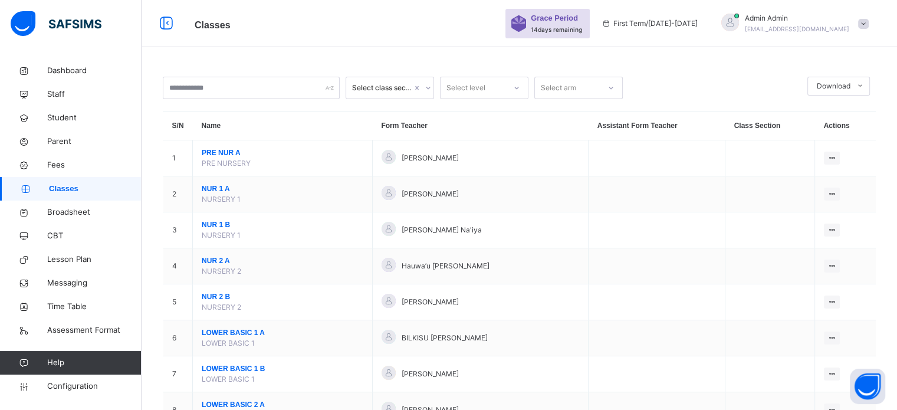
drag, startPoint x: 791, startPoint y: 235, endPoint x: 769, endPoint y: 231, distance: 22.8
click at [0, 0] on div "Assign form Teacher" at bounding box center [0, 0] width 0 height 0
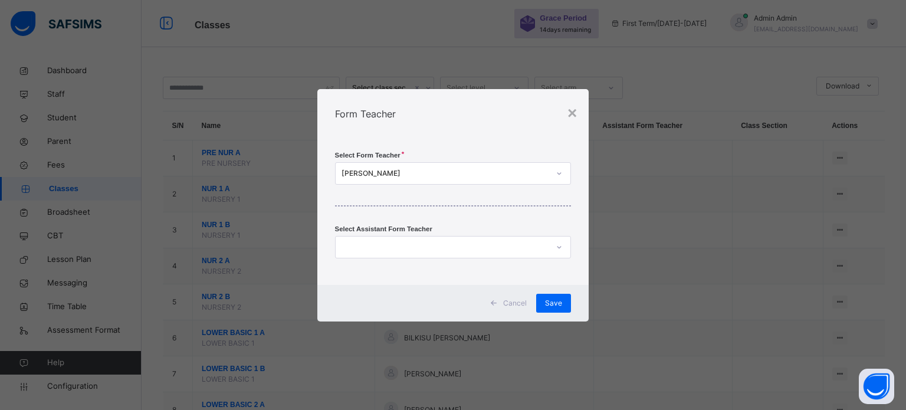
click at [450, 242] on div at bounding box center [442, 247] width 213 height 18
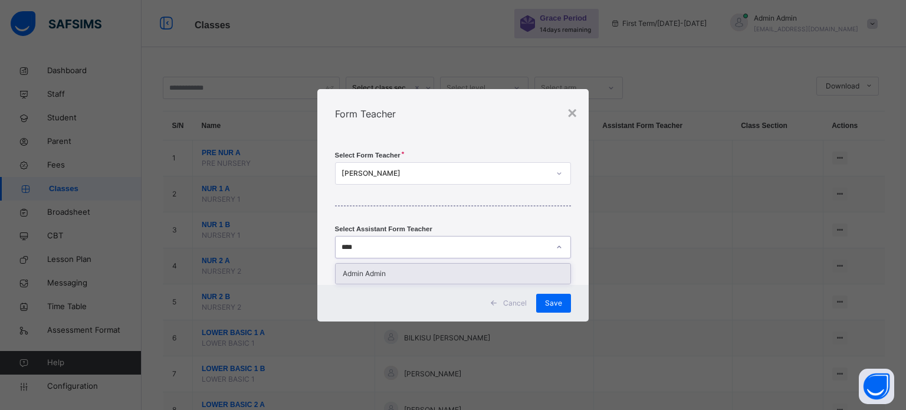
type input "*****"
click at [432, 272] on div "Admin Admin" at bounding box center [453, 274] width 235 height 20
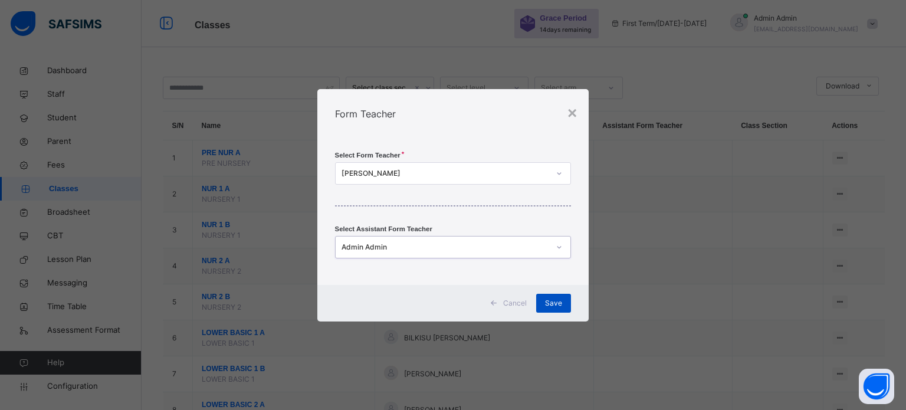
click at [559, 302] on span "Save" at bounding box center [553, 303] width 17 height 11
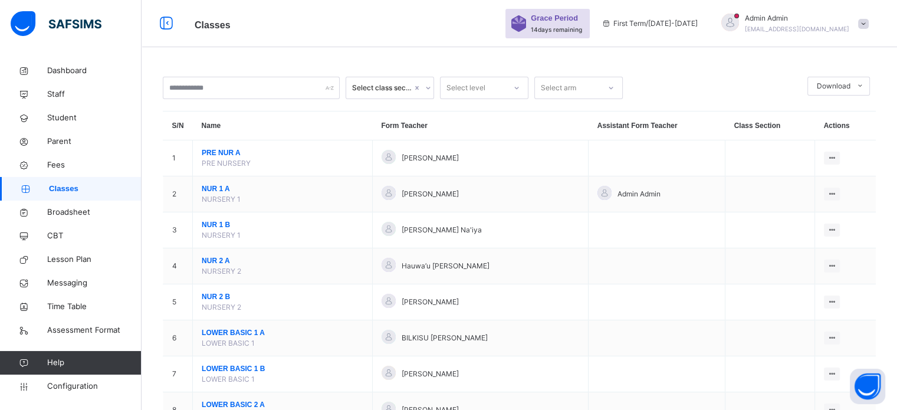
click at [823, 26] on span "[EMAIL_ADDRESS][DOMAIN_NAME]" at bounding box center [797, 28] width 104 height 7
click at [836, 148] on span "Logout" at bounding box center [830, 147] width 78 height 16
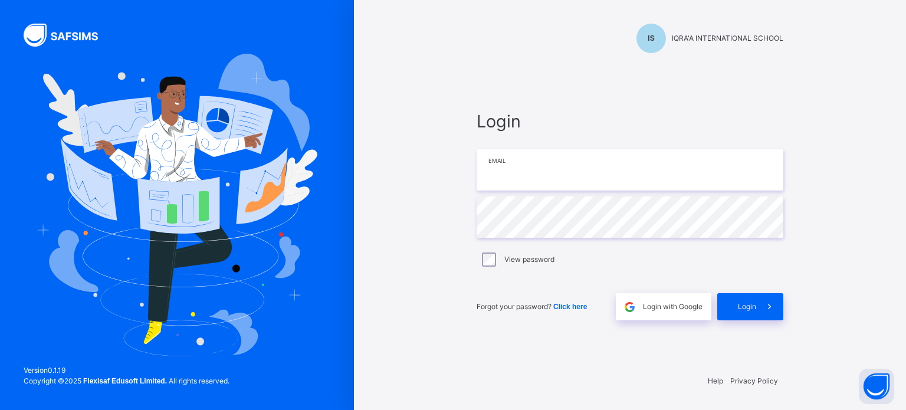
click at [507, 167] on input "email" at bounding box center [630, 169] width 307 height 41
type input "**********"
click at [737, 304] on div "Login" at bounding box center [750, 306] width 66 height 27
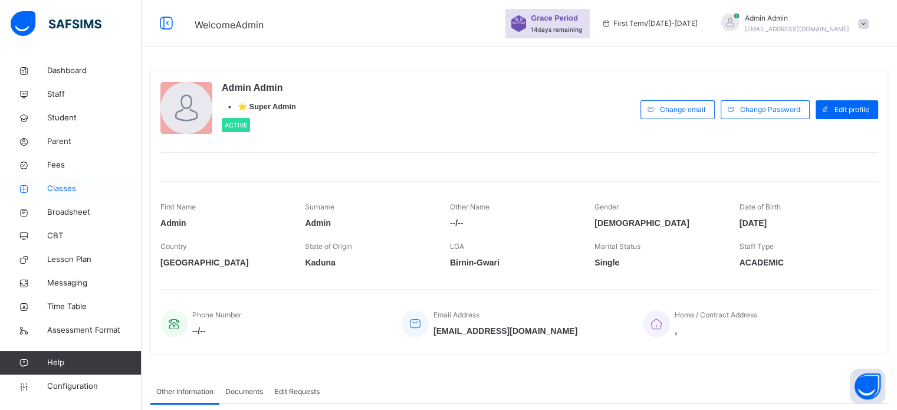
click at [57, 186] on span "Classes" at bounding box center [94, 189] width 94 height 12
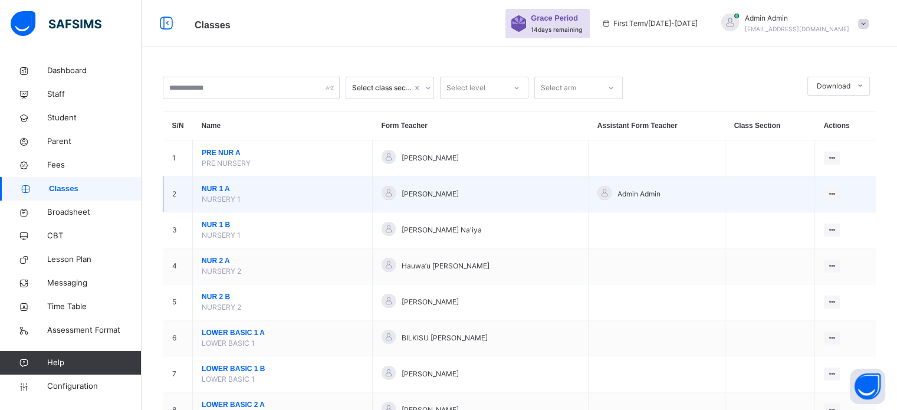
click at [212, 189] on span "NUR 1 A" at bounding box center [283, 188] width 162 height 11
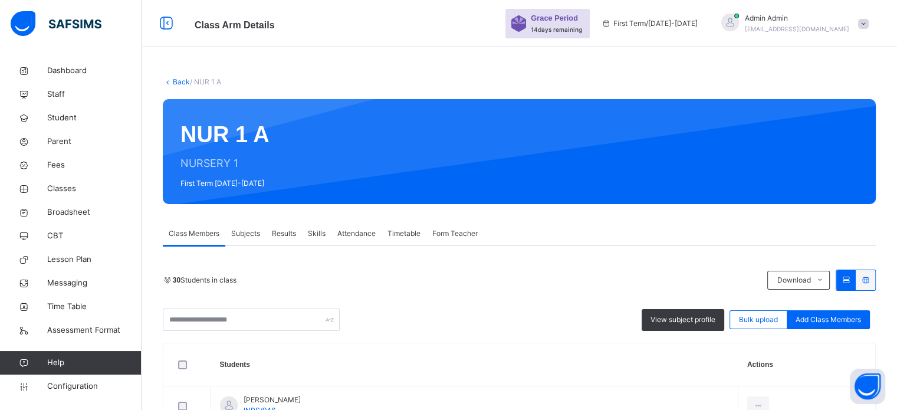
click at [316, 232] on span "Skills" at bounding box center [317, 233] width 18 height 11
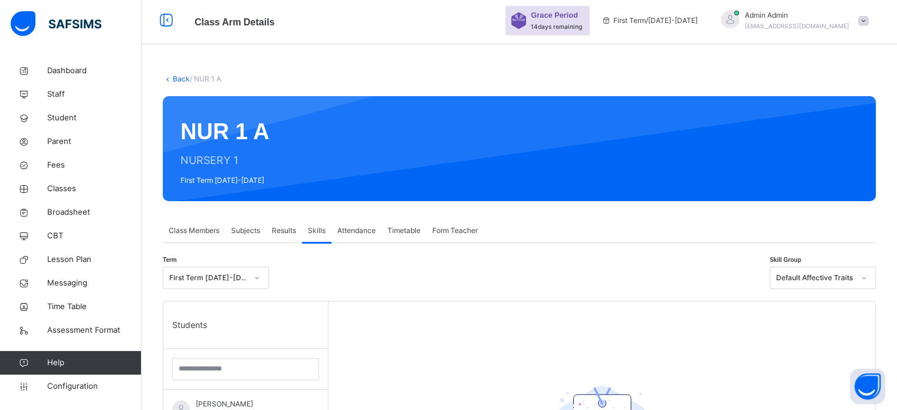
scroll to position [58, 0]
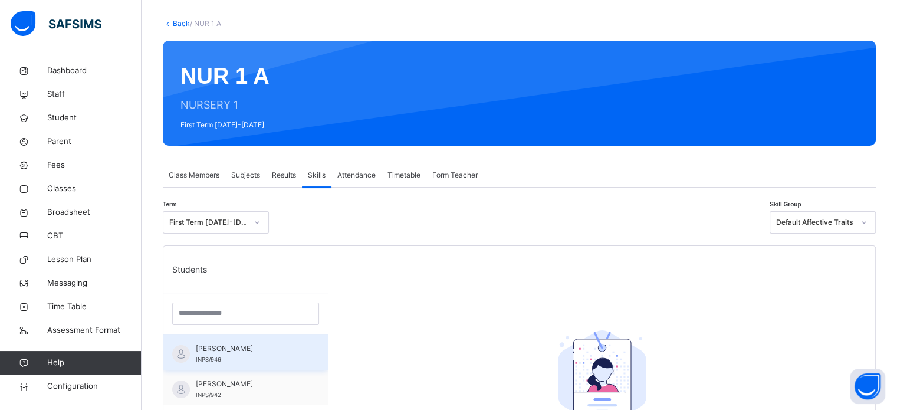
click at [267, 343] on span "[PERSON_NAME]" at bounding box center [249, 348] width 106 height 11
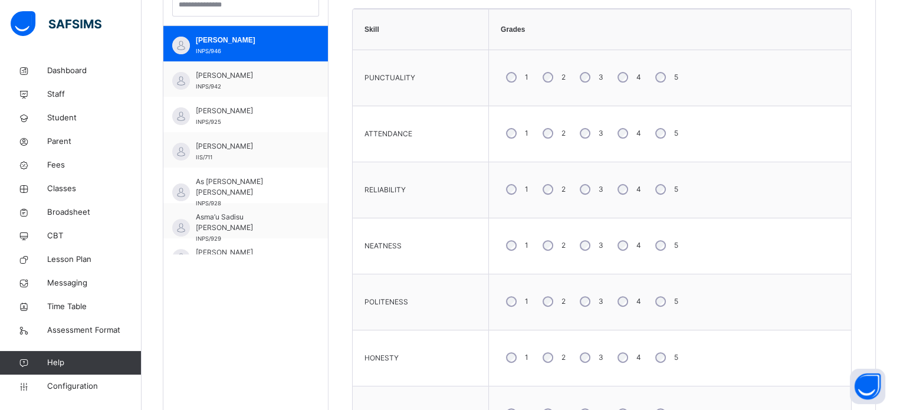
scroll to position [662, 0]
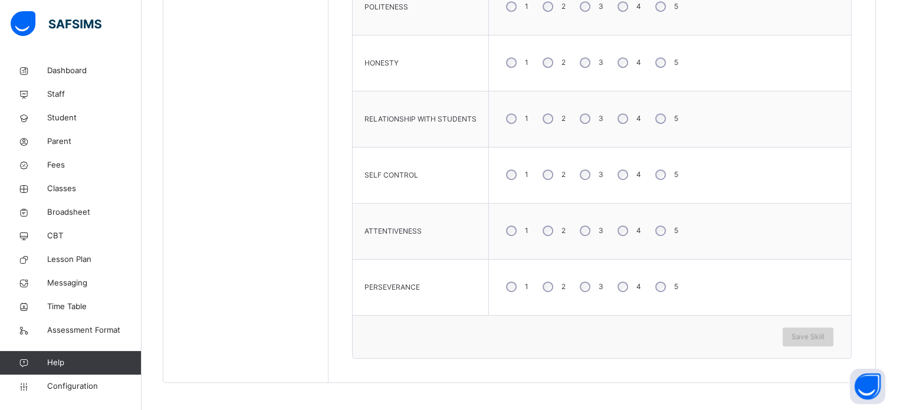
click at [823, 335] on span "Save Skill" at bounding box center [807, 336] width 33 height 11
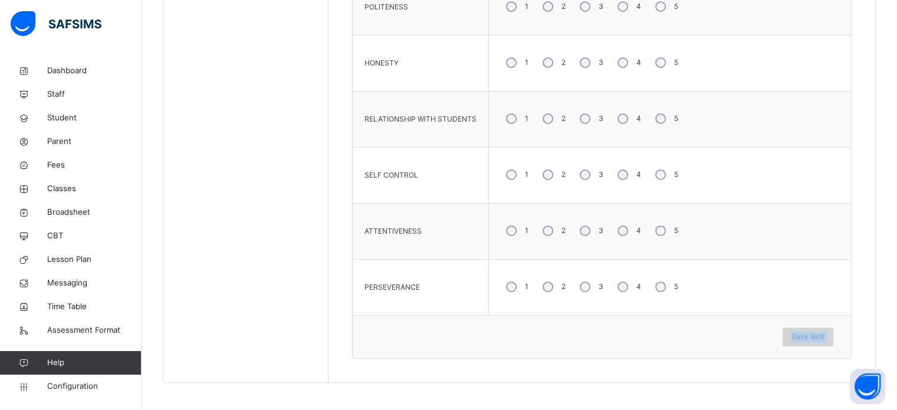
click at [823, 335] on span "Save Skill" at bounding box center [807, 336] width 33 height 11
click at [787, 238] on div "1 2 3 4 5" at bounding box center [670, 230] width 350 height 42
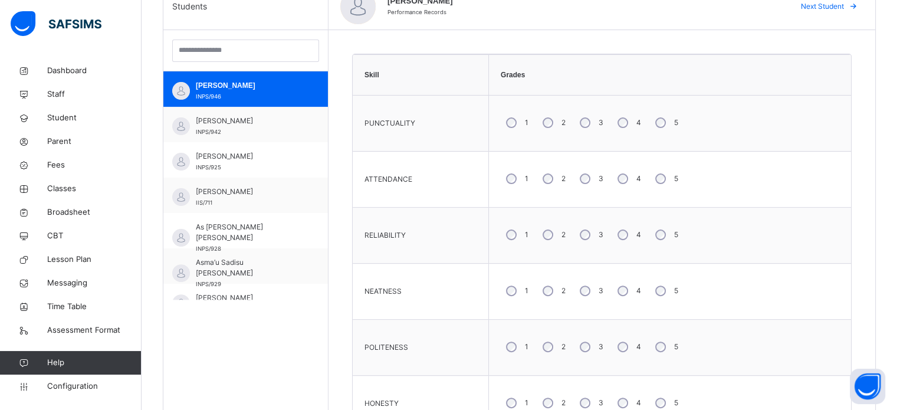
scroll to position [249, 0]
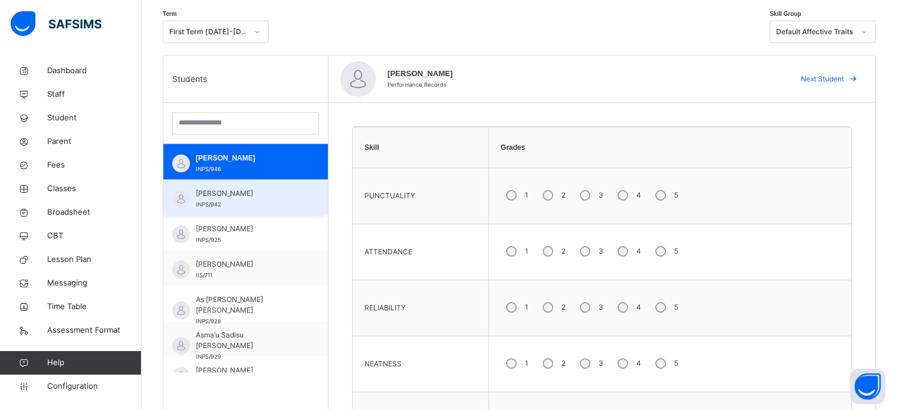
click at [204, 197] on span "[PERSON_NAME]" at bounding box center [249, 193] width 106 height 11
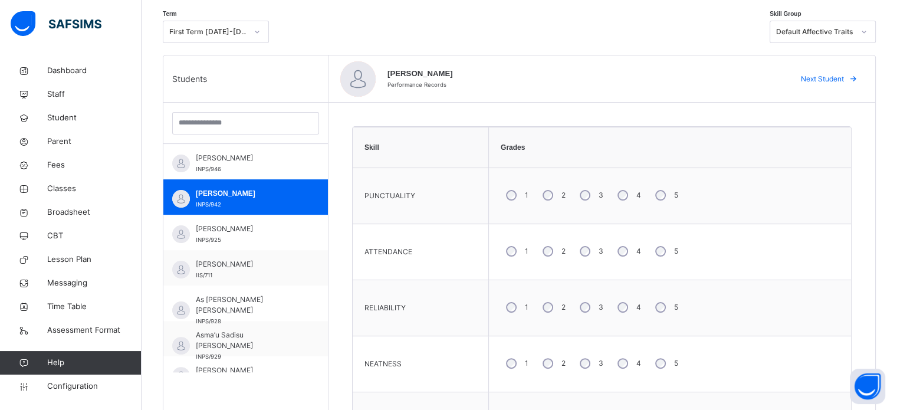
click at [821, 76] on span "Next Student" at bounding box center [822, 79] width 43 height 11
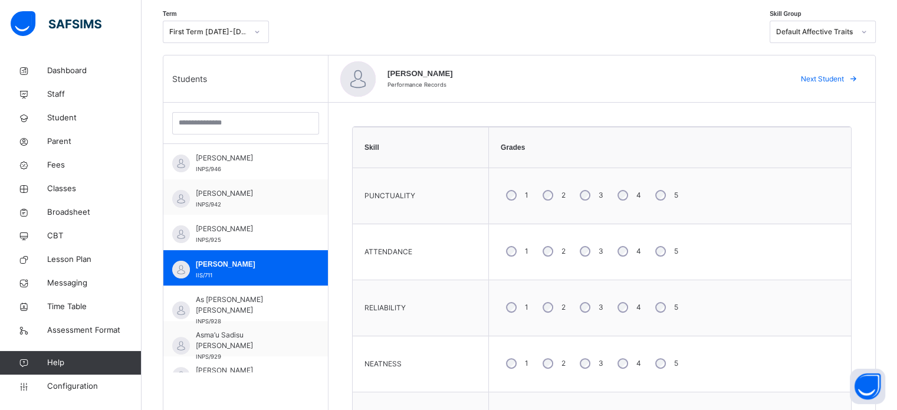
click at [822, 76] on span "Next Student" at bounding box center [822, 79] width 43 height 11
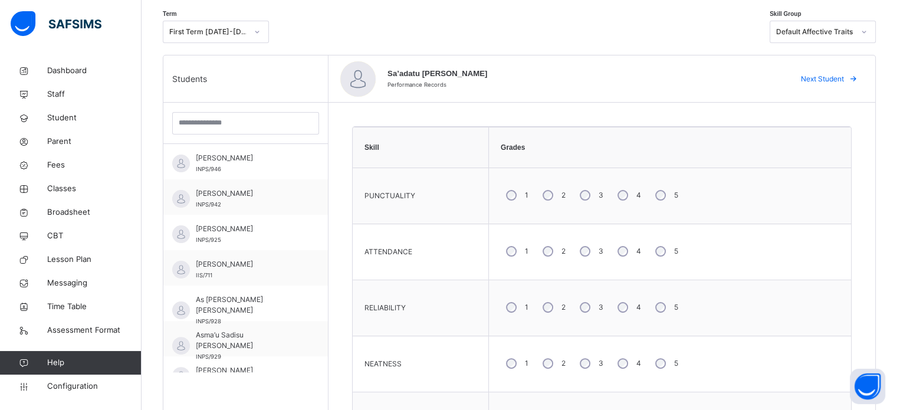
click at [822, 76] on span "Next Student" at bounding box center [822, 79] width 43 height 11
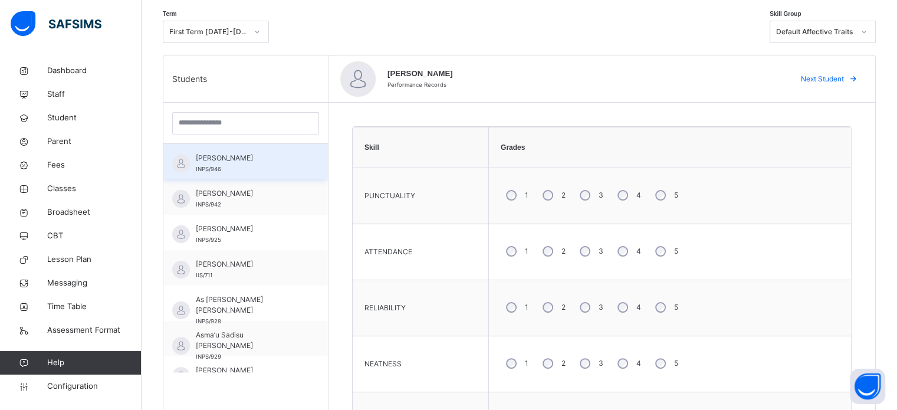
click at [256, 166] on div "[PERSON_NAME] INPS/946" at bounding box center [249, 163] width 106 height 21
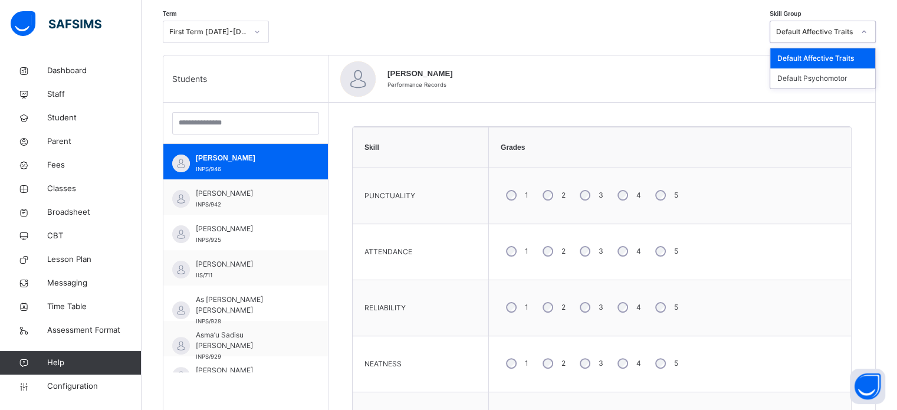
click at [846, 24] on div "Default Affective Traits" at bounding box center [811, 32] width 83 height 18
click at [824, 74] on div "Default Psychomotor" at bounding box center [822, 78] width 105 height 20
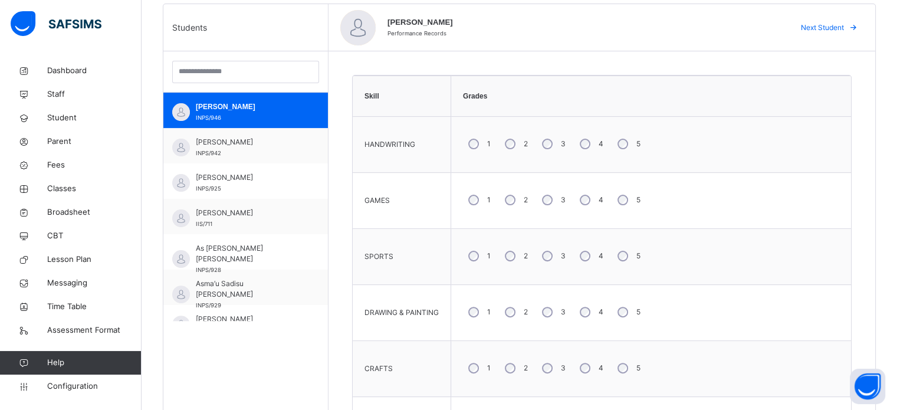
scroll to position [202, 0]
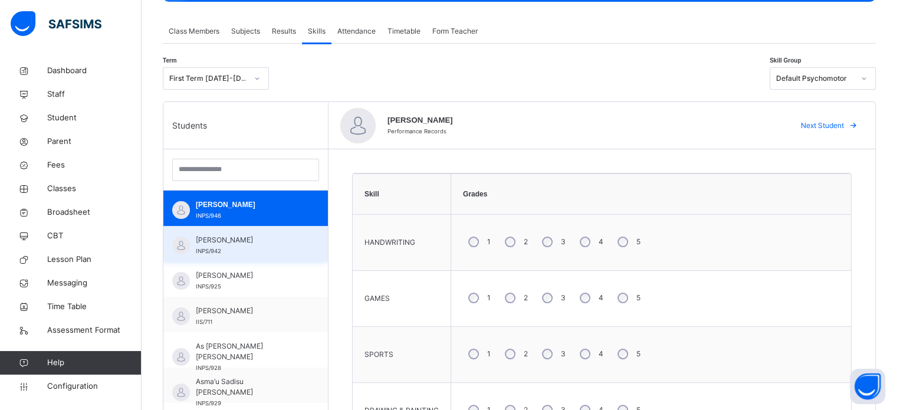
click at [224, 239] on span "[PERSON_NAME]" at bounding box center [249, 240] width 106 height 11
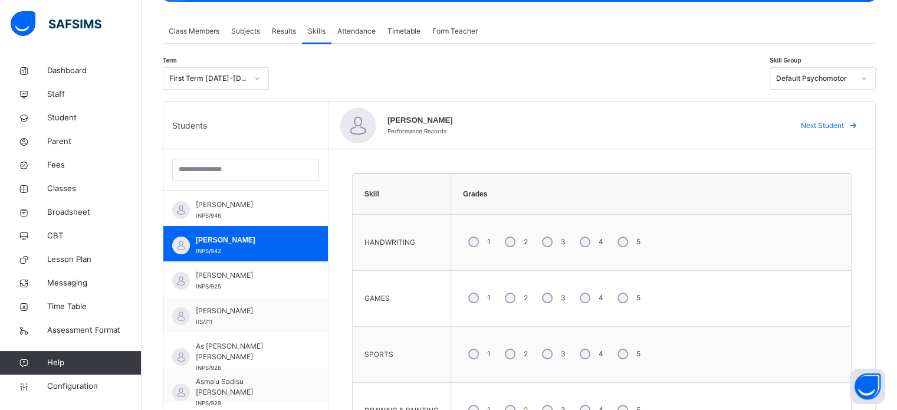
click at [361, 29] on span "Attendance" at bounding box center [356, 31] width 38 height 11
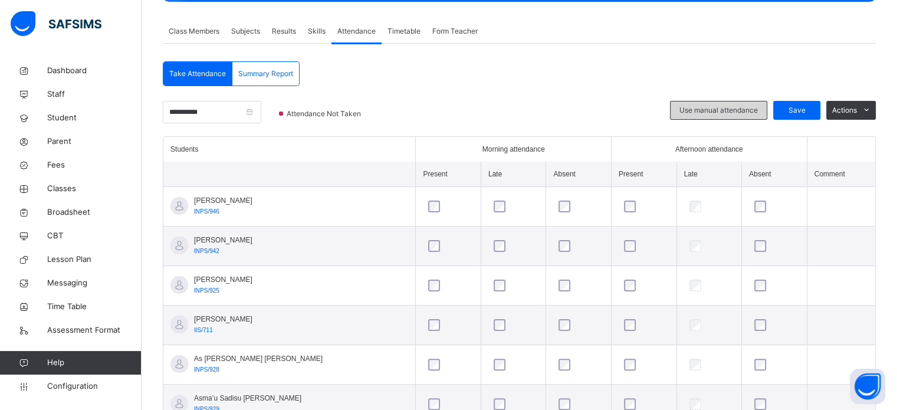
click at [729, 110] on span "Use manual attendance" at bounding box center [718, 110] width 78 height 11
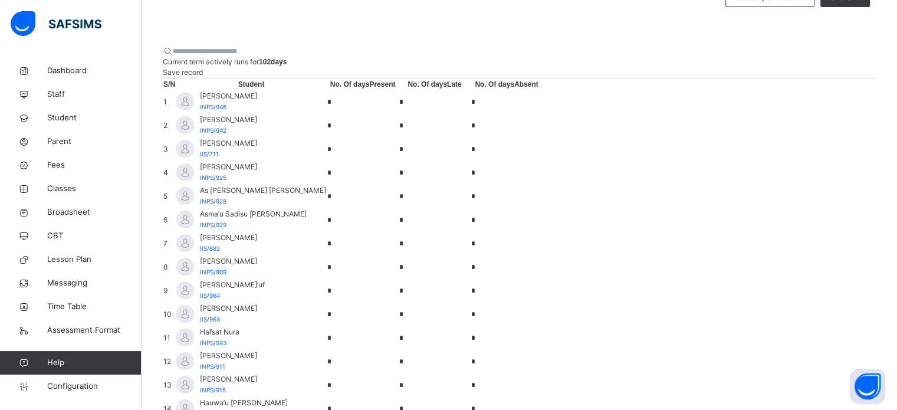
scroll to position [320, 0]
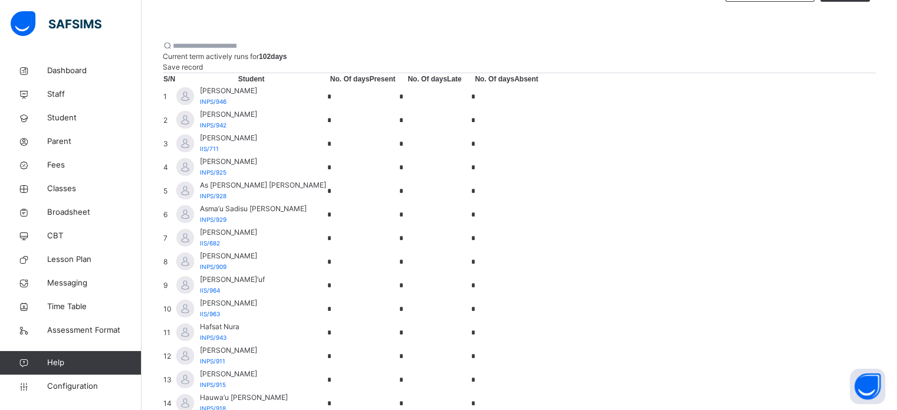
click at [398, 105] on input "*" at bounding box center [362, 96] width 71 height 17
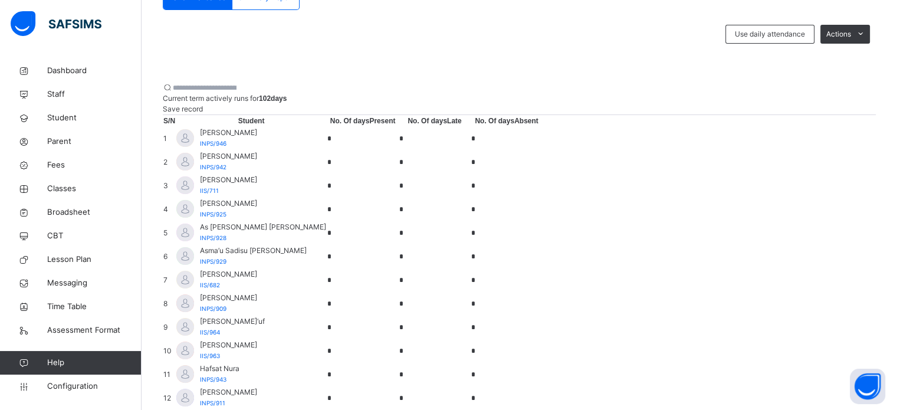
scroll to position [261, 0]
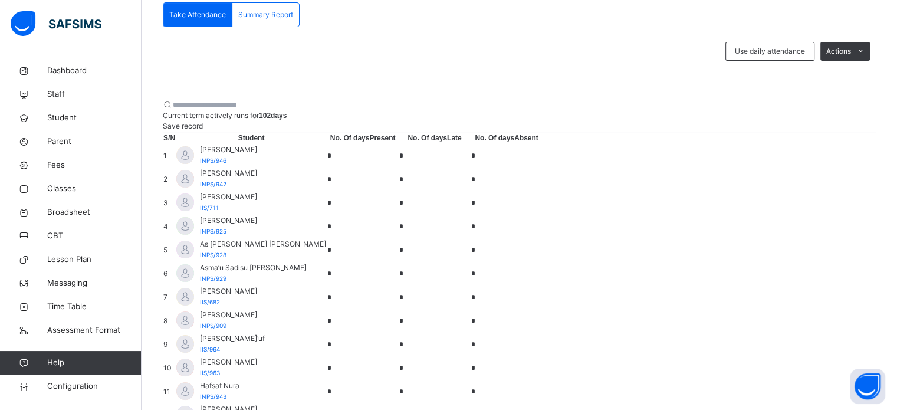
drag, startPoint x: 585, startPoint y: 186, endPoint x: 543, endPoint y: 198, distance: 44.1
click at [543, 167] on tr "1 [PERSON_NAME] INPS/946 * * *" at bounding box center [353, 156] width 380 height 24
drag, startPoint x: 816, startPoint y: 186, endPoint x: 746, endPoint y: 189, distance: 69.6
click at [543, 167] on tr "1 [PERSON_NAME] INPS/946 * * *" at bounding box center [353, 156] width 380 height 24
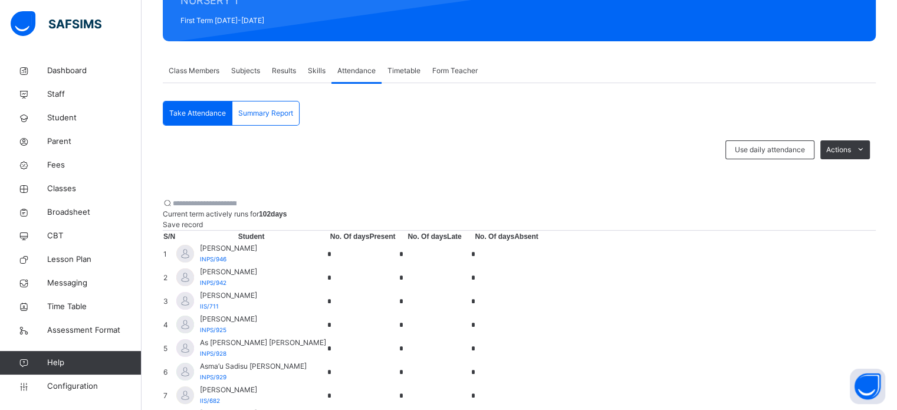
scroll to position [212, 0]
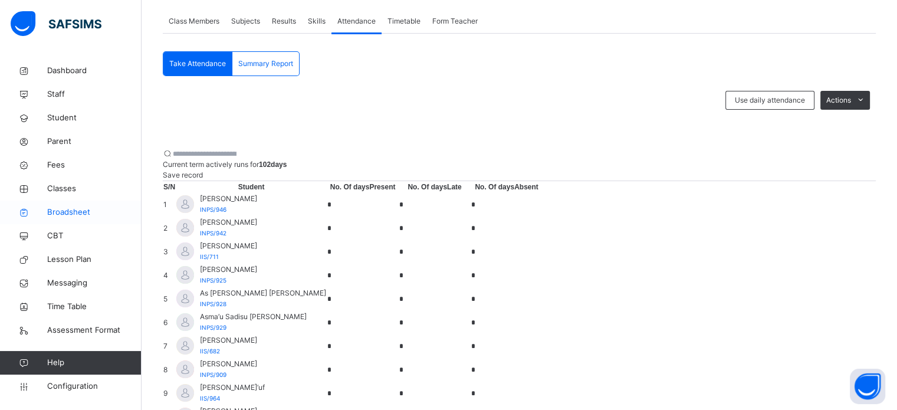
click at [64, 211] on span "Broadsheet" at bounding box center [94, 212] width 94 height 12
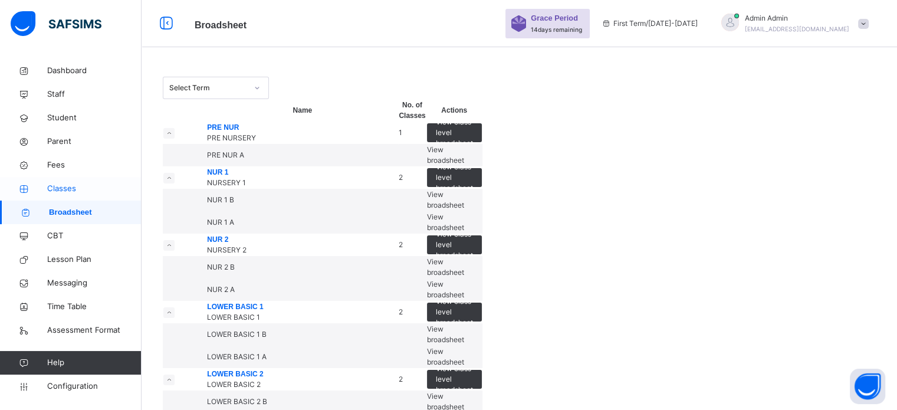
click at [67, 193] on span "Classes" at bounding box center [94, 189] width 94 height 12
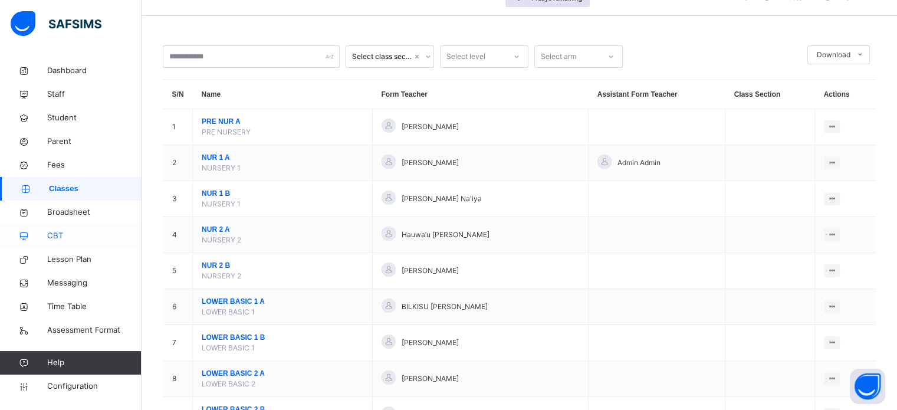
scroll to position [59, 0]
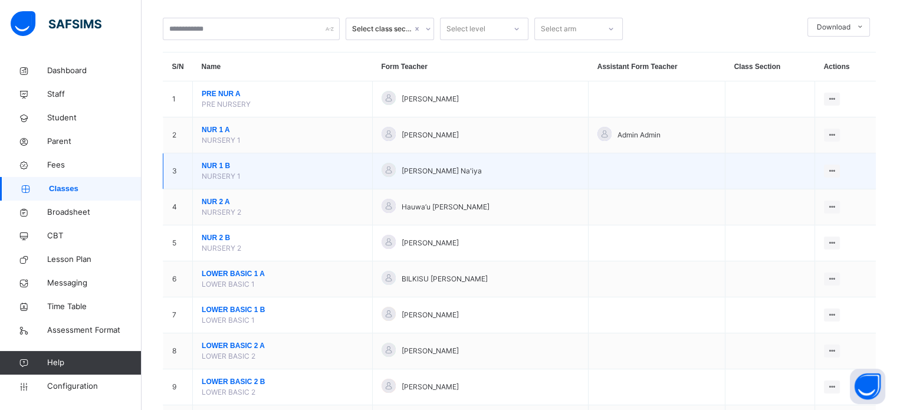
click at [214, 165] on span "NUR 1 B" at bounding box center [283, 165] width 162 height 11
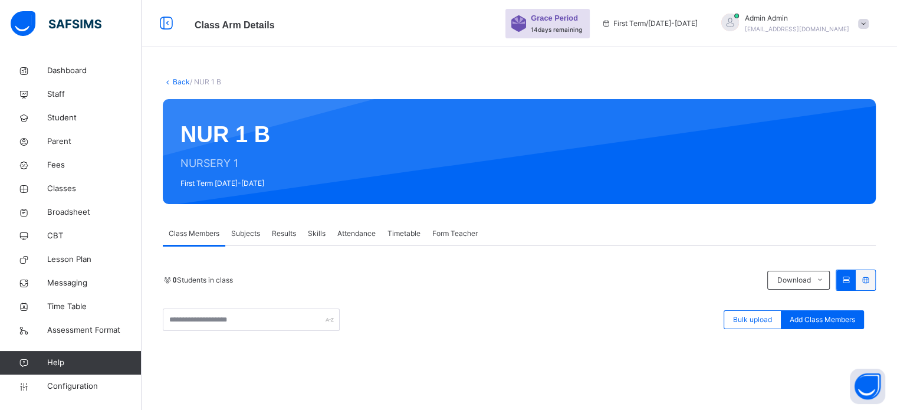
click at [281, 235] on span "Results" at bounding box center [284, 233] width 24 height 11
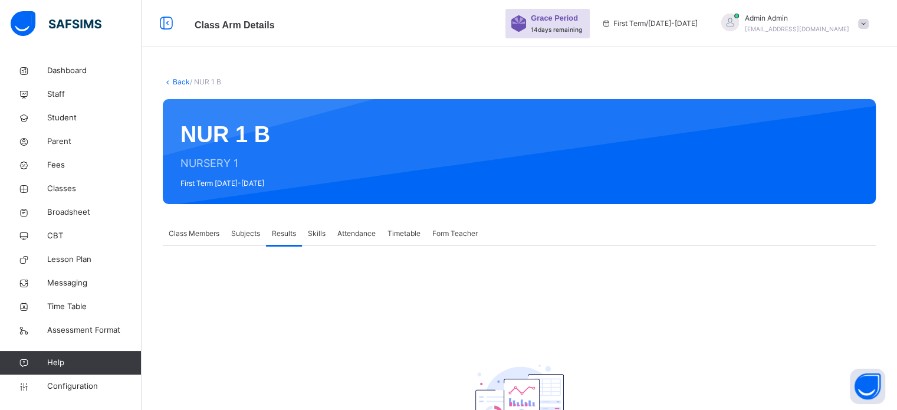
click at [246, 234] on span "Subjects" at bounding box center [245, 233] width 29 height 11
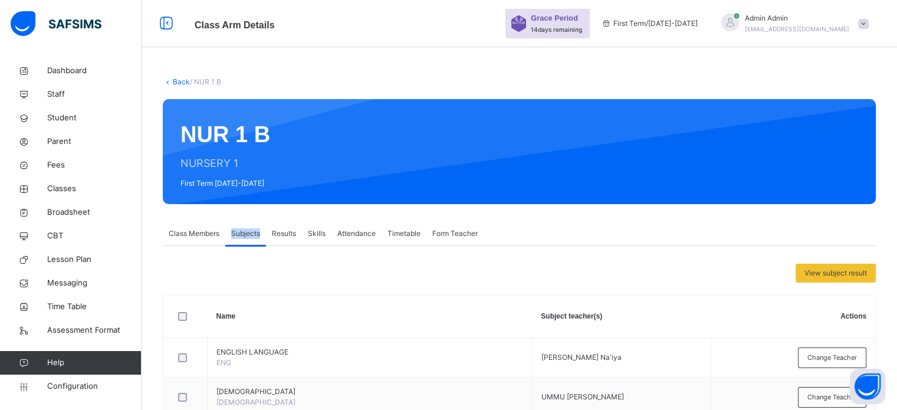
click at [246, 234] on span "Subjects" at bounding box center [245, 233] width 29 height 11
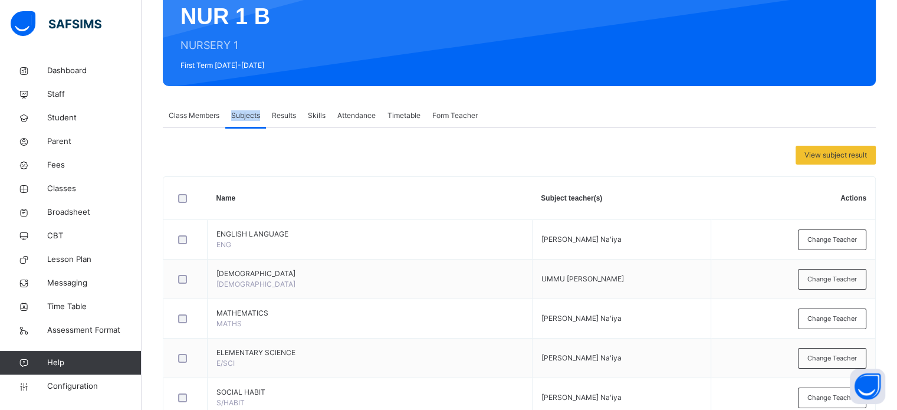
scroll to position [531, 0]
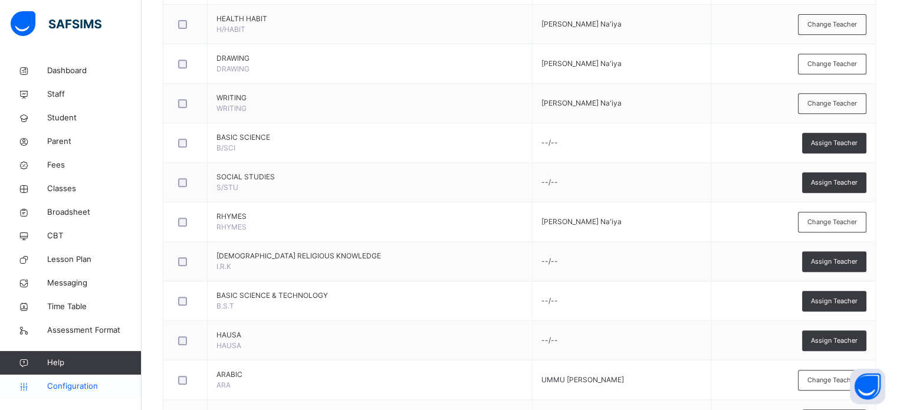
click at [90, 384] on span "Configuration" at bounding box center [94, 386] width 94 height 12
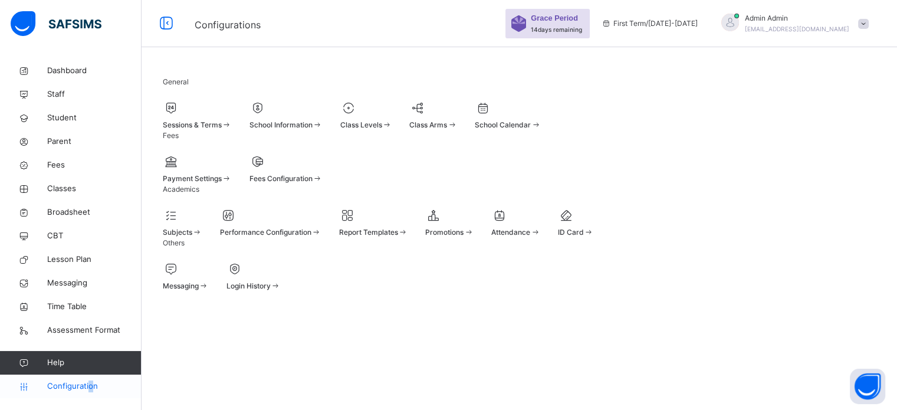
scroll to position [15, 0]
click at [176, 236] on span "Subjects" at bounding box center [177, 232] width 29 height 9
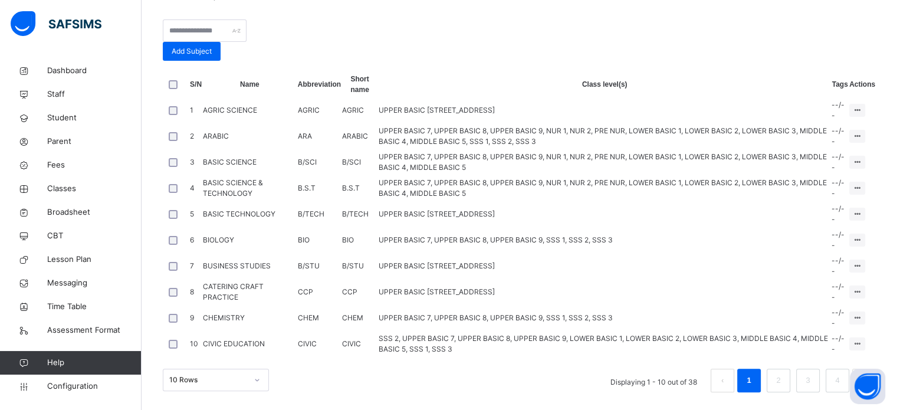
scroll to position [300, 0]
click at [247, 19] on input "text" at bounding box center [205, 30] width 84 height 22
click at [832, 213] on div "Assign to Level" at bounding box center [835, 207] width 50 height 12
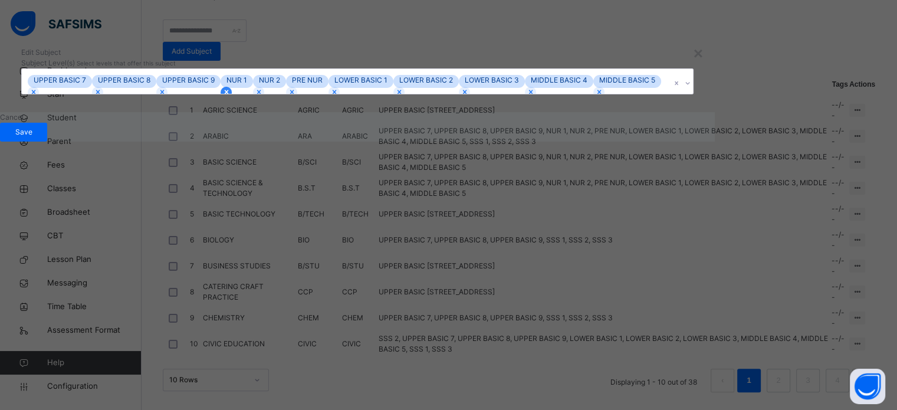
click at [232, 98] on div at bounding box center [226, 92] width 11 height 11
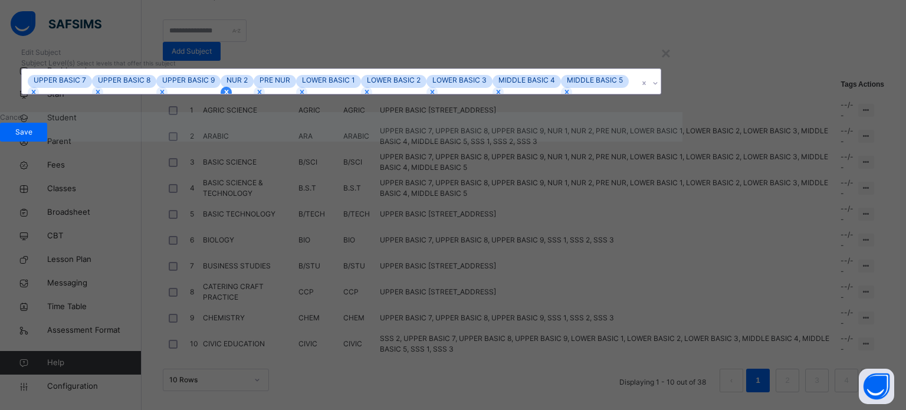
click at [232, 98] on div at bounding box center [226, 92] width 11 height 11
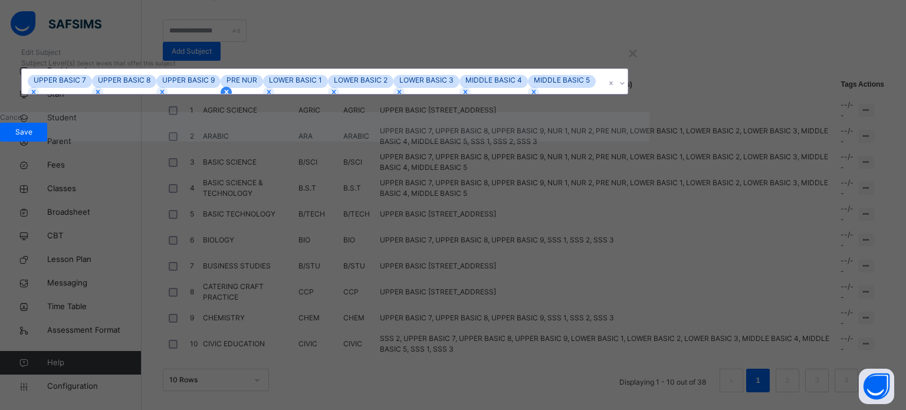
click at [231, 96] on icon at bounding box center [226, 92] width 8 height 8
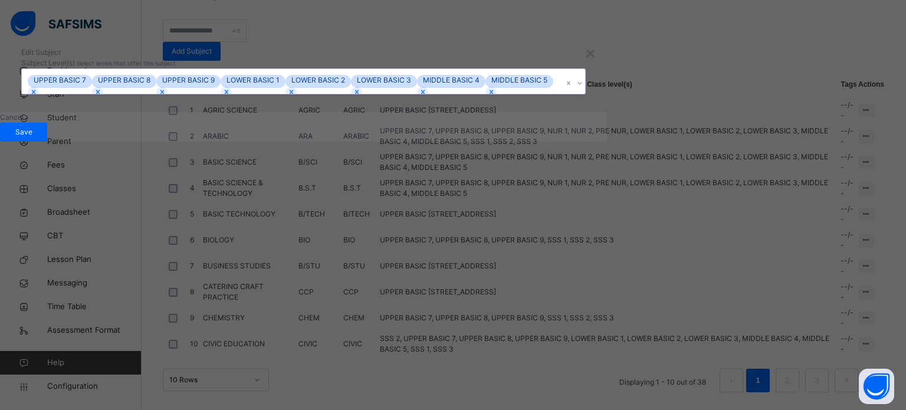
click at [545, 94] on div "UPPER BASIC 7 UPPER BASIC 8 UPPER BASIC 9 LOWER BASIC 1 LOWER BASIC 2 LOWER BAS…" at bounding box center [292, 81] width 541 height 25
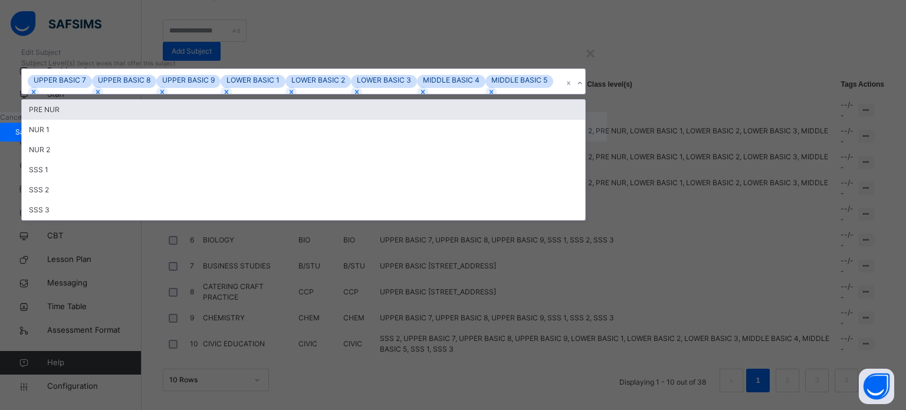
click at [586, 58] on div "Edit Subject" at bounding box center [303, 52] width 564 height 11
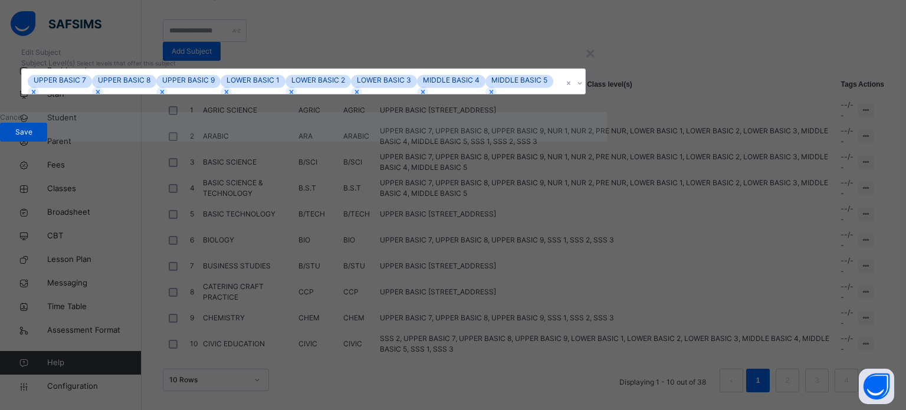
click at [38, 137] on span "Save" at bounding box center [23, 132] width 29 height 11
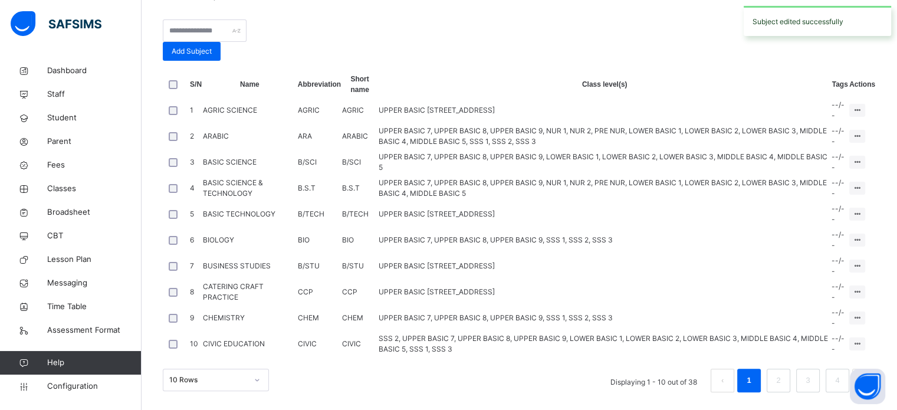
scroll to position [182, 0]
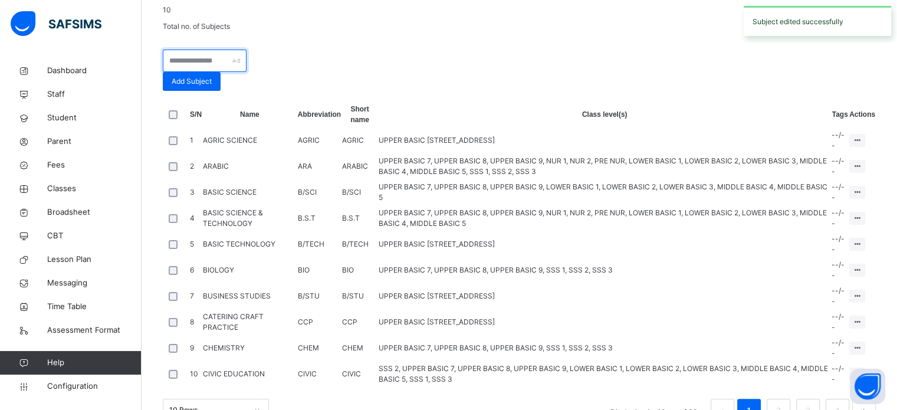
click at [242, 72] on input "text" at bounding box center [205, 61] width 84 height 22
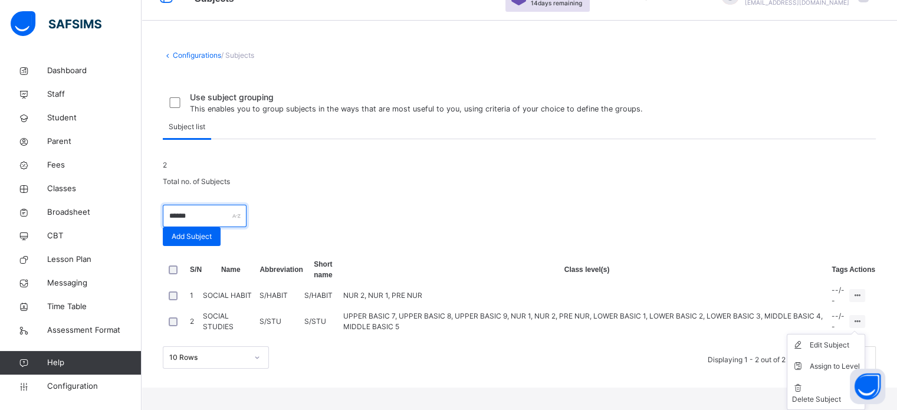
scroll to position [106, 0]
type input "******"
click at [823, 372] on div "Assign to Level" at bounding box center [835, 366] width 50 height 12
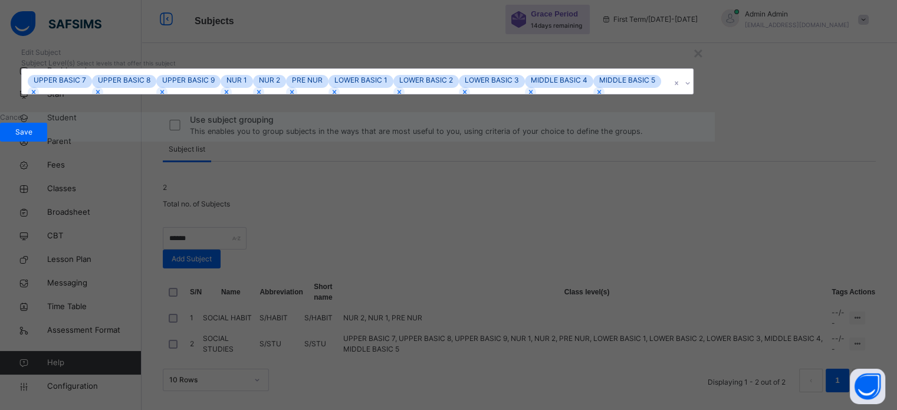
scroll to position [102, 0]
click at [231, 96] on icon at bounding box center [226, 92] width 8 height 8
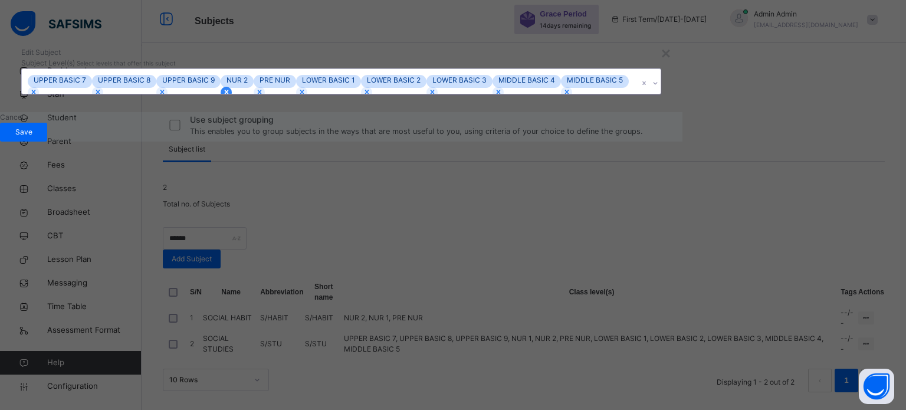
click at [231, 96] on icon at bounding box center [226, 92] width 8 height 8
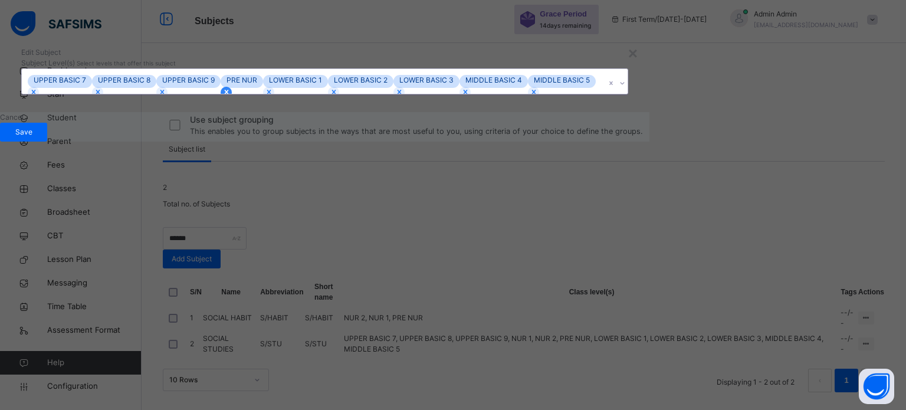
click at [231, 96] on icon at bounding box center [226, 92] width 8 height 8
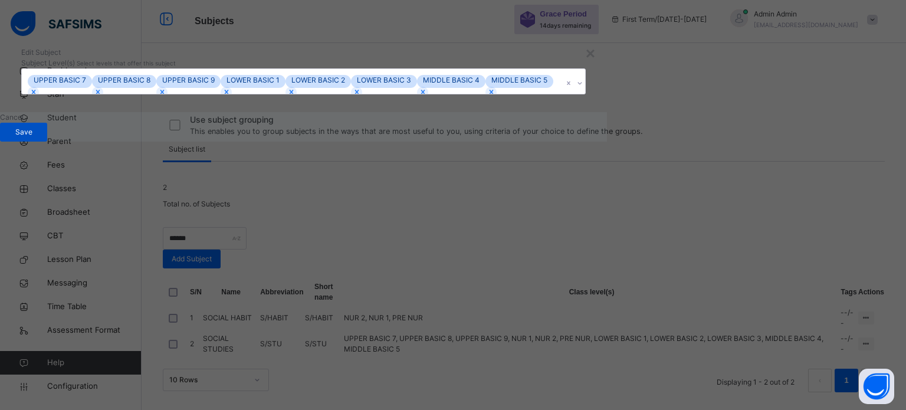
click at [38, 137] on span "Save" at bounding box center [23, 132] width 29 height 11
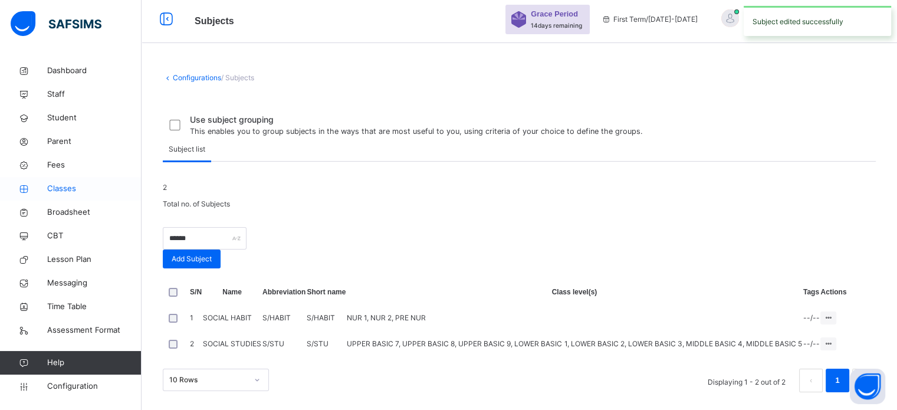
drag, startPoint x: 55, startPoint y: 188, endPoint x: 96, endPoint y: 193, distance: 41.0
click at [55, 188] on span "Classes" at bounding box center [94, 189] width 94 height 12
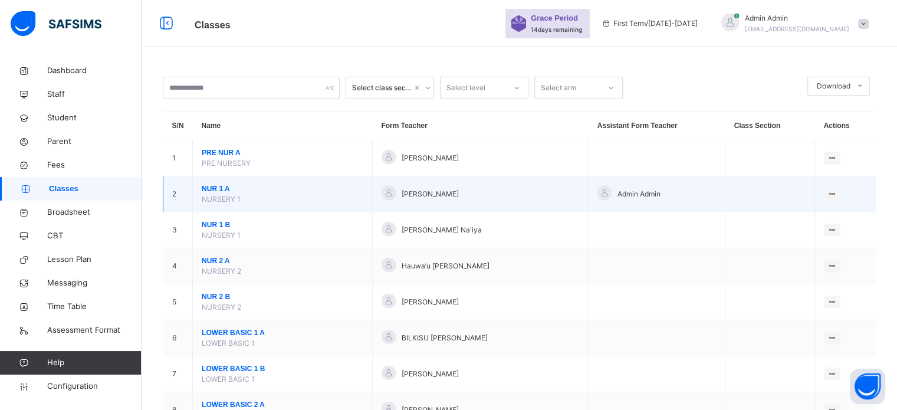
click at [219, 189] on span "NUR 1 A" at bounding box center [283, 188] width 162 height 11
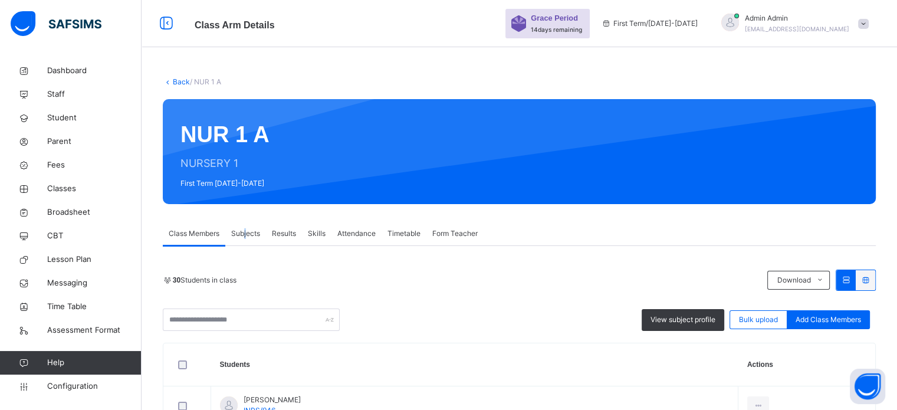
click at [245, 232] on span "Subjects" at bounding box center [245, 233] width 29 height 11
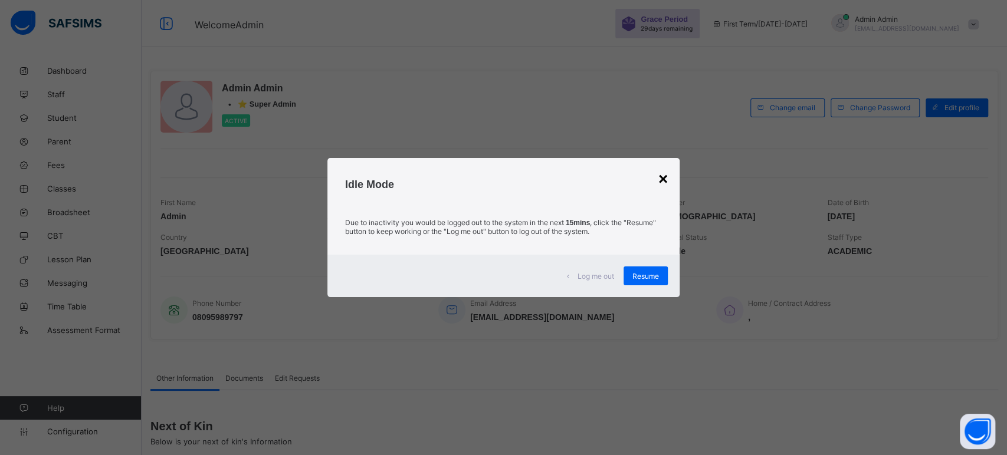
click at [663, 182] on div "×" at bounding box center [662, 179] width 9 height 19
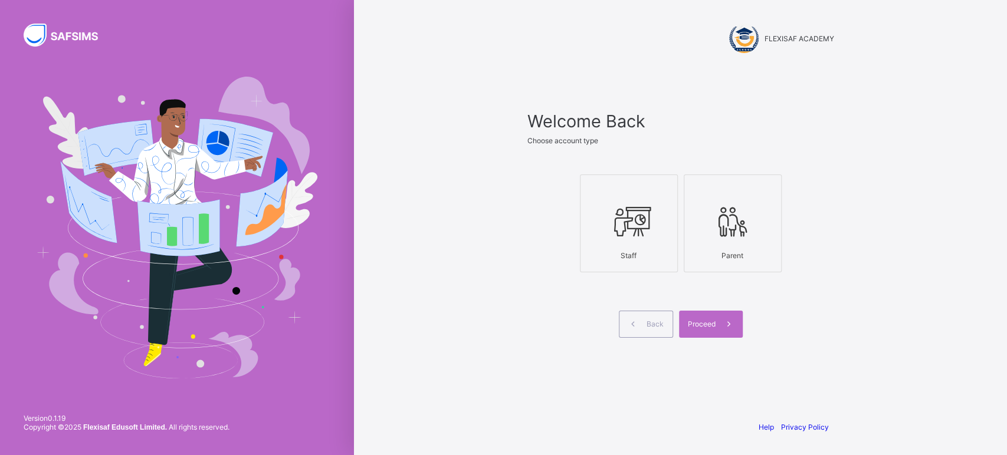
click at [639, 229] on icon at bounding box center [628, 221] width 41 height 35
click at [704, 321] on span "Proceed" at bounding box center [702, 324] width 28 height 9
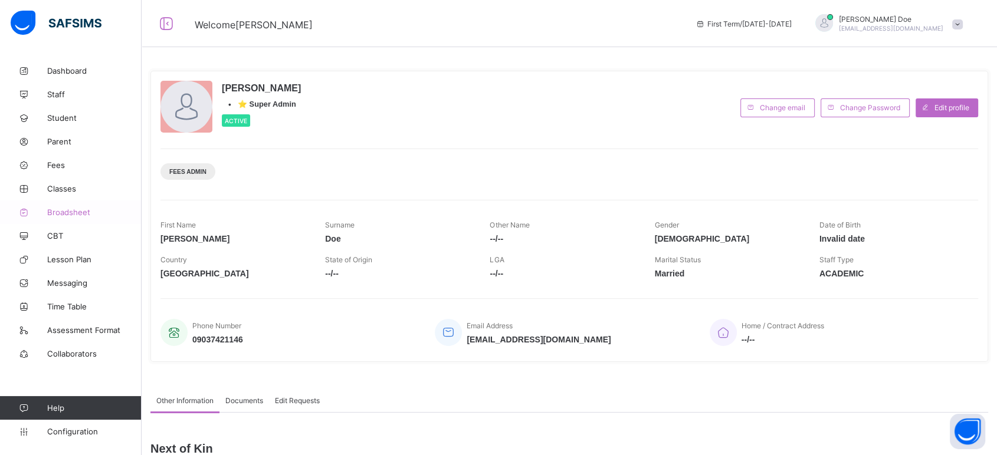
click at [71, 208] on span "Broadsheet" at bounding box center [94, 212] width 94 height 9
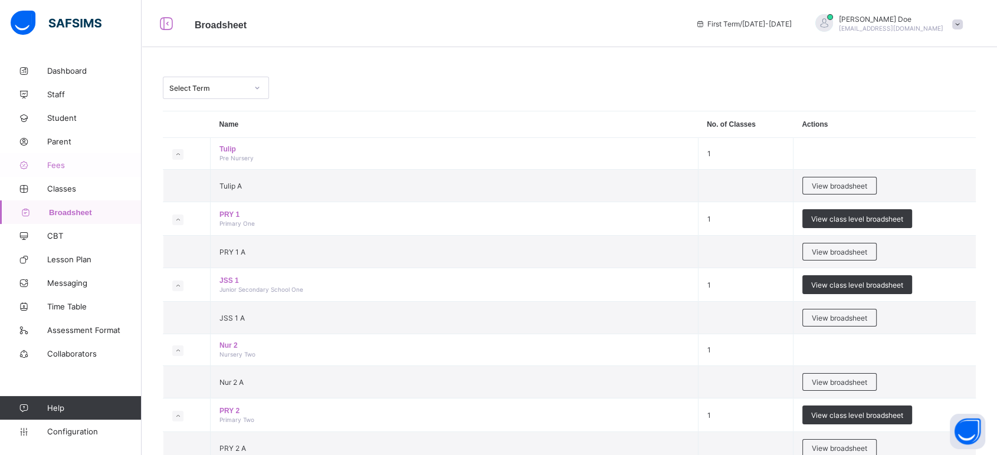
click at [55, 166] on span "Fees" at bounding box center [94, 164] width 94 height 9
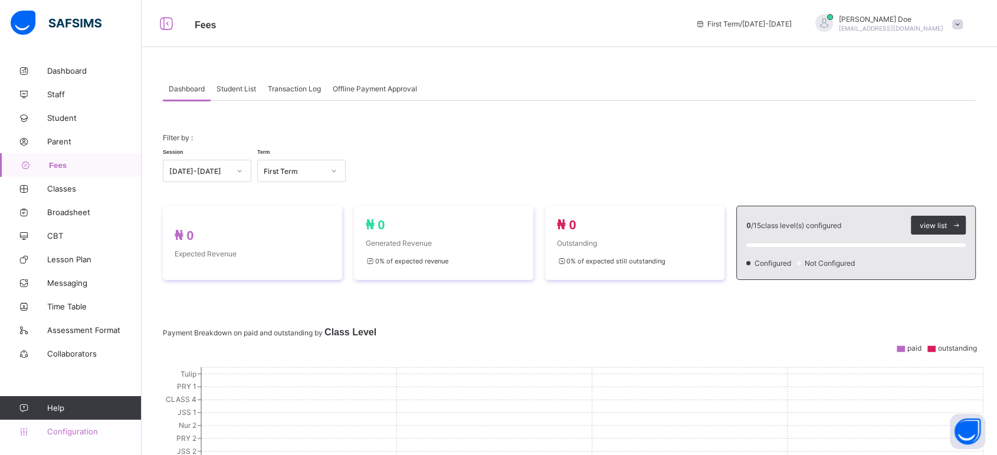
click at [80, 433] on span "Configuration" at bounding box center [94, 431] width 94 height 9
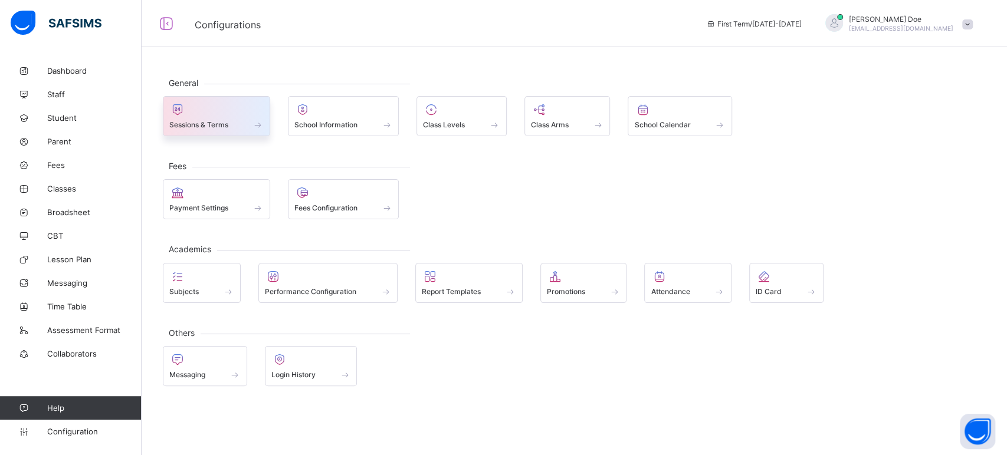
click at [203, 124] on span "Sessions & Terms" at bounding box center [198, 124] width 59 height 9
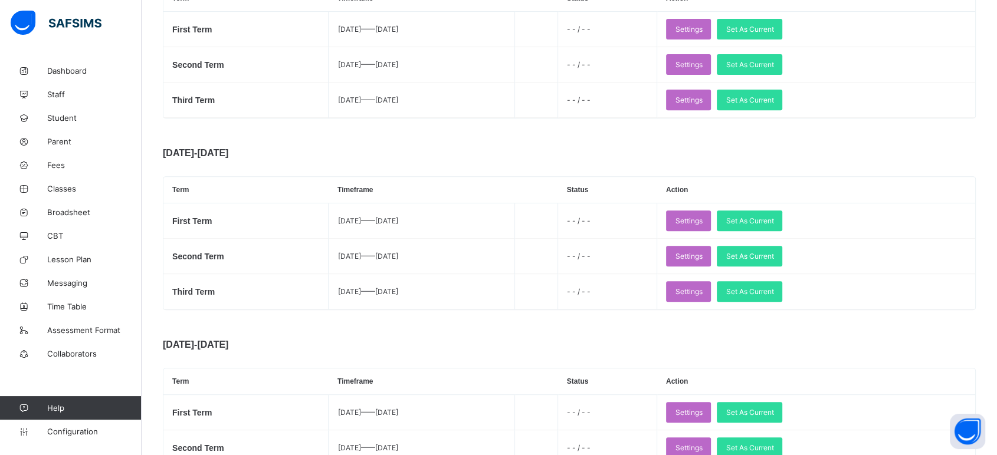
scroll to position [458, 0]
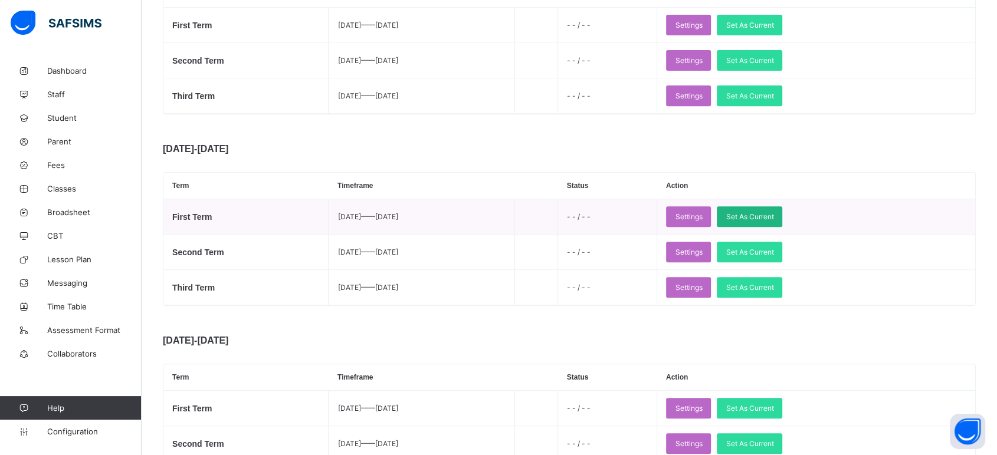
click at [773, 218] on span "Set As Current" at bounding box center [749, 216] width 48 height 9
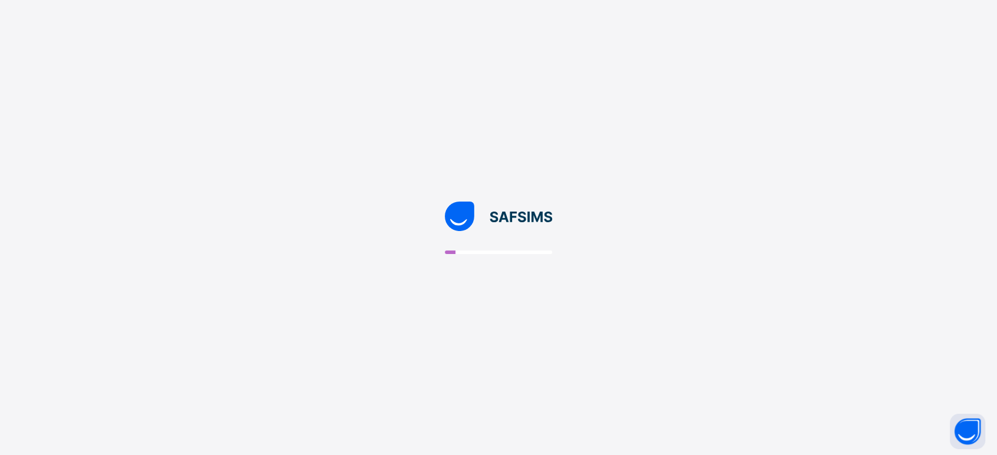
scroll to position [0, 0]
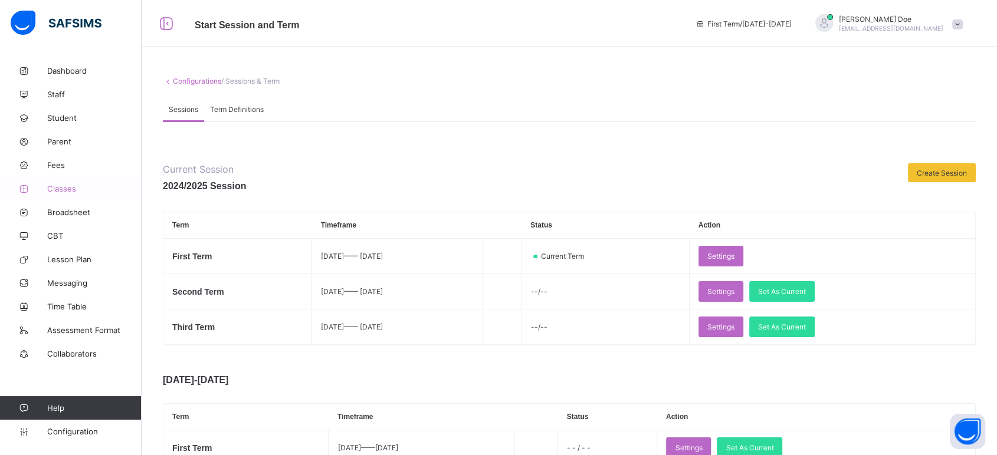
click at [55, 183] on link "Classes" at bounding box center [71, 189] width 142 height 24
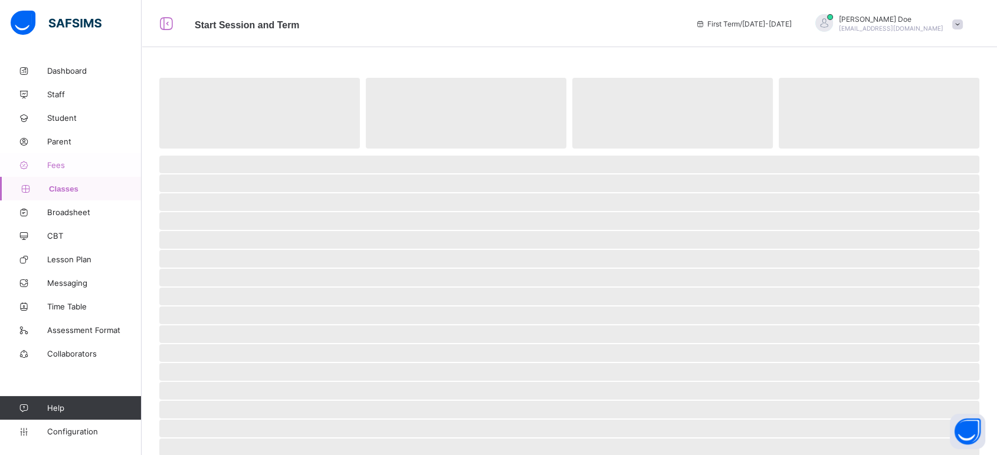
click at [55, 164] on span "Fees" at bounding box center [94, 164] width 94 height 9
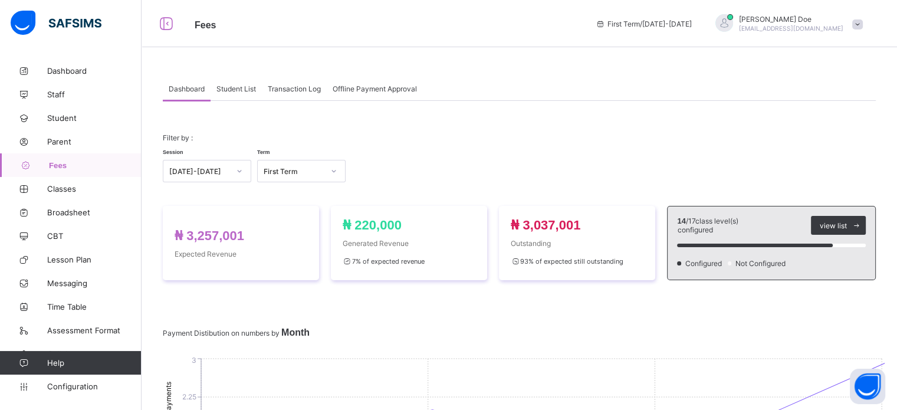
drag, startPoint x: 473, startPoint y: 18, endPoint x: 543, endPoint y: 115, distance: 119.1
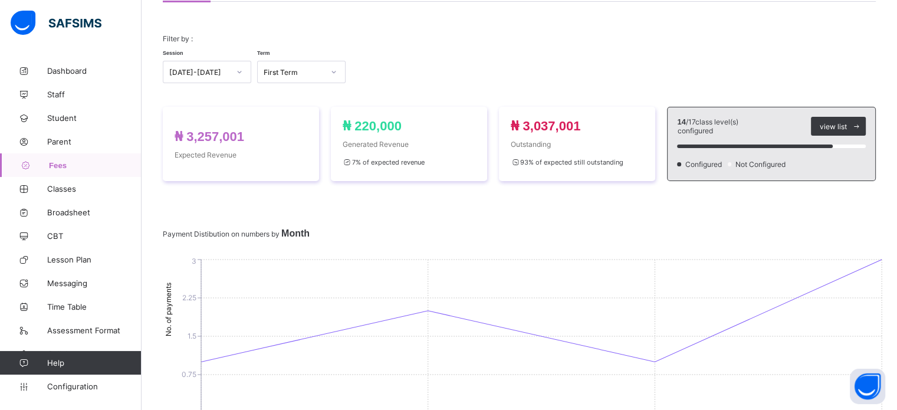
scroll to position [118, 0]
